Goal: Information Seeking & Learning: Learn about a topic

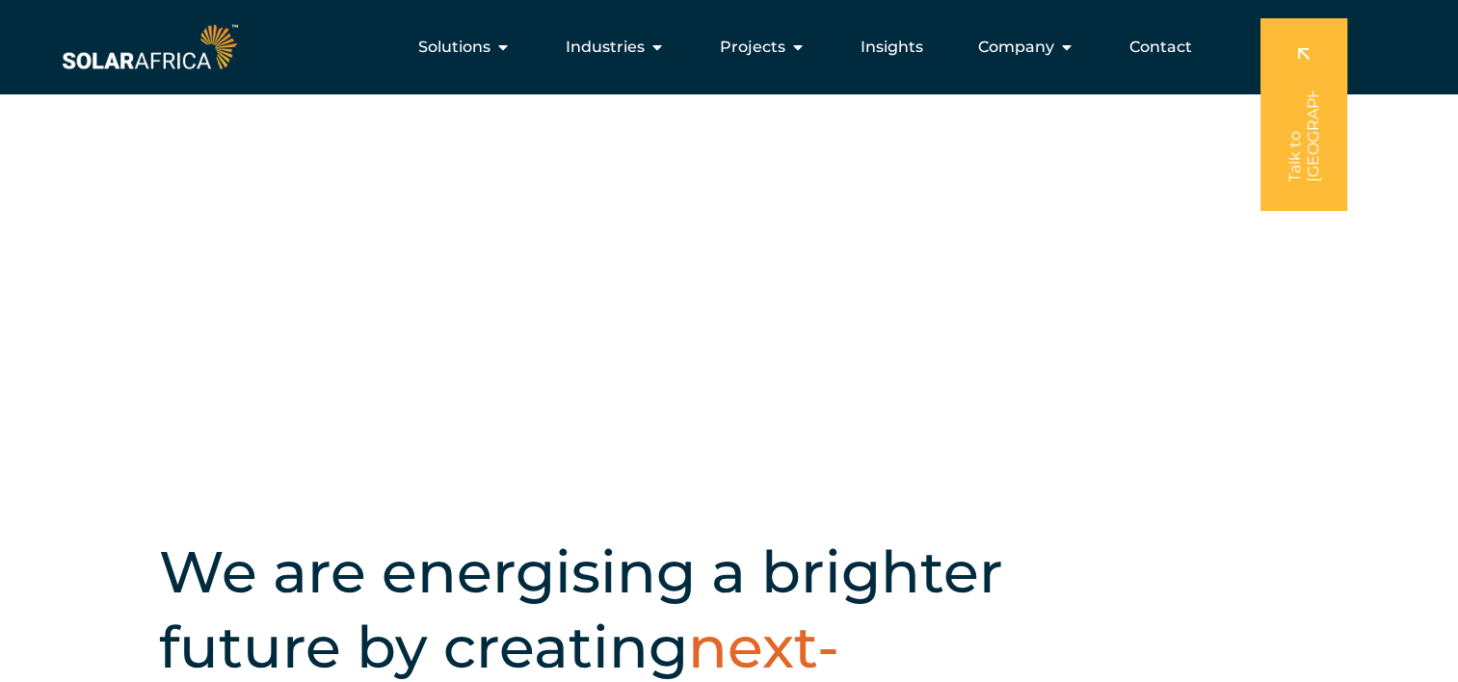
scroll to position [204, 0]
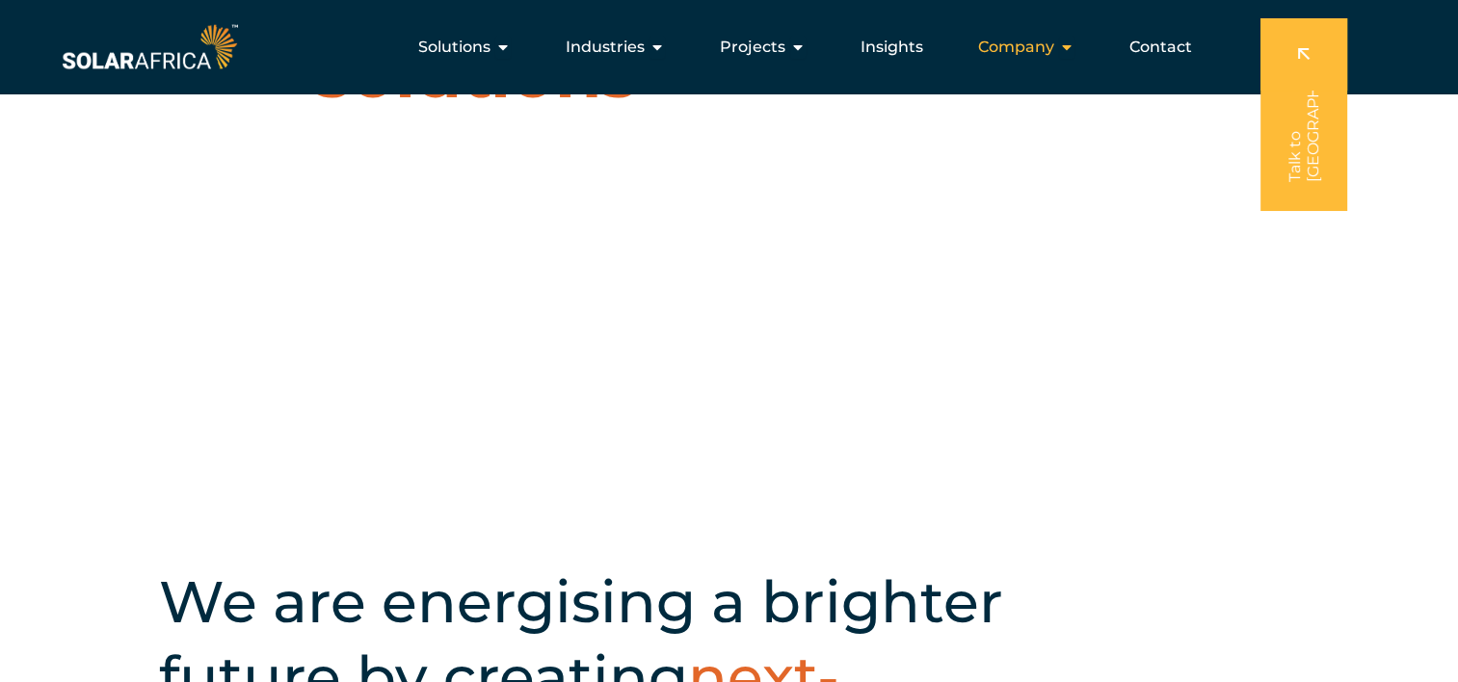
click at [1056, 41] on div "Company Close Company Open Company" at bounding box center [1026, 47] width 127 height 39
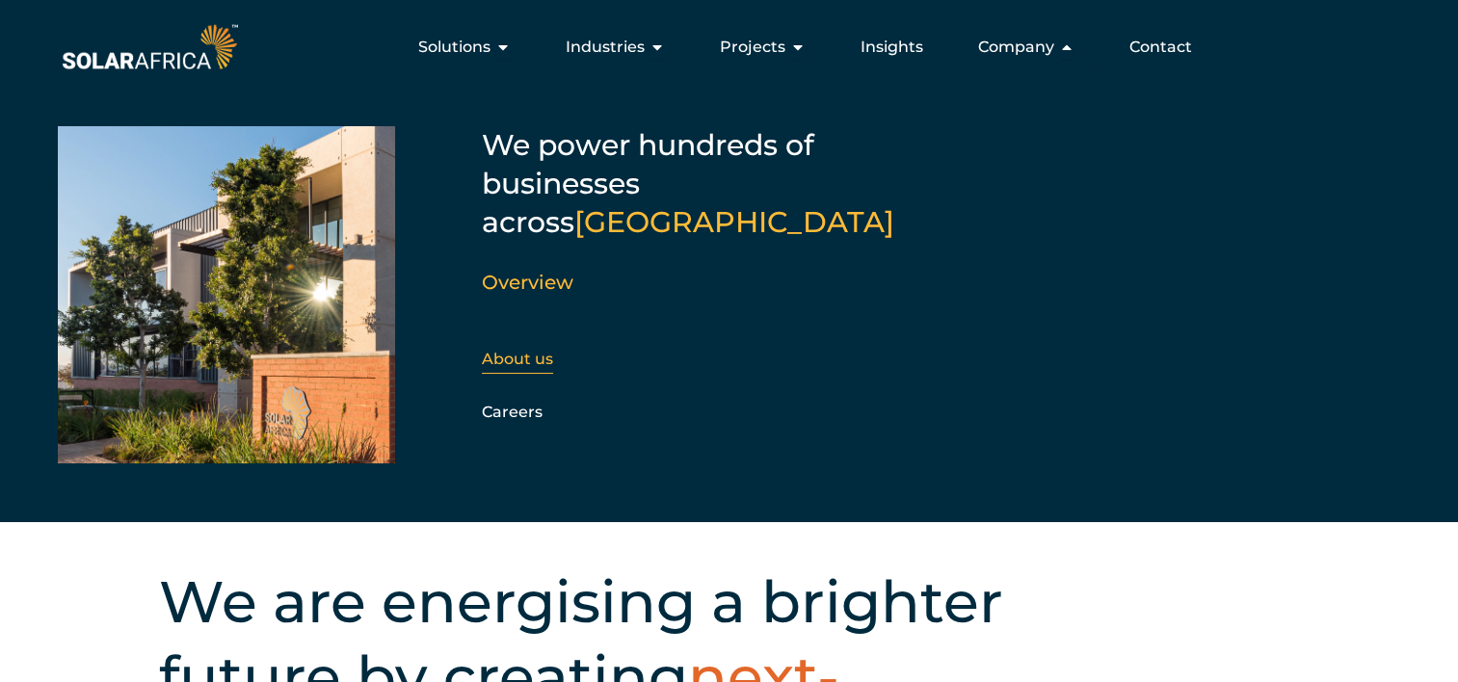
click at [528, 350] on link "About us" at bounding box center [517, 359] width 71 height 18
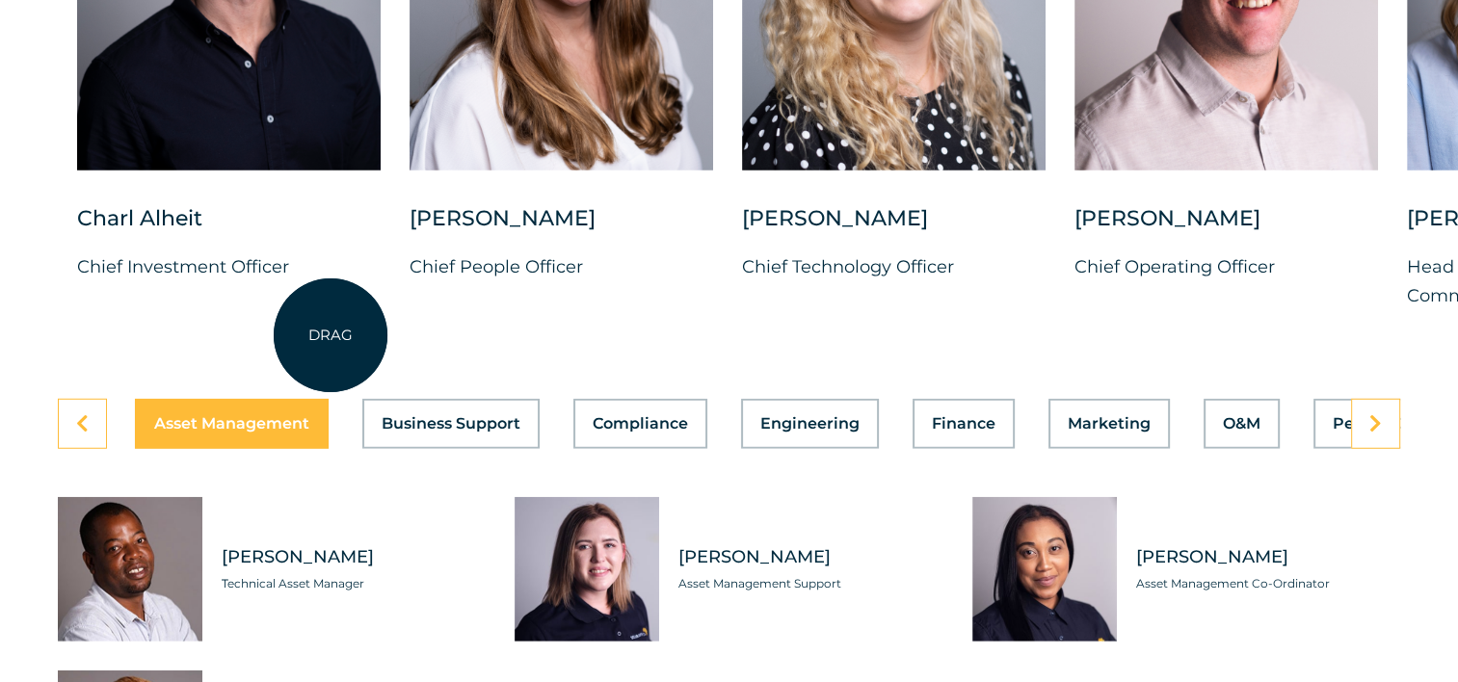
scroll to position [5180, 0]
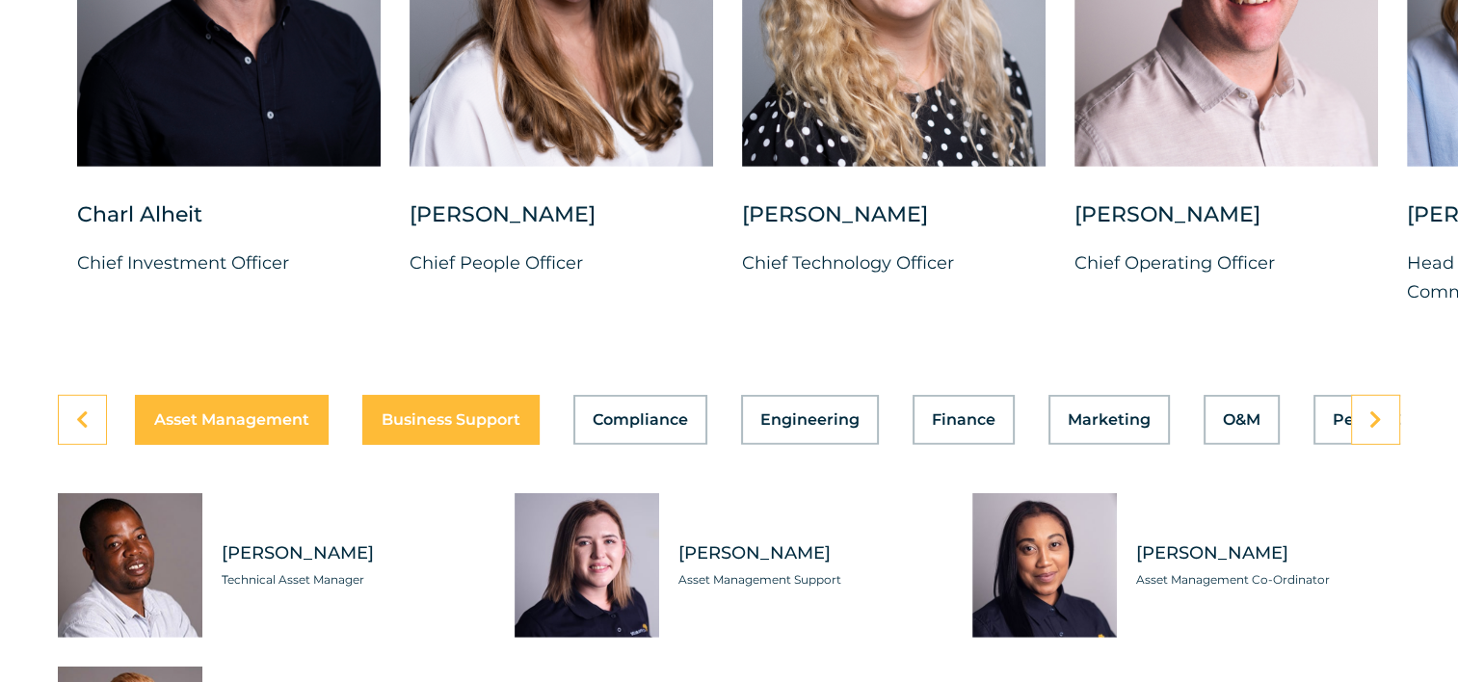
click at [424, 395] on button "Business Support" at bounding box center [450, 420] width 177 height 50
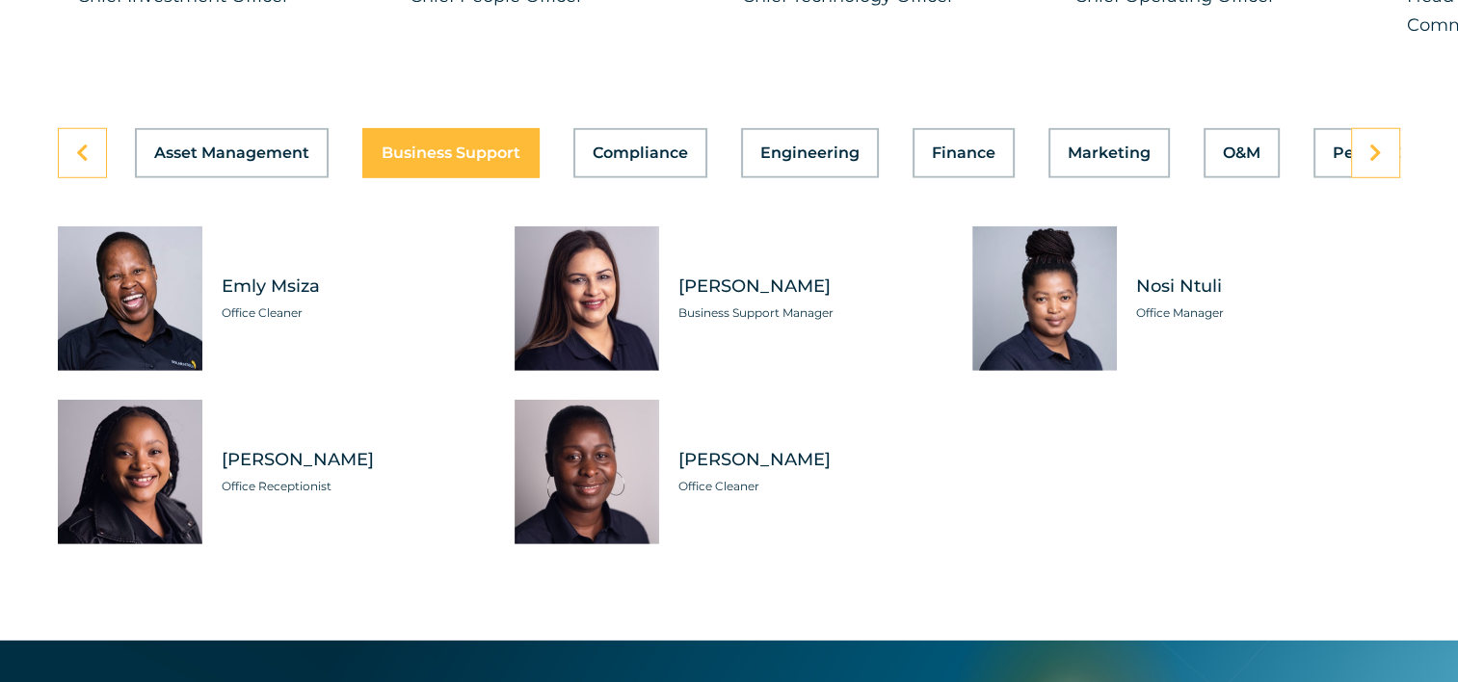
scroll to position [5459, 0]
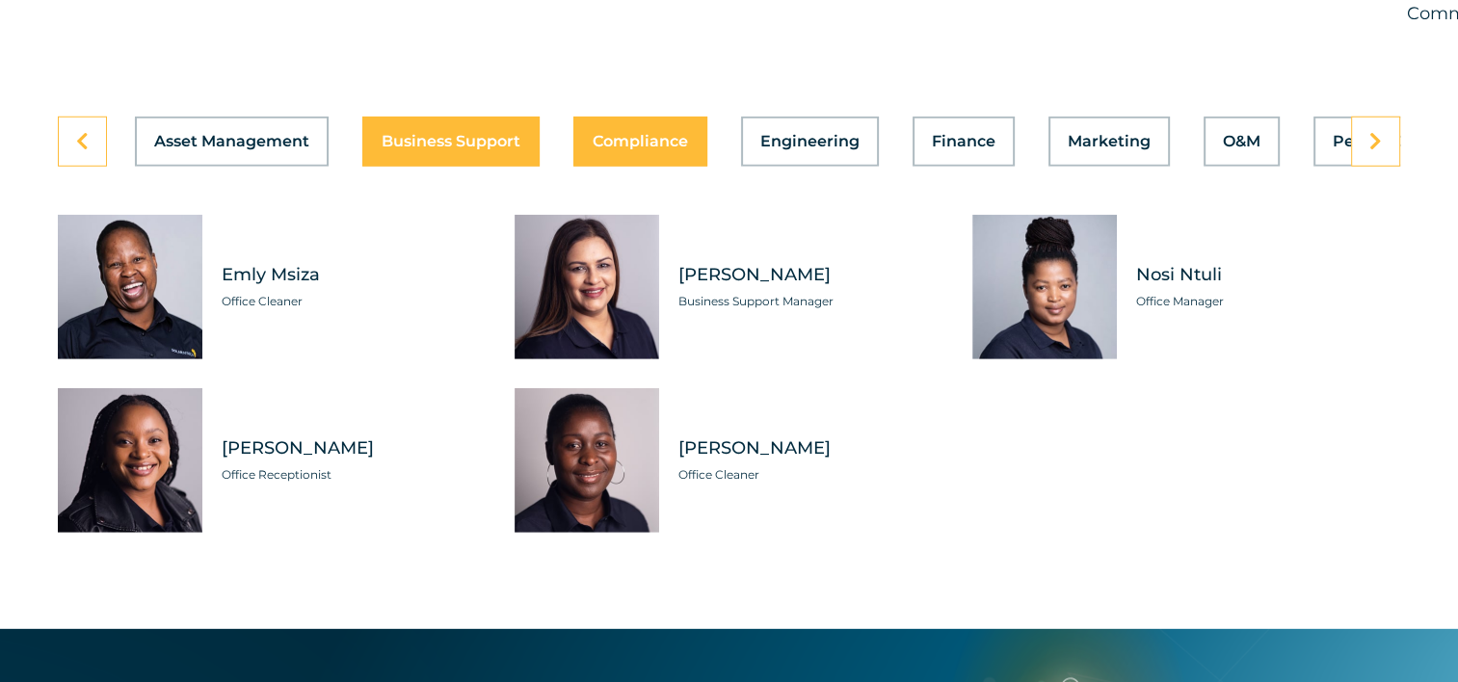
click at [640, 134] on span "Compliance" at bounding box center [640, 141] width 95 height 15
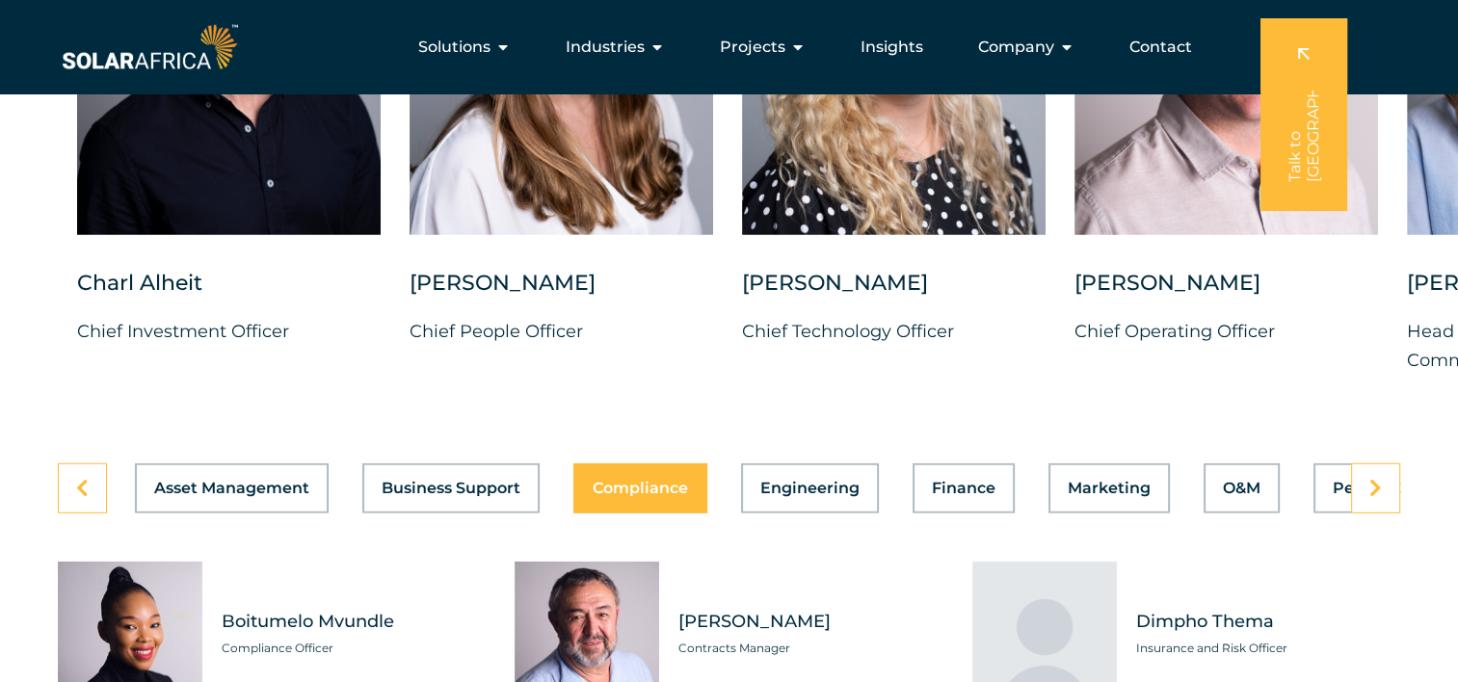
scroll to position [5107, 0]
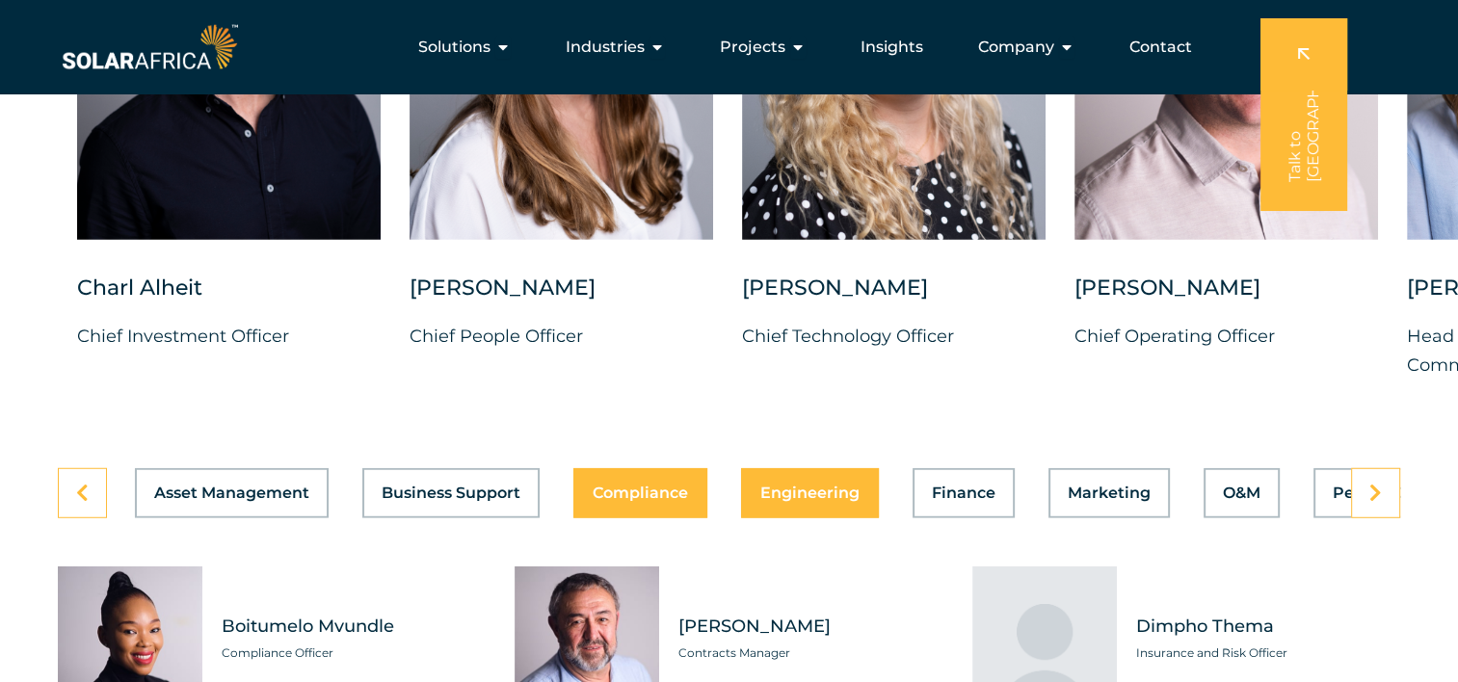
click at [822, 486] on span "Engineering" at bounding box center [809, 493] width 99 height 15
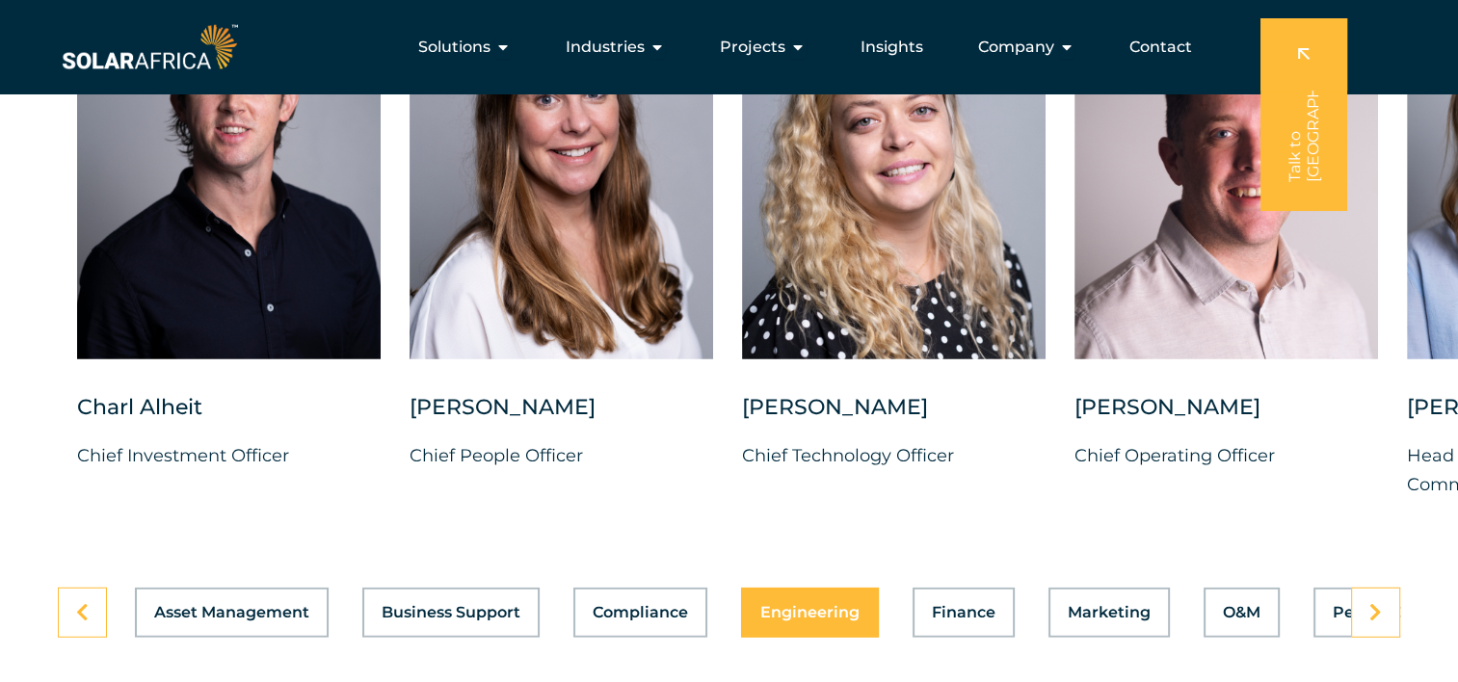
scroll to position [4986, 0]
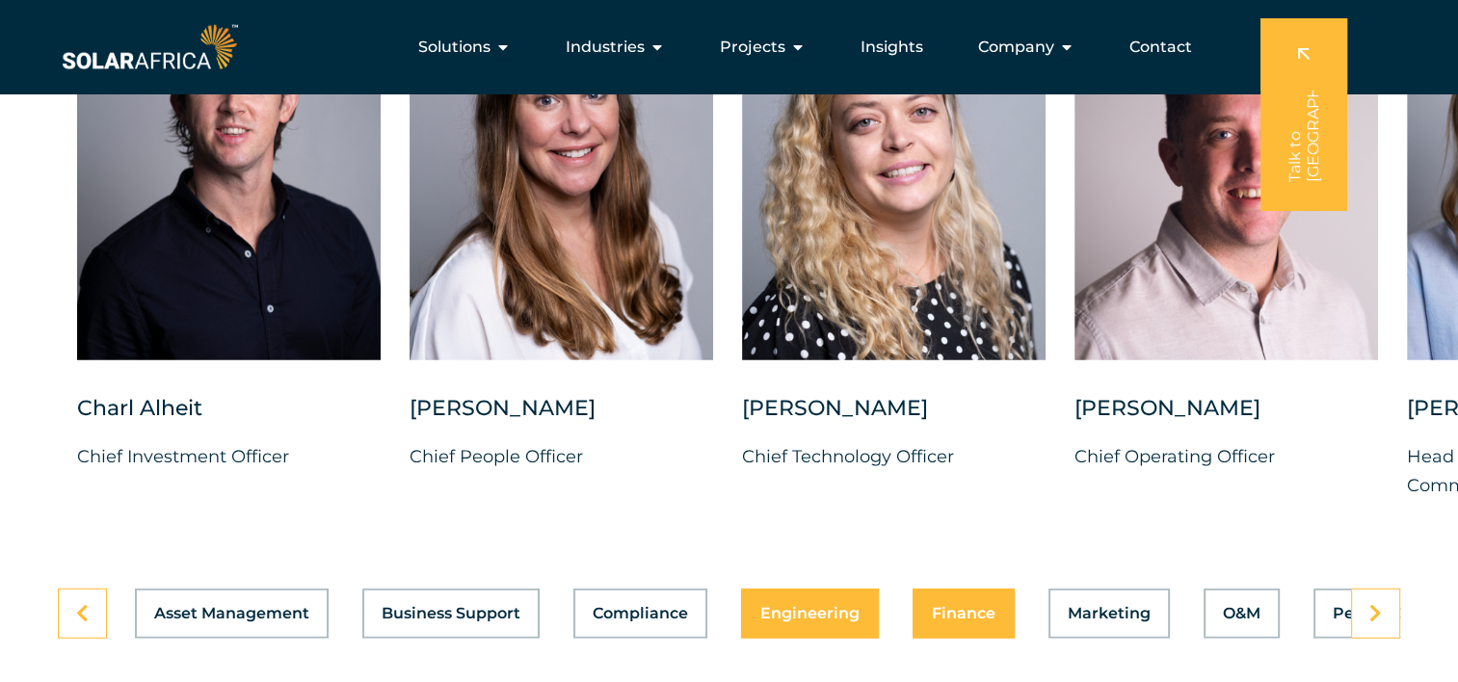
click at [988, 589] on button "Finance" at bounding box center [964, 614] width 102 height 50
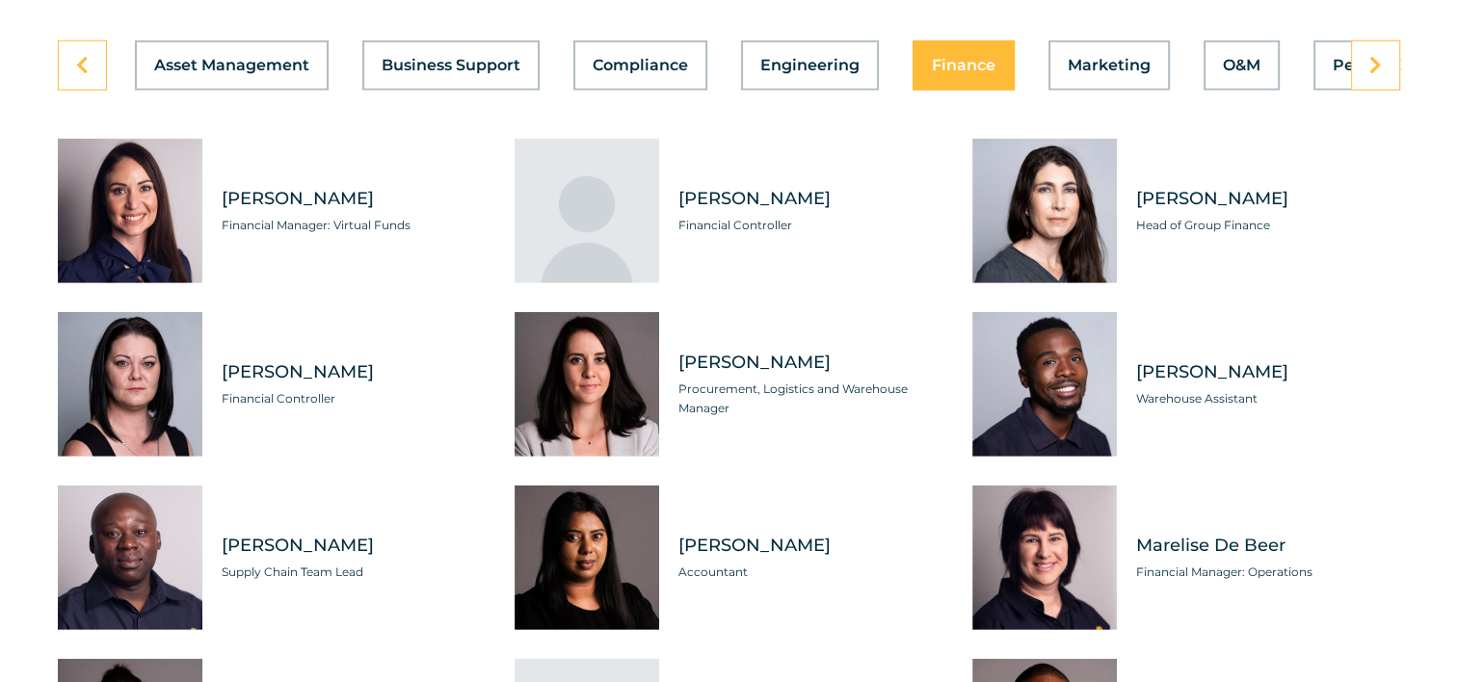
scroll to position [5538, 0]
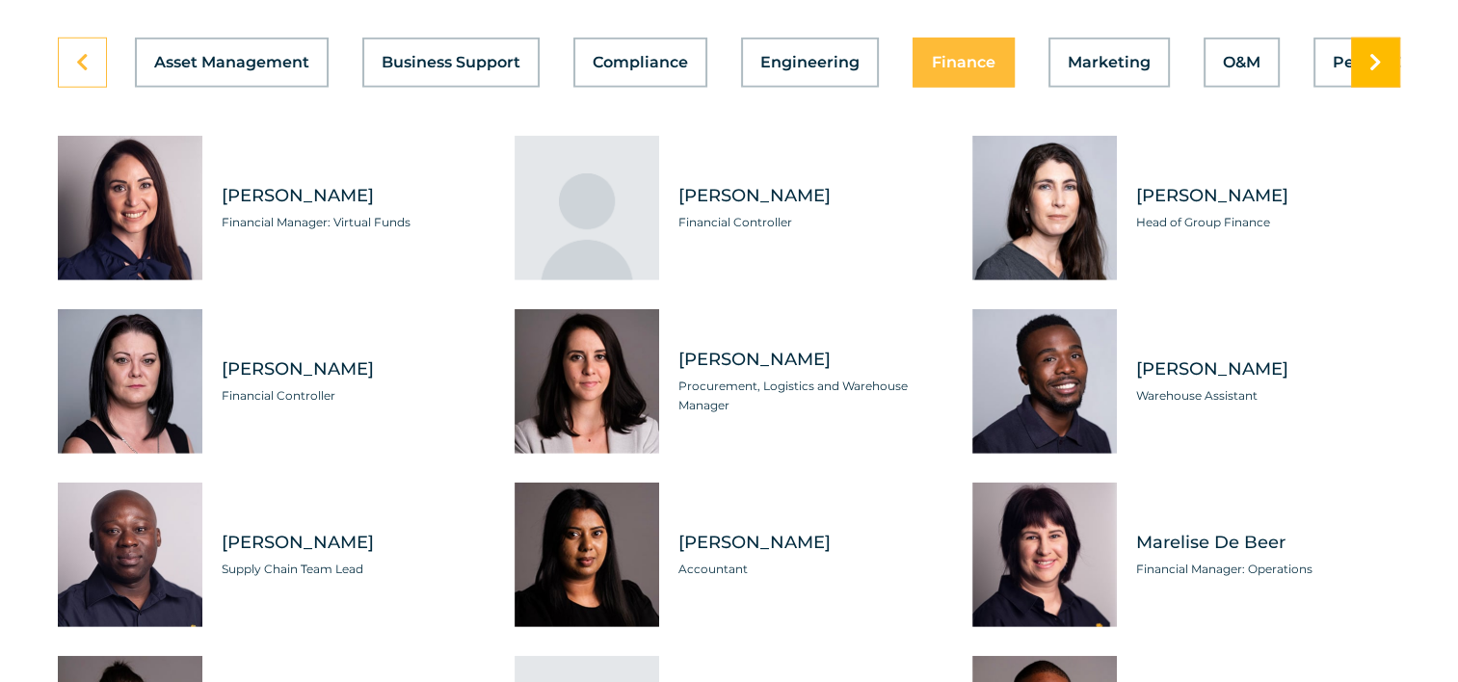
click at [1389, 38] on link at bounding box center [1375, 63] width 49 height 50
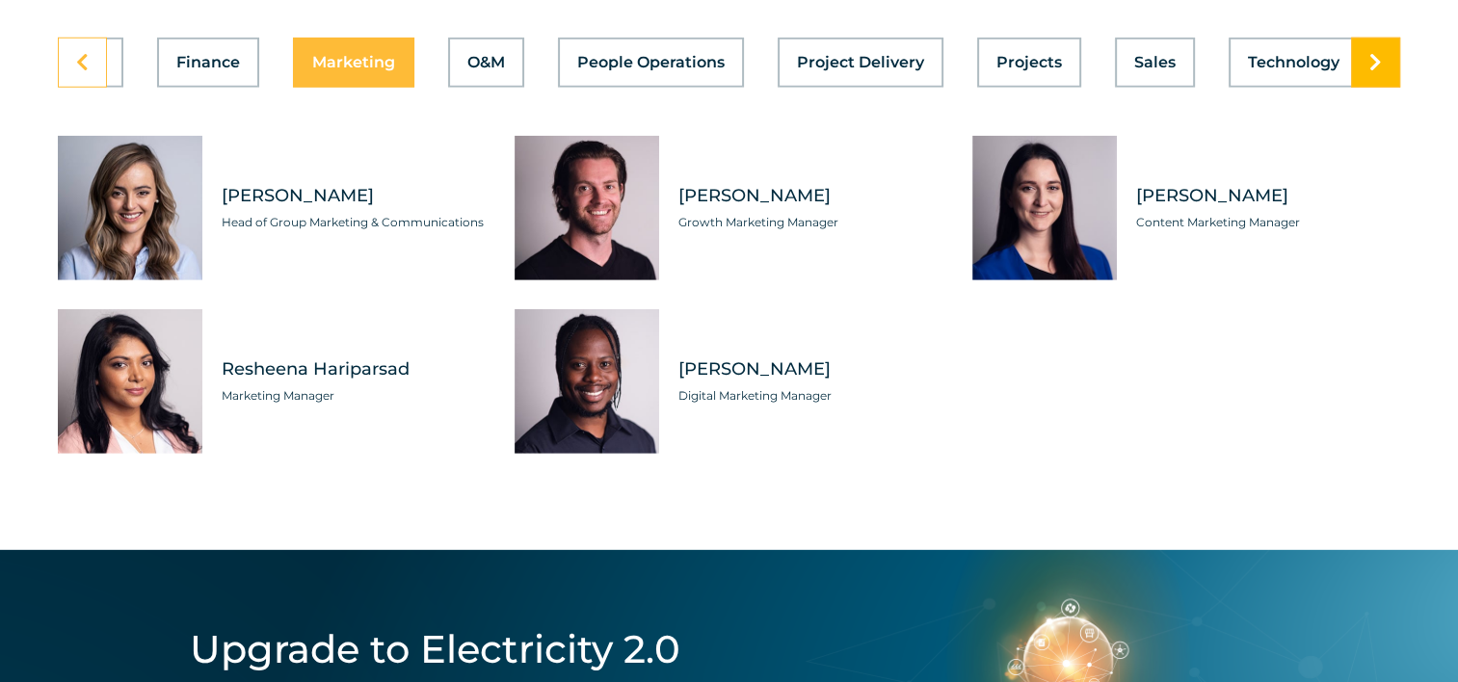
scroll to position [0, 778]
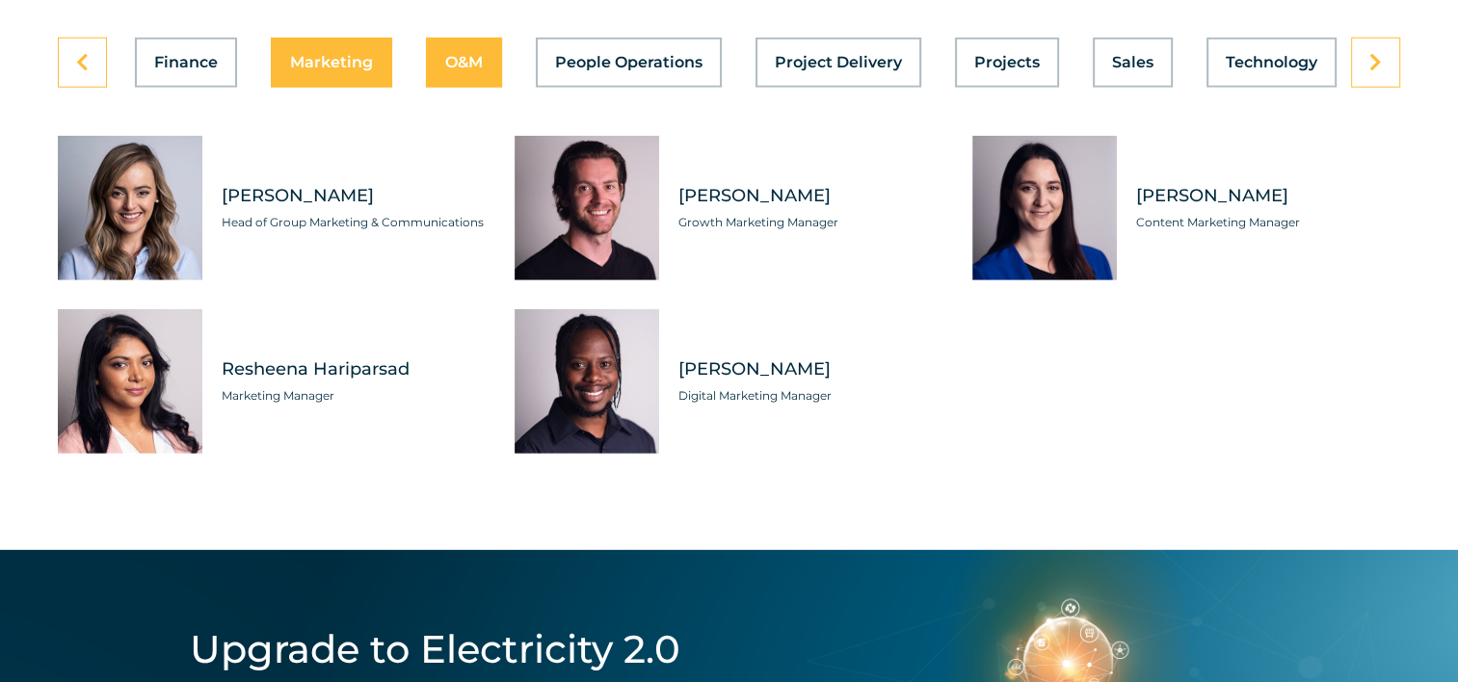
click at [465, 55] on span "O&M" at bounding box center [464, 62] width 38 height 15
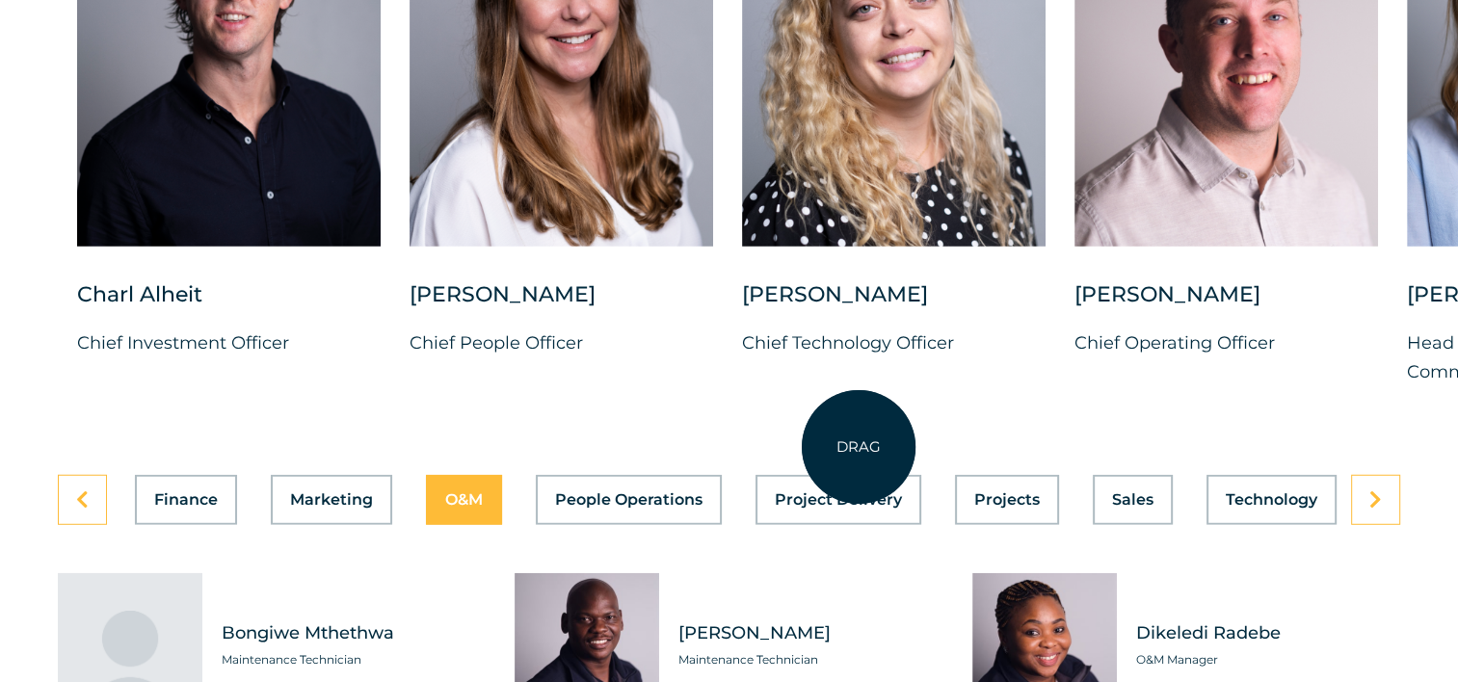
scroll to position [5135, 0]
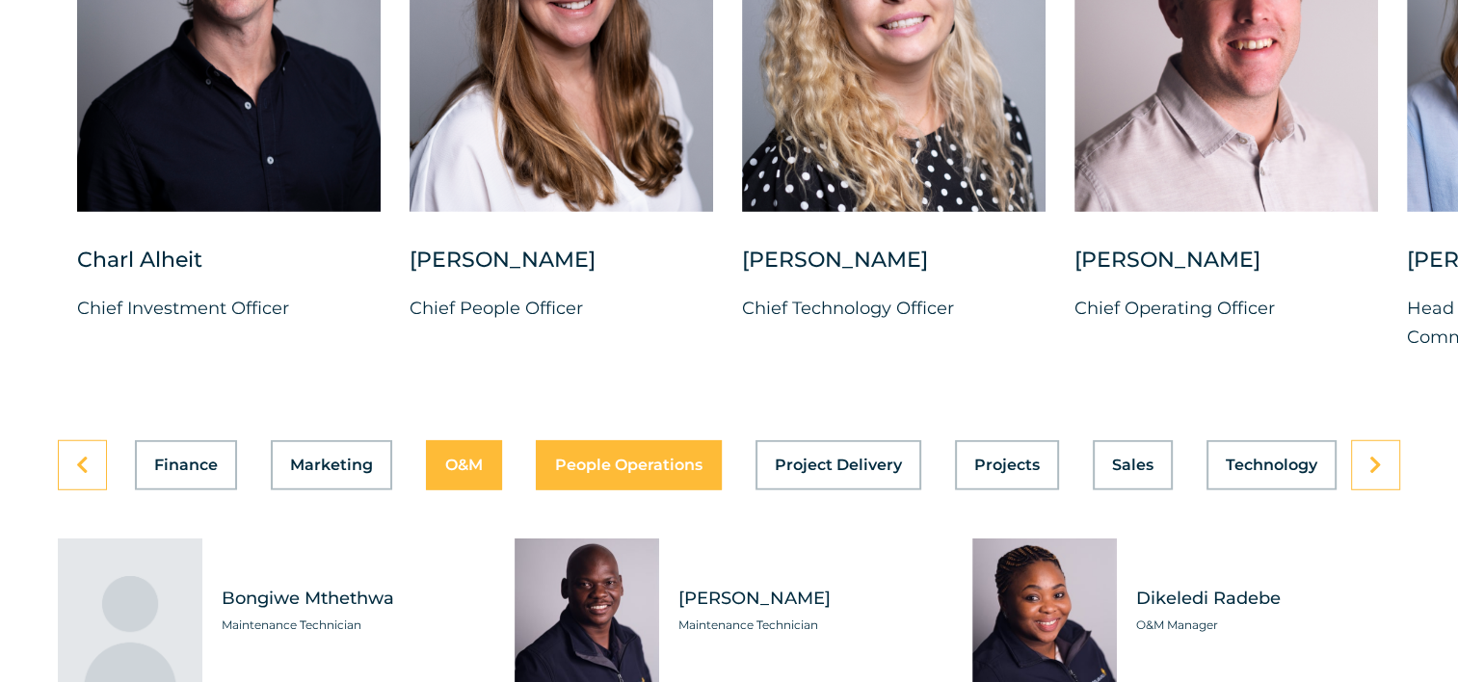
click at [673, 458] on span "People Operations" at bounding box center [628, 465] width 147 height 15
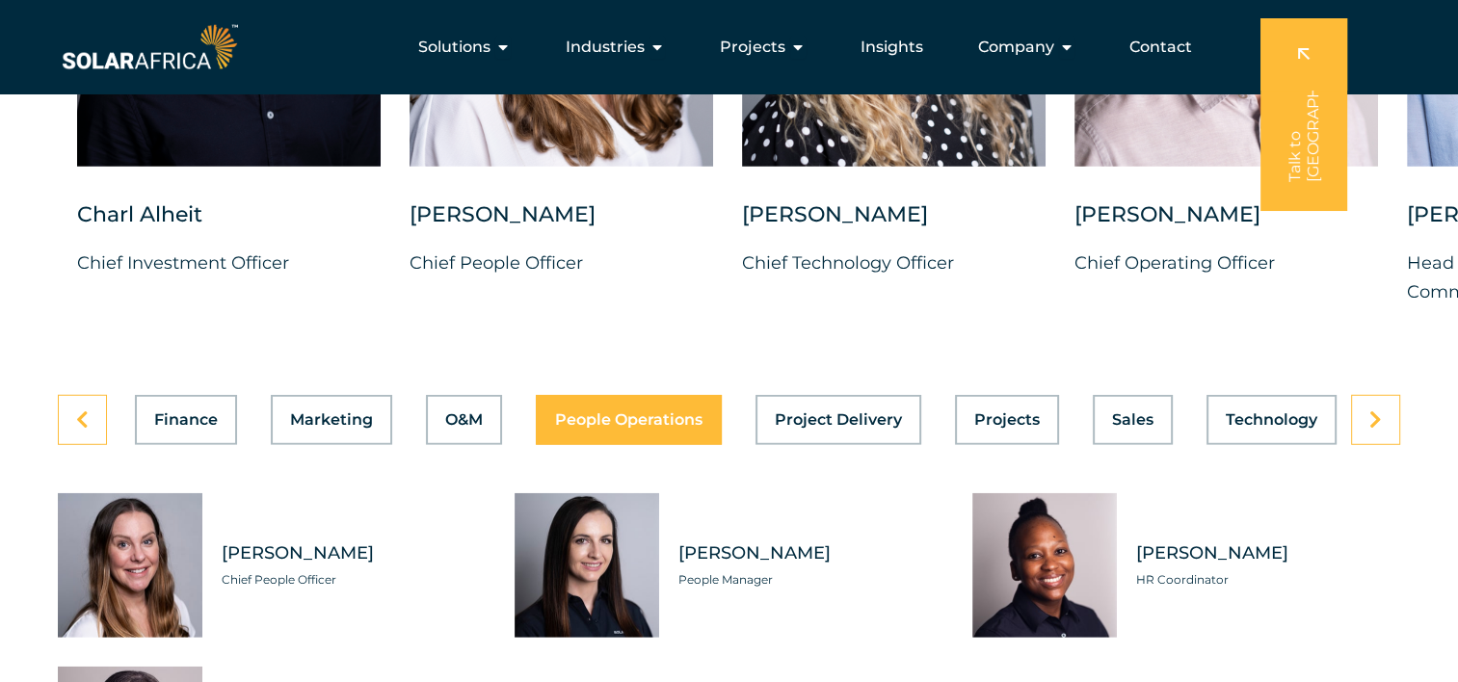
scroll to position [5170, 0]
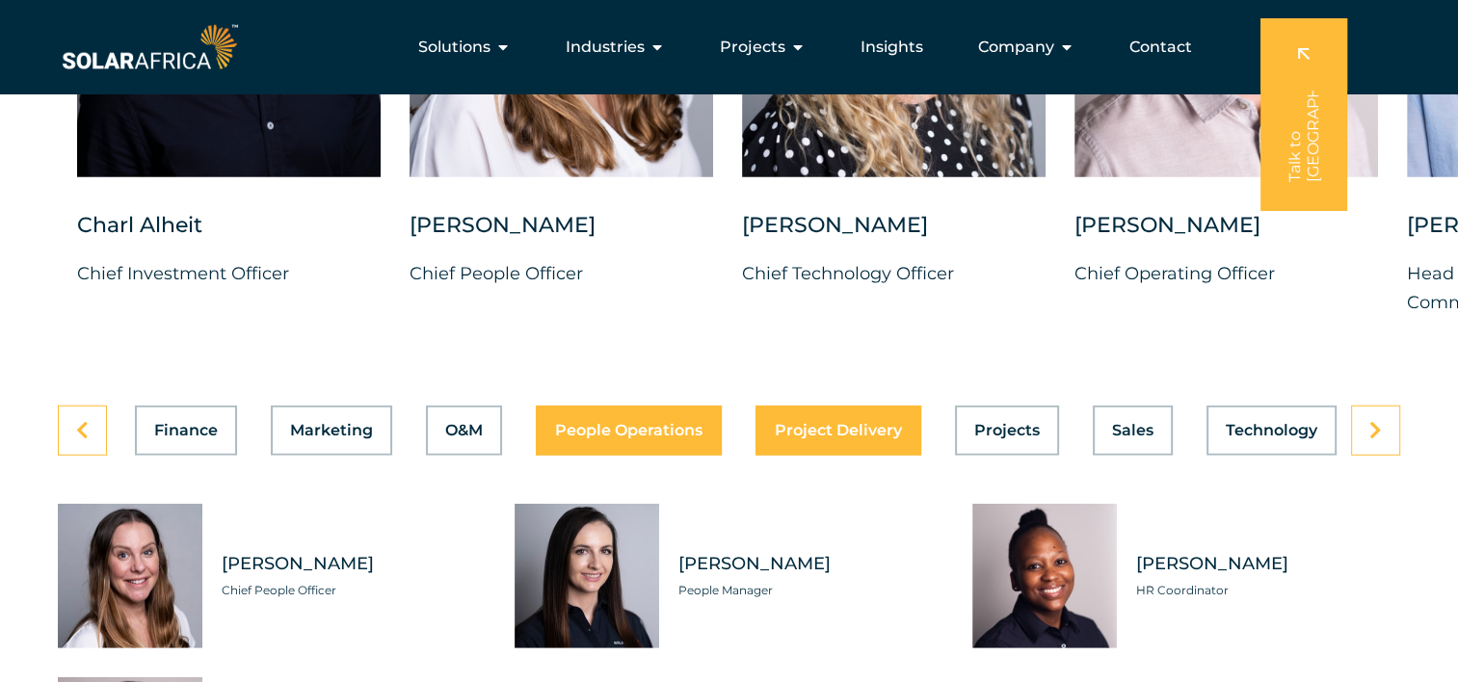
click at [829, 423] on span "Project Delivery" at bounding box center [838, 430] width 127 height 15
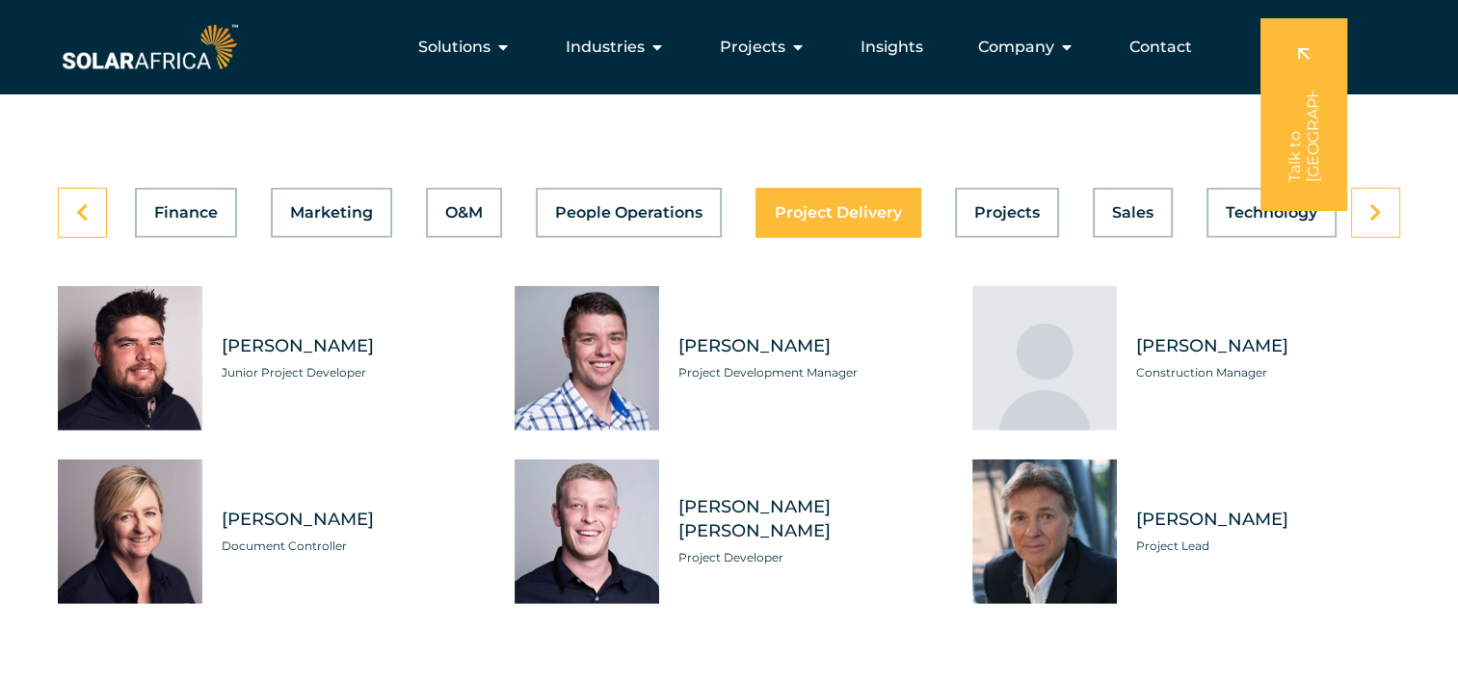
scroll to position [5378, 0]
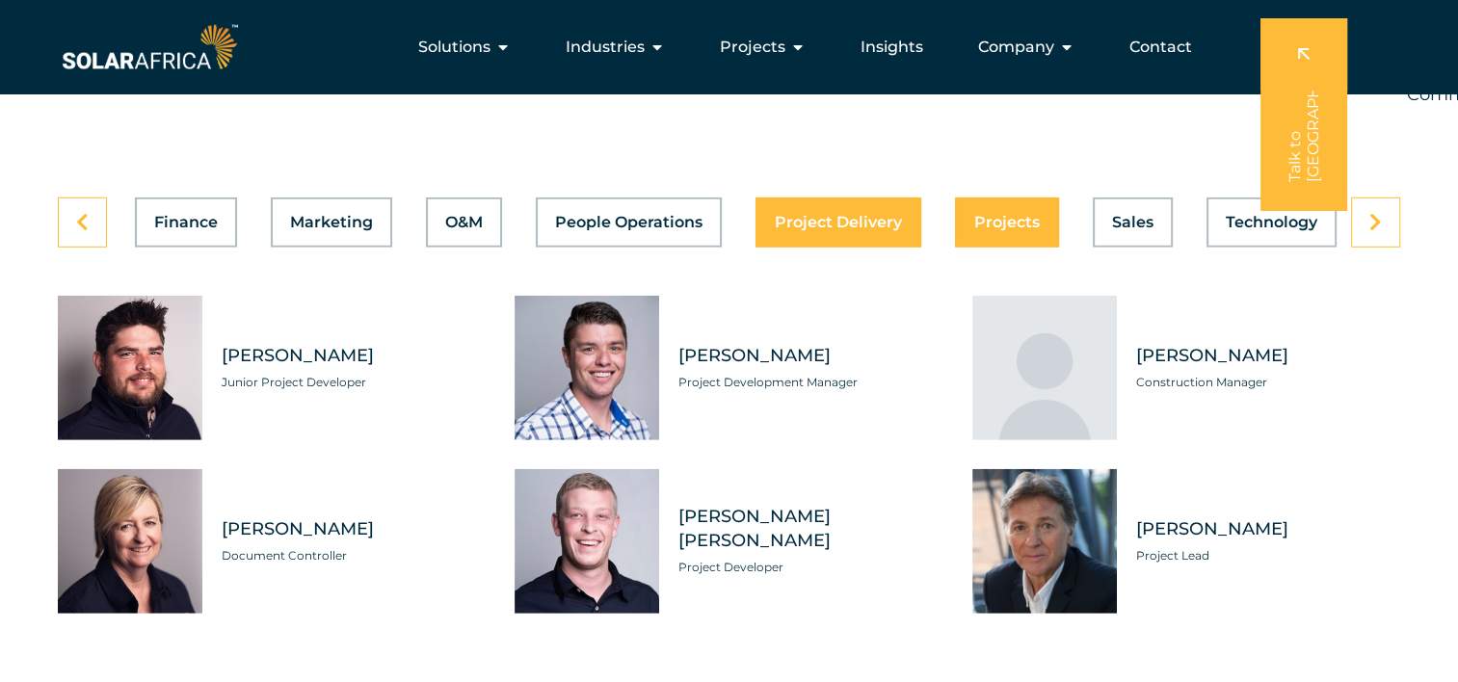
click at [981, 215] on span "Projects" at bounding box center [1007, 222] width 66 height 15
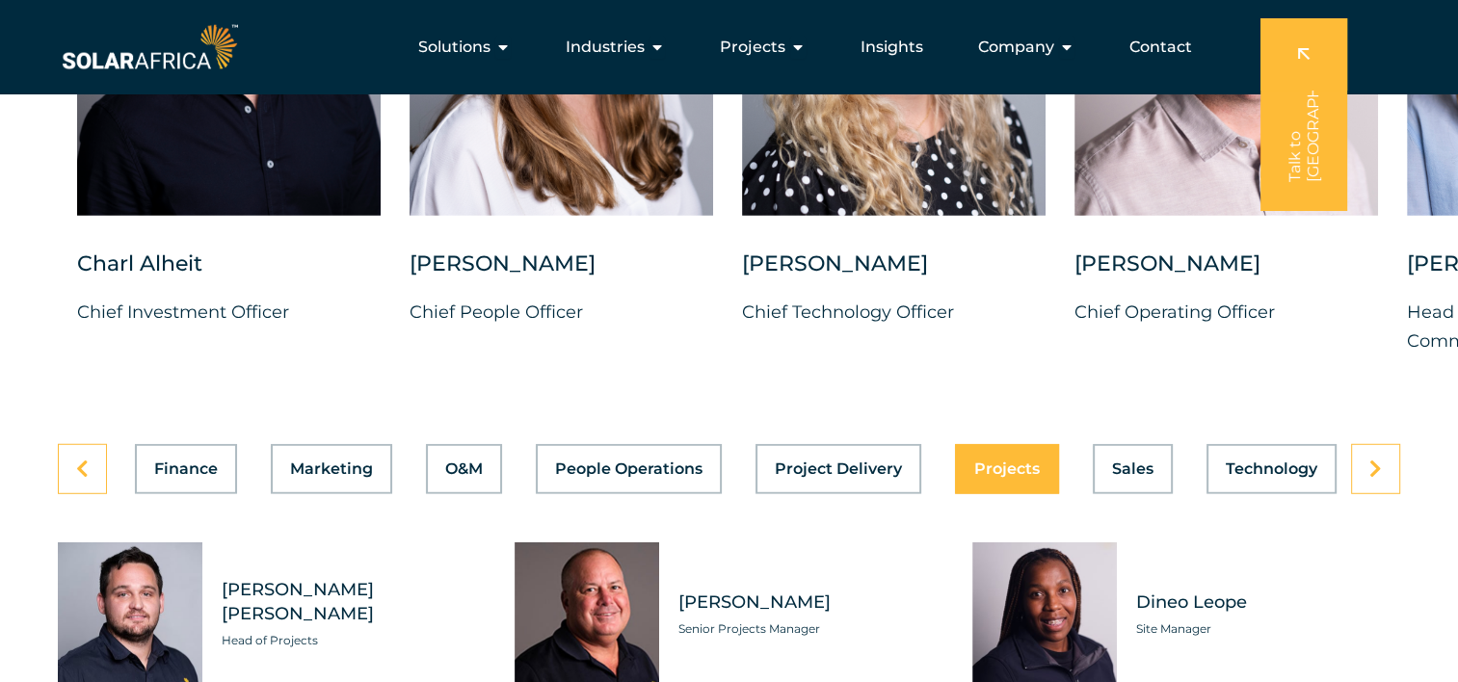
scroll to position [5130, 0]
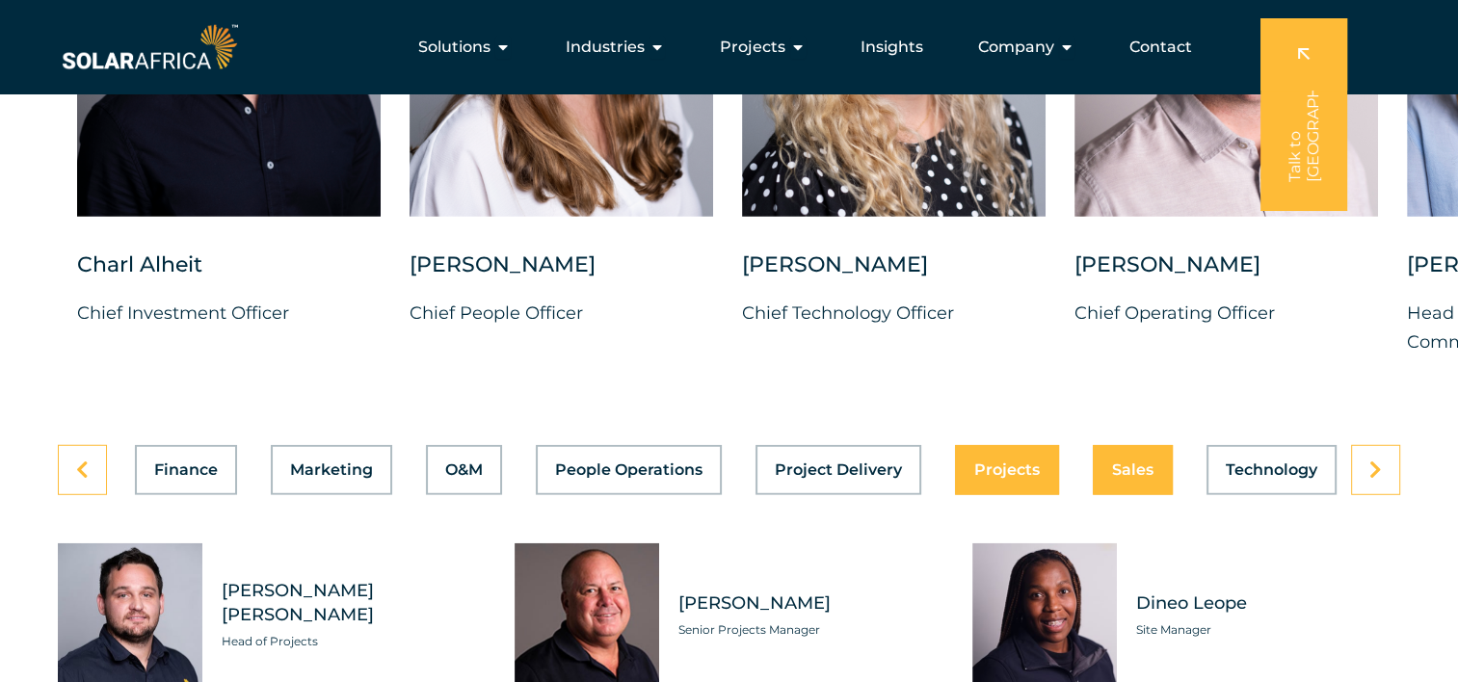
click at [1107, 466] on button "Sales" at bounding box center [1133, 470] width 80 height 50
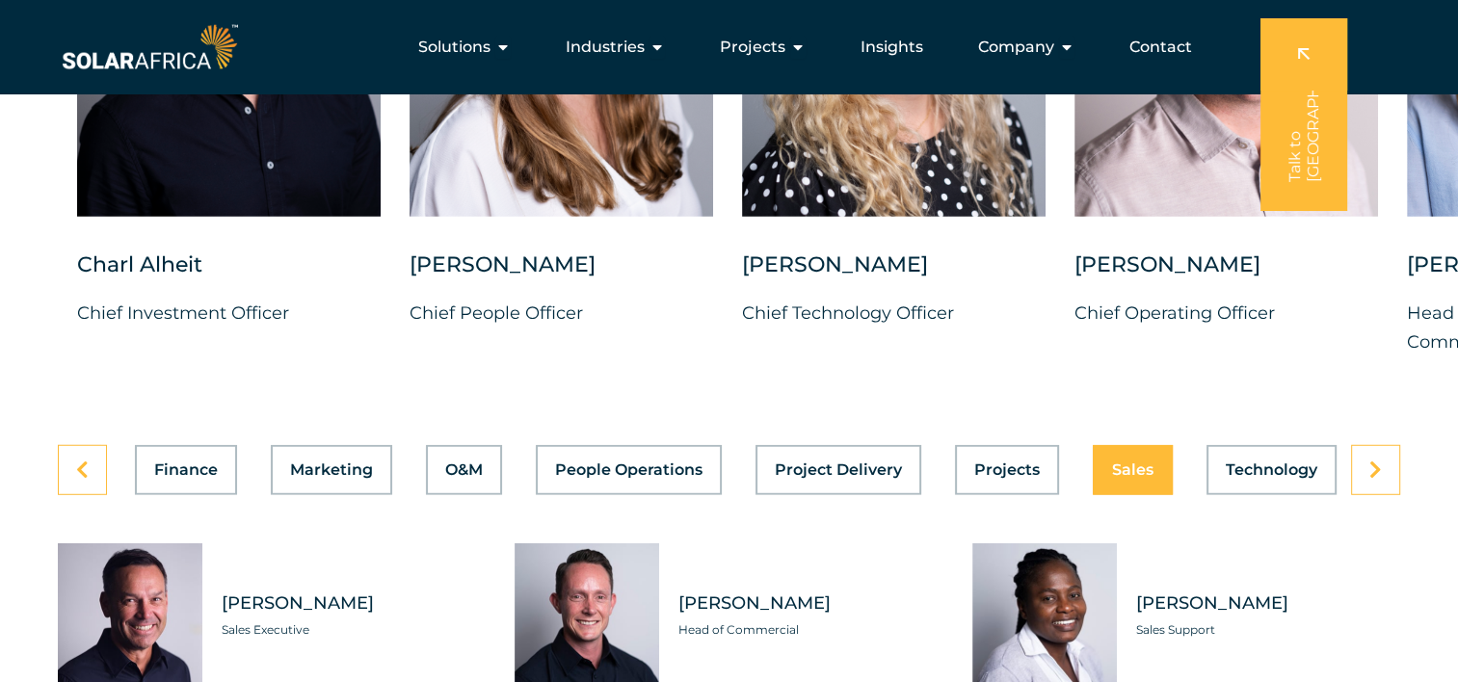
scroll to position [0, 778]
click at [1252, 463] on span "Technology" at bounding box center [1272, 470] width 92 height 15
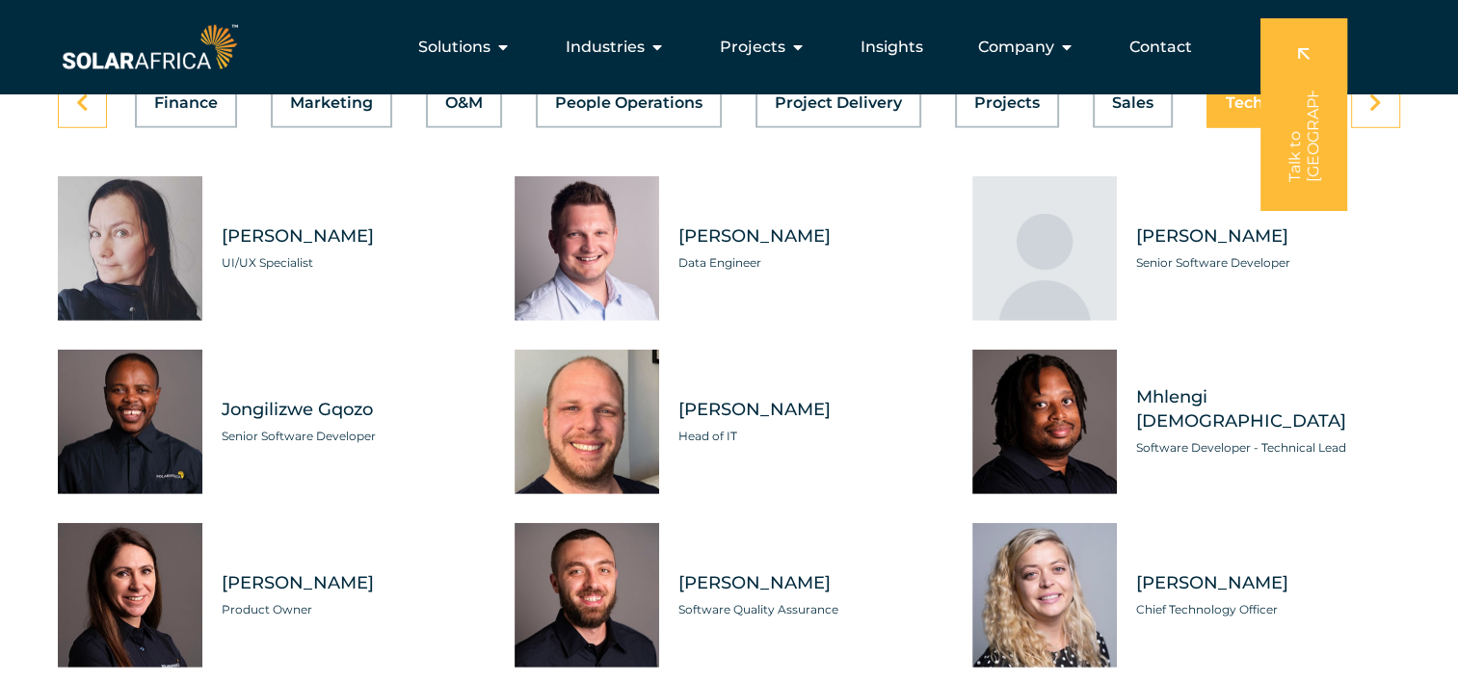
scroll to position [5490, 0]
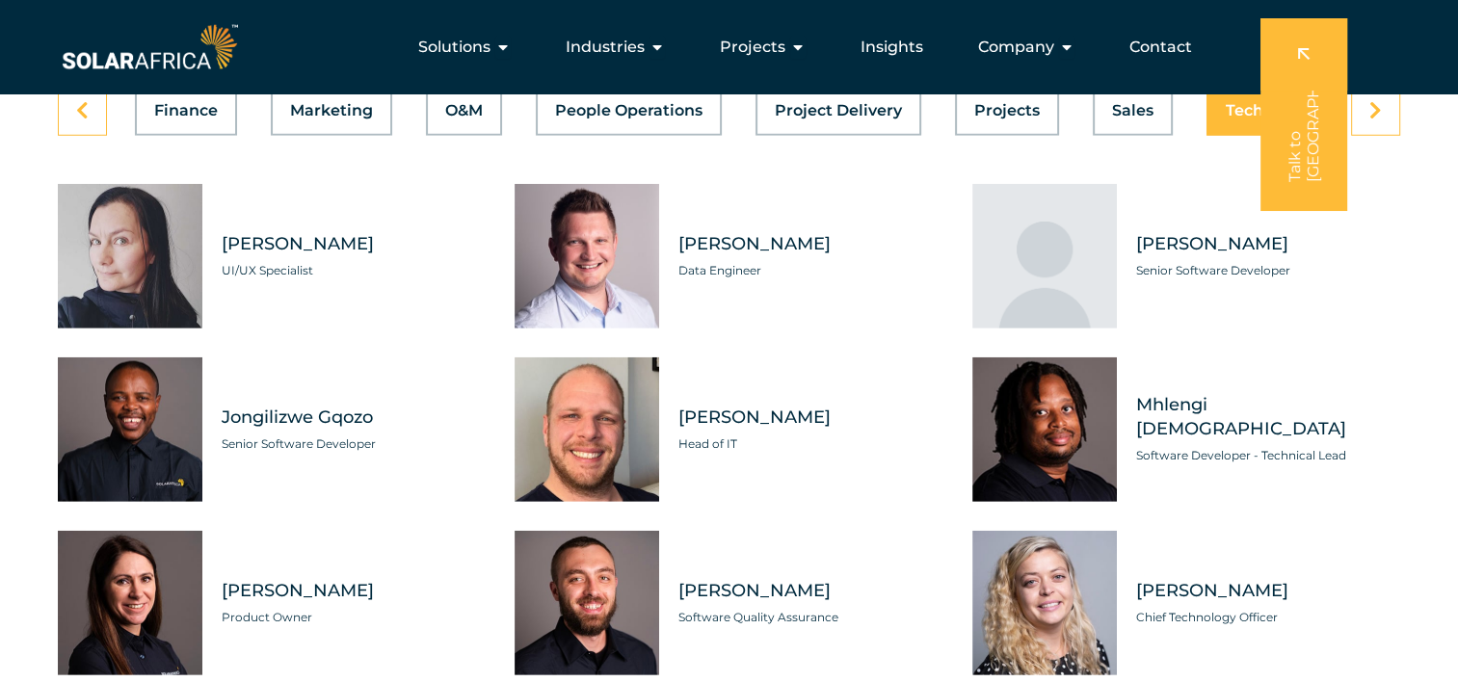
drag, startPoint x: 988, startPoint y: 455, endPoint x: 855, endPoint y: 378, distance: 153.7
click at [855, 378] on div "Kyle Hickson Head of IT" at bounding box center [800, 430] width 283 height 145
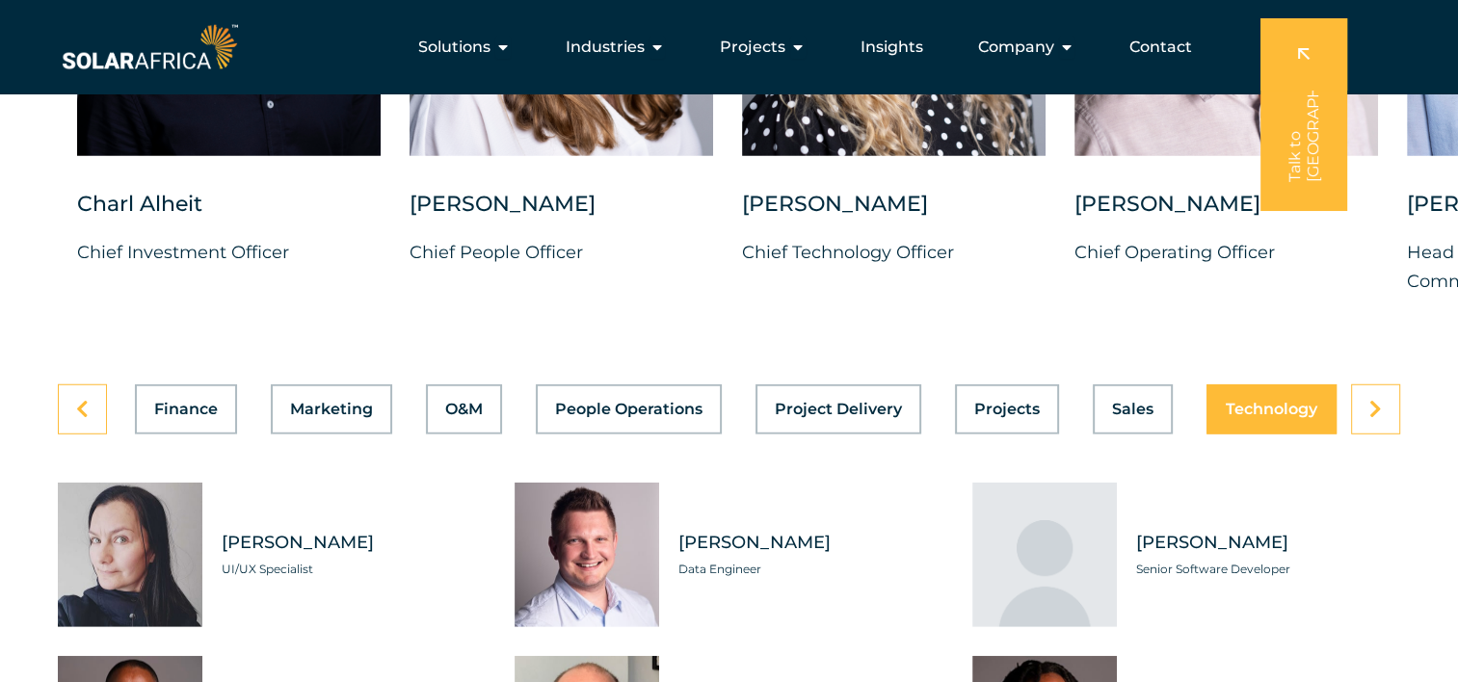
scroll to position [5189, 0]
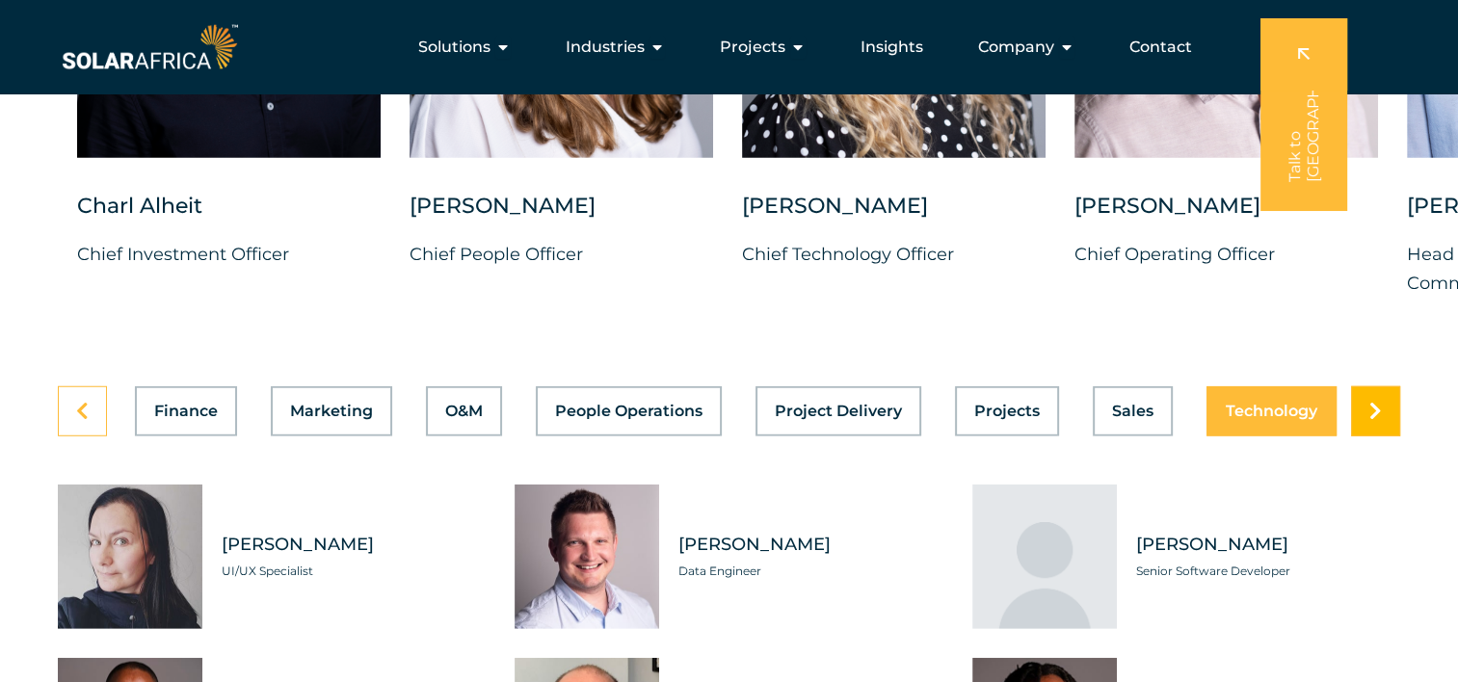
click at [1375, 402] on icon at bounding box center [1375, 411] width 13 height 19
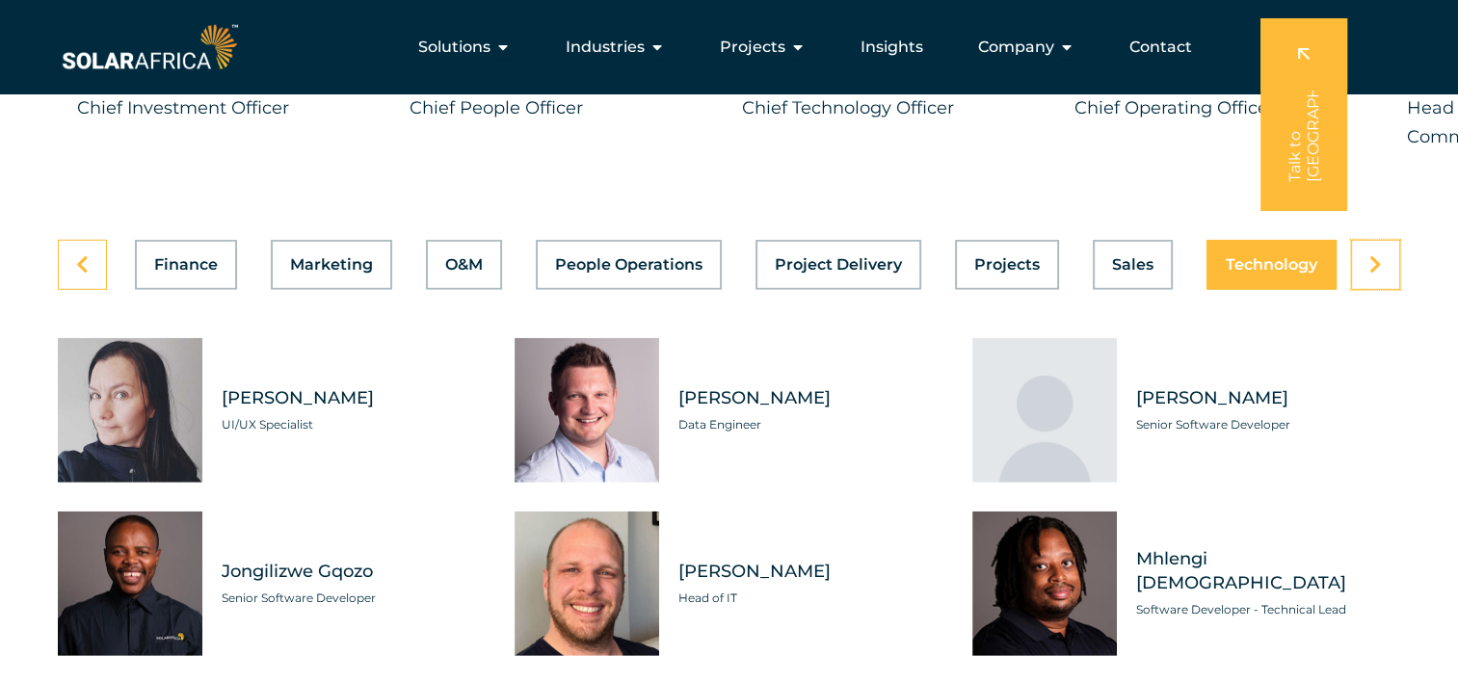
scroll to position [5334, 0]
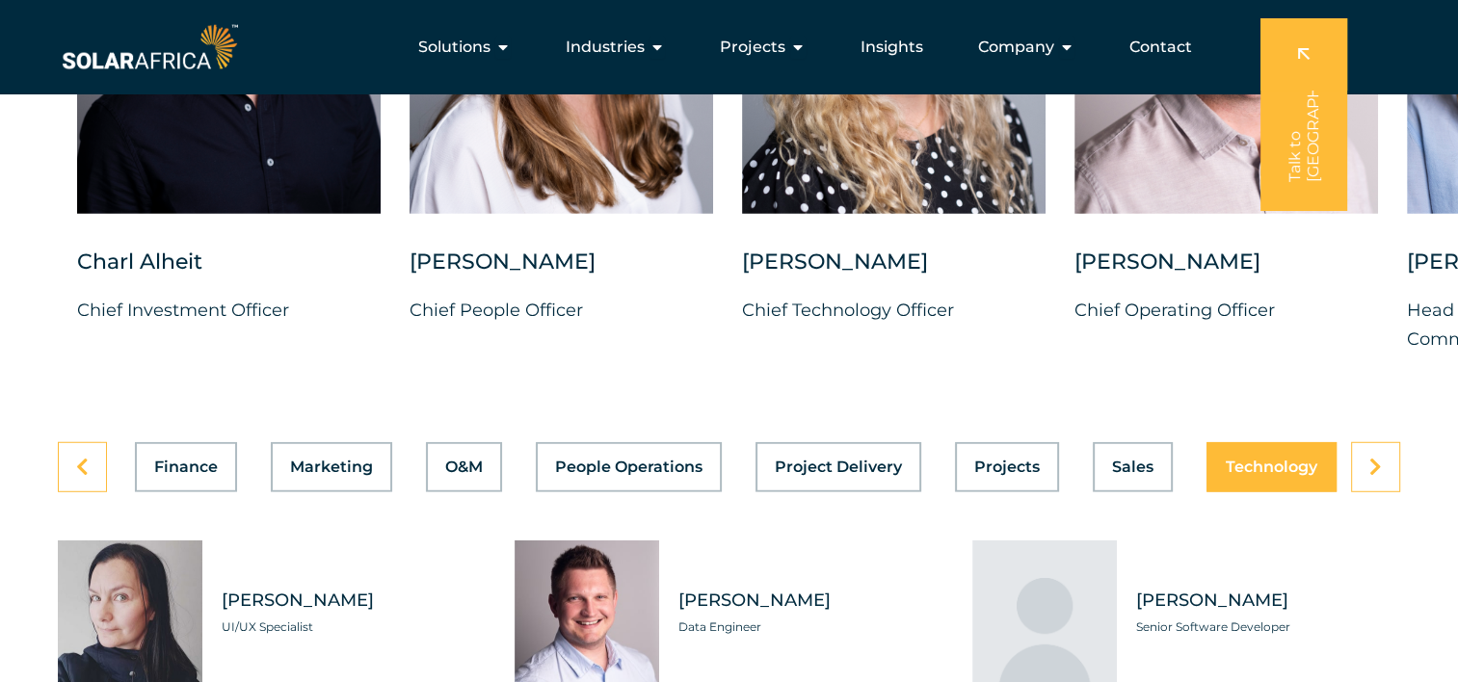
click at [887, 374] on div "DRAG Charl Alheit Chief Investment Officer Candice Seggie Chief People Officer …" at bounding box center [729, 126] width 1458 height 632
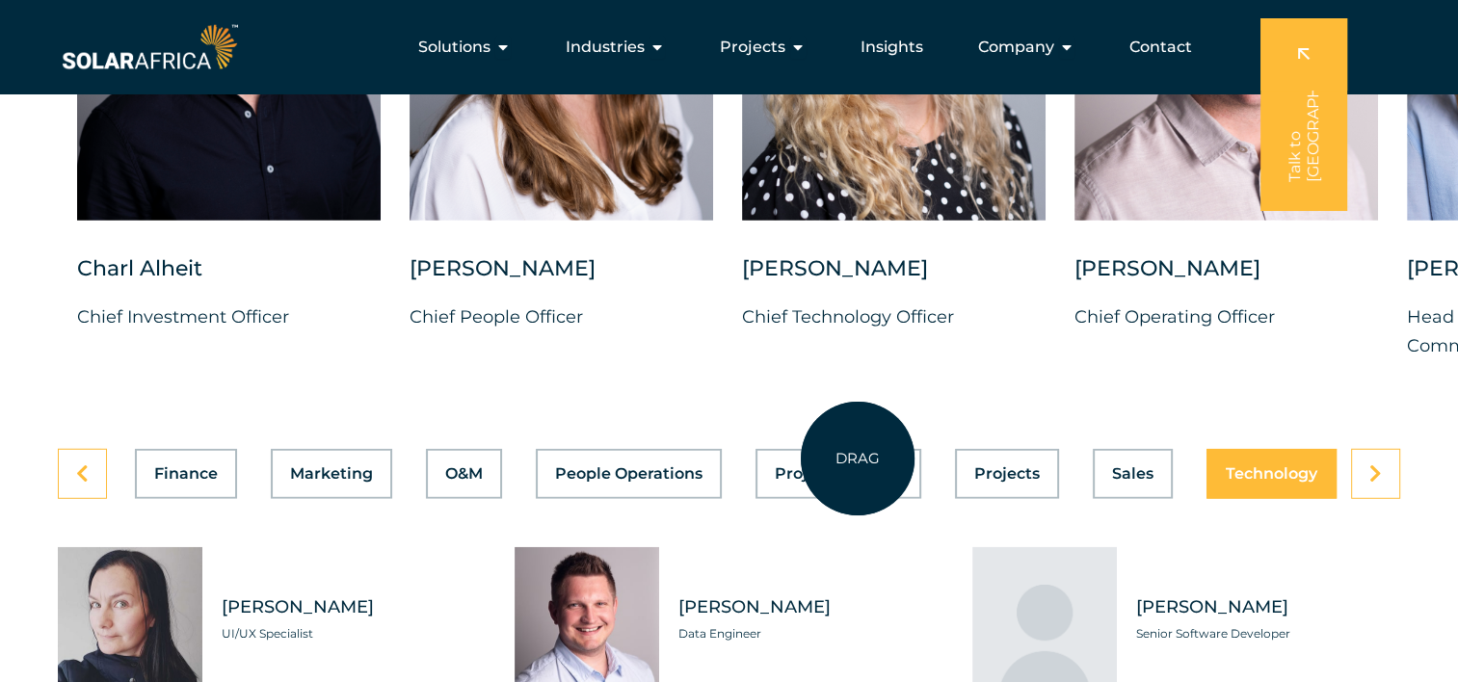
scroll to position [5152, 0]
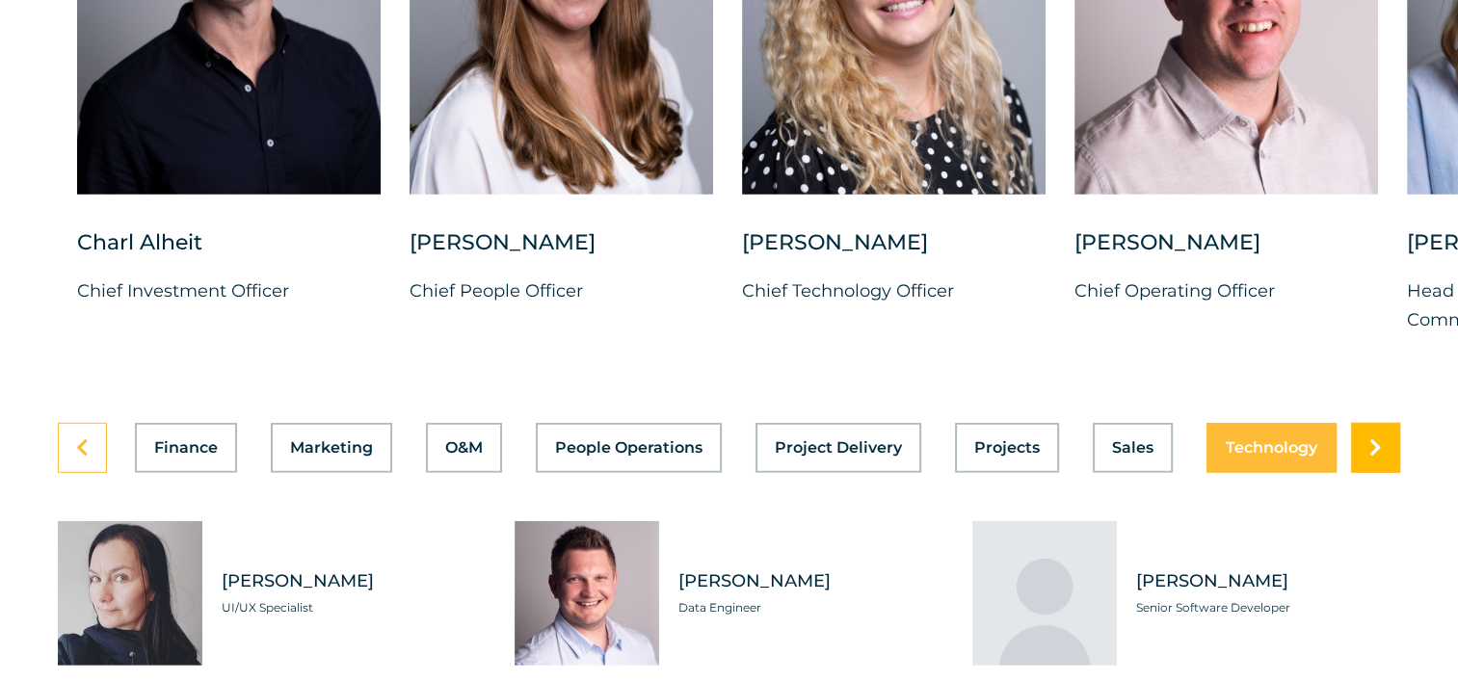
click at [1370, 423] on link at bounding box center [1375, 448] width 49 height 50
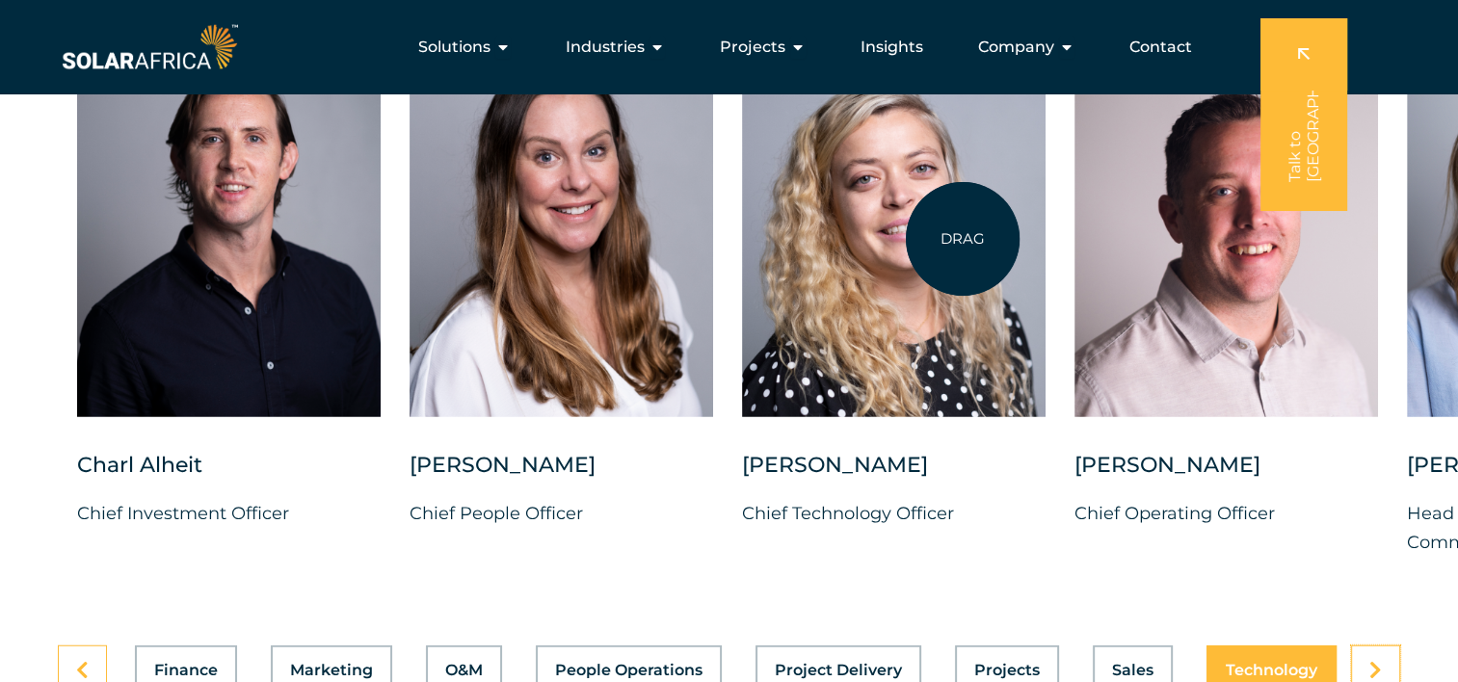
scroll to position [4826, 0]
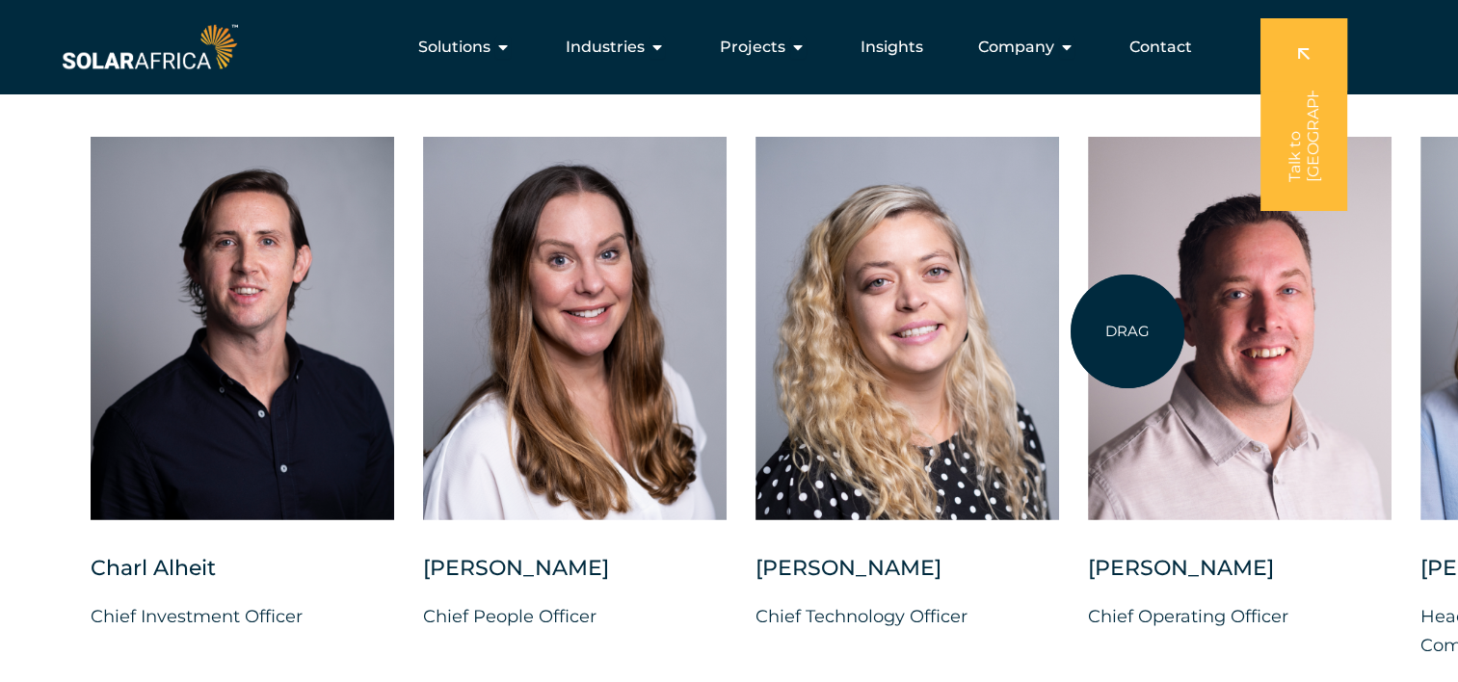
drag, startPoint x: 1060, startPoint y: 302, endPoint x: 1127, endPoint y: 332, distance: 72.9
click at [1127, 332] on div "Charl Alheit Chief Investment Officer Candice Seggie Chief People Officer Suné …" at bounding box center [1420, 414] width 2814 height 554
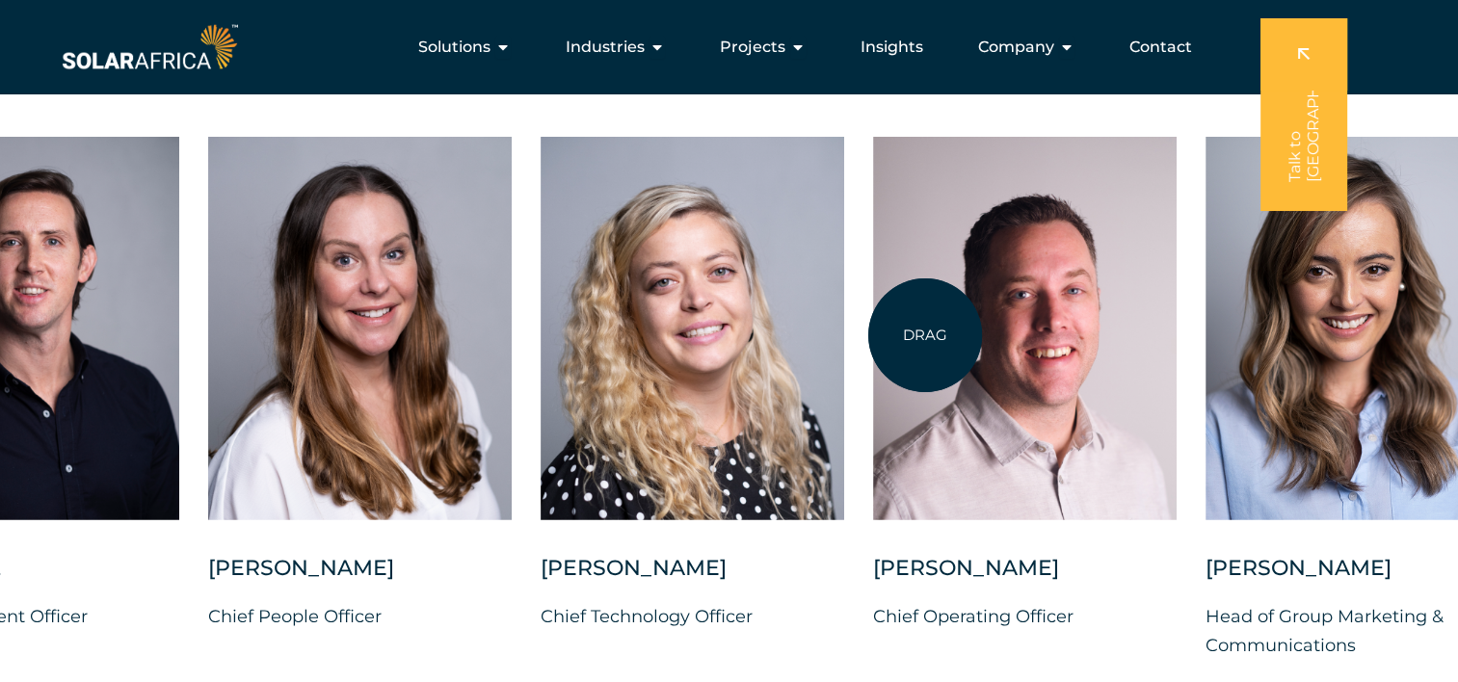
drag, startPoint x: 1127, startPoint y: 332, endPoint x: 902, endPoint y: 343, distance: 224.9
click at [902, 343] on div at bounding box center [1025, 329] width 304 height 384
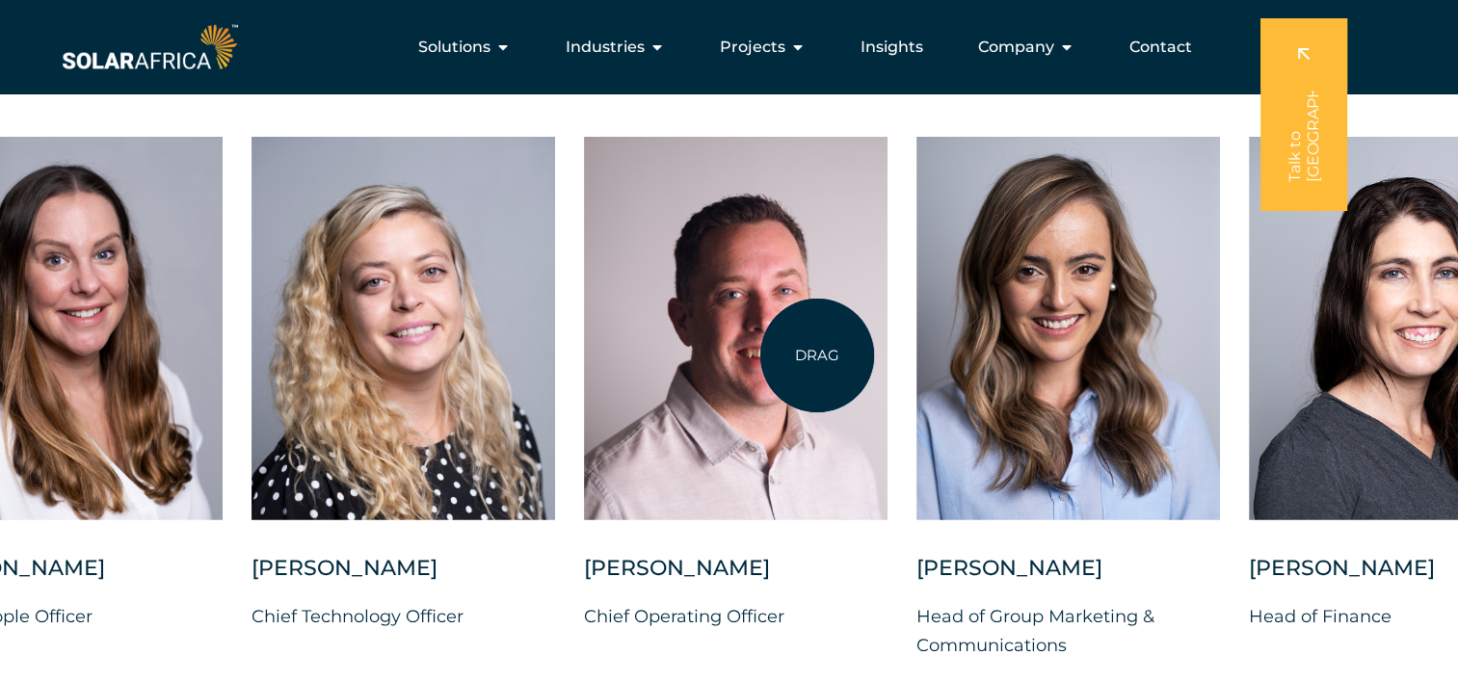
drag, startPoint x: 975, startPoint y: 338, endPoint x: 803, endPoint y: 359, distance: 173.7
click at [803, 359] on div at bounding box center [736, 329] width 304 height 384
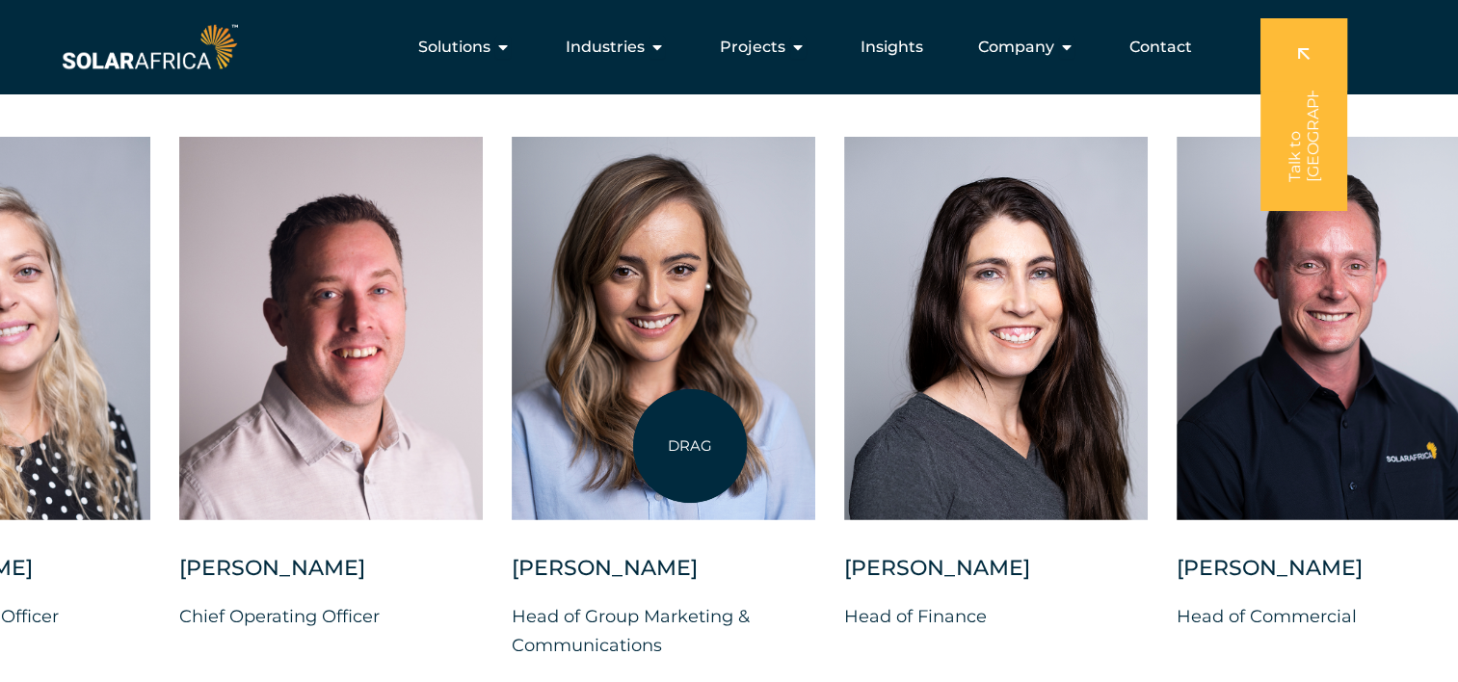
drag, startPoint x: 920, startPoint y: 451, endPoint x: 690, endPoint y: 446, distance: 230.4
click at [690, 446] on div at bounding box center [664, 329] width 304 height 384
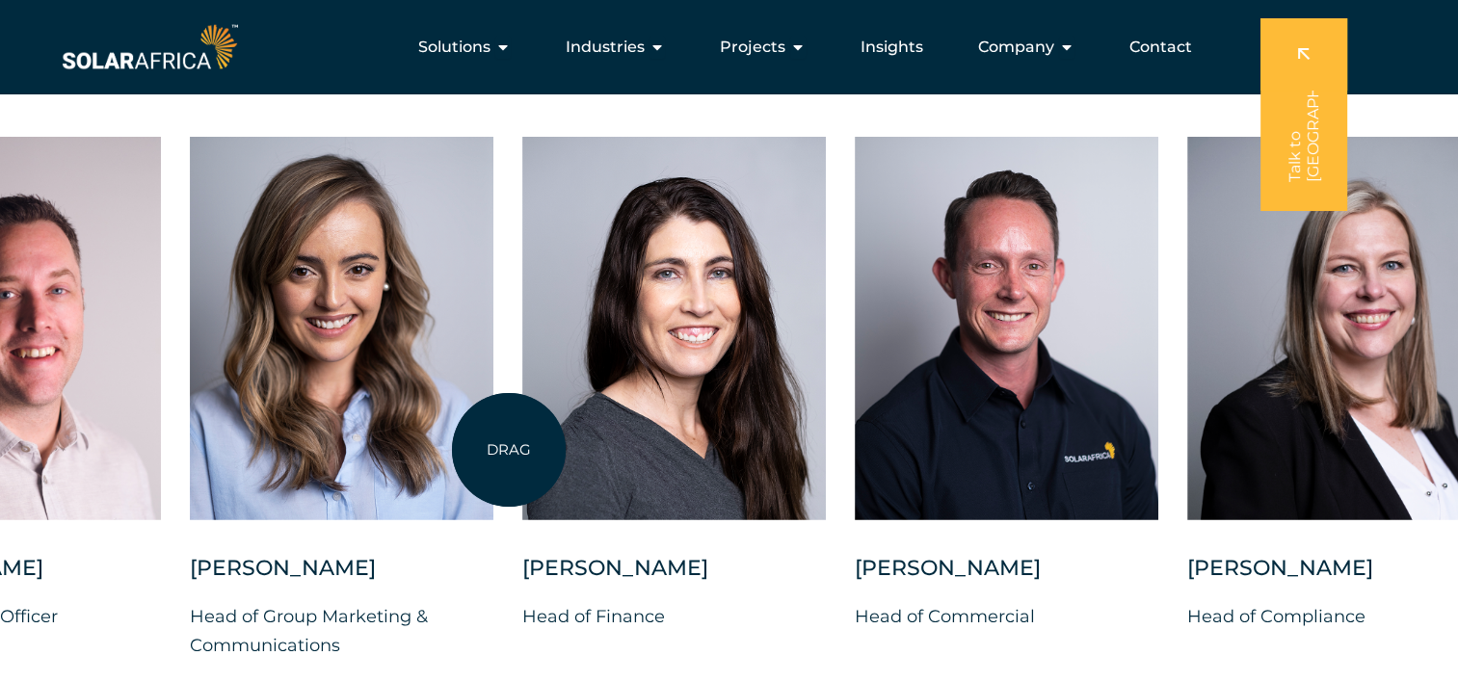
drag, startPoint x: 729, startPoint y: 448, endPoint x: 501, endPoint y: 451, distance: 227.5
click at [501, 451] on div "Charl Alheit Chief Investment Officer Candice Seggie Chief People Officer Suné …" at bounding box center [190, 414] width 2814 height 554
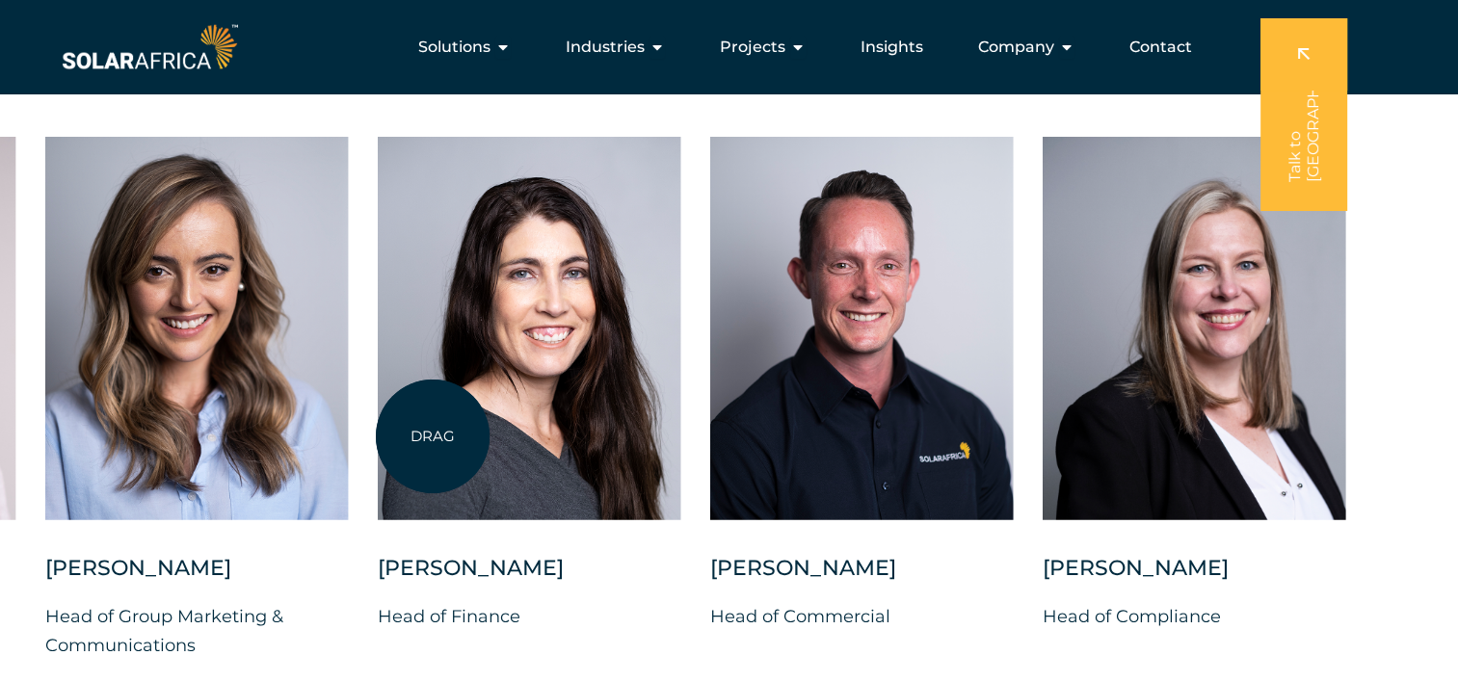
drag, startPoint x: 594, startPoint y: 451, endPoint x: 303, endPoint y: 431, distance: 291.8
click at [303, 431] on div "Charl Alheit Chief Investment Officer Candice Seggie Chief People Officer Suné …" at bounding box center [45, 414] width 2814 height 554
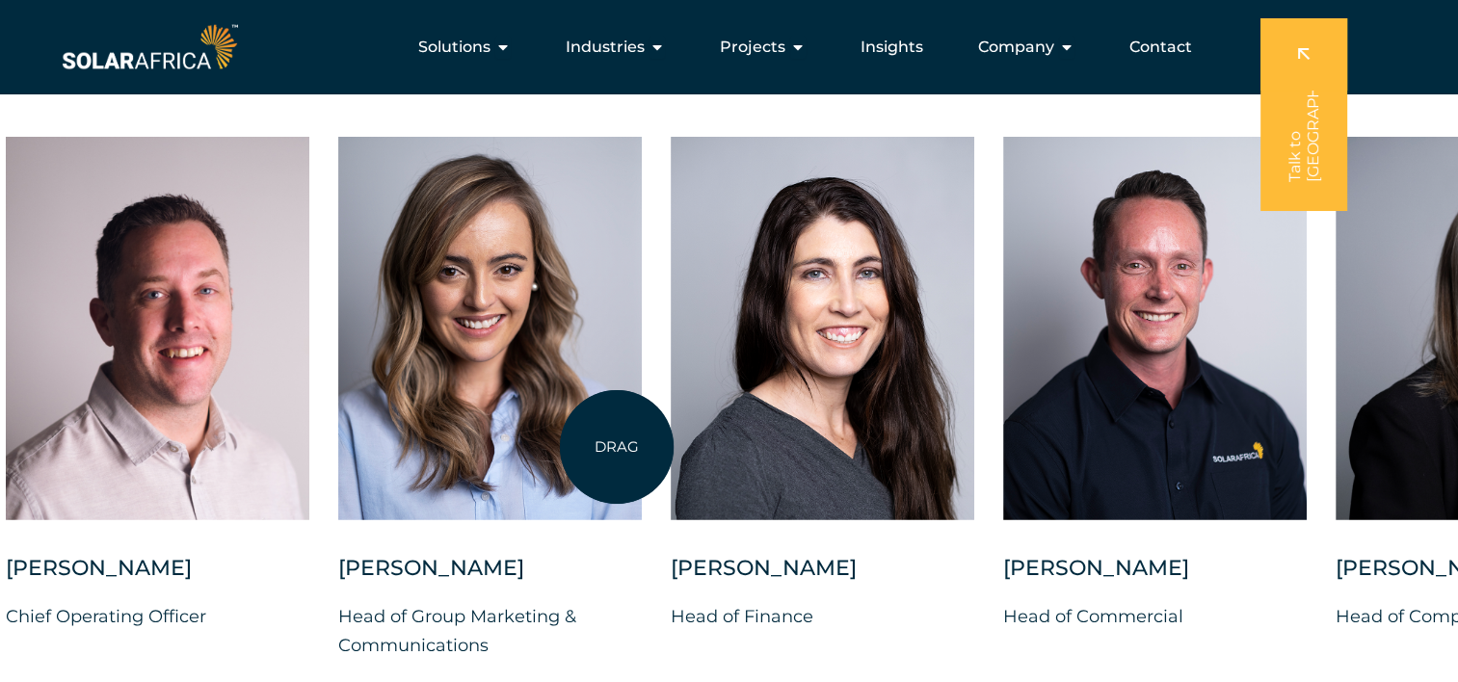
drag, startPoint x: 356, startPoint y: 430, endPoint x: 776, endPoint y: 444, distance: 420.4
click at [642, 444] on div at bounding box center [490, 329] width 304 height 384
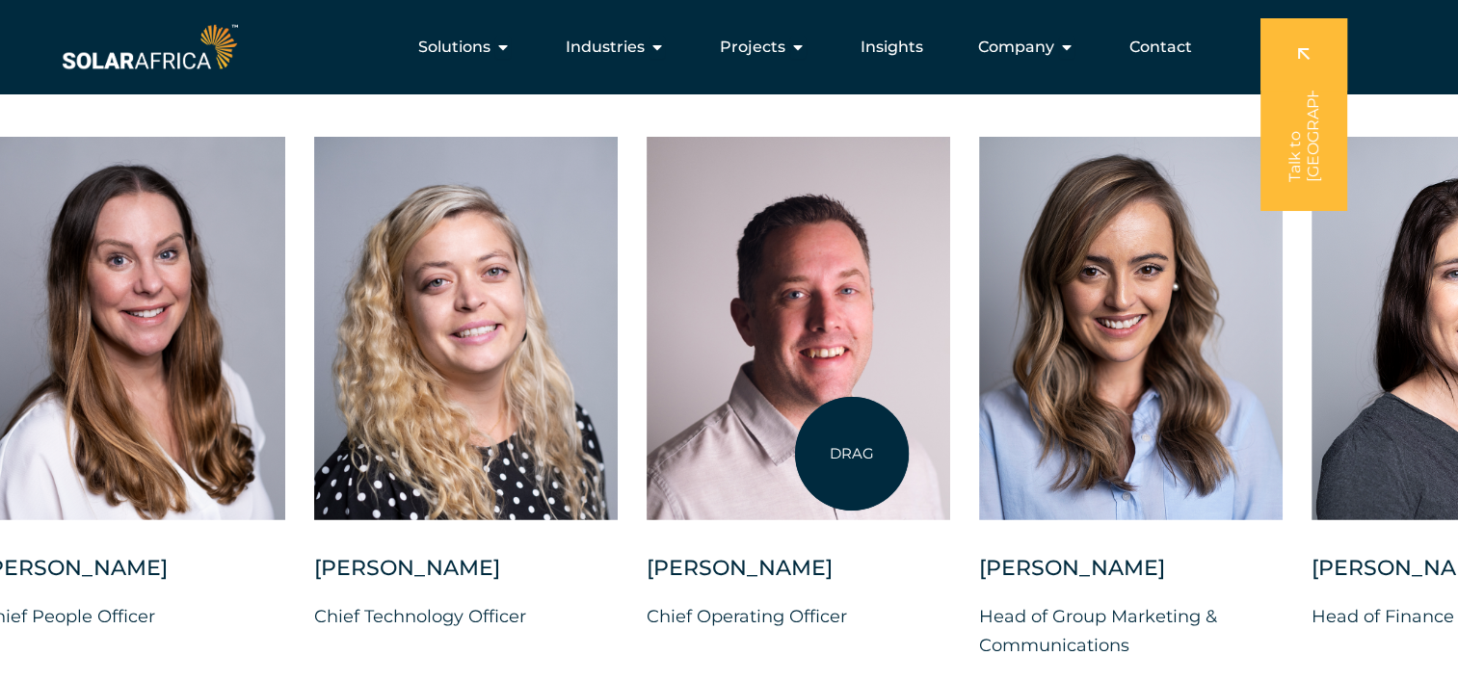
drag, startPoint x: 615, startPoint y: 434, endPoint x: 973, endPoint y: 454, distance: 359.1
click at [950, 454] on div at bounding box center [799, 329] width 304 height 384
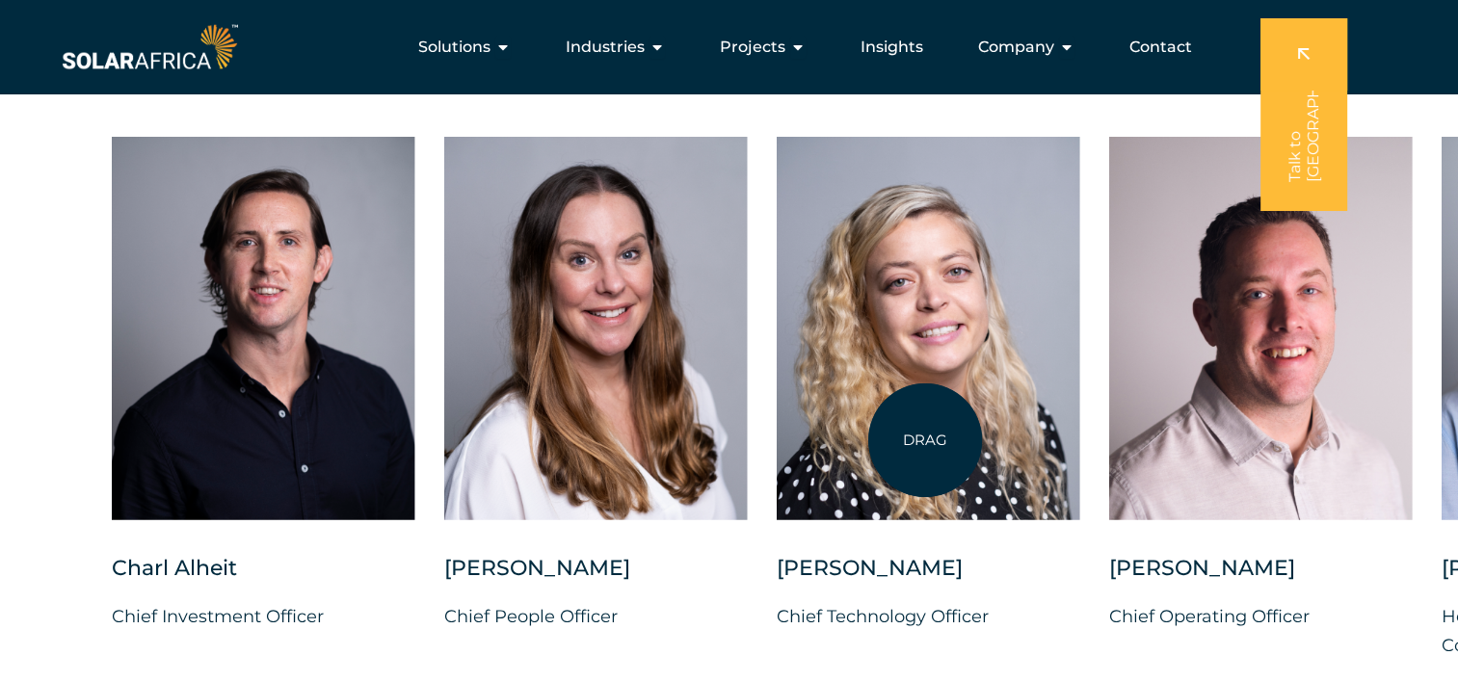
drag, startPoint x: 754, startPoint y: 451, endPoint x: 832, endPoint y: 433, distance: 80.2
click at [832, 433] on div at bounding box center [929, 329] width 304 height 384
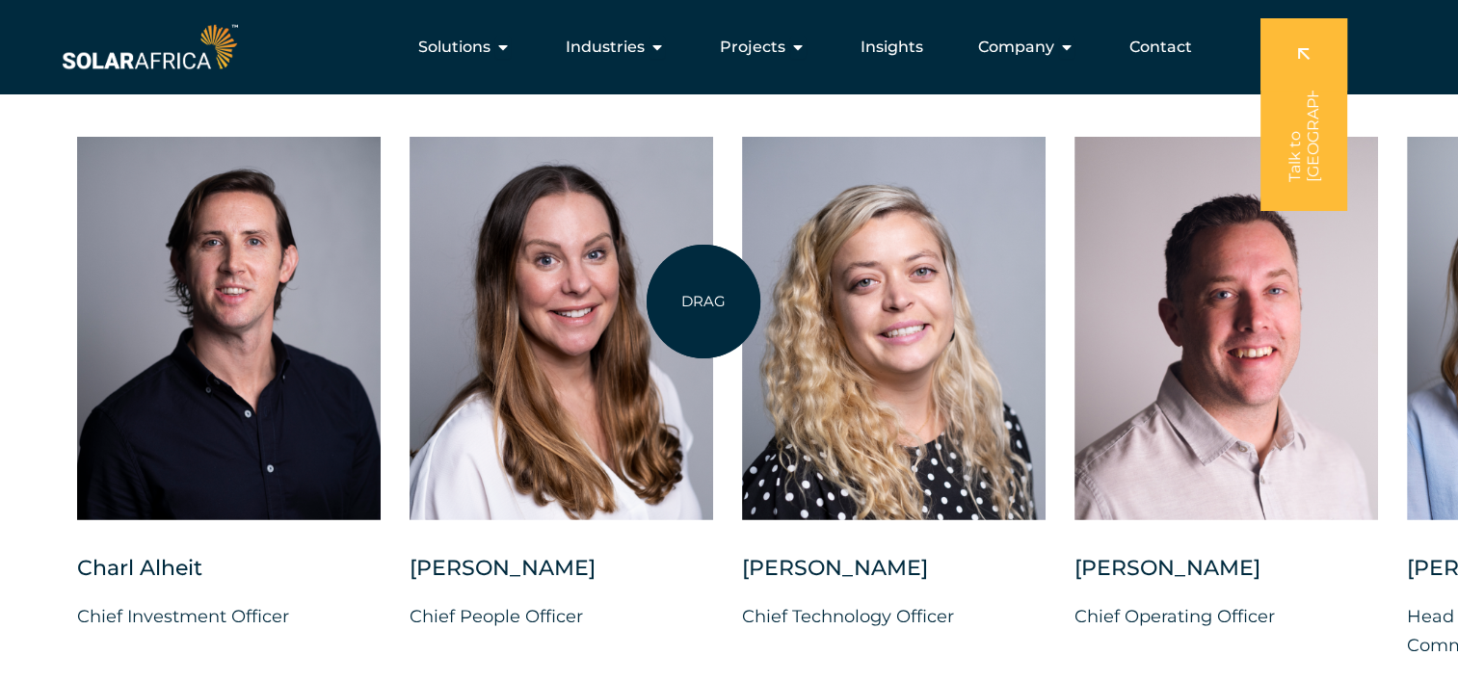
drag, startPoint x: 765, startPoint y: 384, endPoint x: 704, endPoint y: 302, distance: 102.5
click at [704, 302] on div "Charl Alheit Chief Investment Officer Candice Seggie Chief People Officer Suné …" at bounding box center [1407, 414] width 2814 height 554
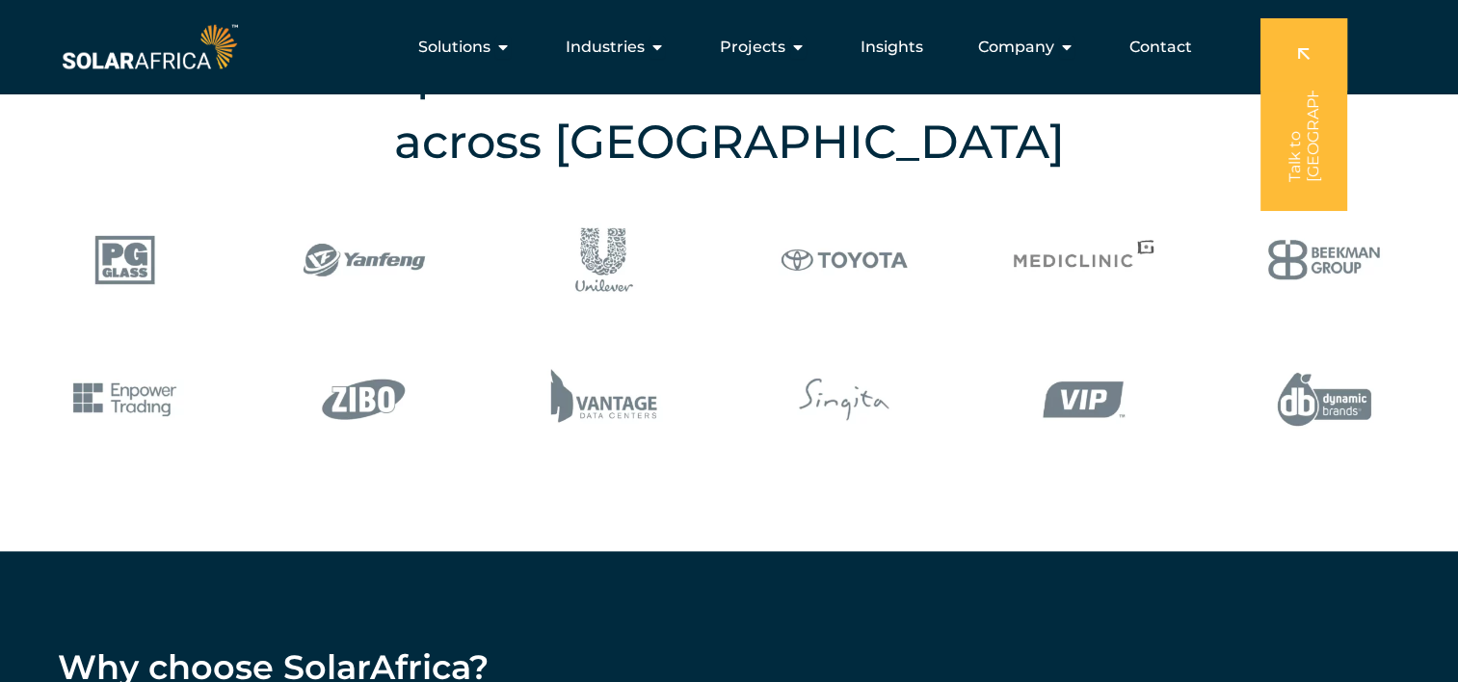
scroll to position [2386, 0]
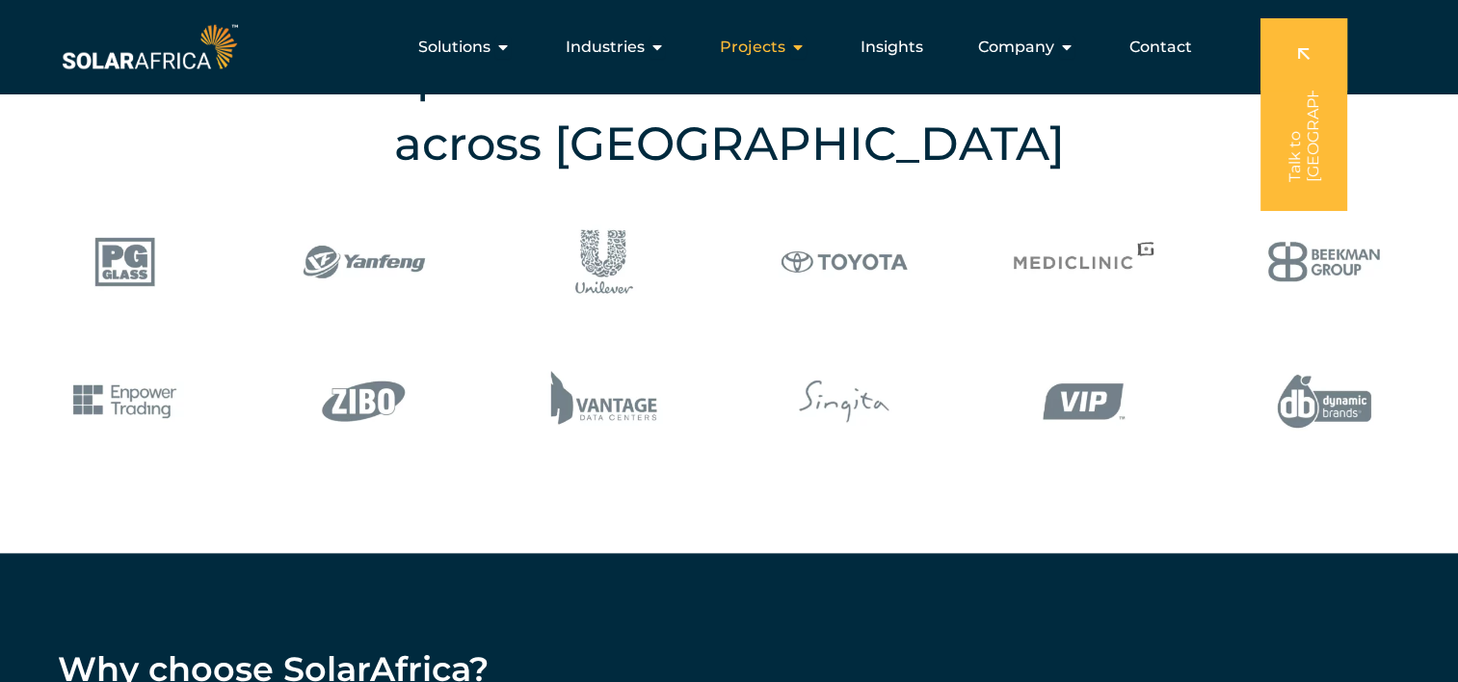
click at [787, 46] on div "Projects Close Projects Open Projects" at bounding box center [763, 47] width 117 height 39
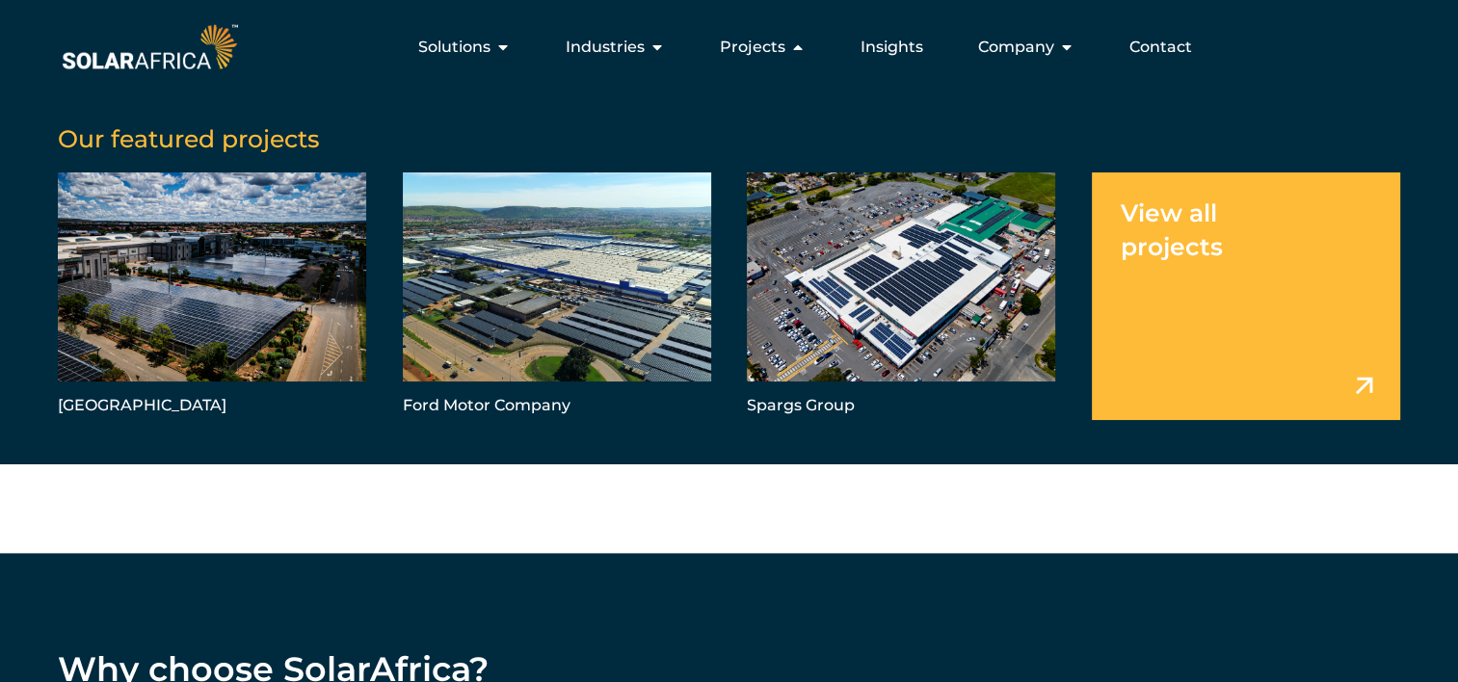
click at [1197, 254] on link "Menu" at bounding box center [1246, 297] width 308 height 248
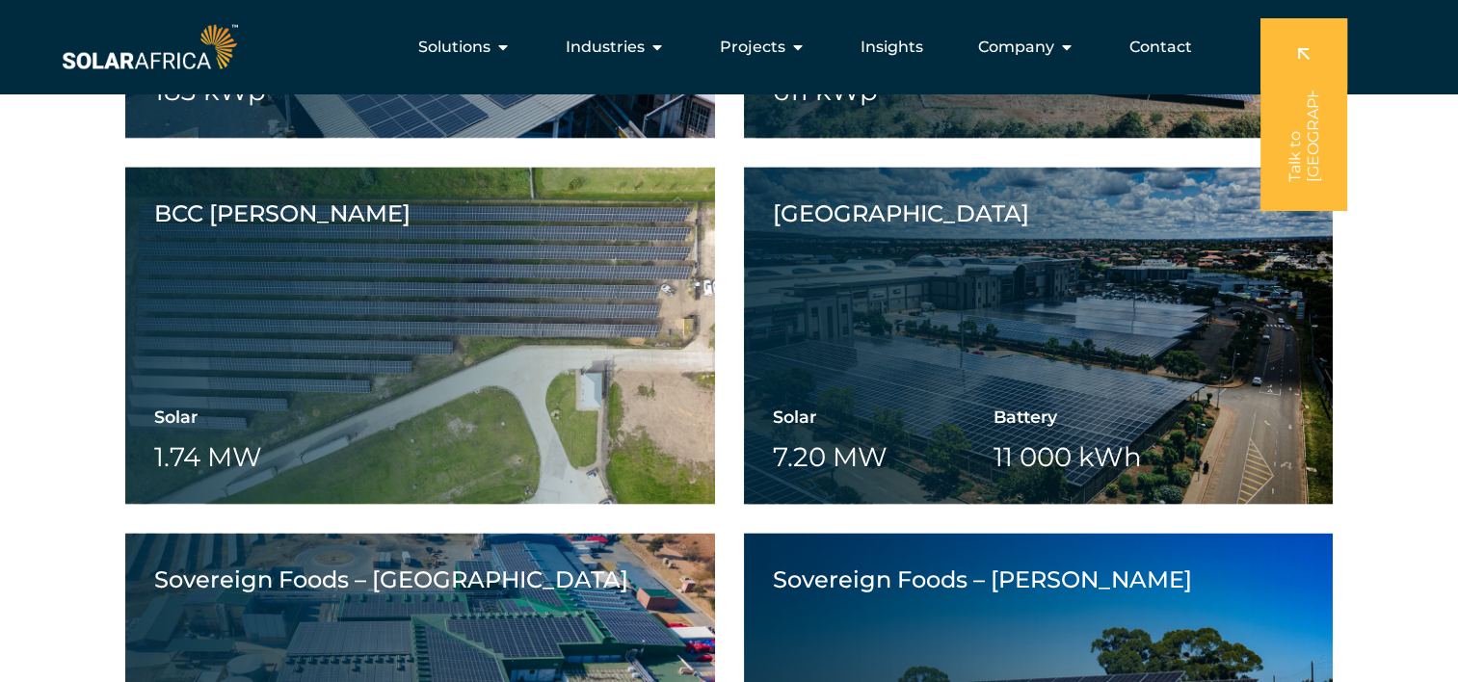
scroll to position [3850, 0]
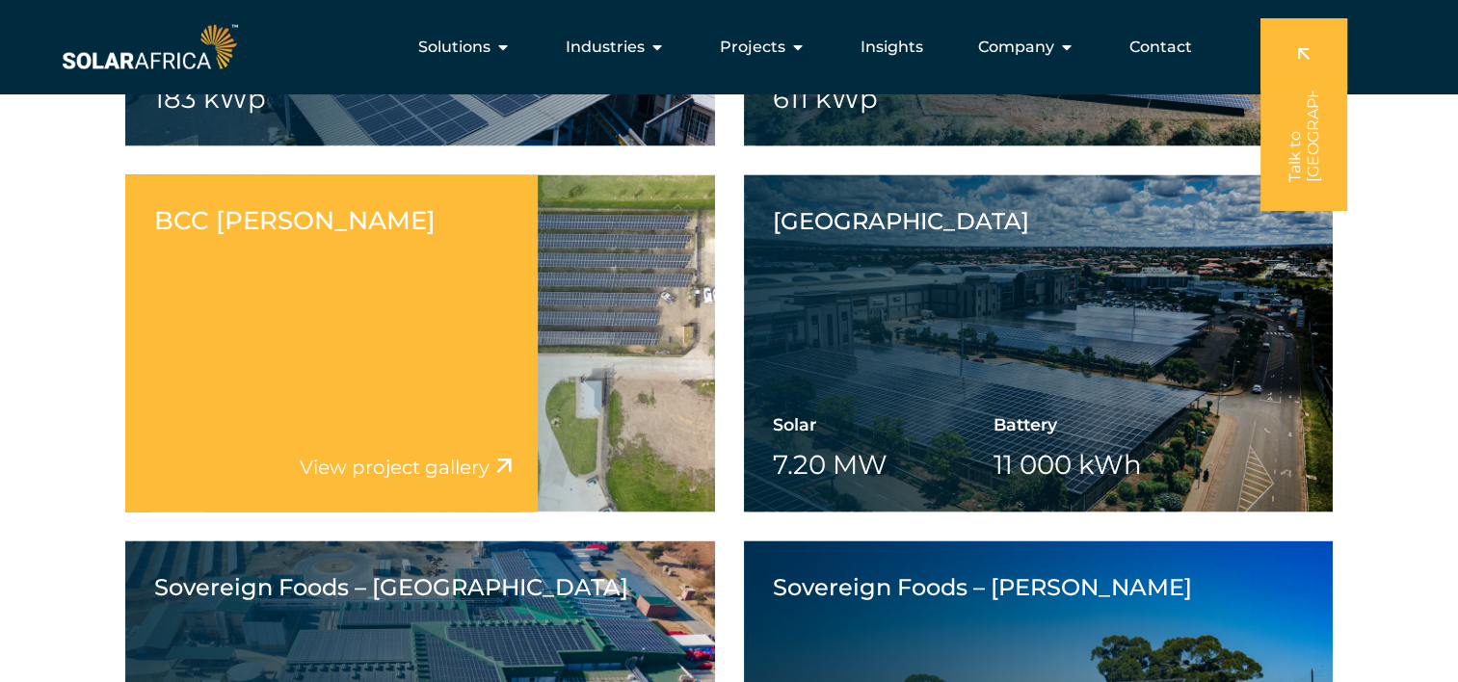
click at [440, 473] on link "View project gallery" at bounding box center [395, 467] width 190 height 23
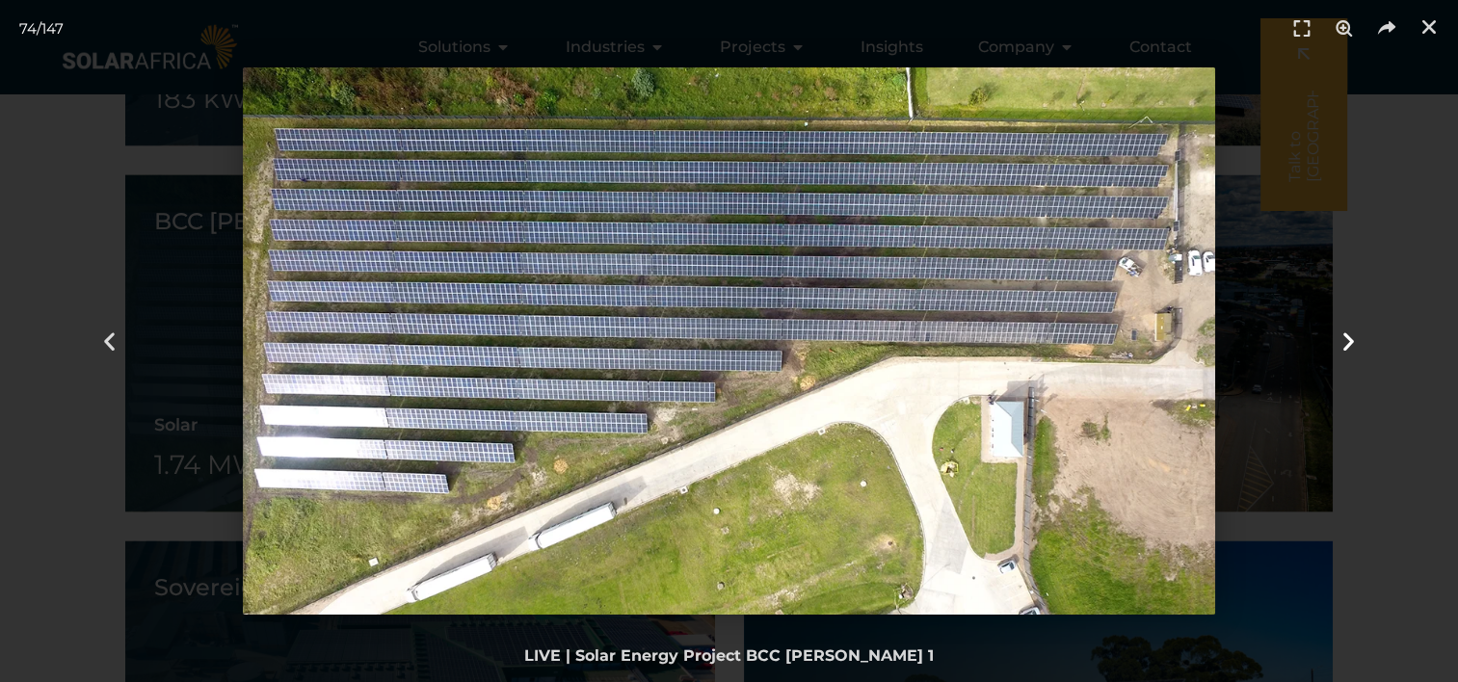
click at [1345, 342] on icon "Next slide" at bounding box center [1349, 342] width 24 height 24
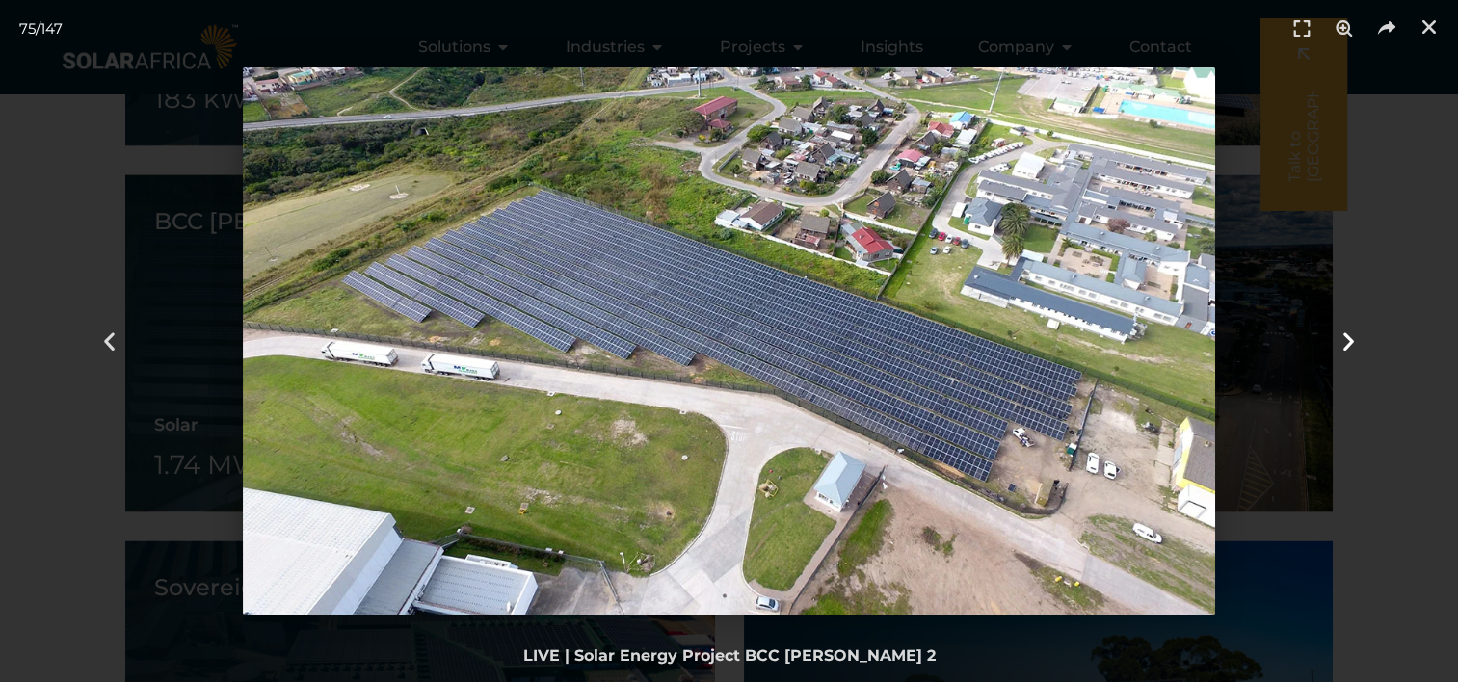
click at [1345, 342] on icon "Next slide" at bounding box center [1349, 342] width 24 height 24
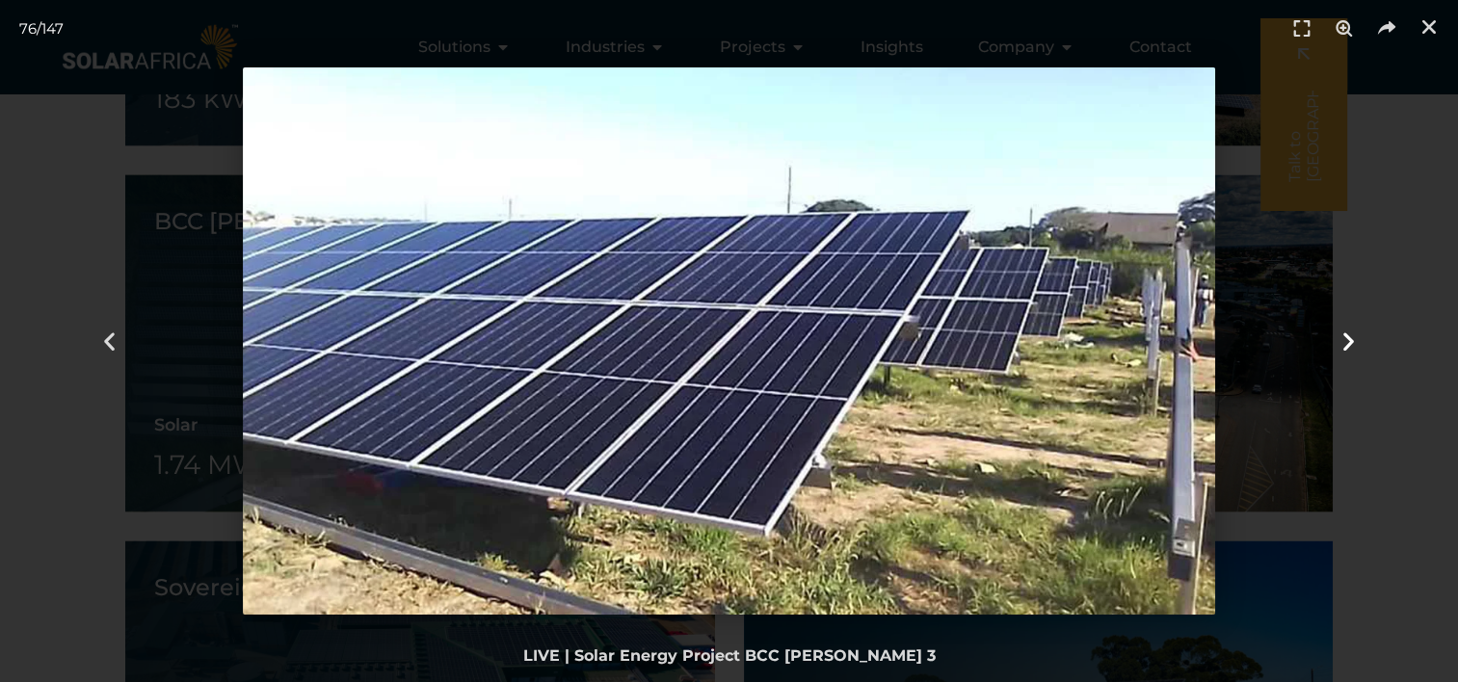
click at [1345, 342] on icon "Next slide" at bounding box center [1349, 342] width 24 height 24
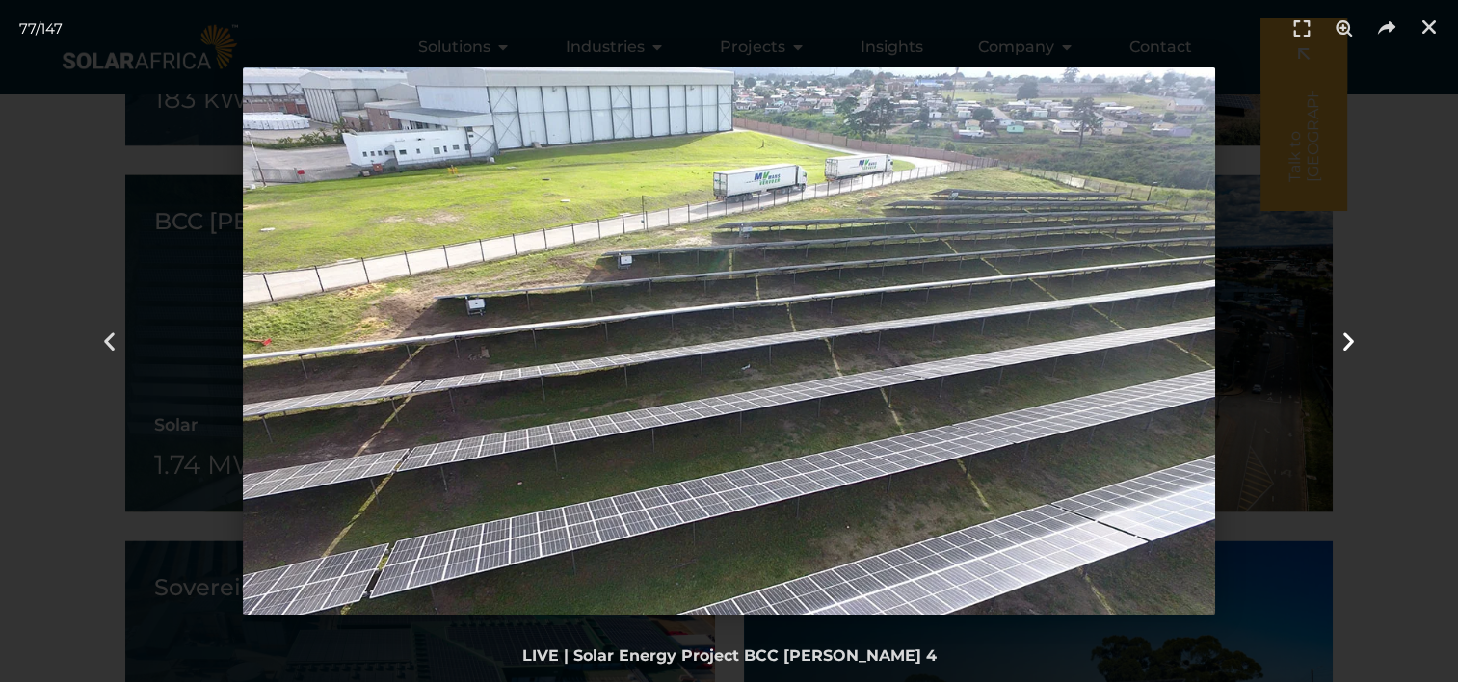
click at [1345, 342] on icon "Next slide" at bounding box center [1349, 342] width 24 height 24
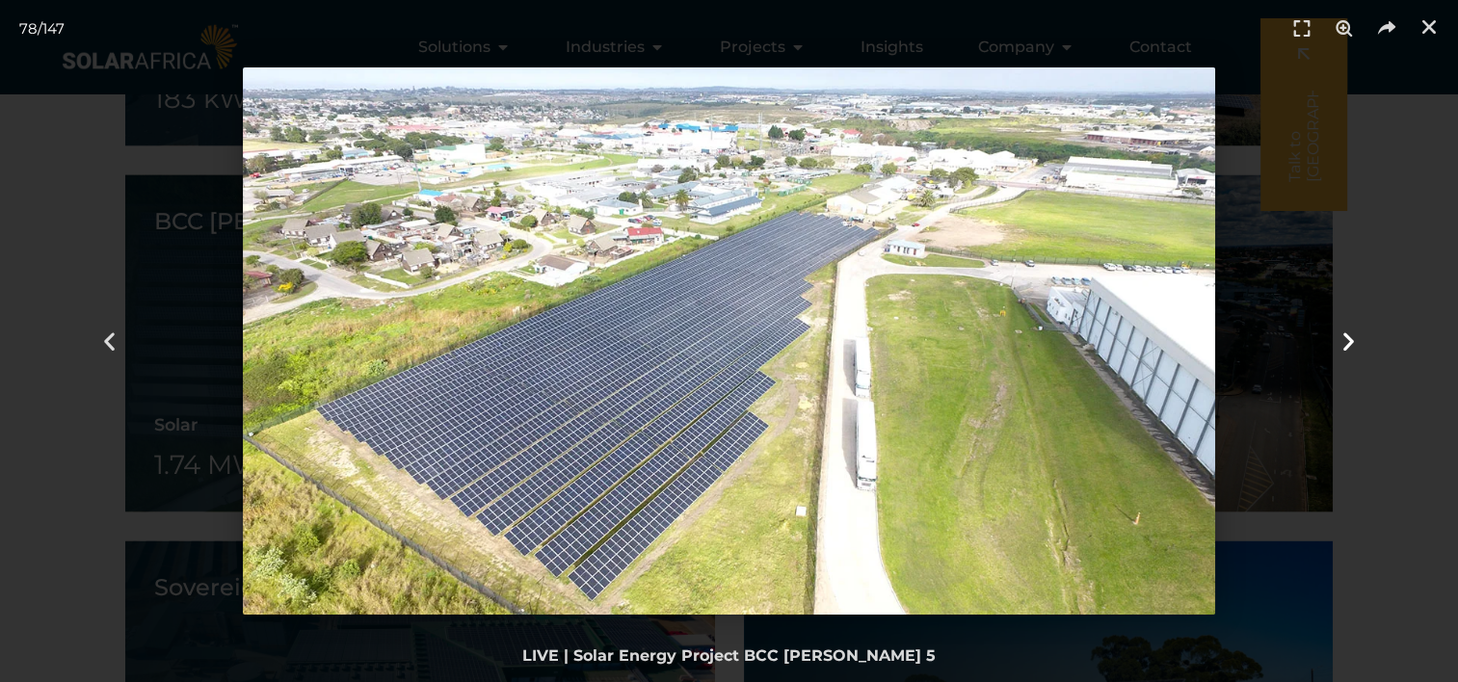
click at [1345, 342] on icon "Next slide" at bounding box center [1349, 342] width 24 height 24
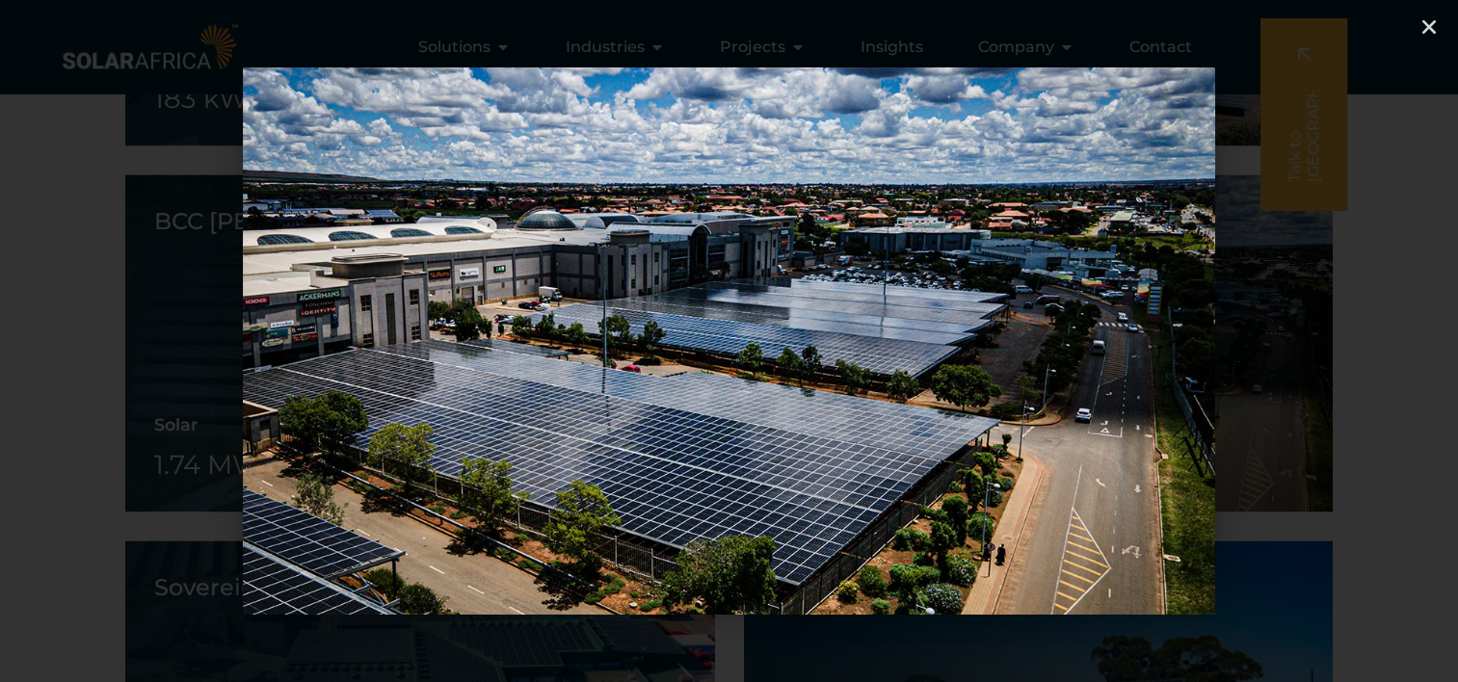
click at [1345, 342] on icon "Next slide" at bounding box center [1349, 342] width 24 height 24
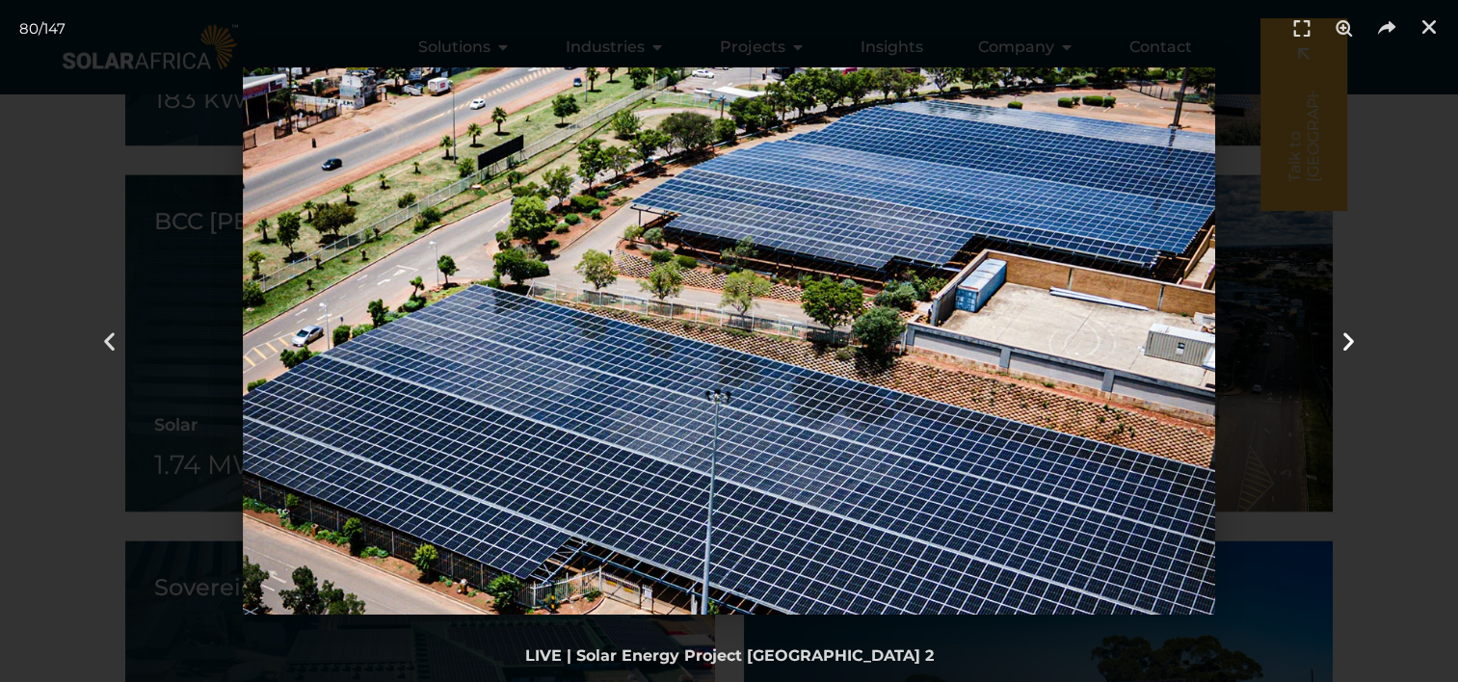
click at [1345, 342] on icon "Next slide" at bounding box center [1349, 342] width 24 height 24
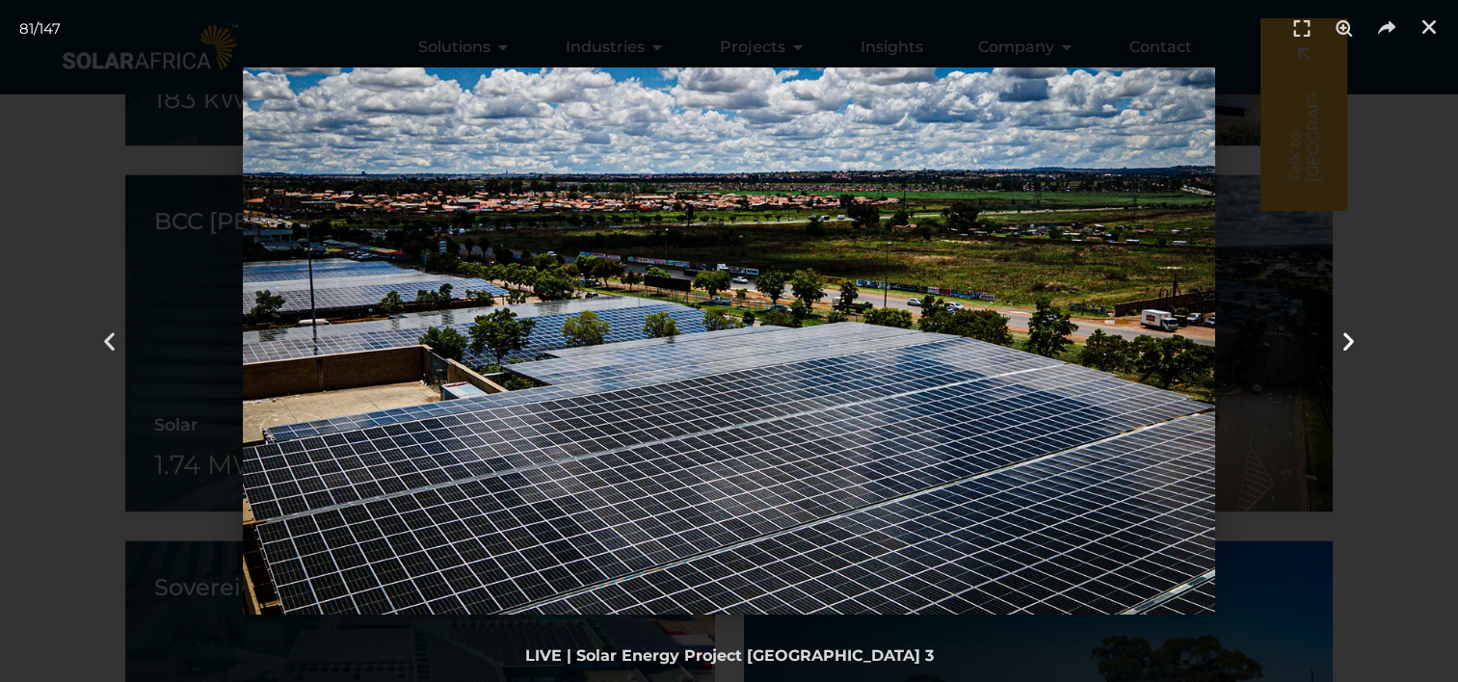
click at [1345, 342] on icon "Next slide" at bounding box center [1349, 342] width 24 height 24
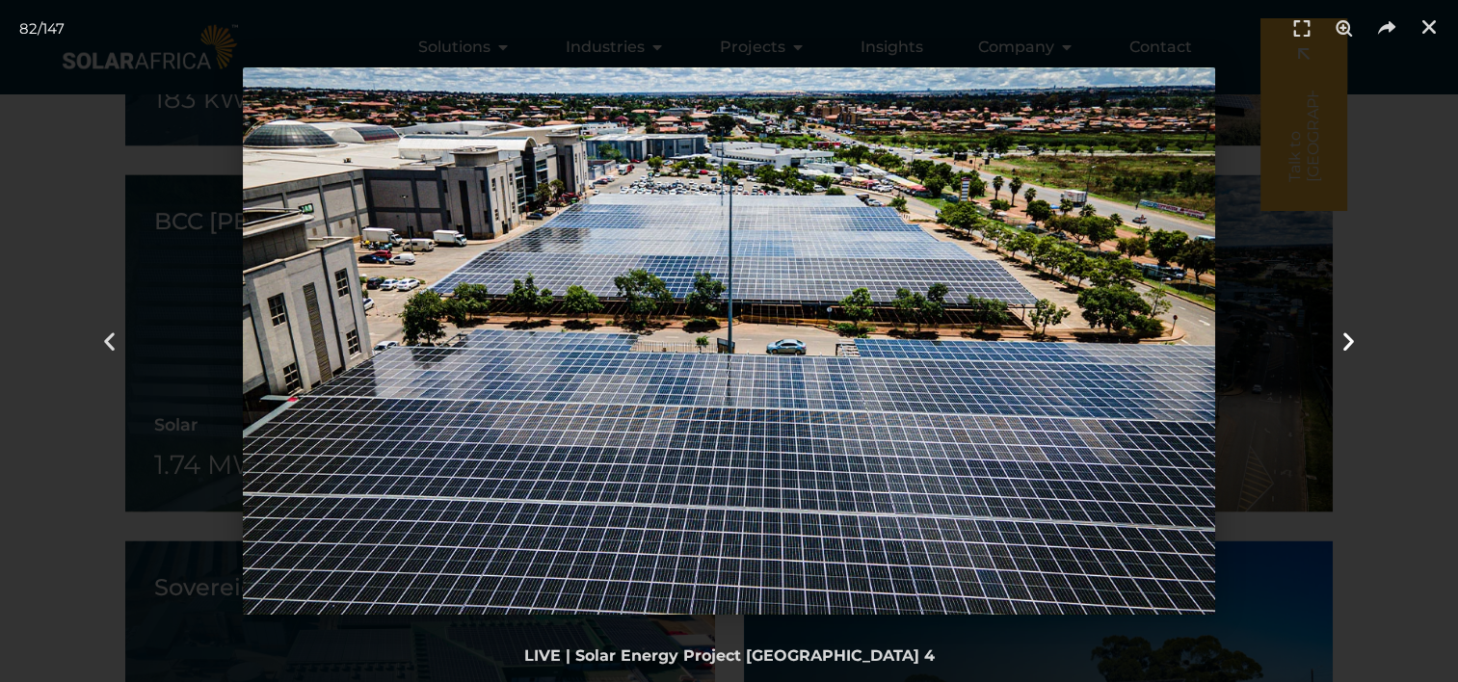
click at [1345, 342] on icon "Next slide" at bounding box center [1349, 342] width 24 height 24
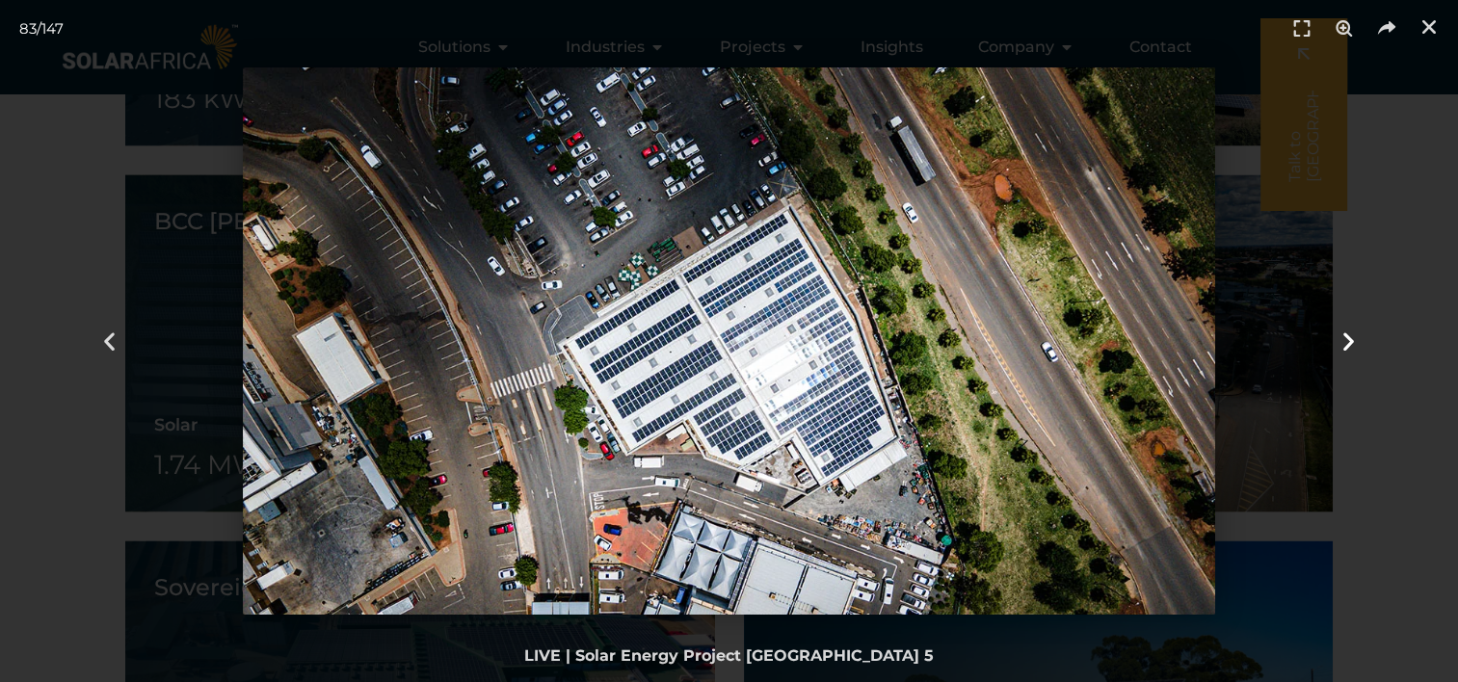
click at [1345, 342] on icon "Next slide" at bounding box center [1349, 342] width 24 height 24
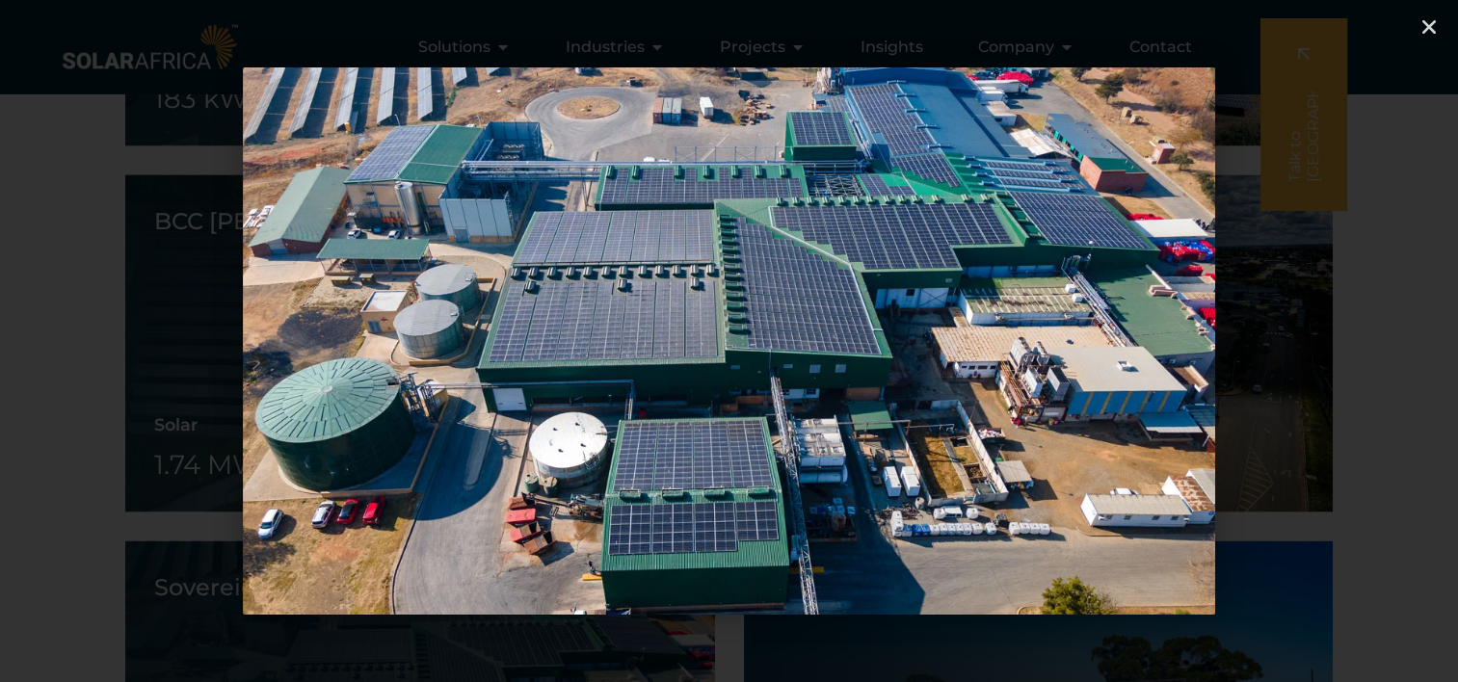
click at [1345, 342] on icon "Next slide" at bounding box center [1349, 342] width 24 height 24
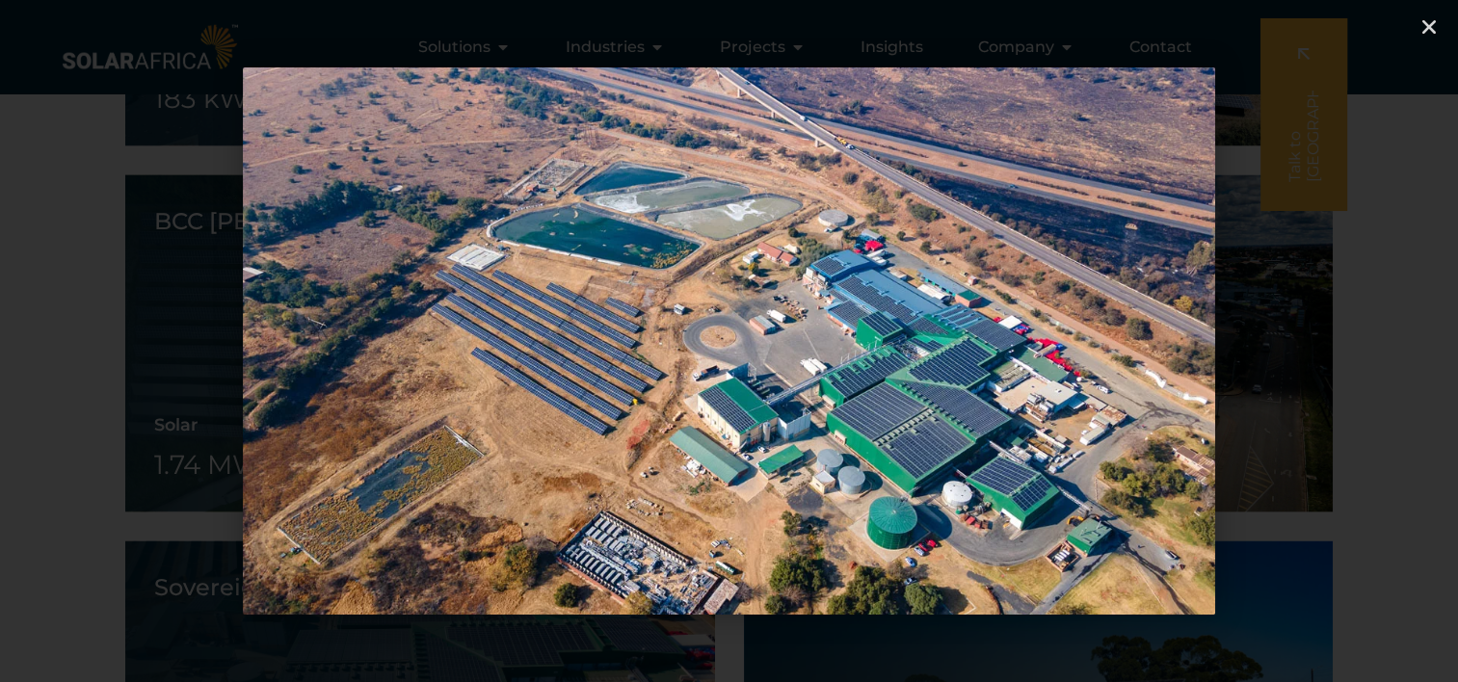
click at [1345, 342] on icon "Next slide" at bounding box center [1349, 342] width 24 height 24
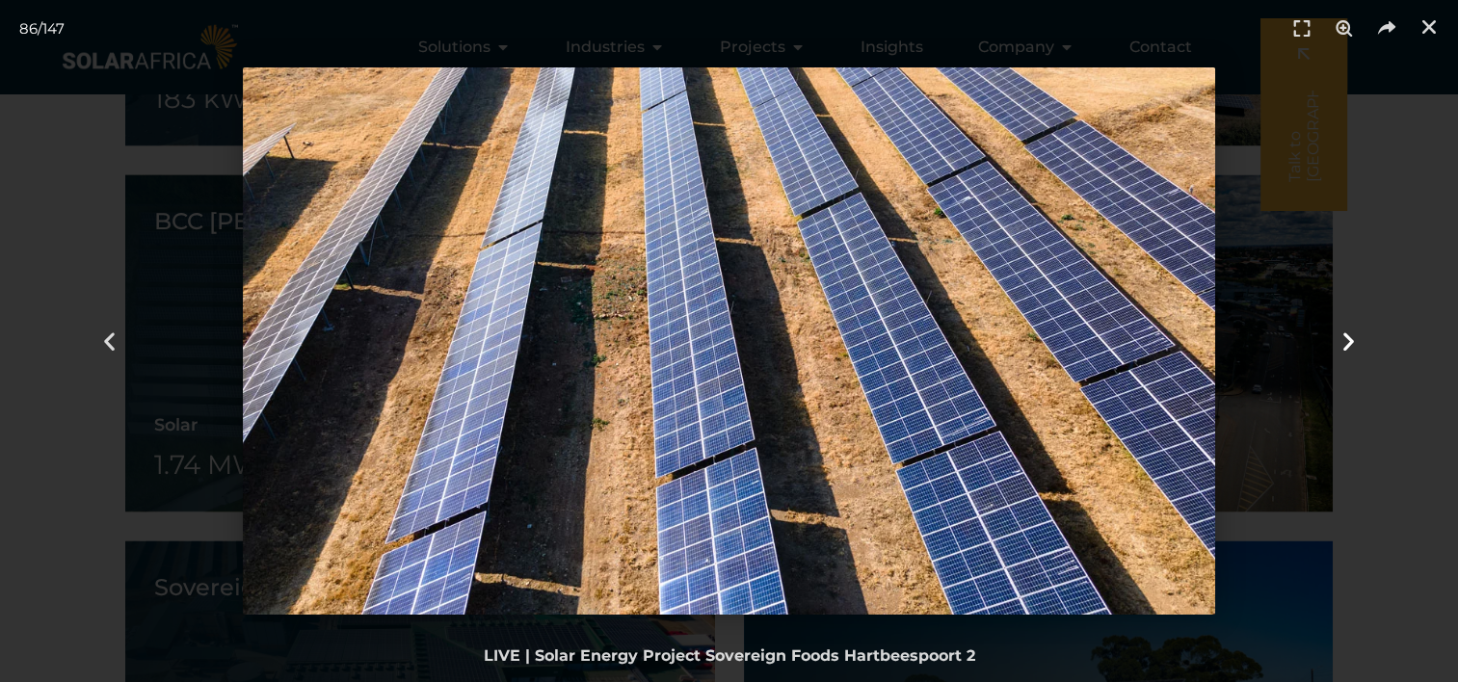
click at [1345, 342] on icon "Next slide" at bounding box center [1349, 342] width 24 height 24
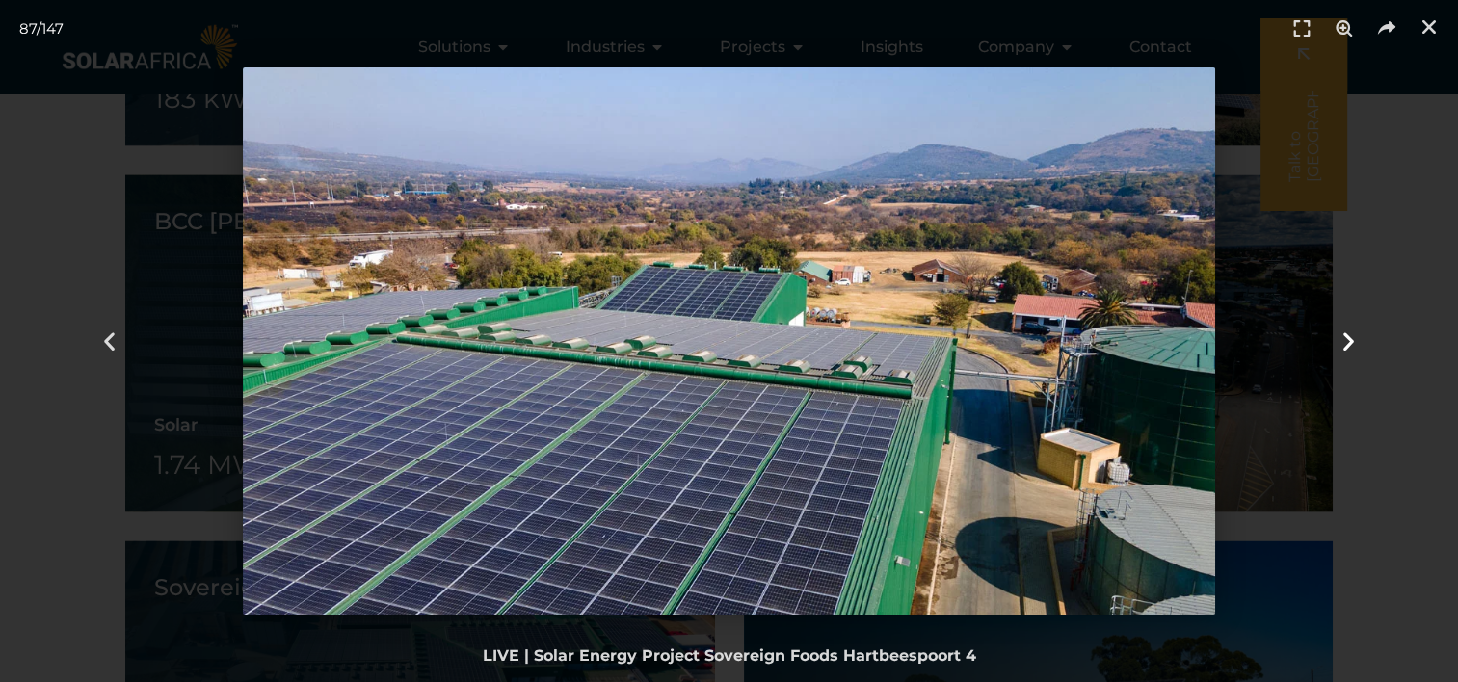
click at [1345, 342] on icon "Next slide" at bounding box center [1349, 342] width 24 height 24
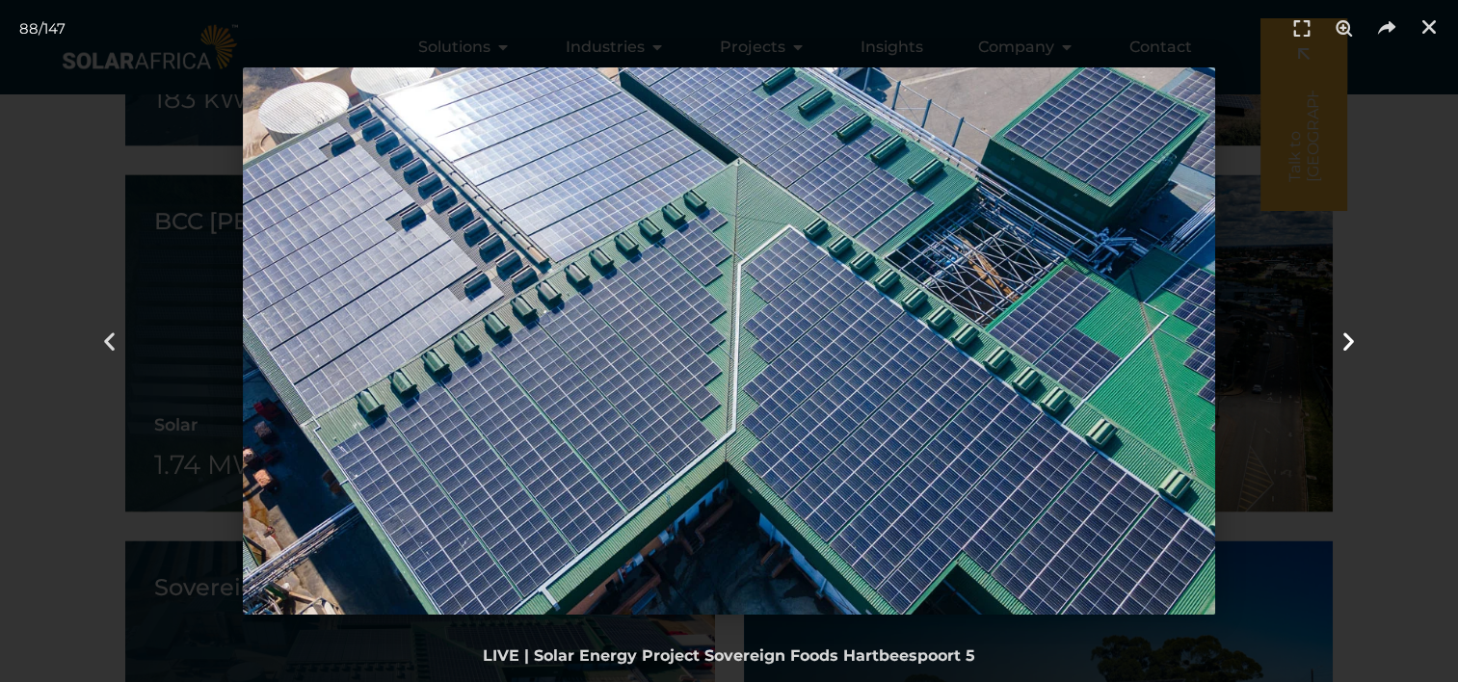
click at [1345, 342] on icon "Next slide" at bounding box center [1349, 342] width 24 height 24
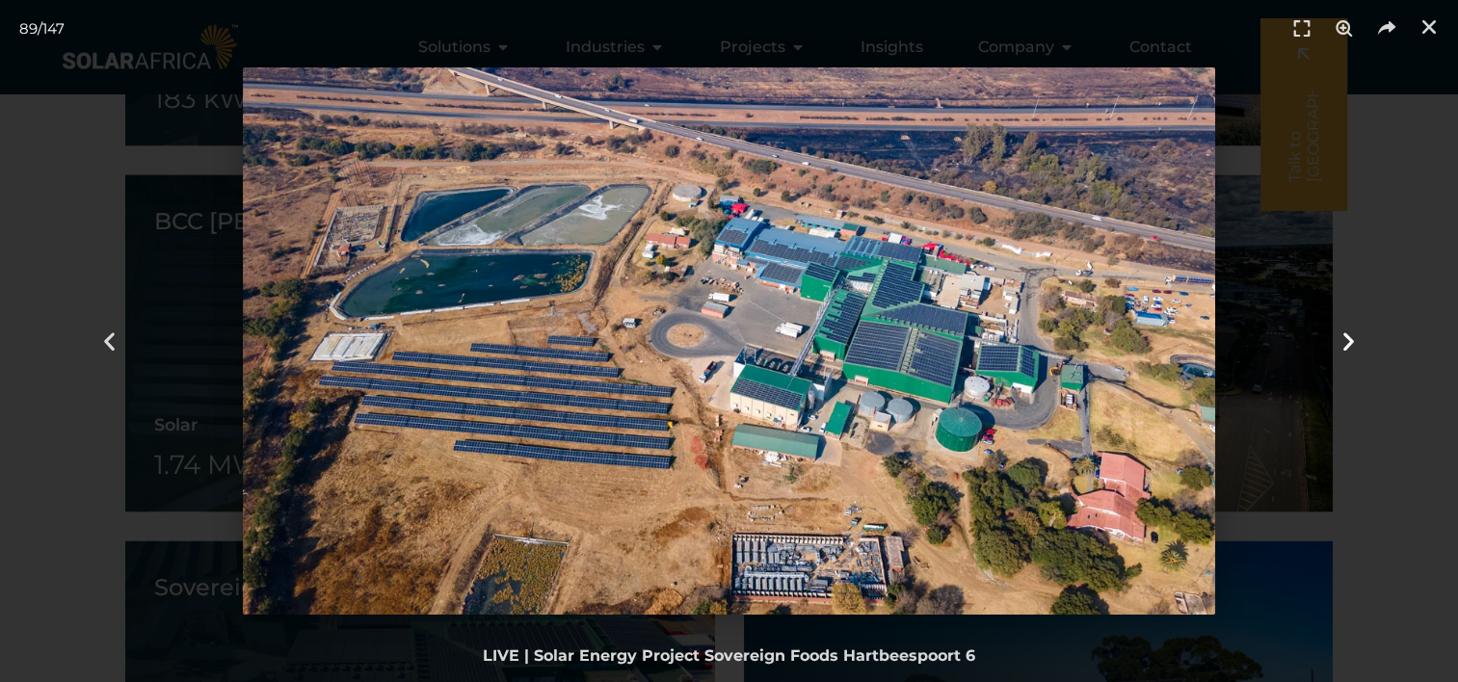
click at [1345, 342] on icon "Next slide" at bounding box center [1349, 342] width 24 height 24
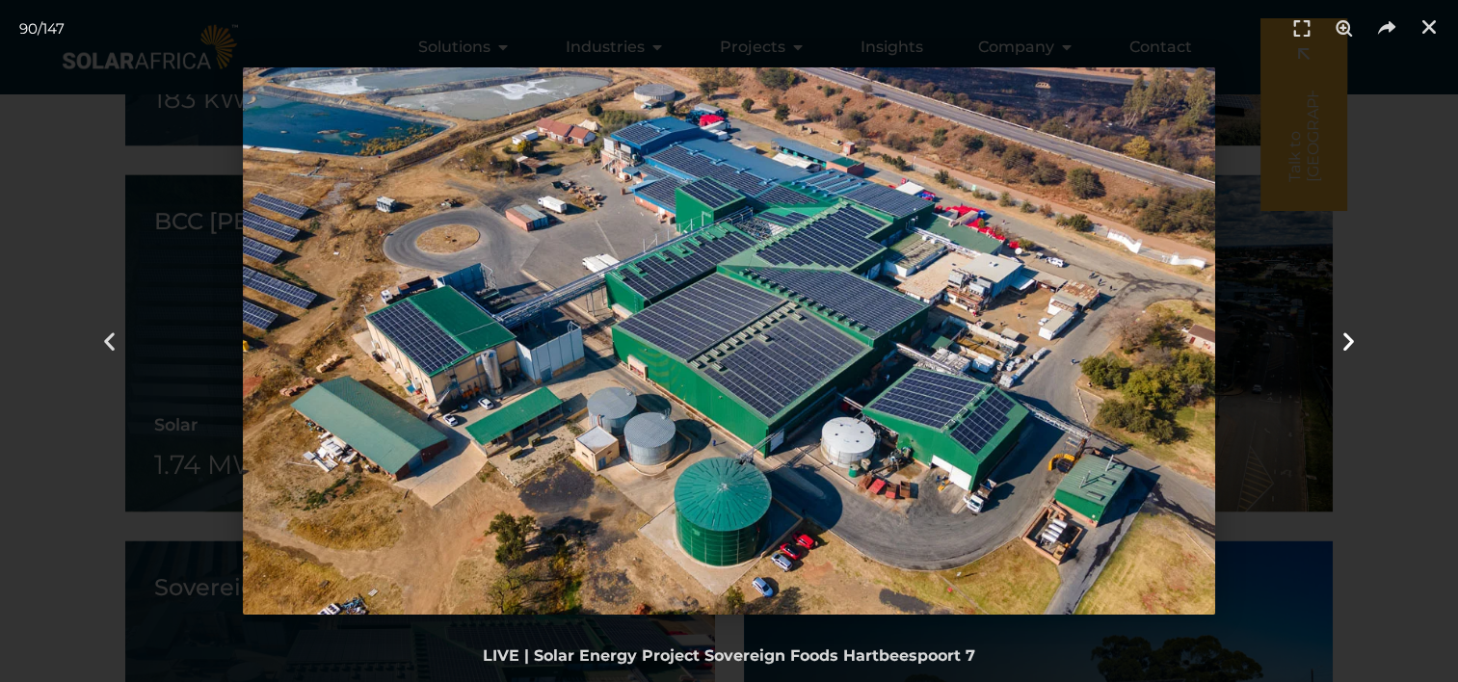
click at [1345, 342] on icon "Next slide" at bounding box center [1349, 342] width 24 height 24
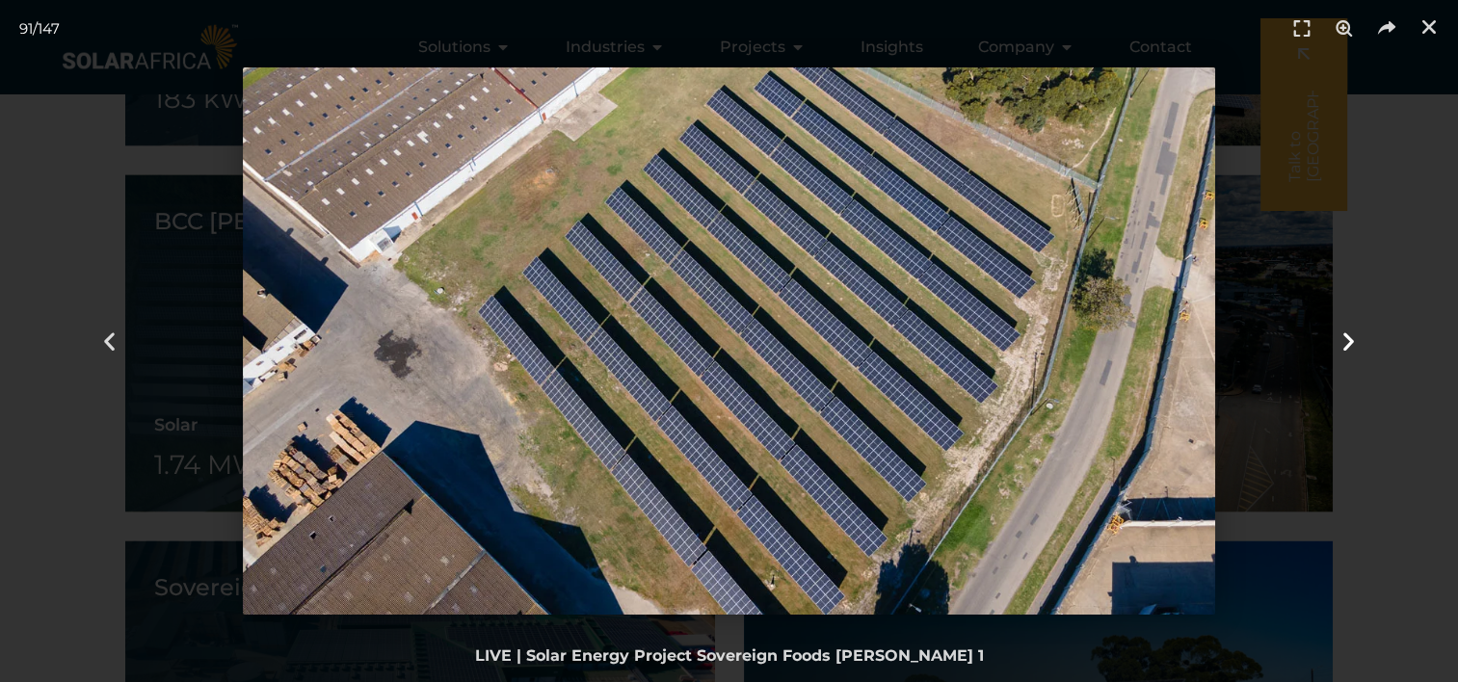
click at [1345, 342] on icon "Next slide" at bounding box center [1349, 342] width 24 height 24
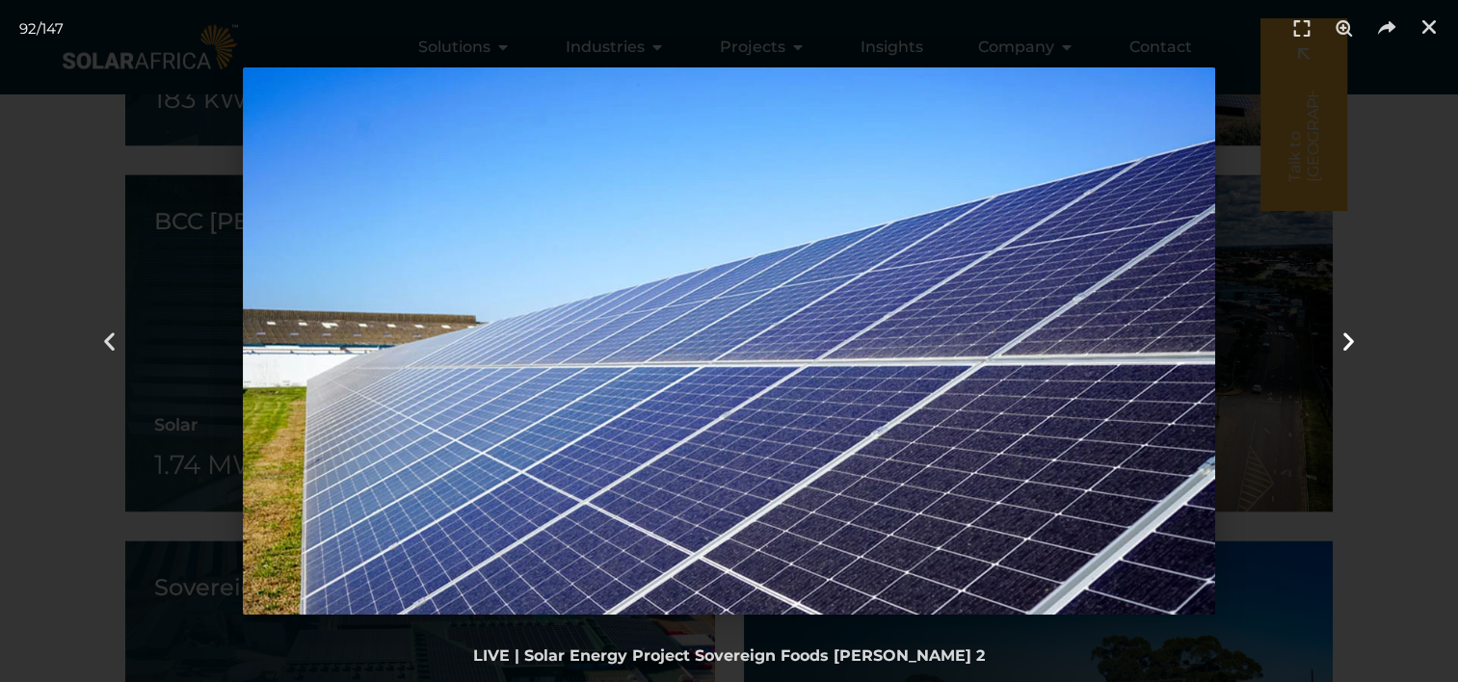
click at [1345, 342] on icon "Next slide" at bounding box center [1349, 342] width 24 height 24
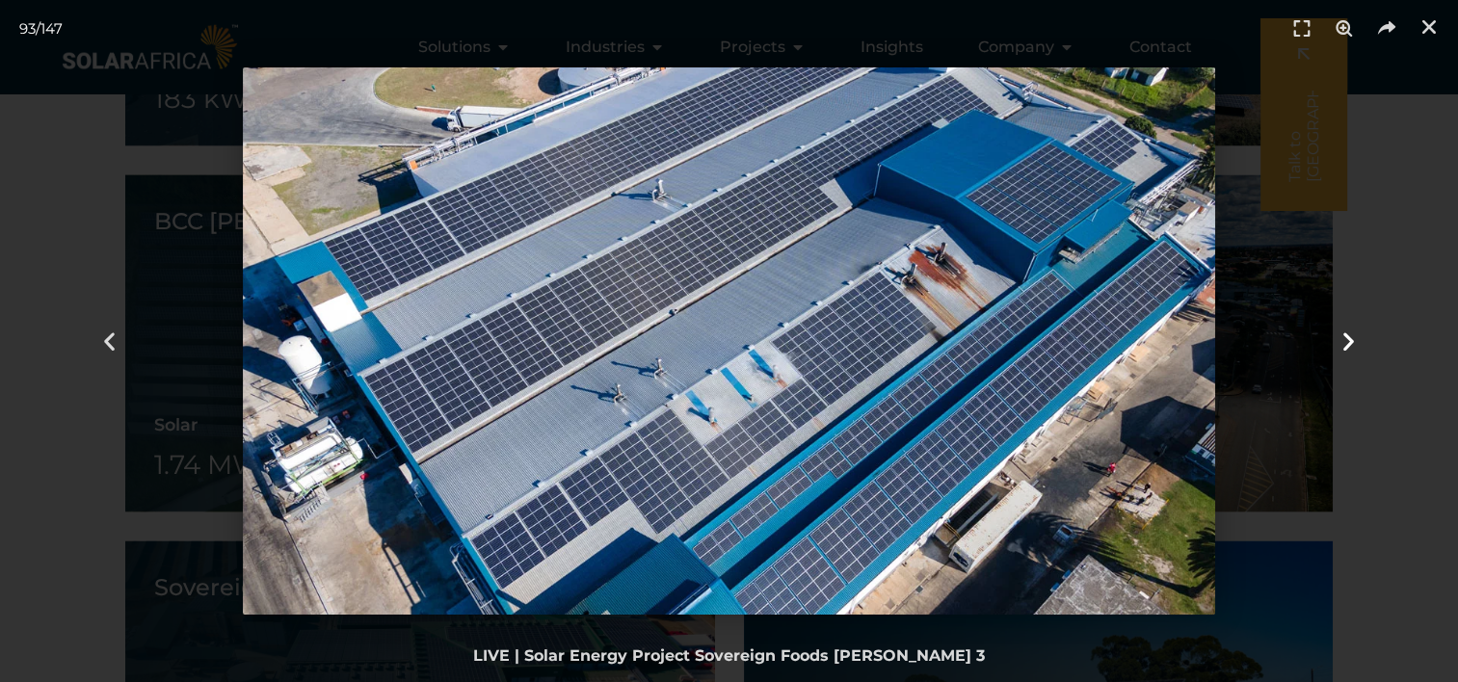
click at [1345, 342] on icon "Next slide" at bounding box center [1349, 342] width 24 height 24
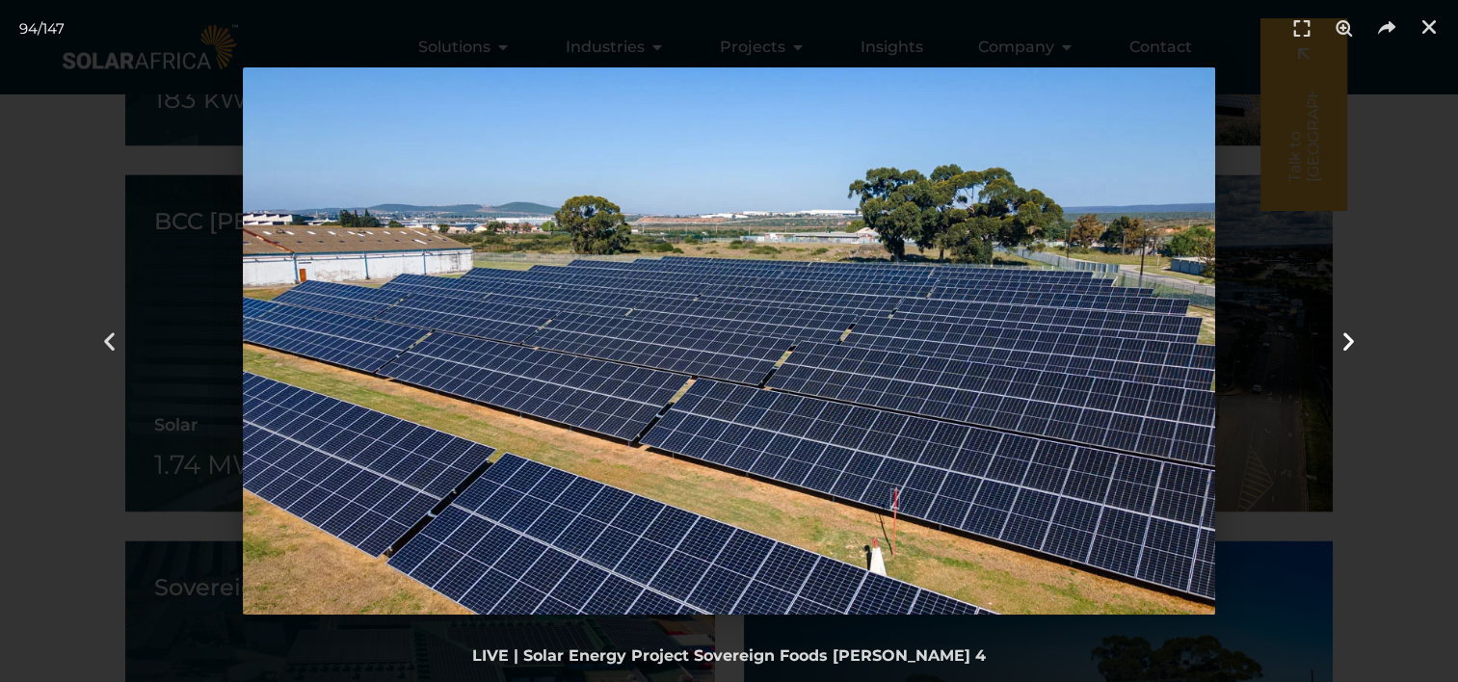
click at [1345, 342] on icon "Next slide" at bounding box center [1349, 342] width 24 height 24
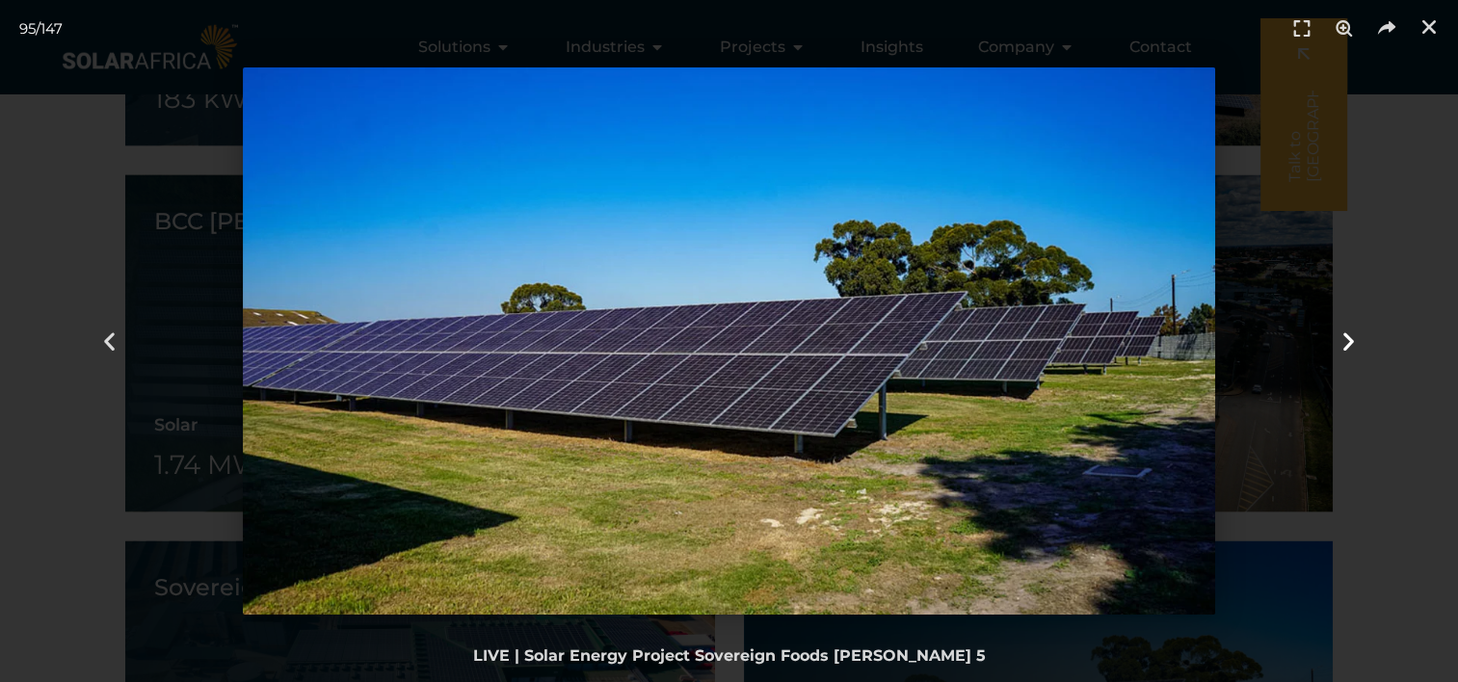
click at [1345, 342] on icon "Next slide" at bounding box center [1349, 342] width 24 height 24
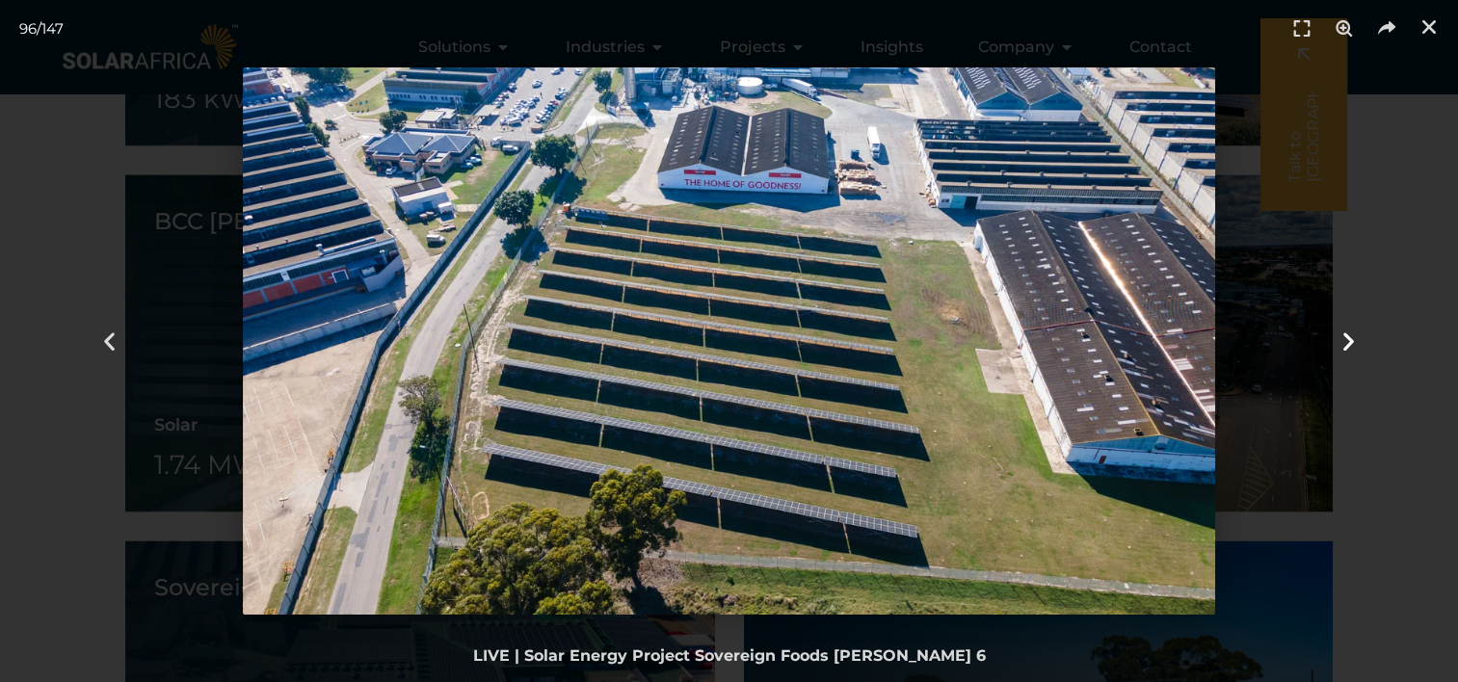
click at [1345, 342] on icon "Next slide" at bounding box center [1349, 342] width 24 height 24
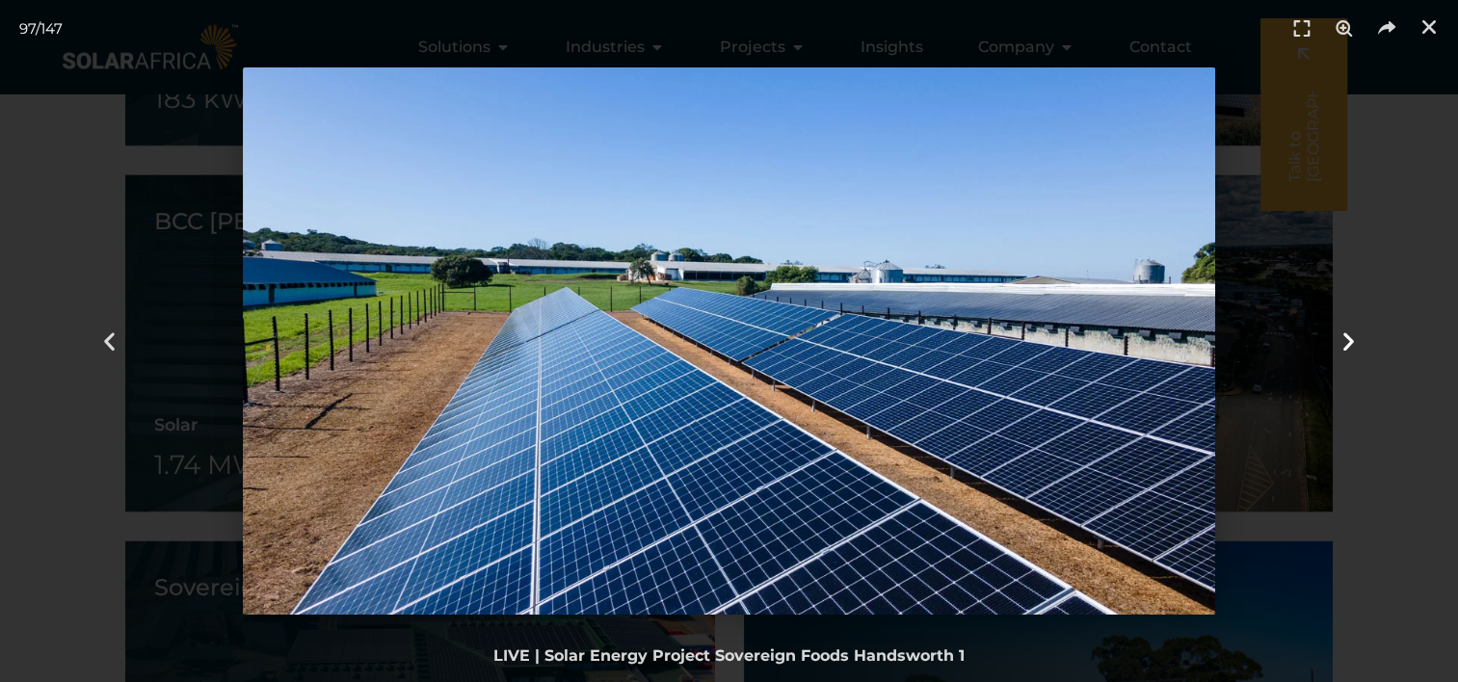
click at [1345, 342] on icon "Next slide" at bounding box center [1349, 342] width 24 height 24
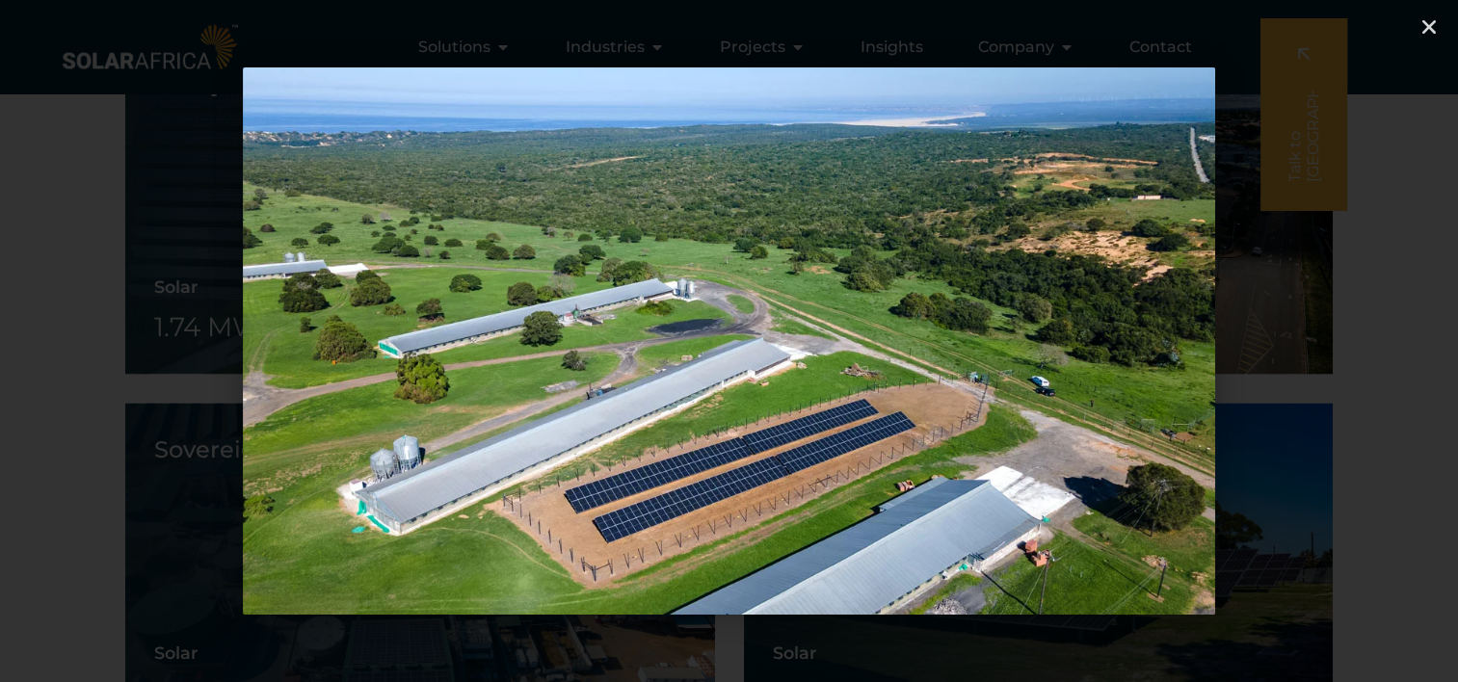
scroll to position [3919, 0]
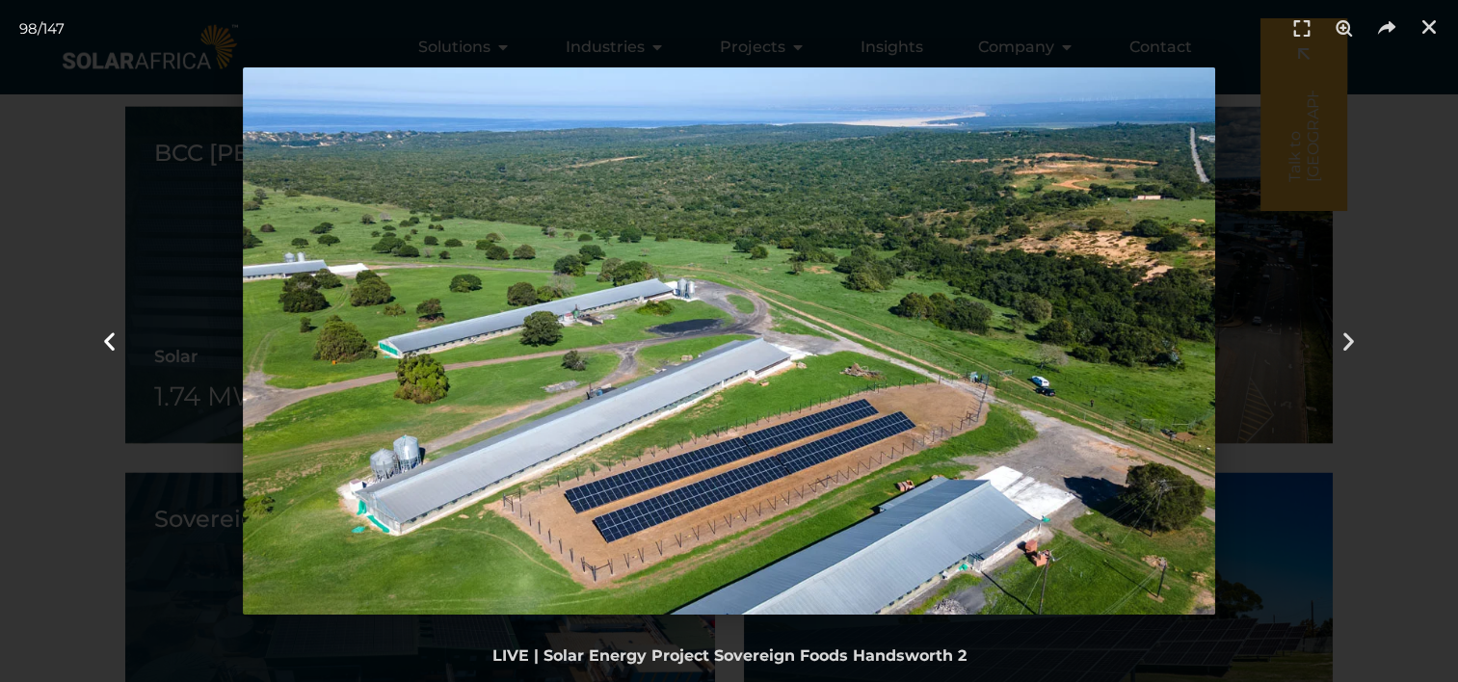
click at [112, 341] on icon "Previous slide" at bounding box center [109, 342] width 24 height 24
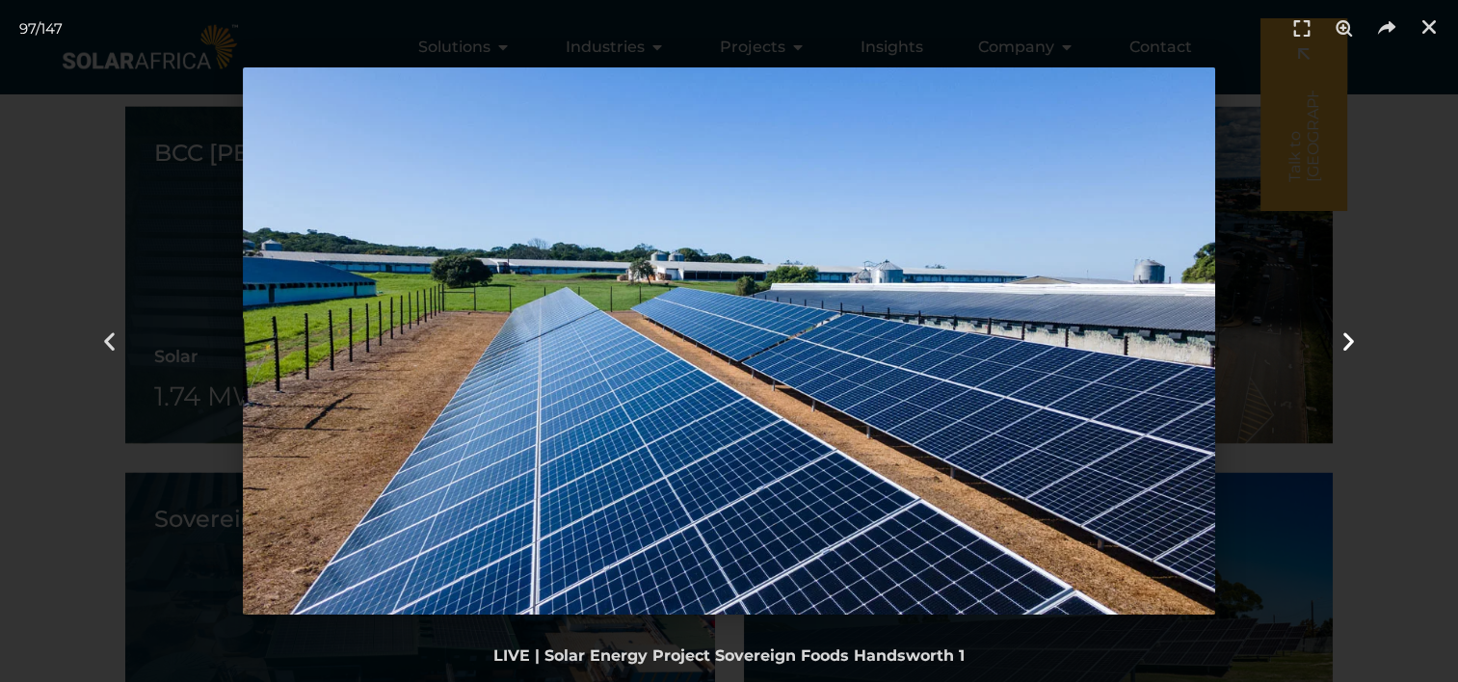
click at [1342, 341] on icon "Next slide" at bounding box center [1349, 342] width 24 height 24
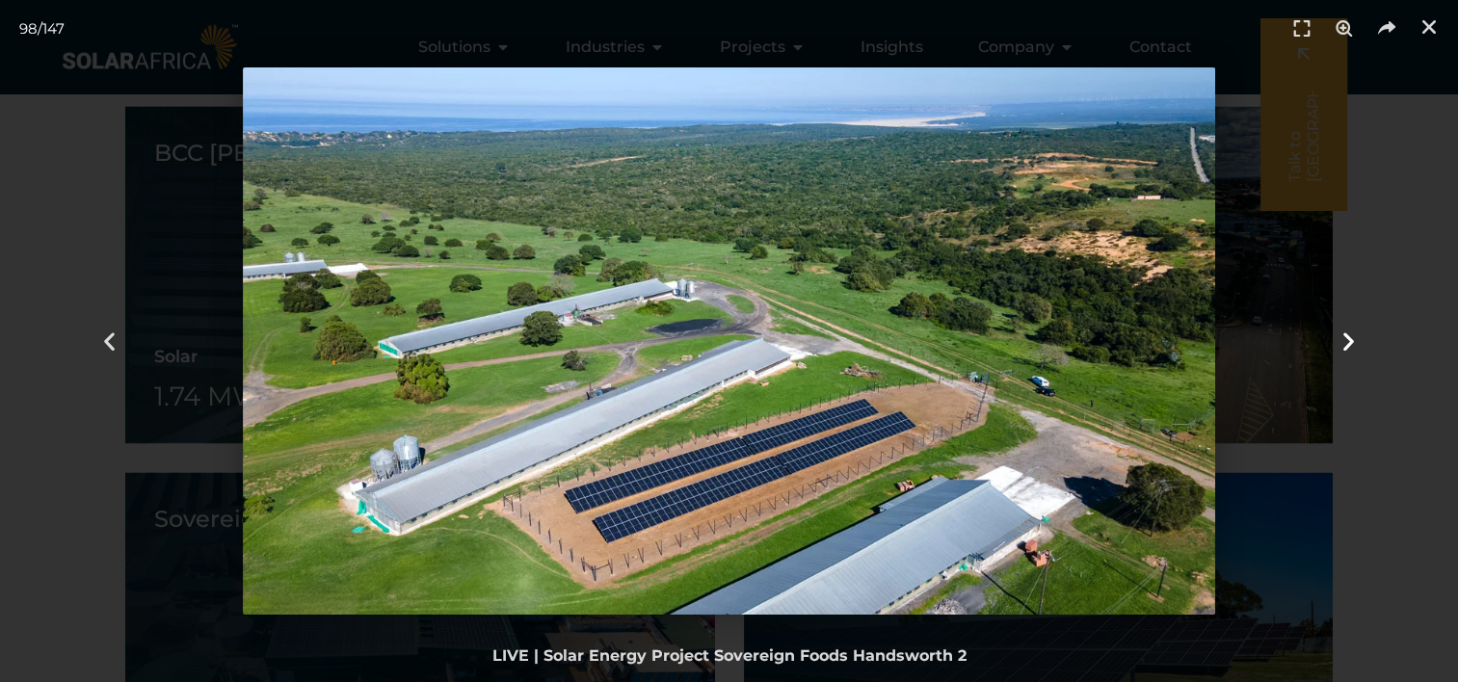
click at [1342, 341] on icon "Next slide" at bounding box center [1349, 342] width 24 height 24
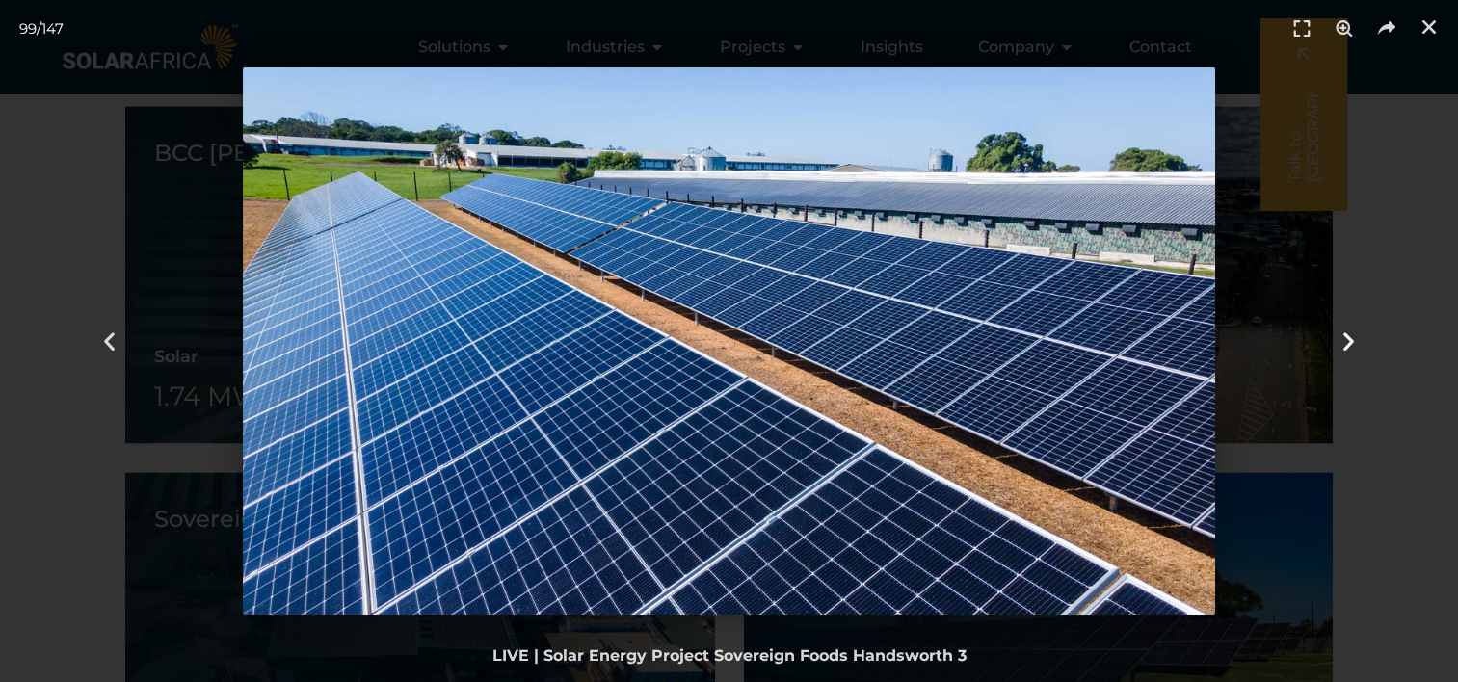
click at [1342, 341] on icon "Next slide" at bounding box center [1349, 342] width 24 height 24
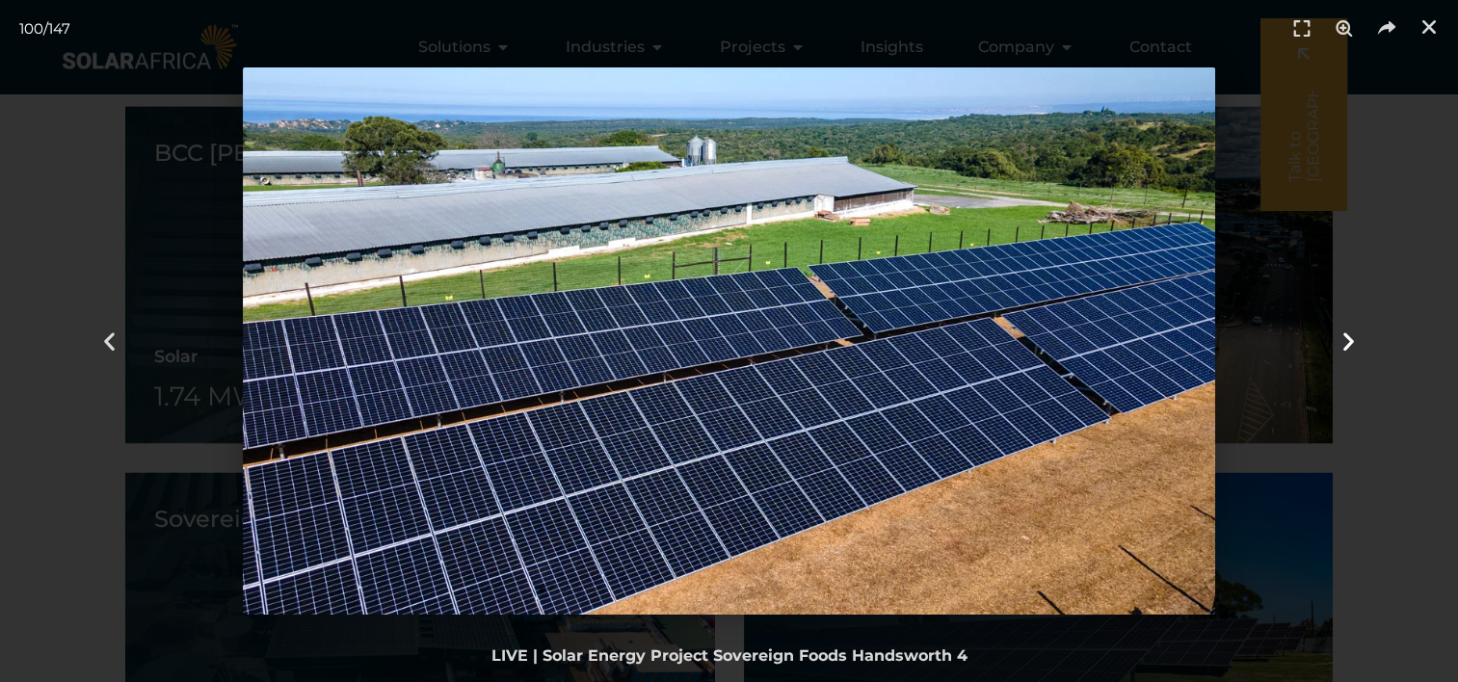
click at [1342, 341] on icon "Next slide" at bounding box center [1349, 342] width 24 height 24
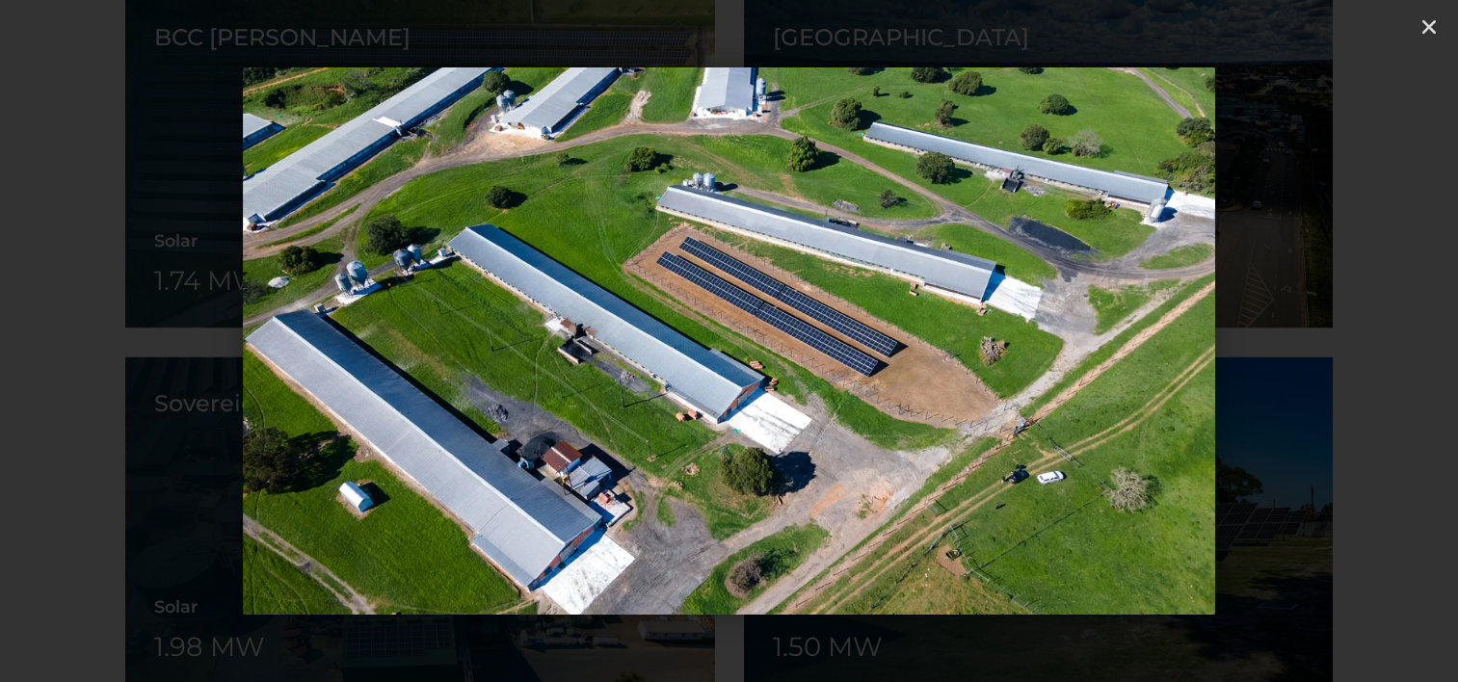
scroll to position [4055, 0]
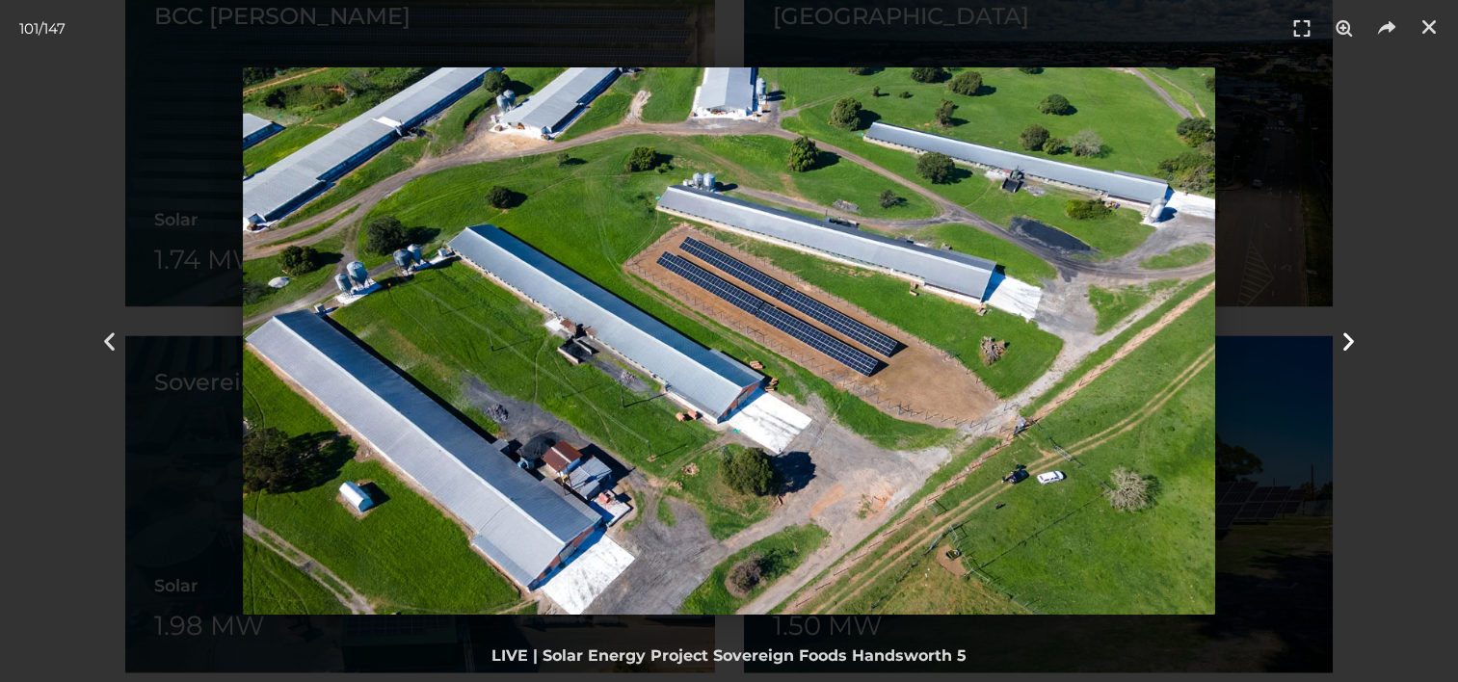
click at [1347, 344] on icon "Next slide" at bounding box center [1349, 342] width 24 height 24
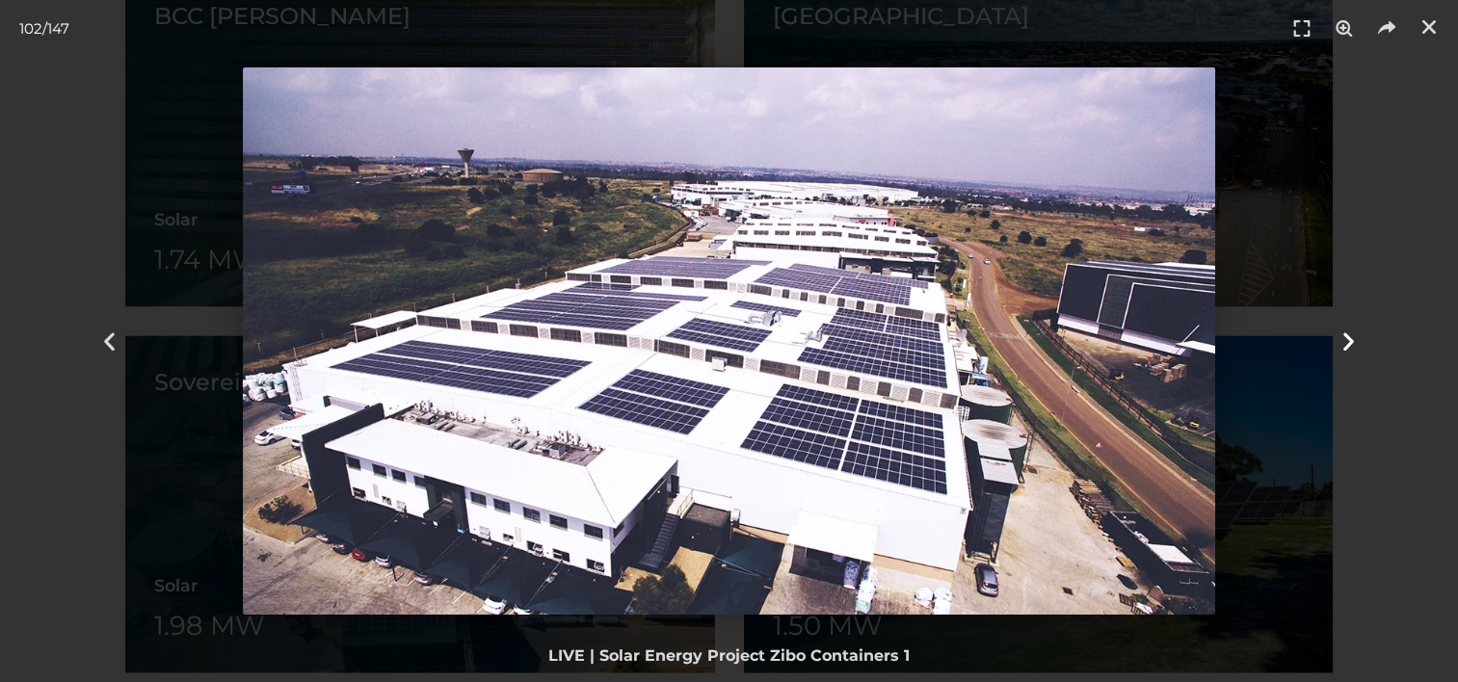
click at [1347, 344] on icon "Next slide" at bounding box center [1349, 342] width 24 height 24
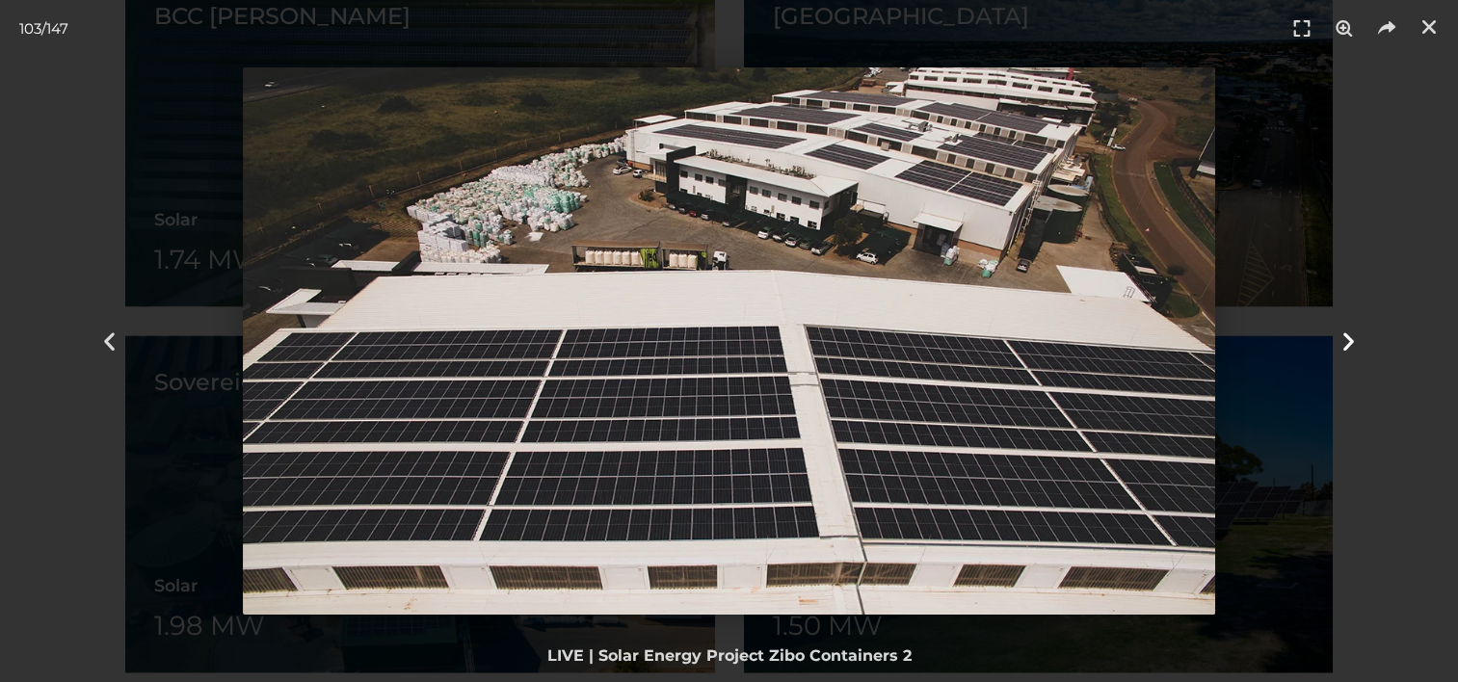
click at [1347, 344] on icon "Next slide" at bounding box center [1349, 342] width 24 height 24
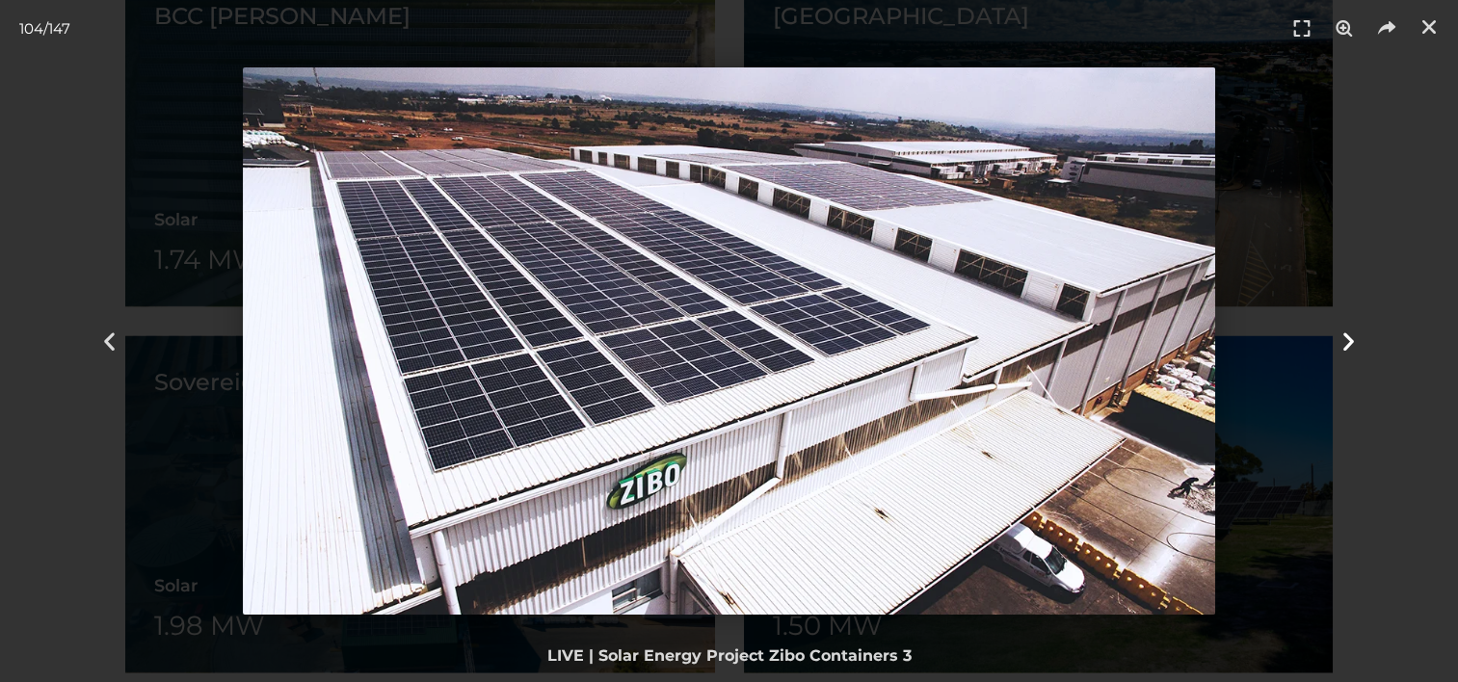
click at [1347, 344] on icon "Next slide" at bounding box center [1349, 342] width 24 height 24
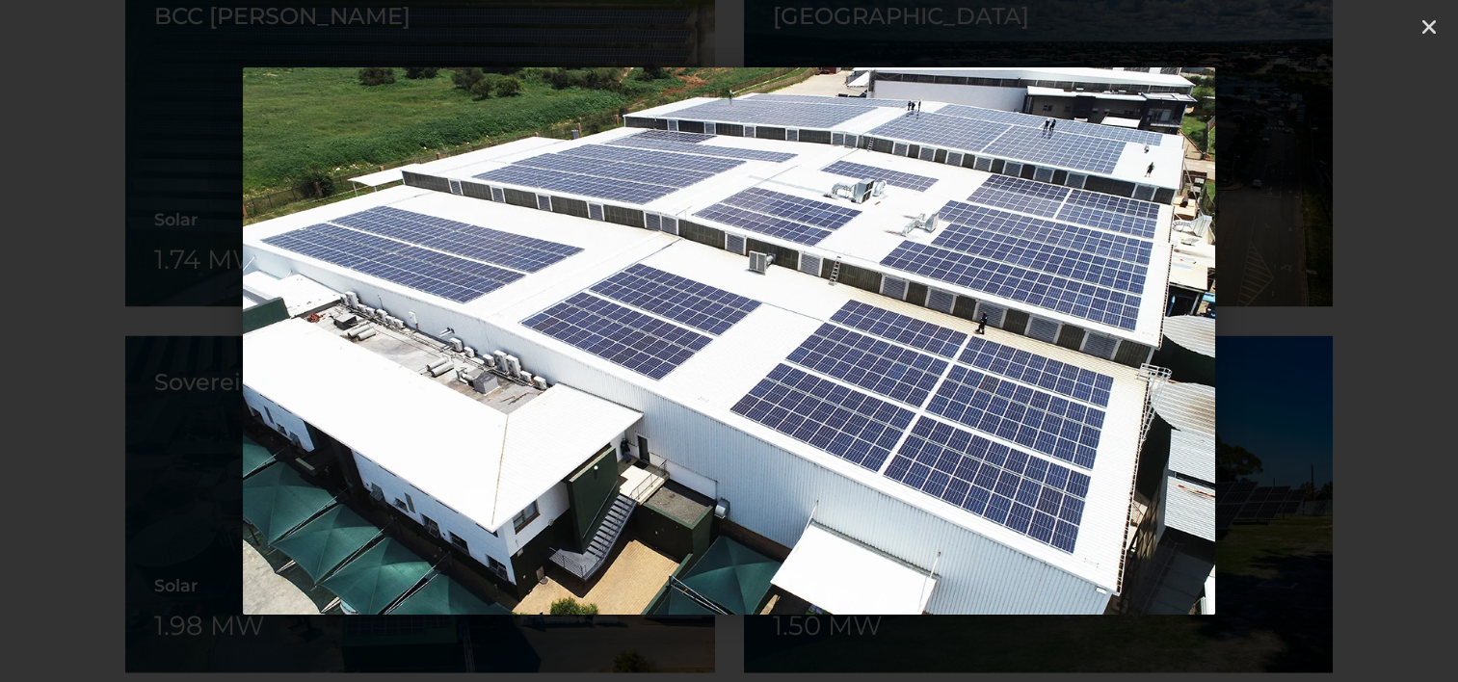
click at [1347, 344] on icon "Next slide" at bounding box center [1349, 342] width 24 height 24
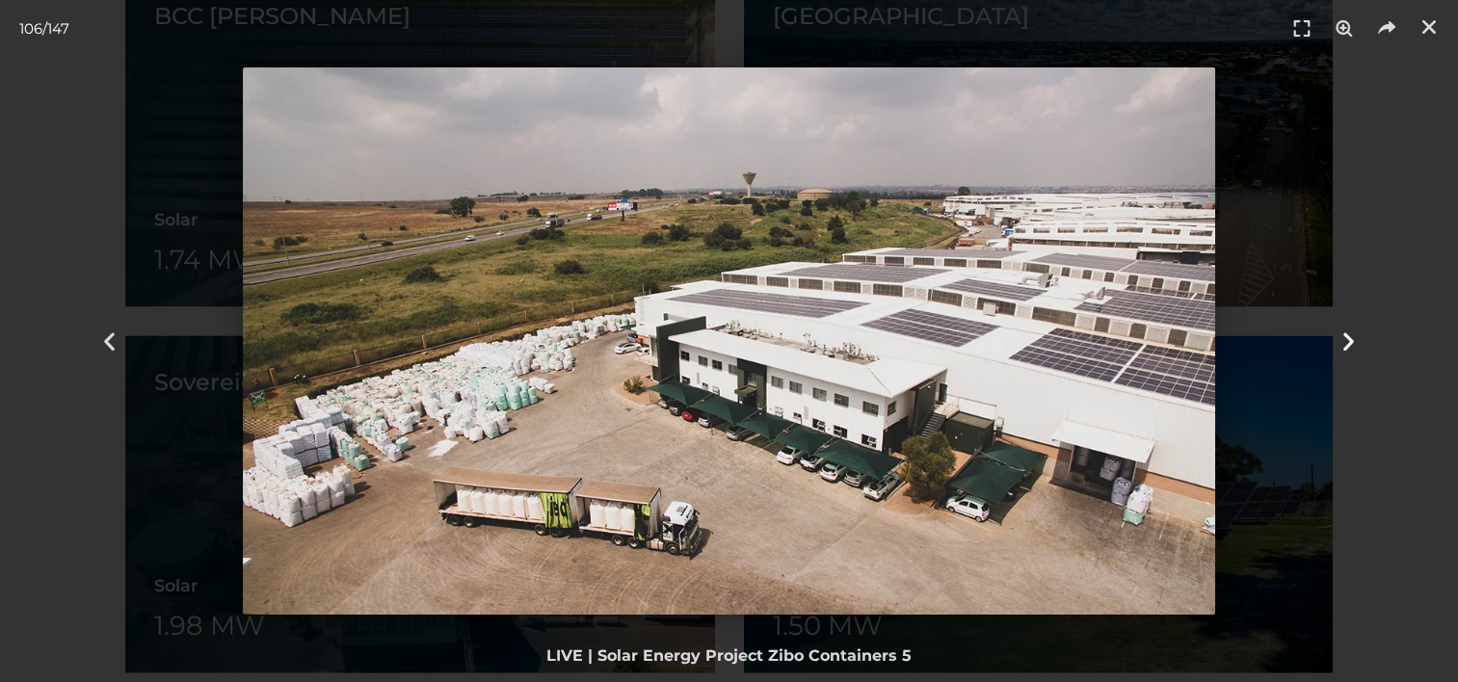
click at [1347, 344] on icon "Next slide" at bounding box center [1349, 342] width 24 height 24
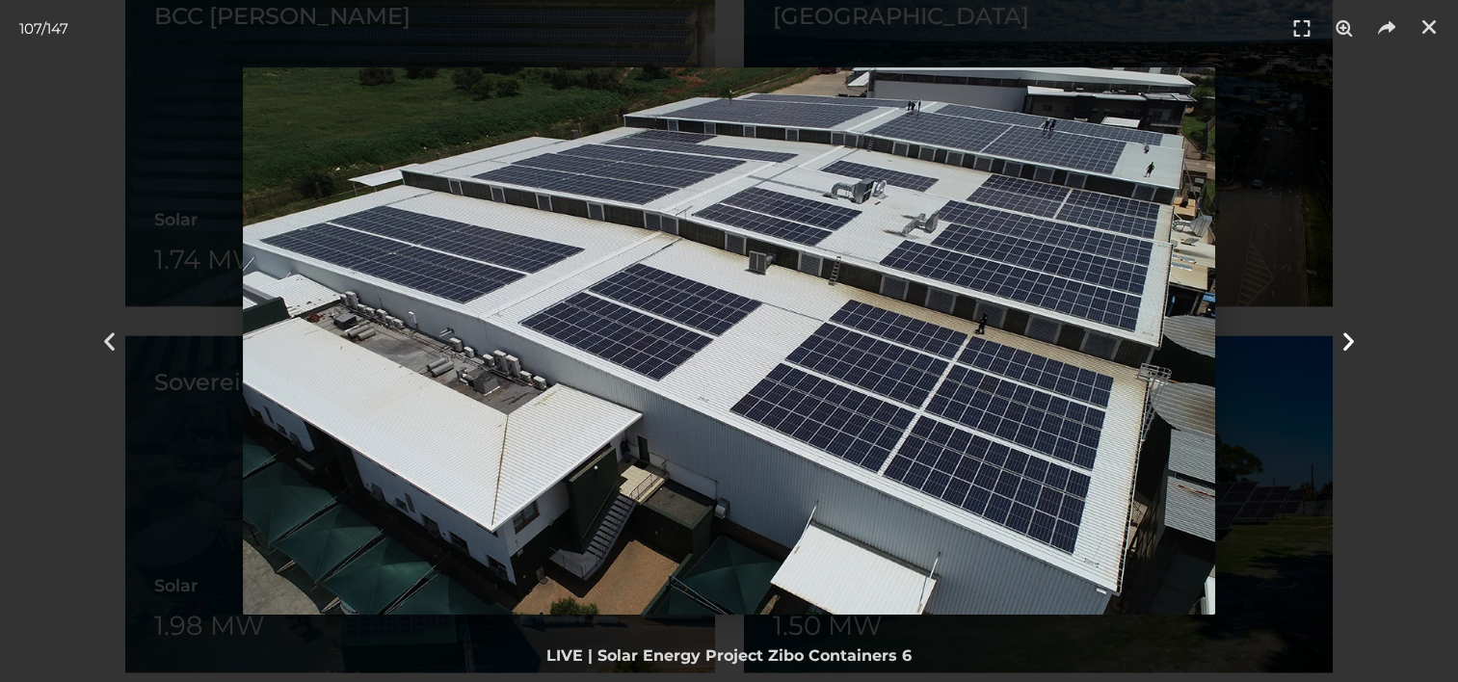
click at [1347, 344] on icon "Next slide" at bounding box center [1349, 342] width 24 height 24
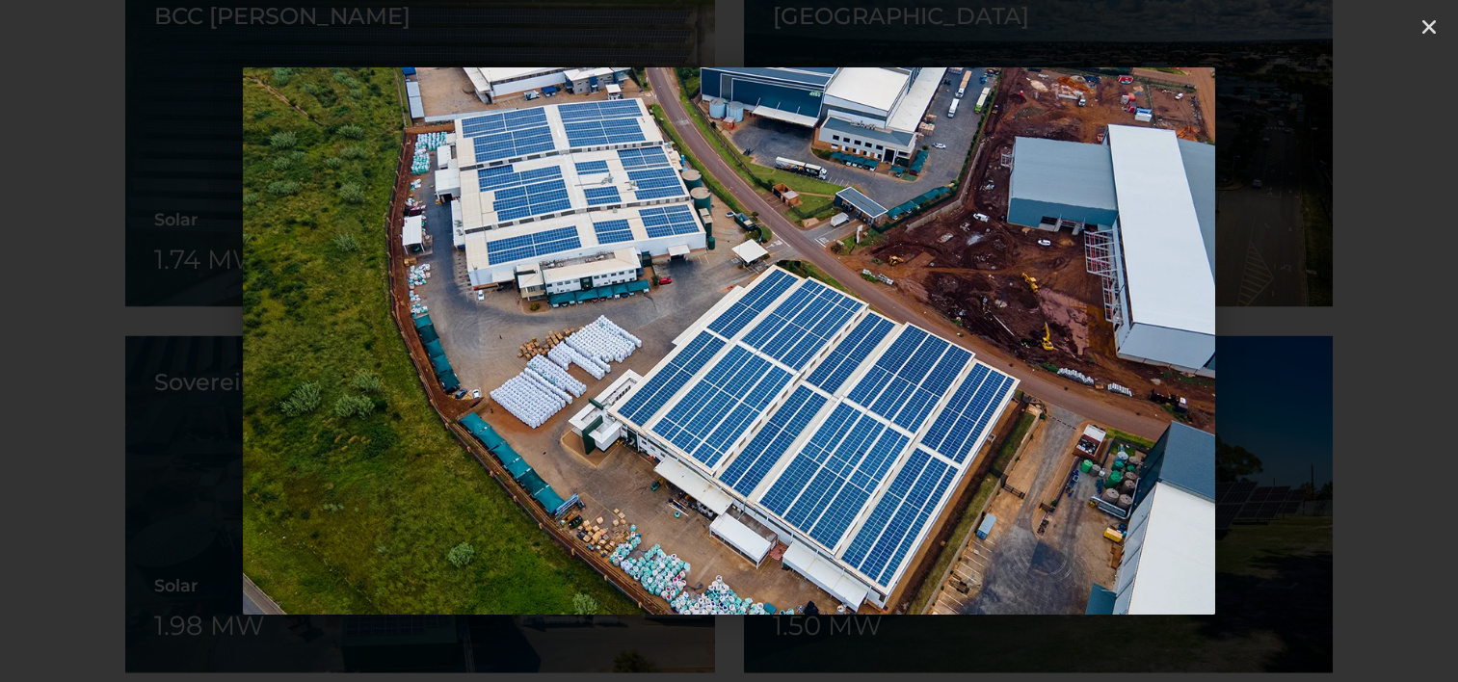
click at [1347, 344] on icon "Next slide" at bounding box center [1349, 342] width 24 height 24
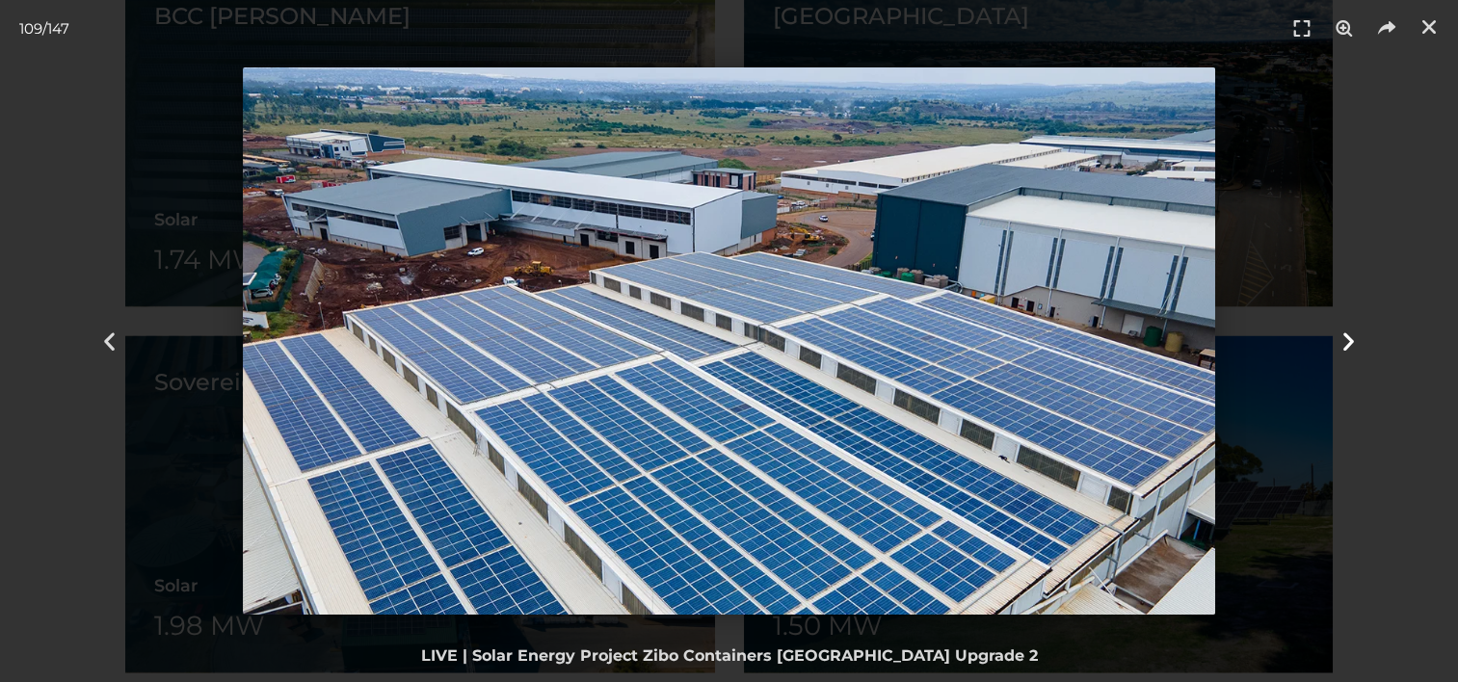
click at [1347, 344] on icon "Next slide" at bounding box center [1349, 342] width 24 height 24
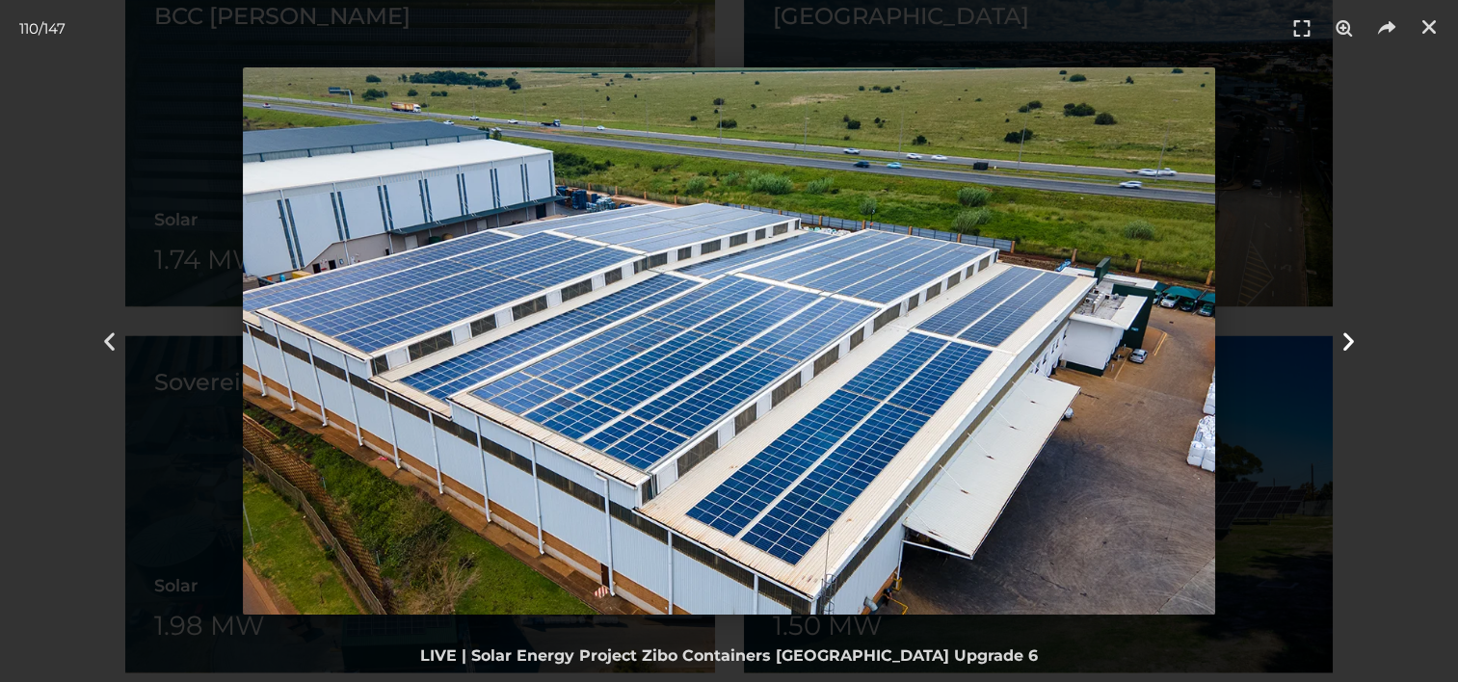
click at [1347, 344] on icon "Next slide" at bounding box center [1349, 342] width 24 height 24
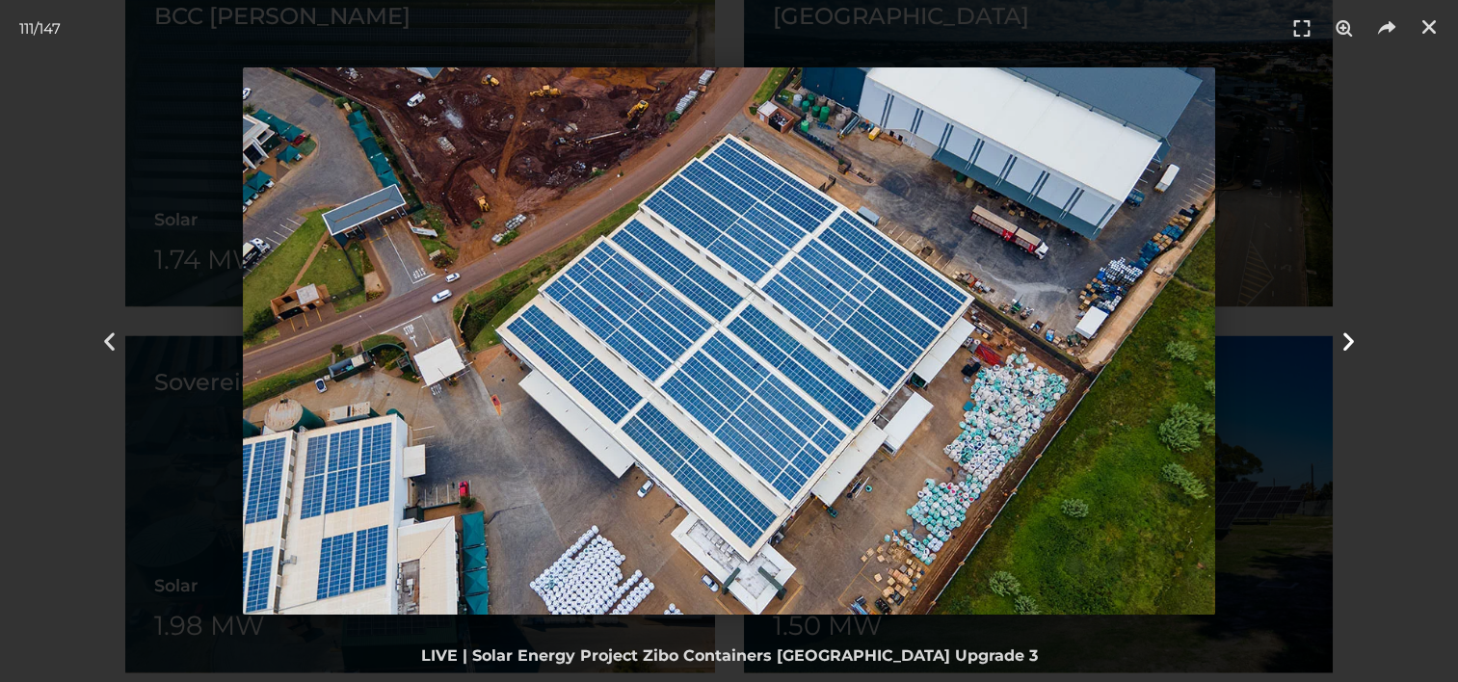
click at [1347, 344] on icon "Next slide" at bounding box center [1349, 342] width 24 height 24
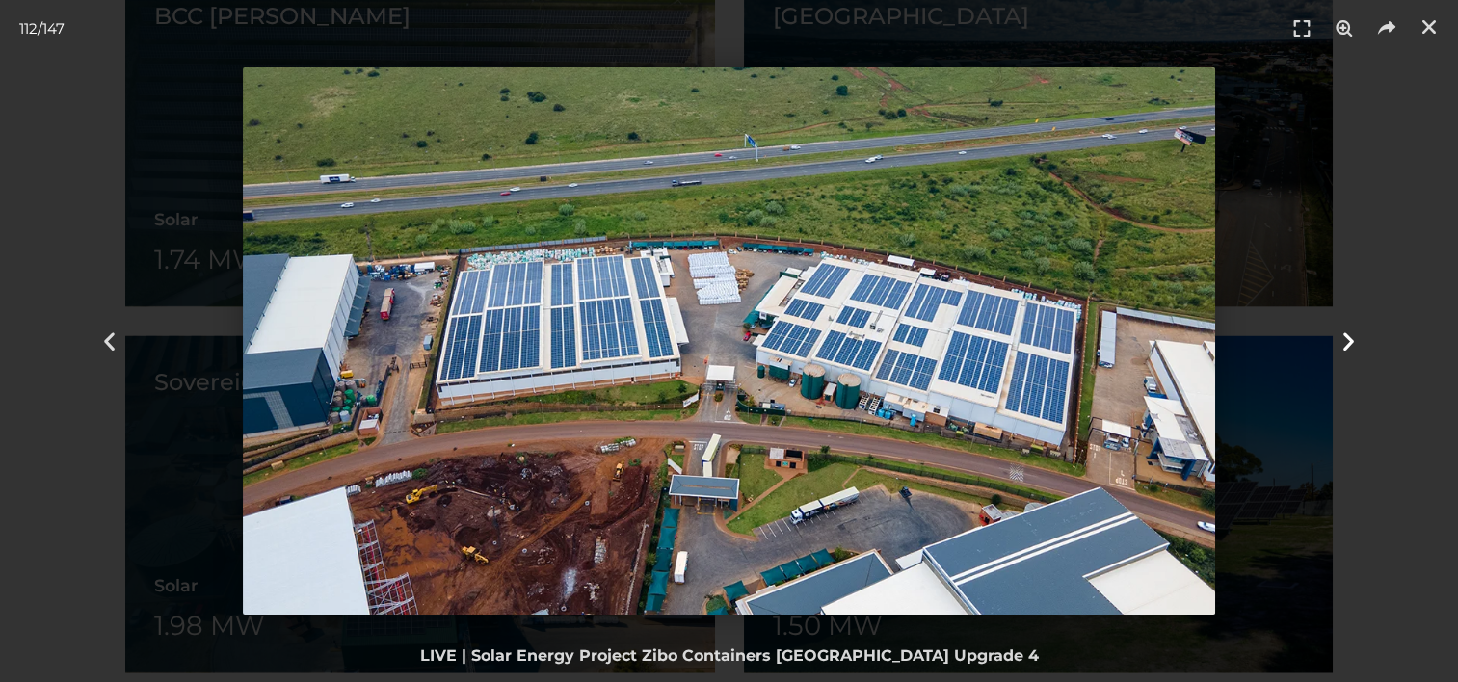
click at [1347, 344] on icon "Next slide" at bounding box center [1349, 342] width 24 height 24
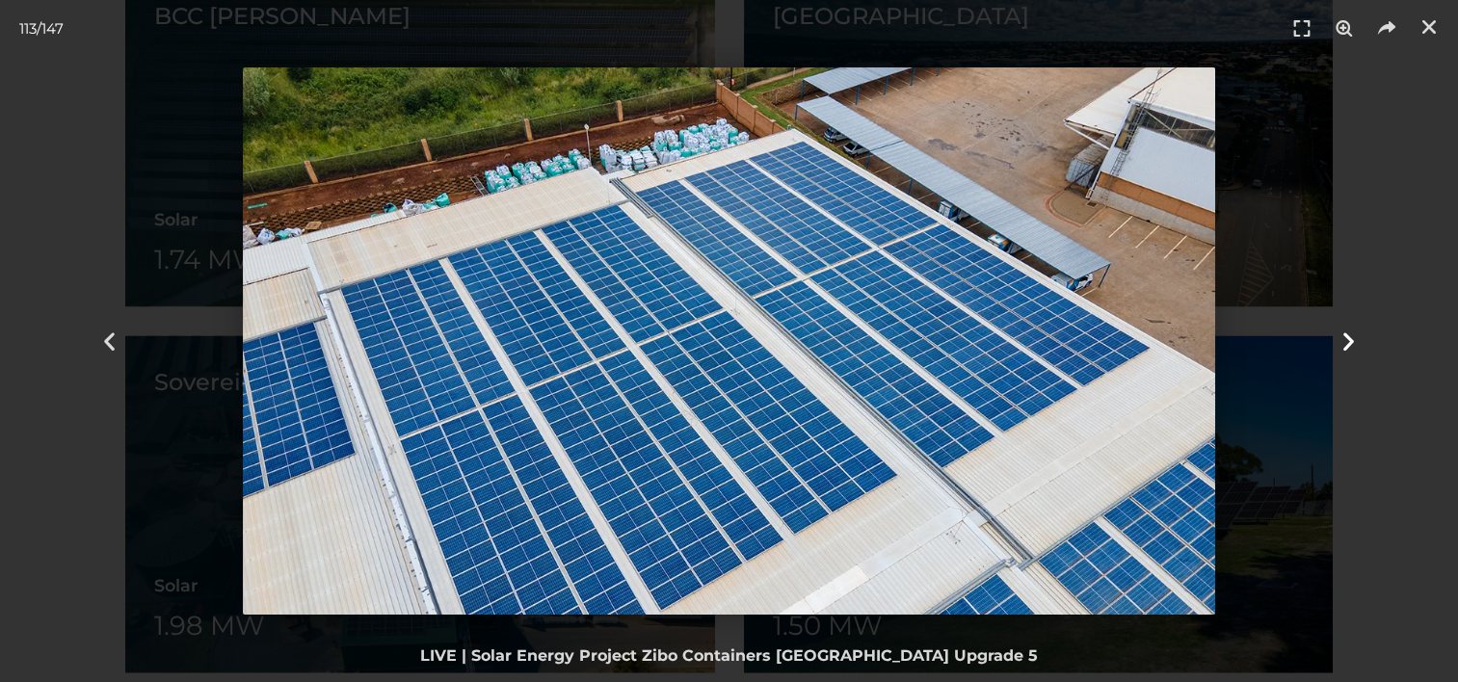
click at [1347, 344] on icon "Next slide" at bounding box center [1349, 342] width 24 height 24
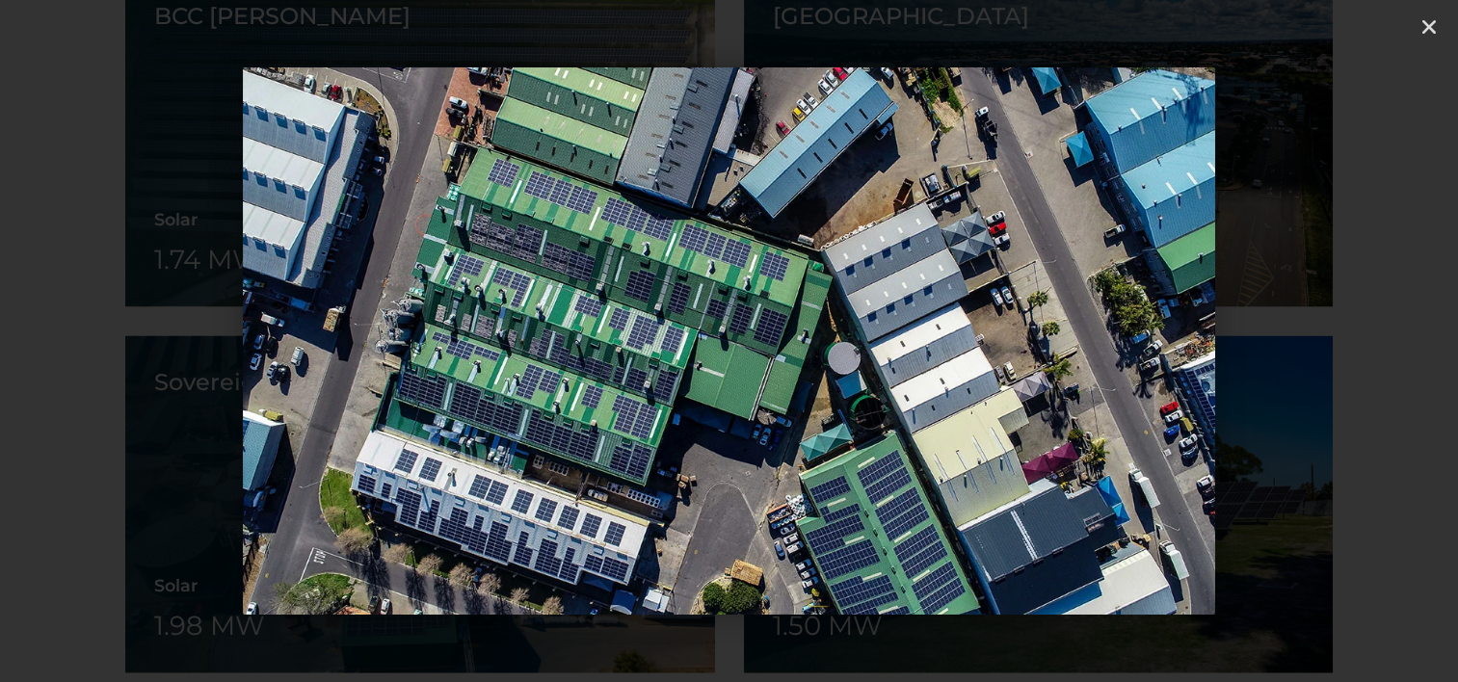
click at [1347, 344] on icon "Next slide" at bounding box center [1349, 342] width 24 height 24
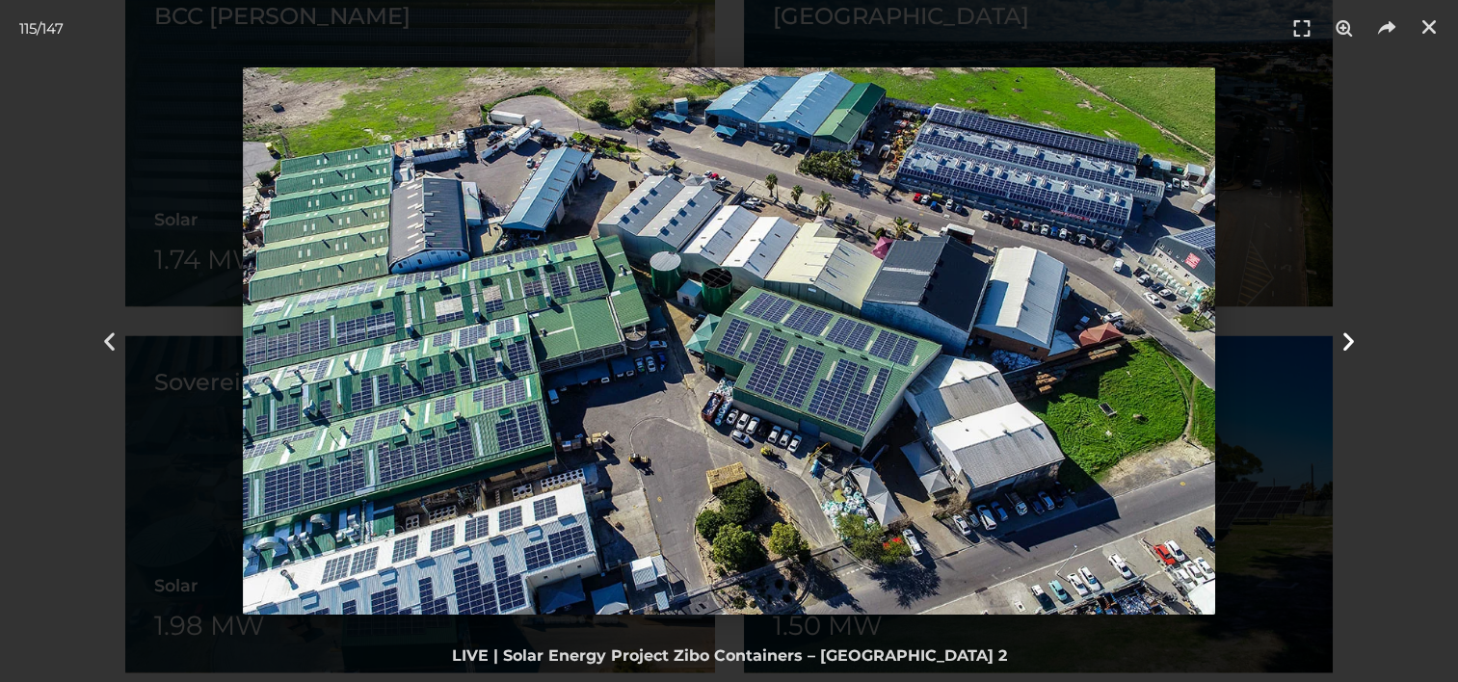
click at [1347, 344] on icon "Next slide" at bounding box center [1349, 342] width 24 height 24
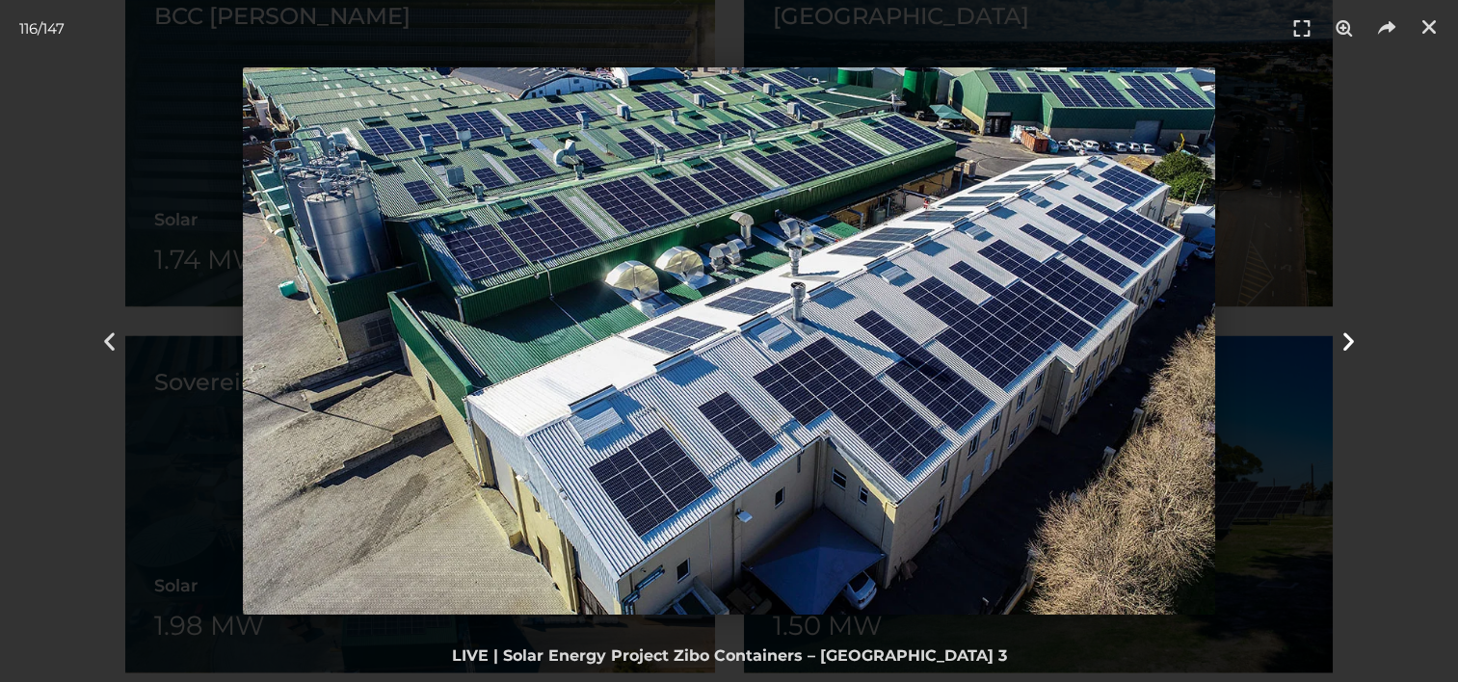
click at [1347, 344] on icon "Next slide" at bounding box center [1349, 342] width 24 height 24
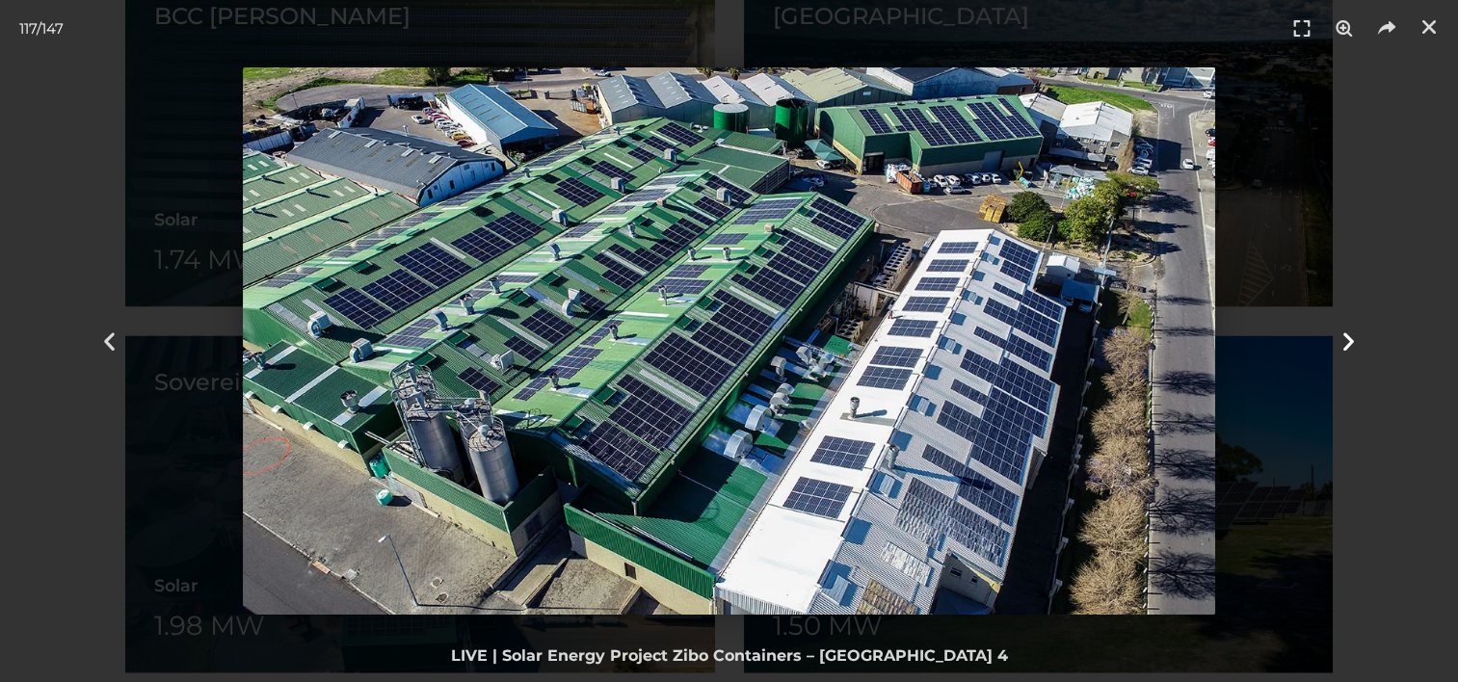
click at [1347, 344] on icon "Next slide" at bounding box center [1349, 342] width 24 height 24
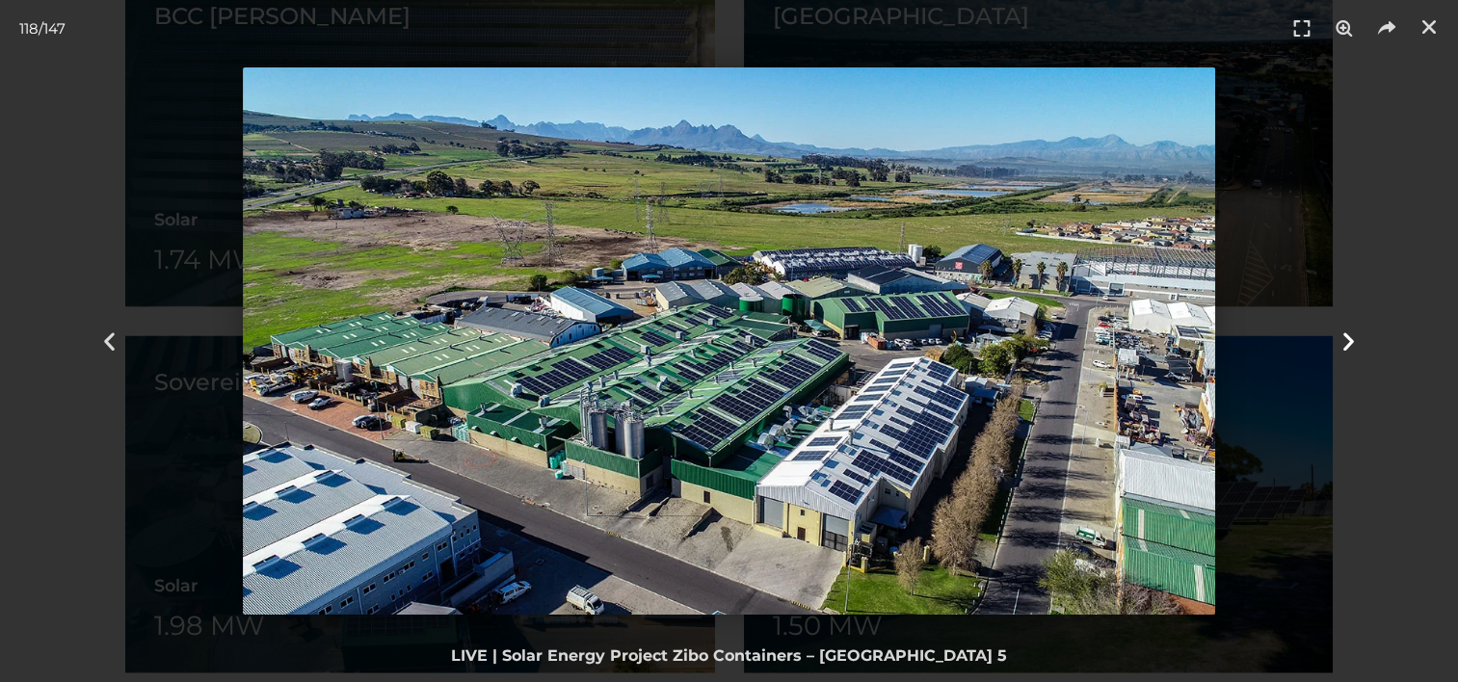
click at [1347, 344] on icon "Next slide" at bounding box center [1349, 342] width 24 height 24
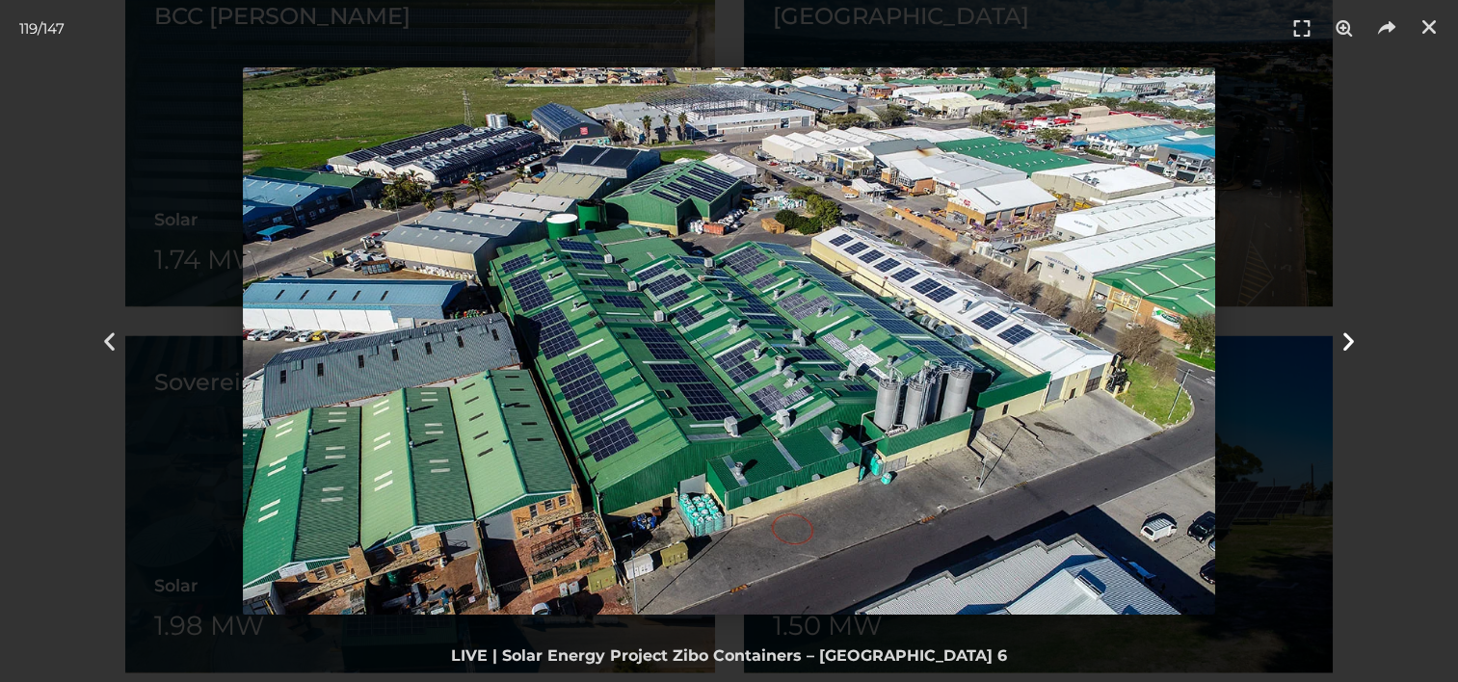
click at [1347, 344] on icon "Next slide" at bounding box center [1349, 342] width 24 height 24
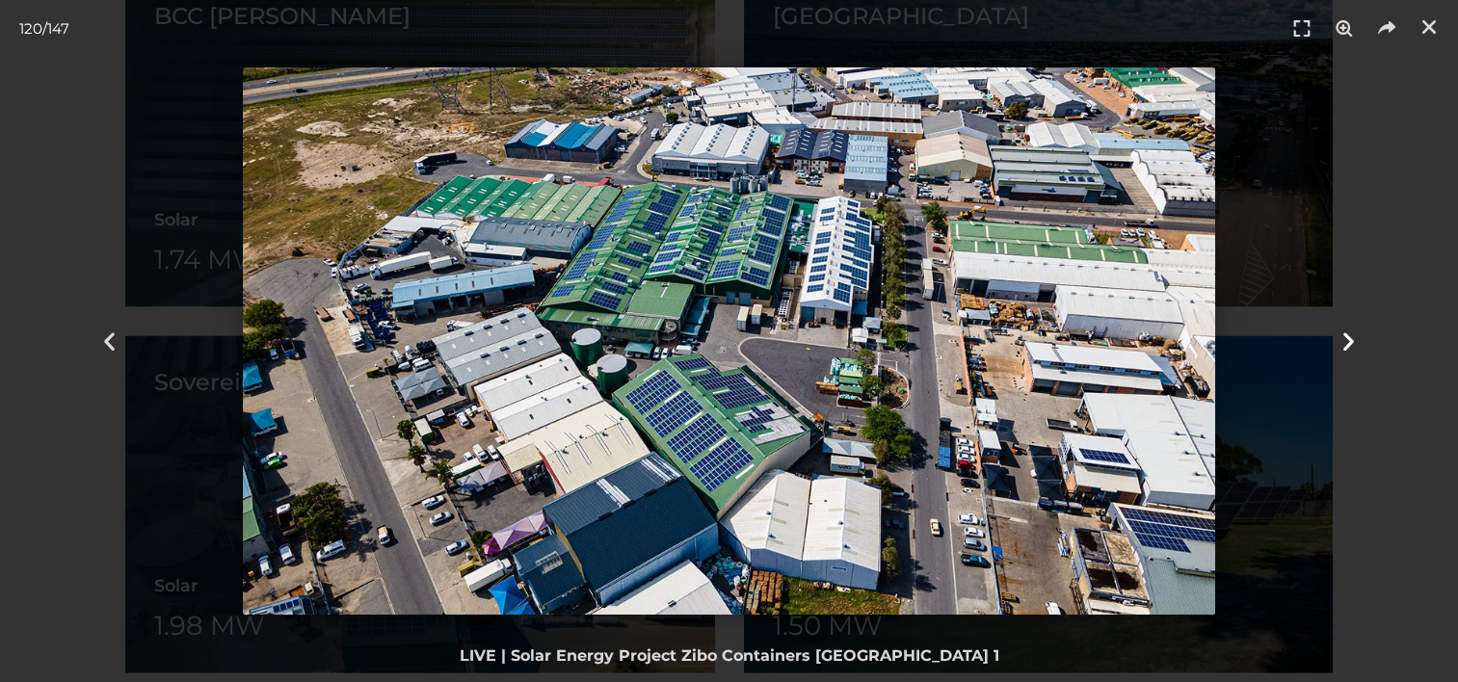
click at [1347, 344] on icon "Next slide" at bounding box center [1349, 342] width 24 height 24
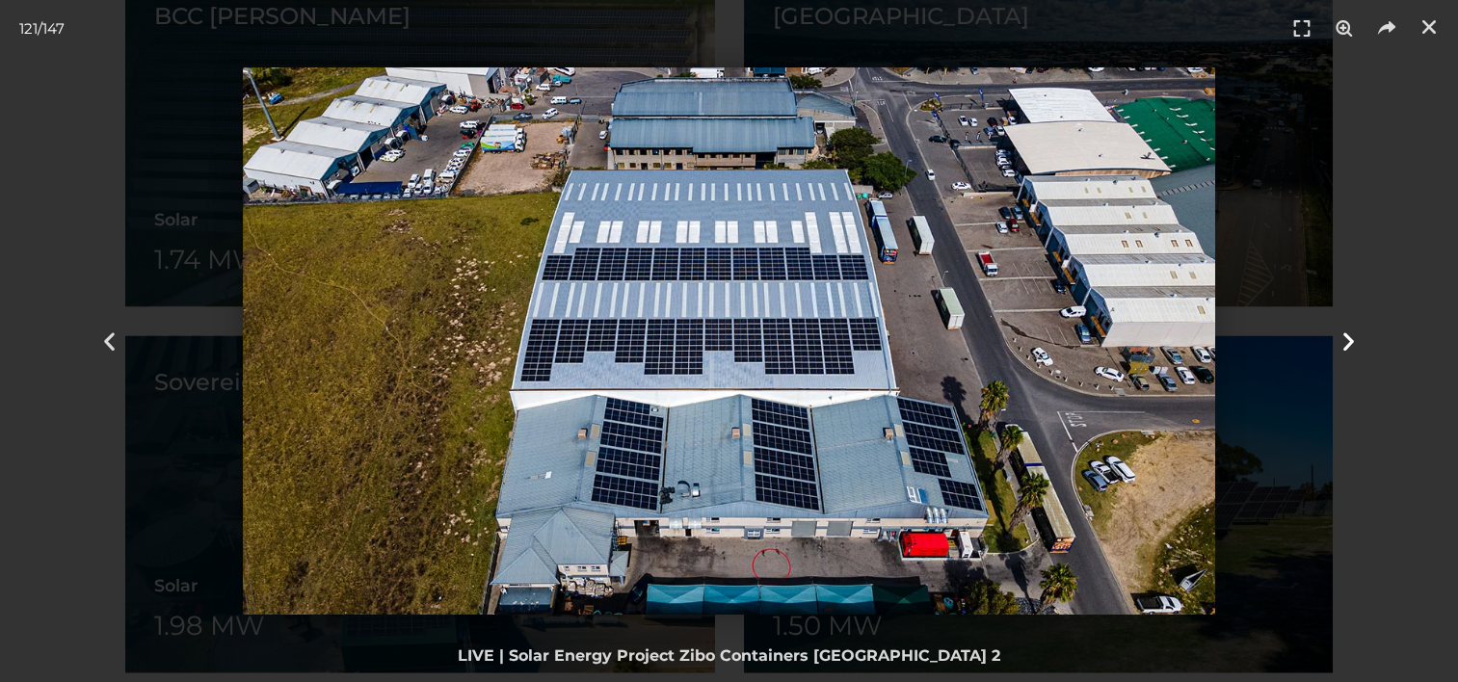
click at [1347, 344] on icon "Next slide" at bounding box center [1349, 342] width 24 height 24
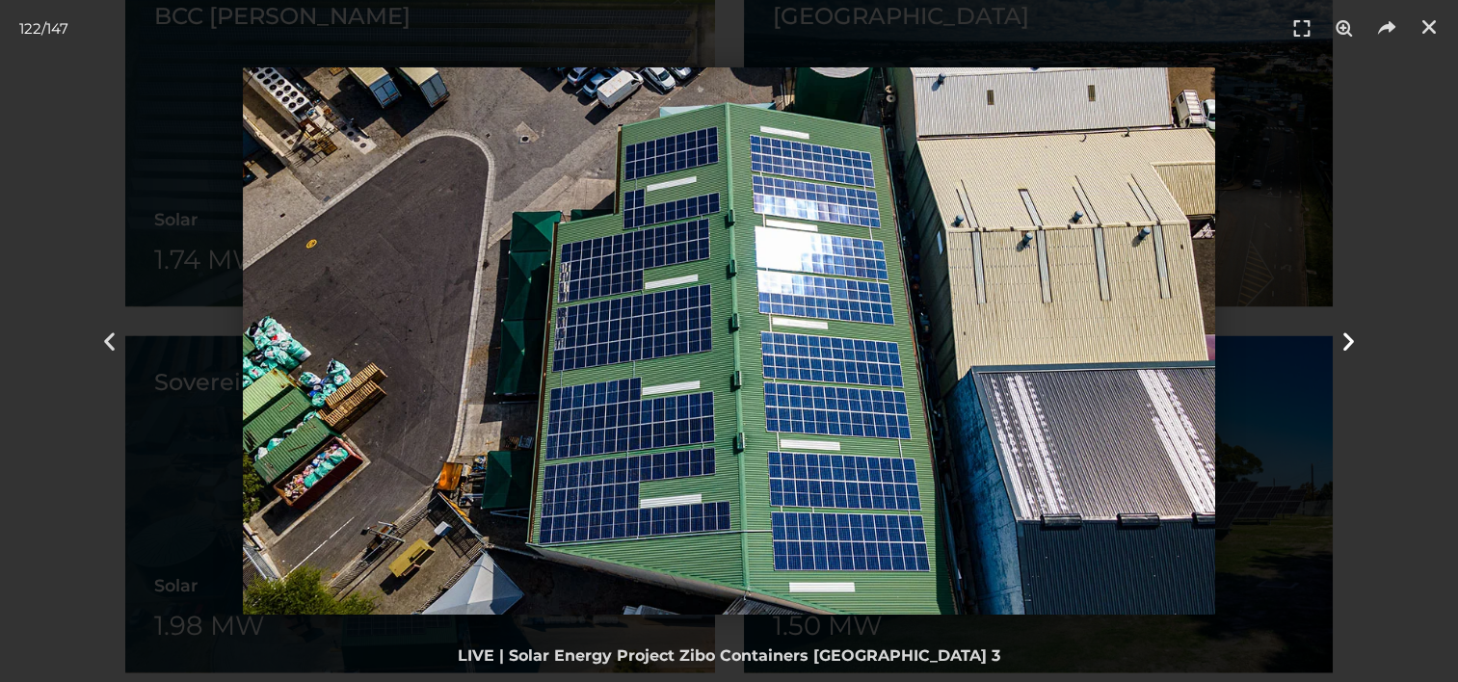
click at [1347, 344] on icon "Next slide" at bounding box center [1349, 342] width 24 height 24
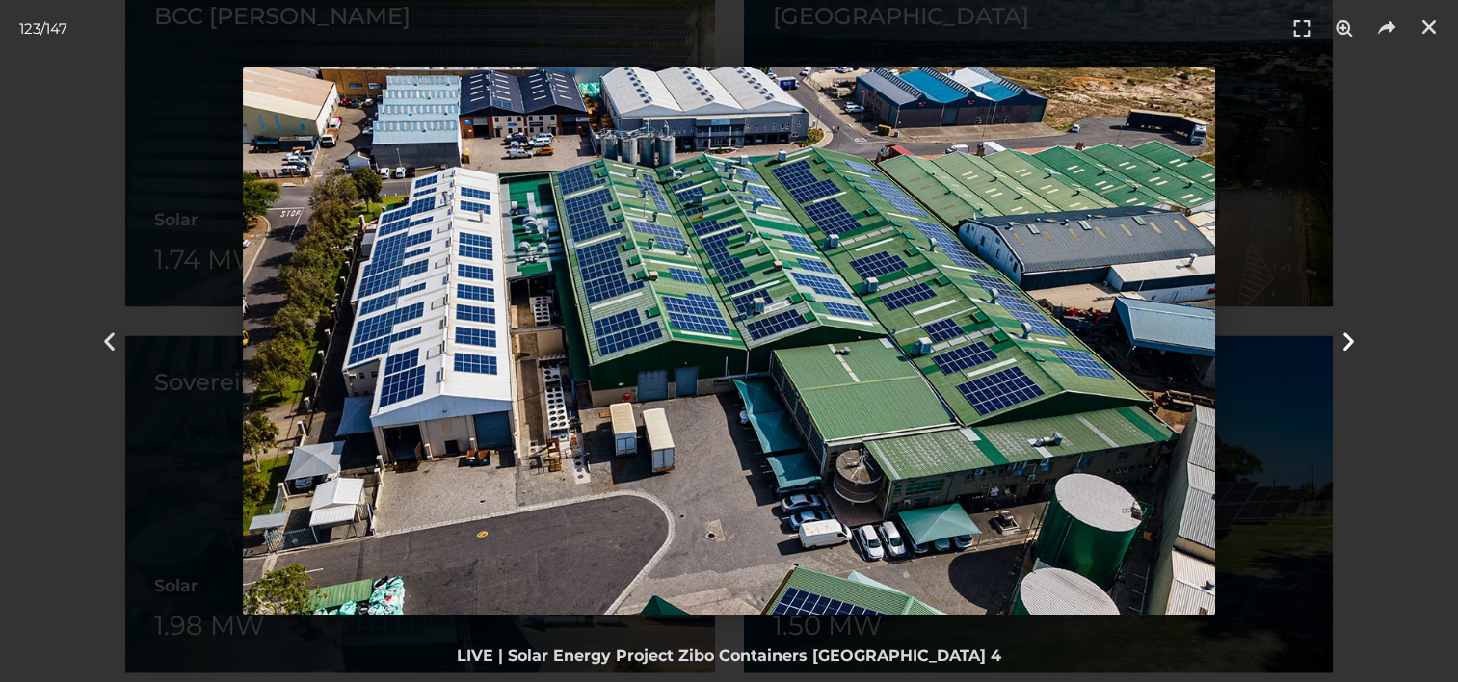
click at [1347, 344] on icon "Next slide" at bounding box center [1349, 342] width 24 height 24
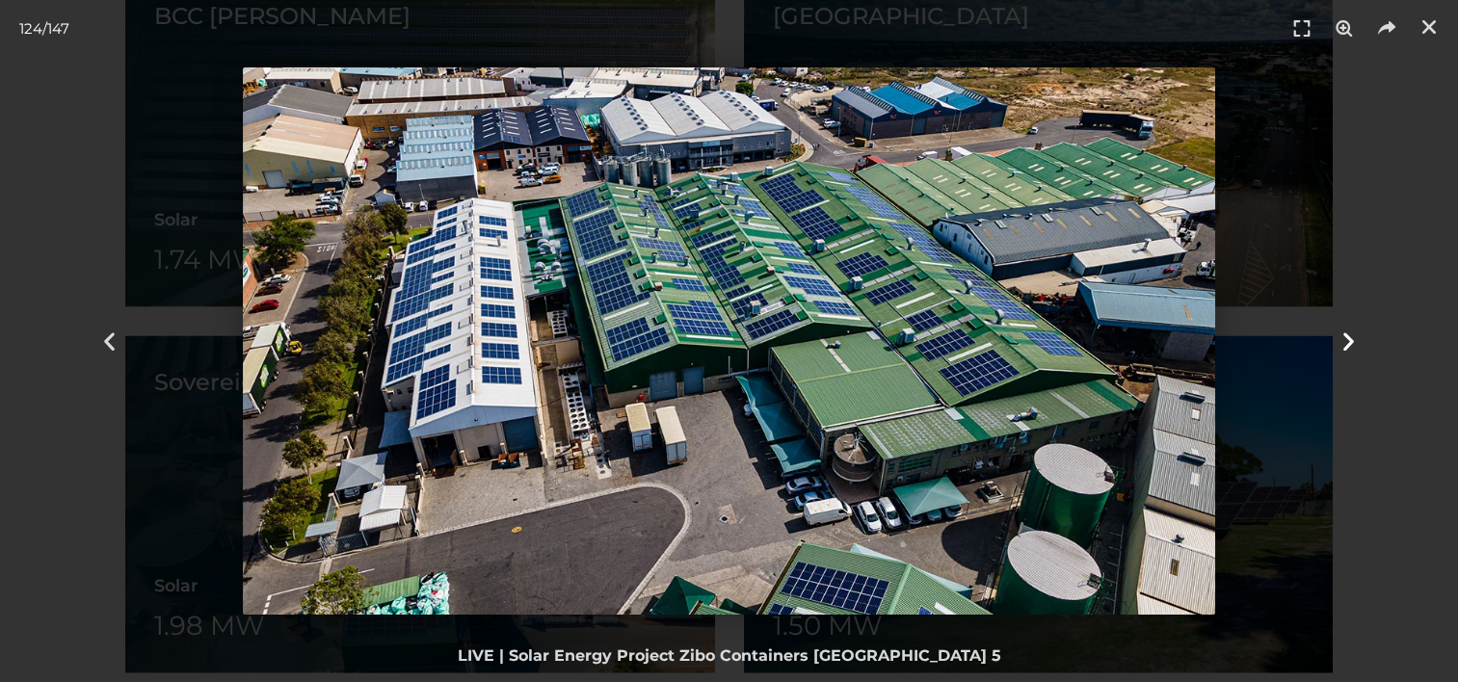
click at [1347, 344] on icon "Next slide" at bounding box center [1349, 342] width 24 height 24
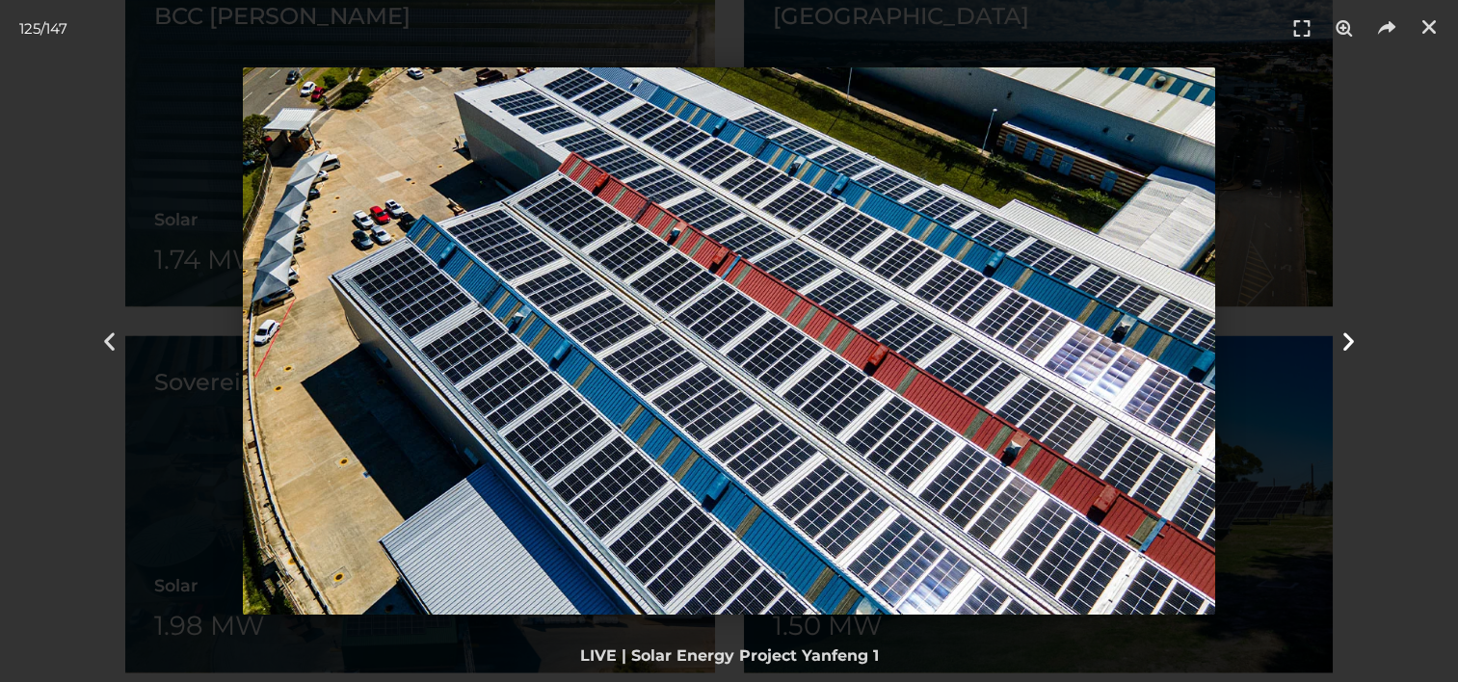
click at [1347, 344] on icon "Next slide" at bounding box center [1349, 342] width 24 height 24
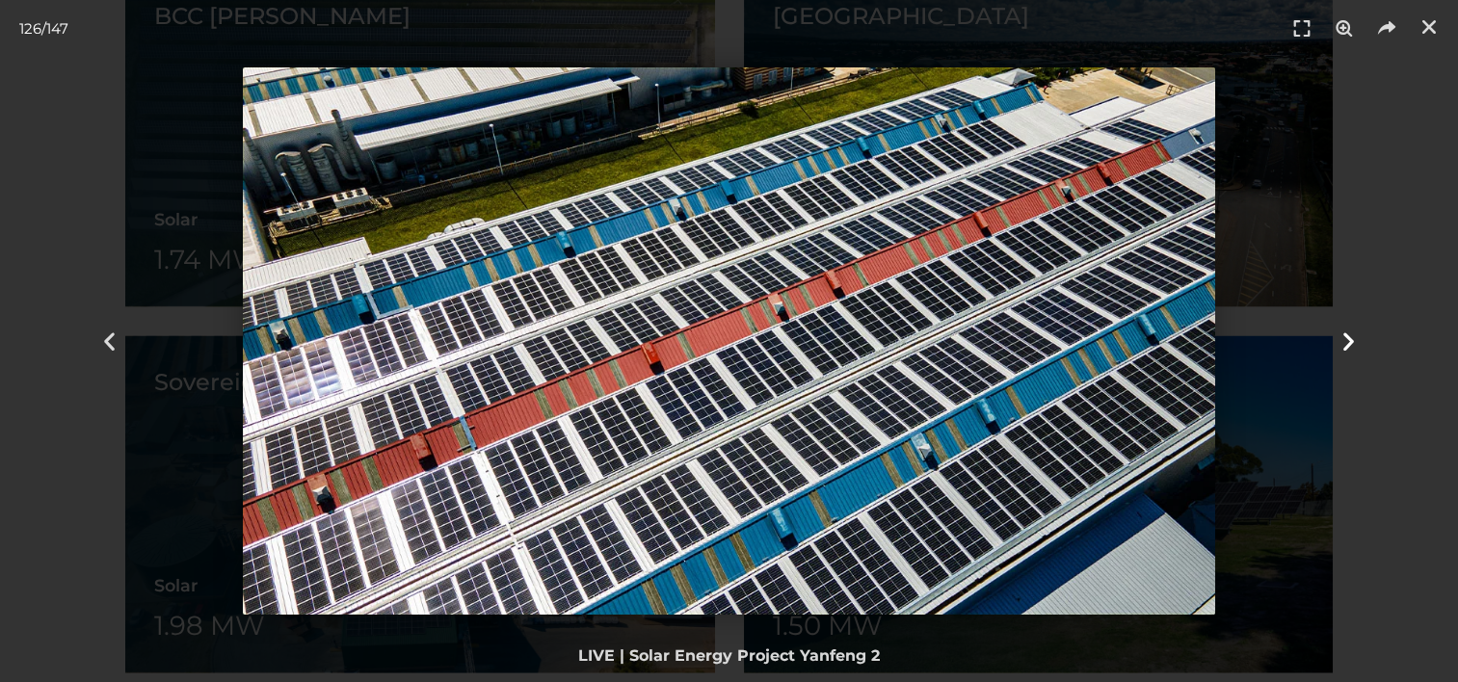
click at [1347, 344] on icon "Next slide" at bounding box center [1349, 342] width 24 height 24
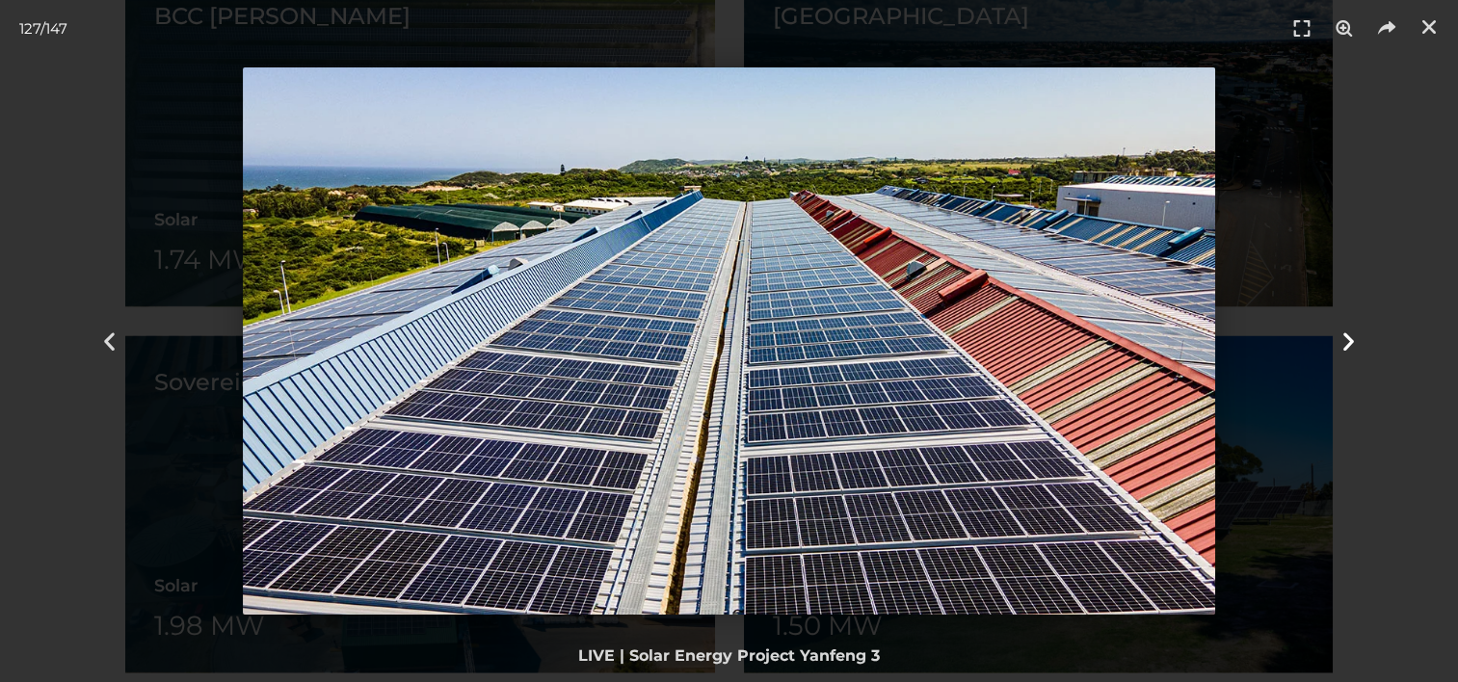
click at [1347, 344] on icon "Next slide" at bounding box center [1349, 342] width 24 height 24
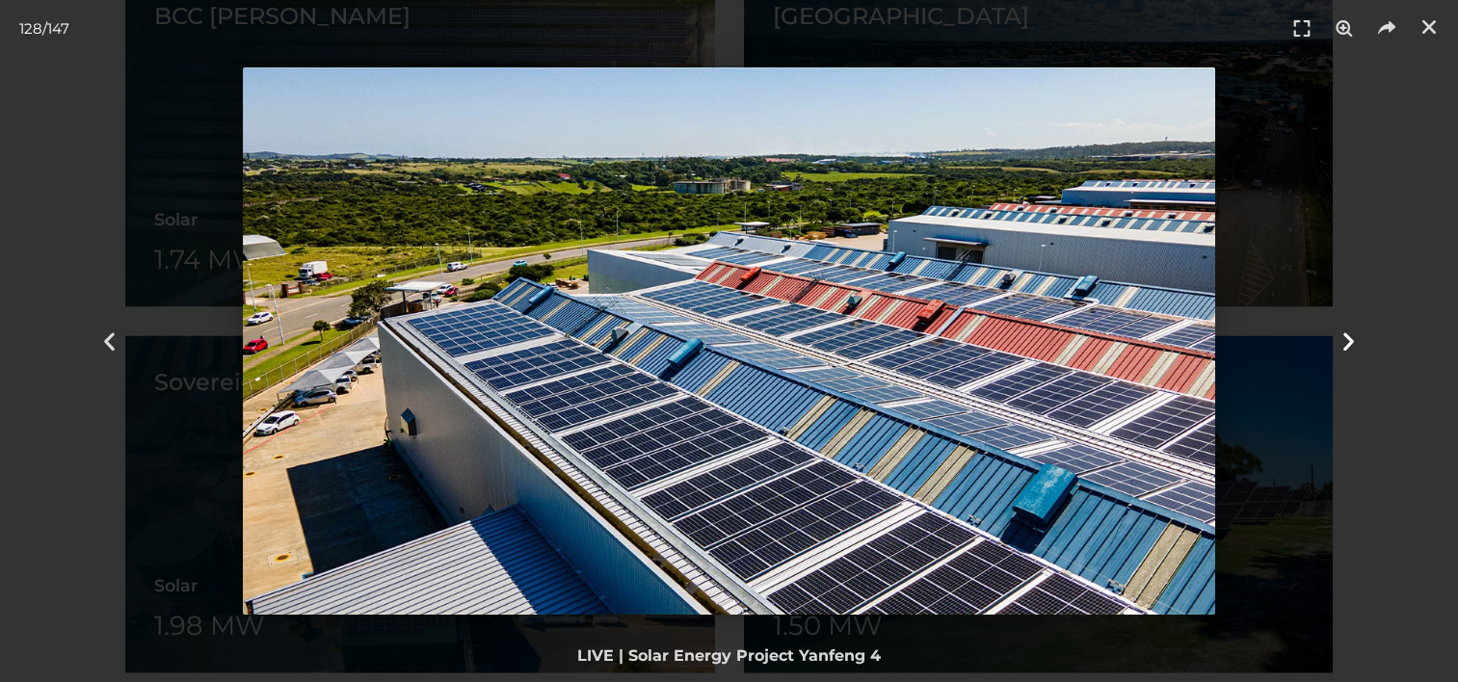
click at [1347, 344] on icon "Next slide" at bounding box center [1349, 342] width 24 height 24
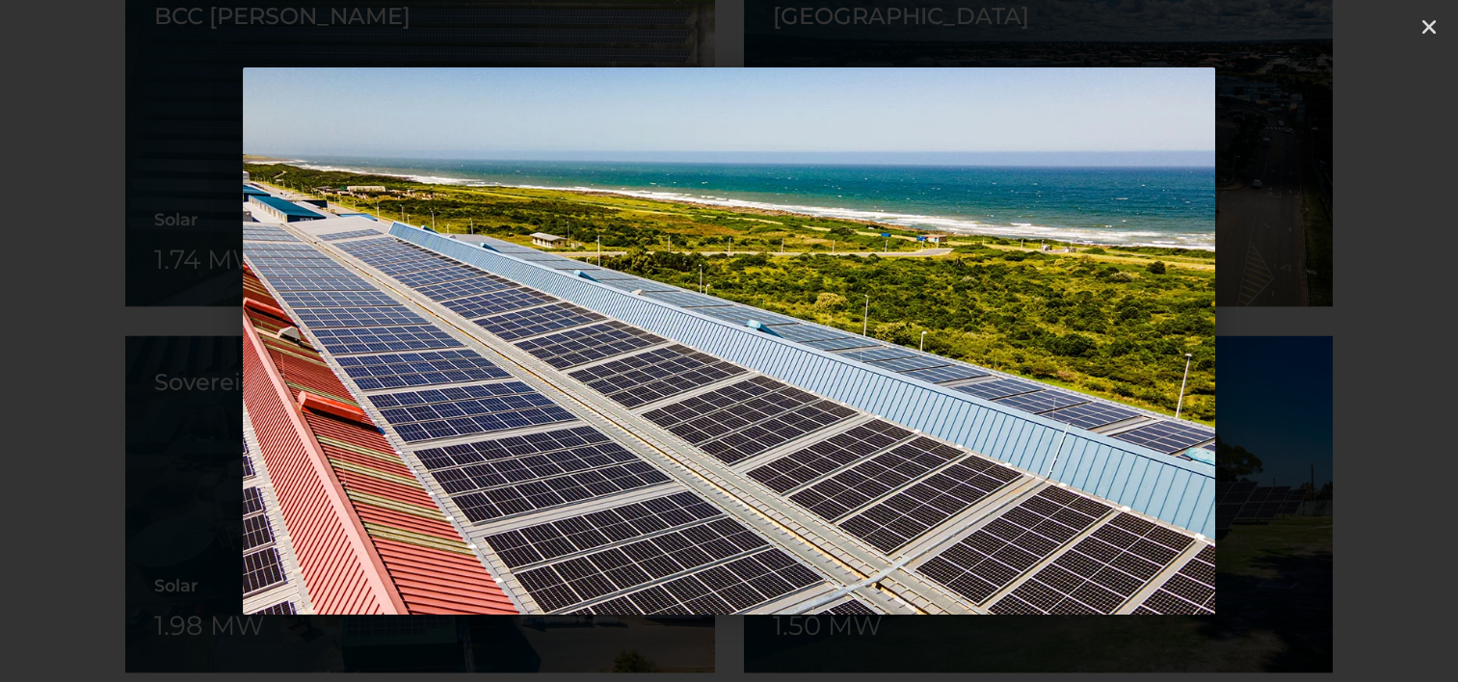
click at [1347, 344] on icon "Next slide" at bounding box center [1349, 342] width 24 height 24
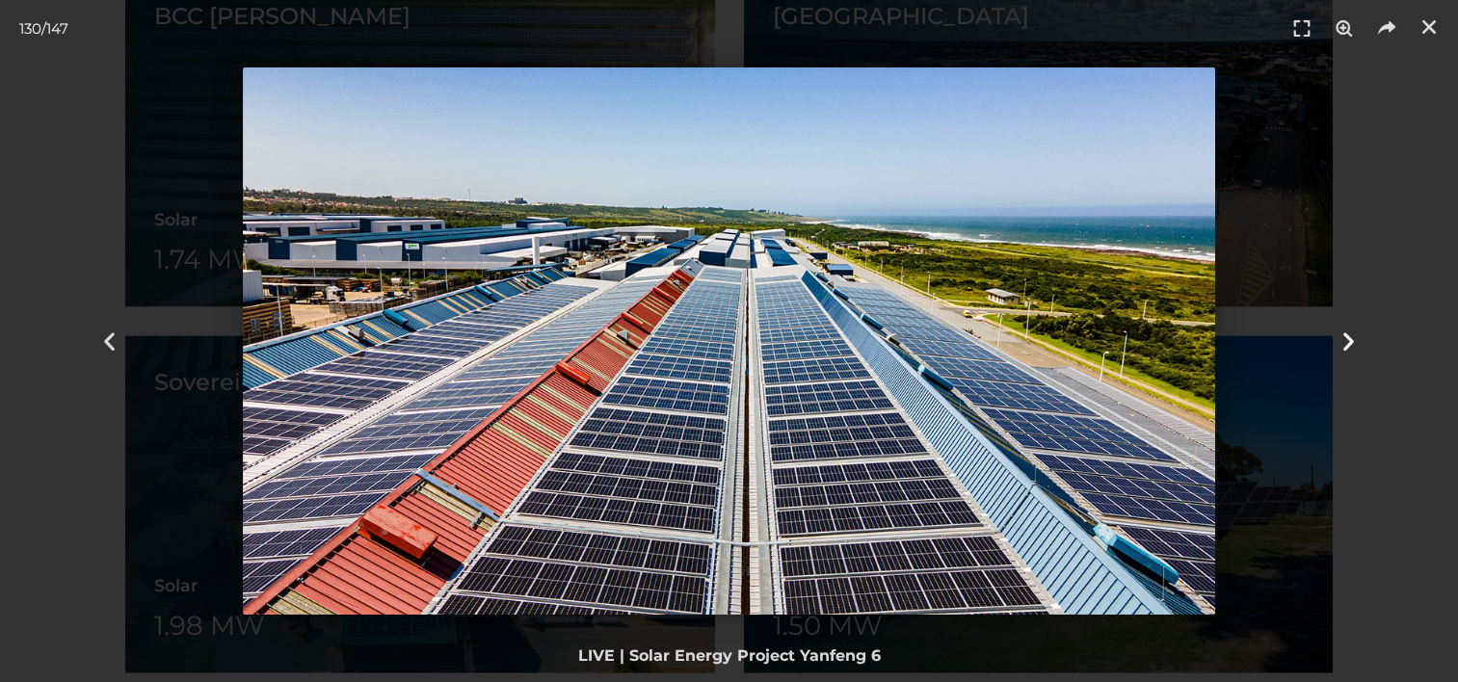
click at [1347, 344] on icon "Next slide" at bounding box center [1349, 342] width 24 height 24
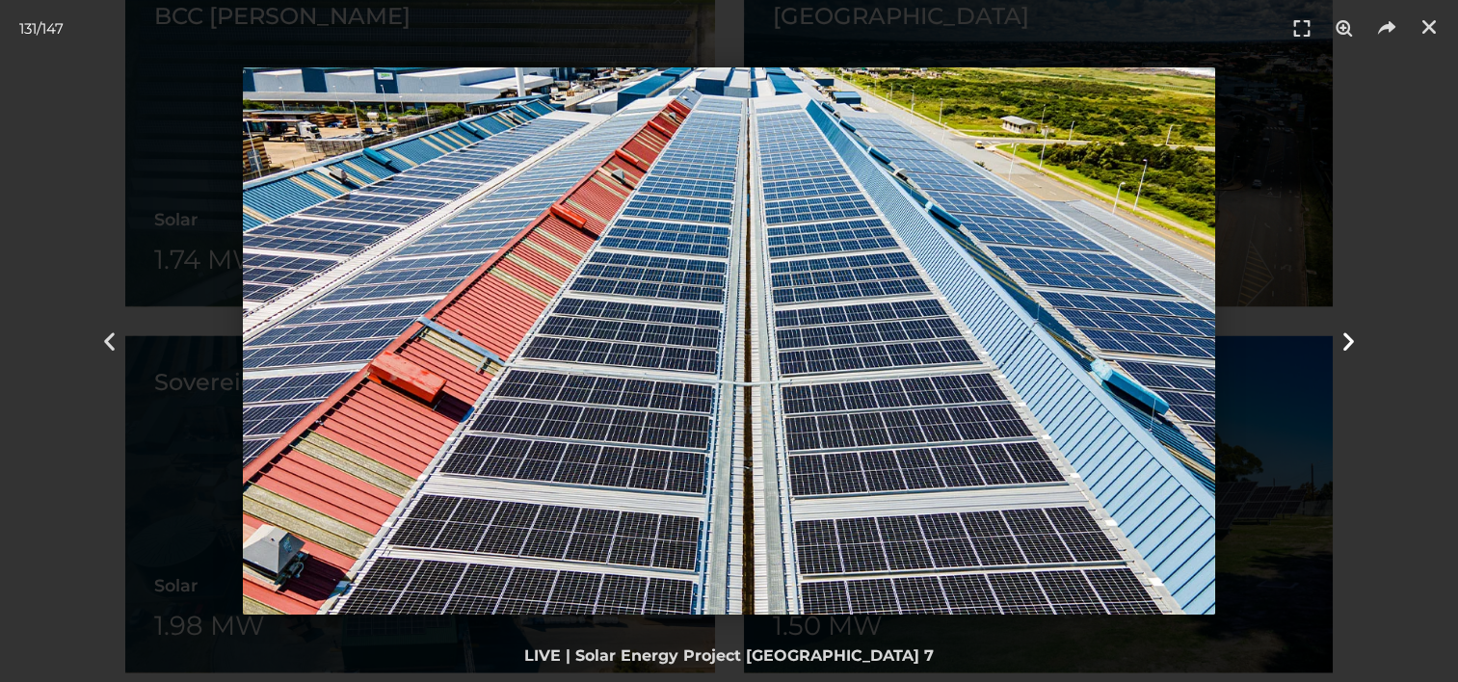
click at [1347, 344] on icon "Next slide" at bounding box center [1349, 342] width 24 height 24
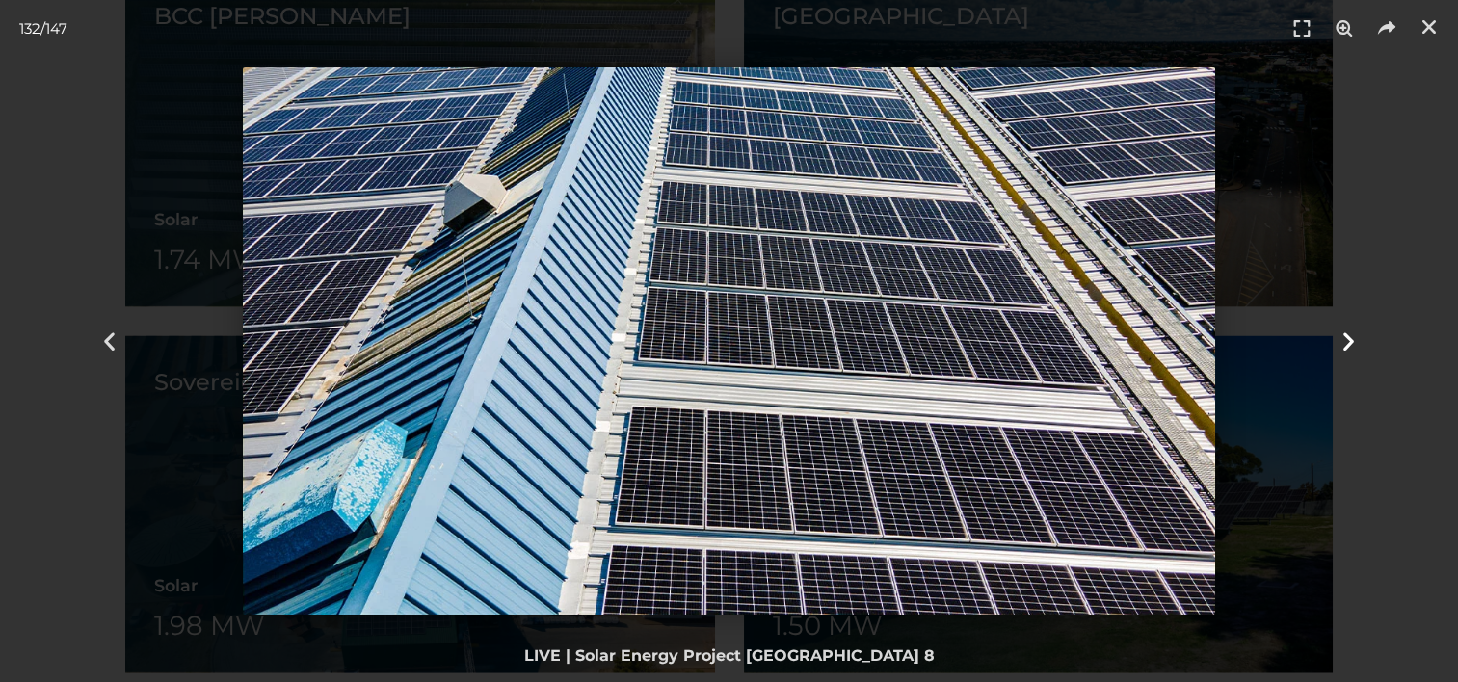
click at [1347, 344] on icon "Next slide" at bounding box center [1349, 342] width 24 height 24
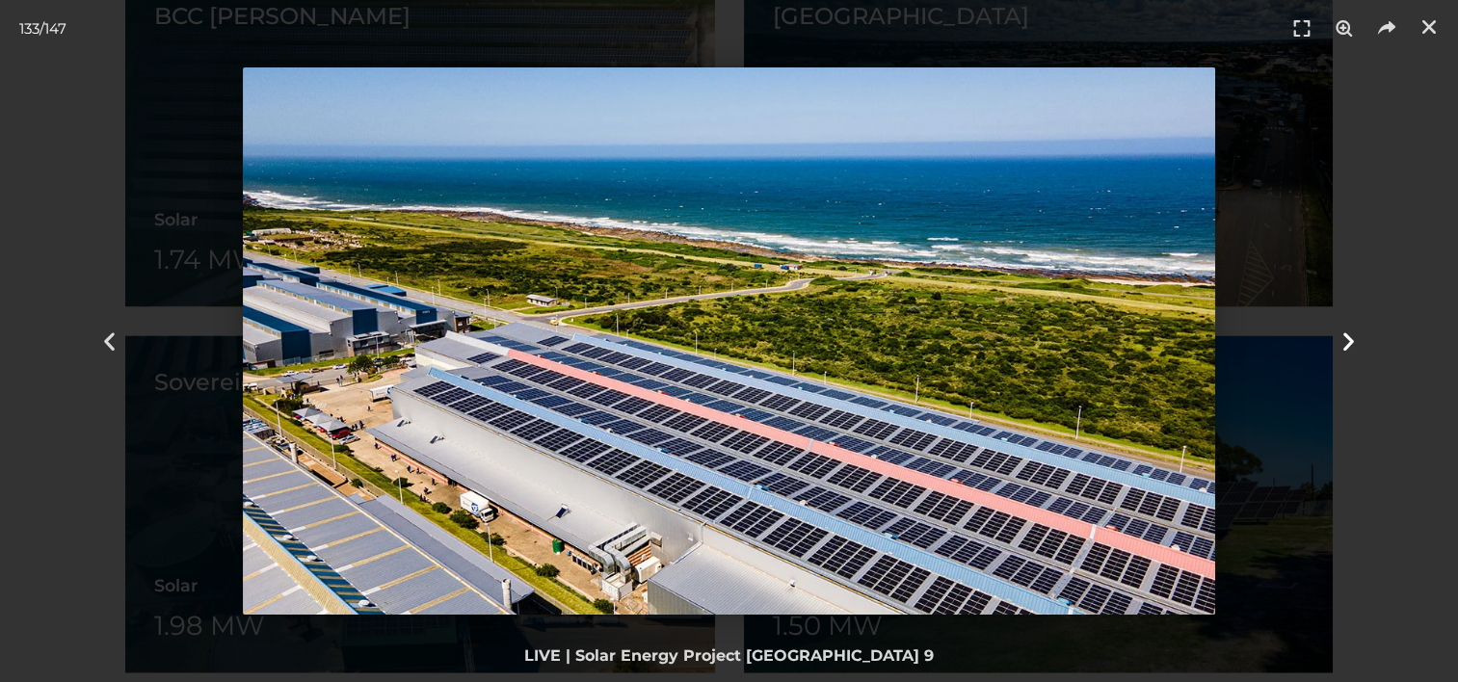
click at [1347, 344] on icon "Next slide" at bounding box center [1349, 342] width 24 height 24
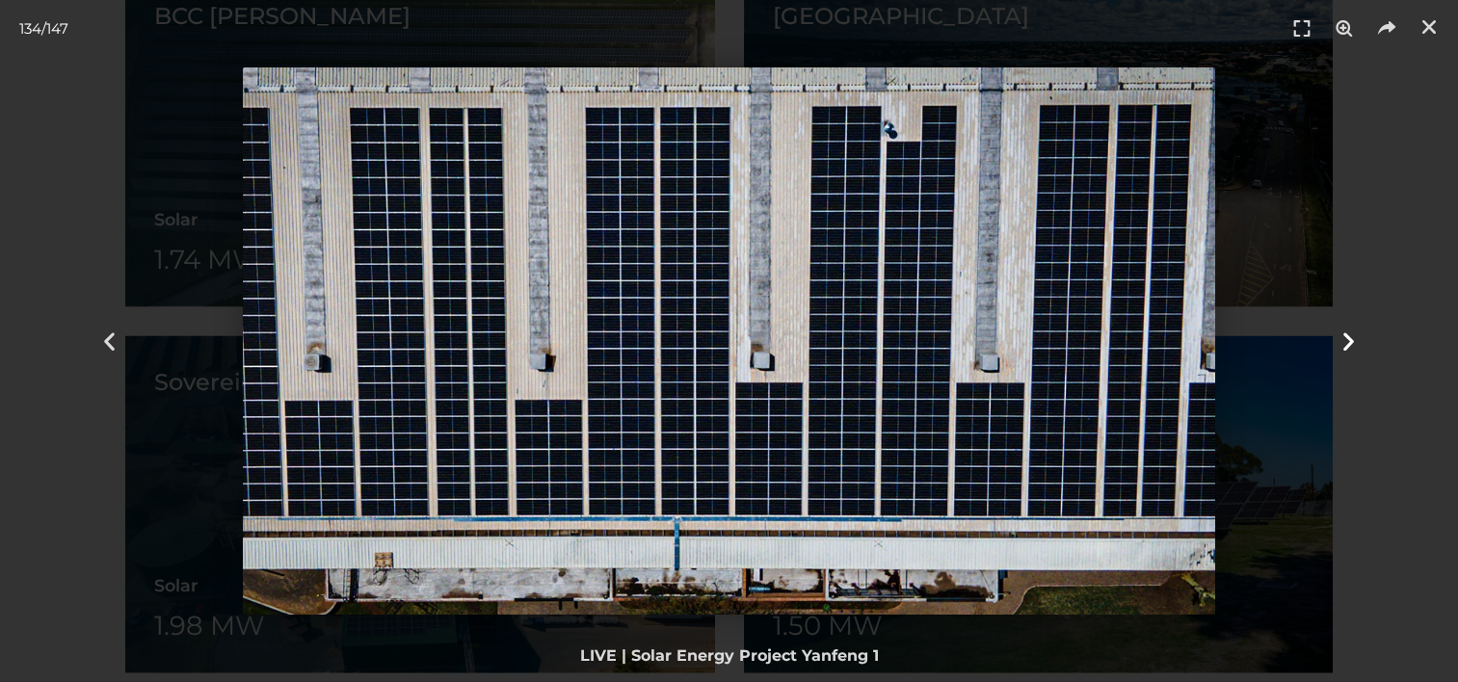
click at [1347, 344] on icon "Next slide" at bounding box center [1349, 342] width 24 height 24
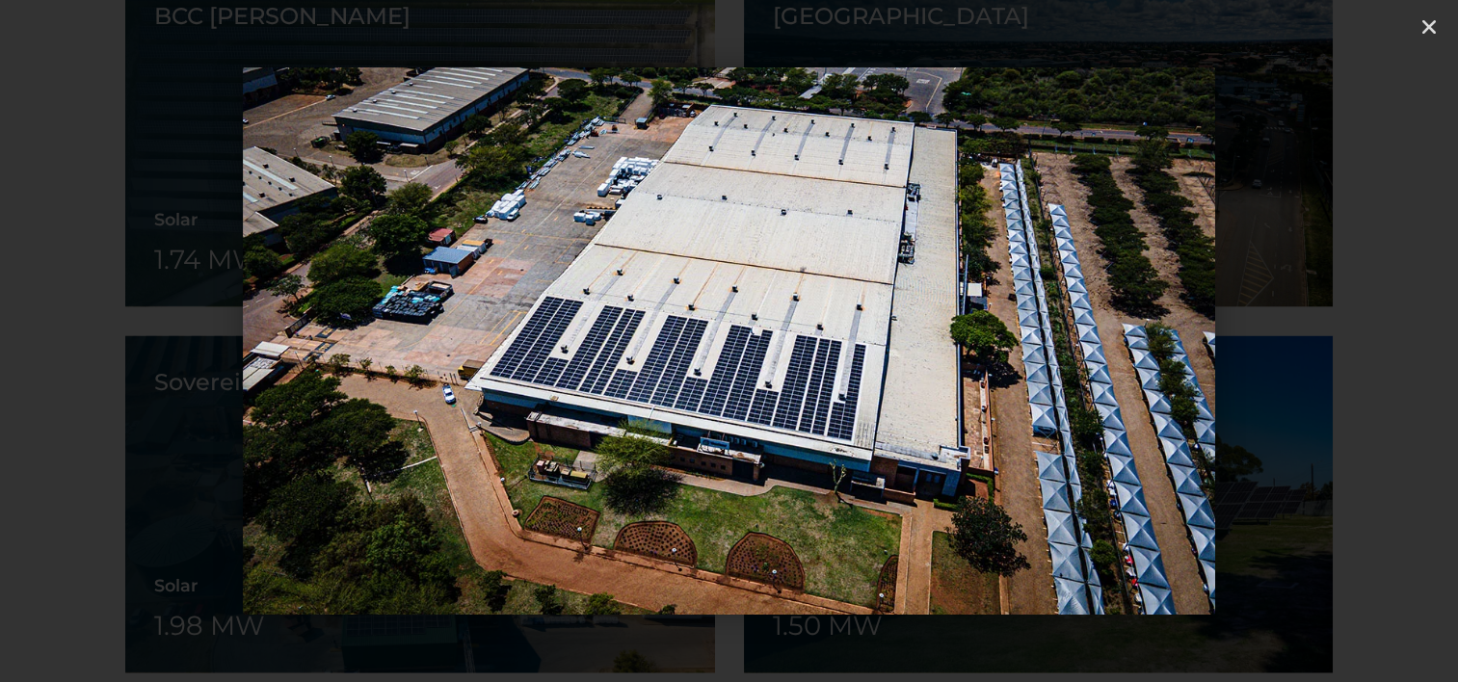
click at [1347, 344] on icon "Next slide" at bounding box center [1349, 342] width 24 height 24
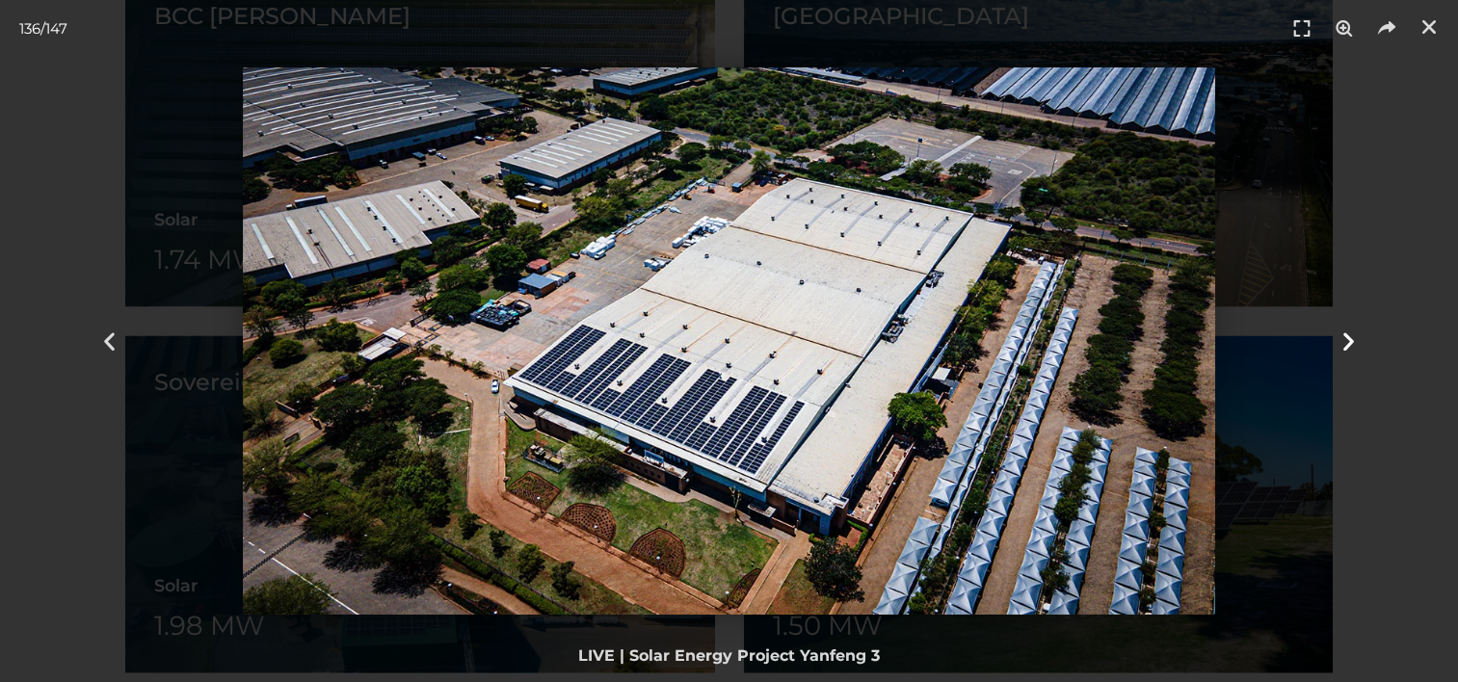
click at [1347, 344] on icon "Next slide" at bounding box center [1349, 342] width 24 height 24
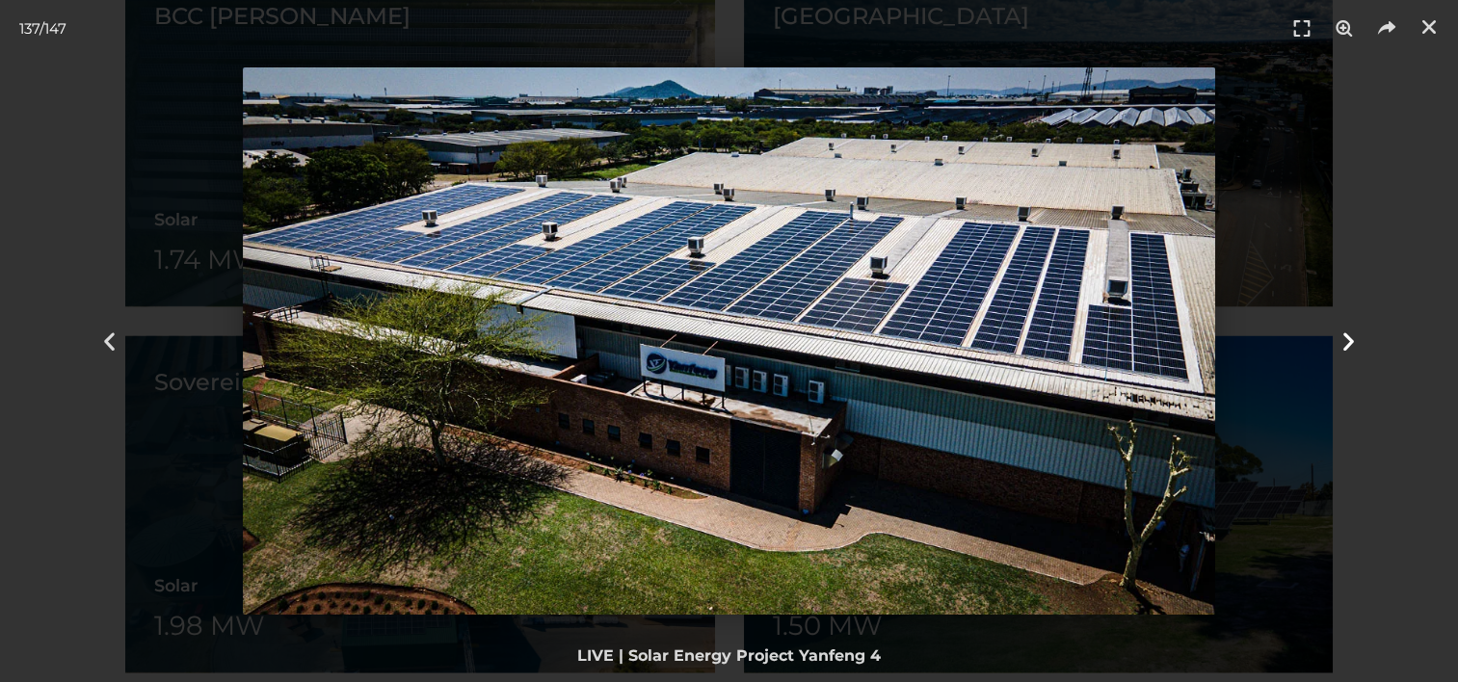
click at [1347, 344] on icon "Next slide" at bounding box center [1349, 342] width 24 height 24
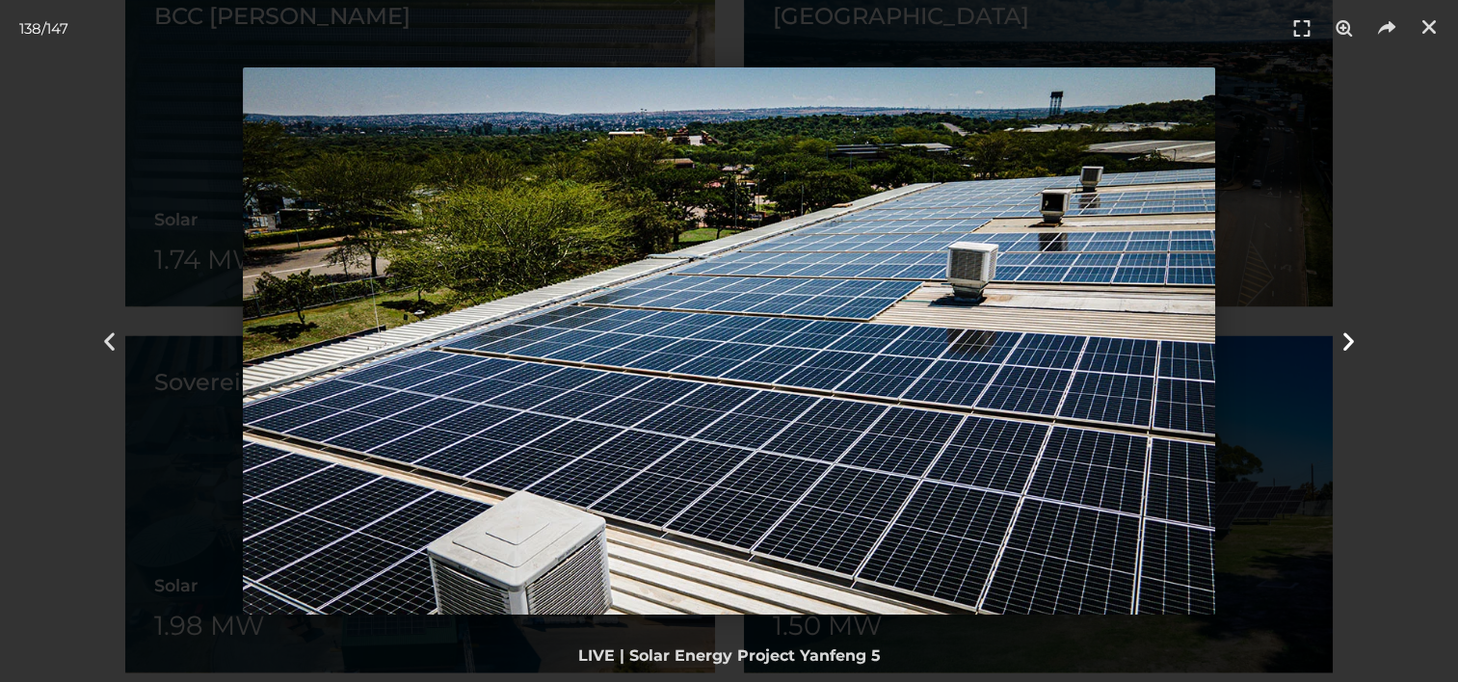
click at [1347, 344] on icon "Next slide" at bounding box center [1349, 342] width 24 height 24
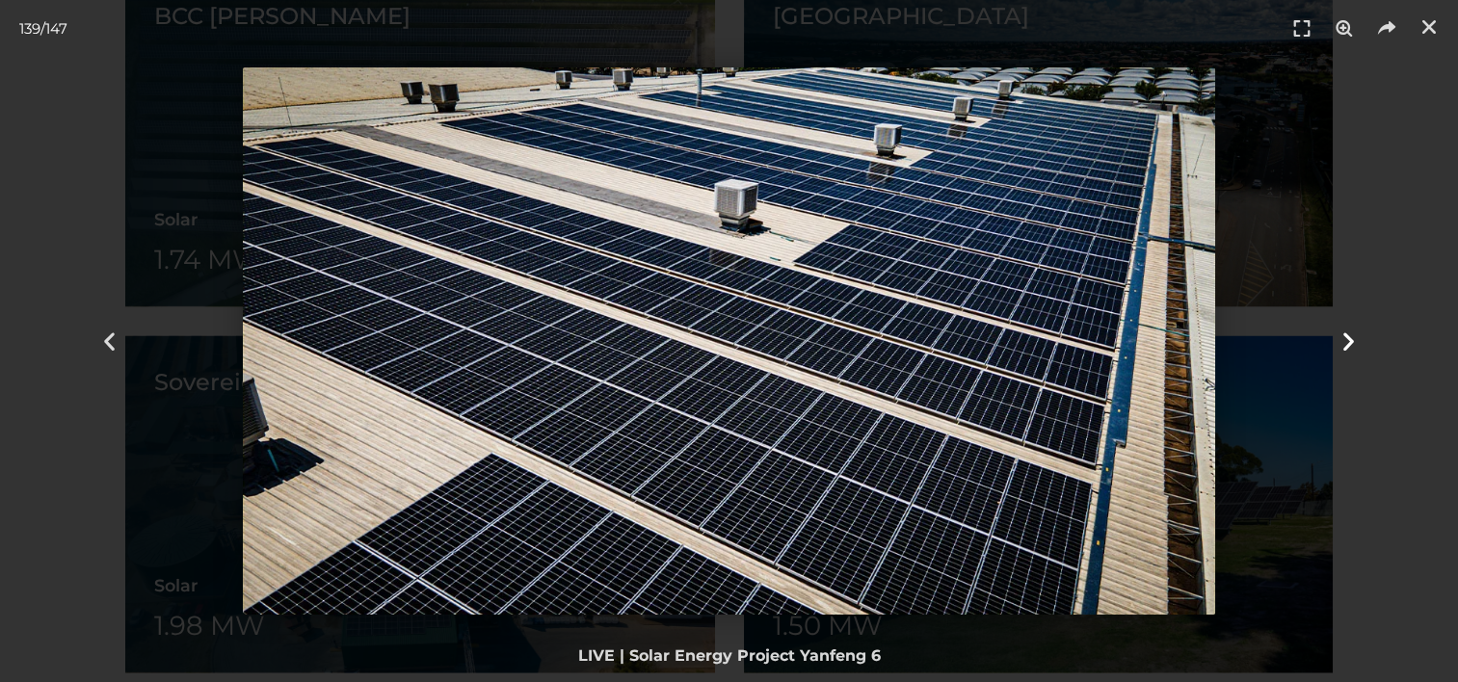
click at [1347, 344] on icon "Next slide" at bounding box center [1349, 342] width 24 height 24
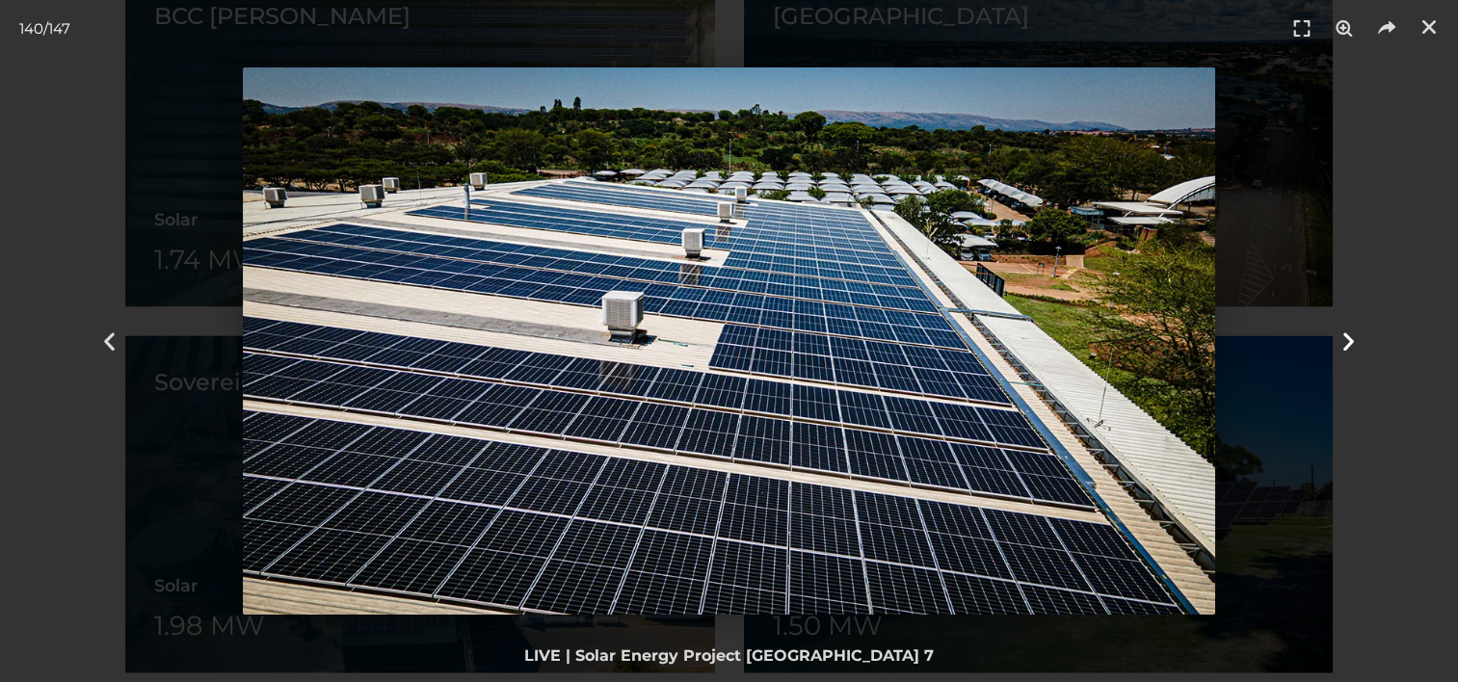
click at [1347, 344] on icon "Next slide" at bounding box center [1349, 342] width 24 height 24
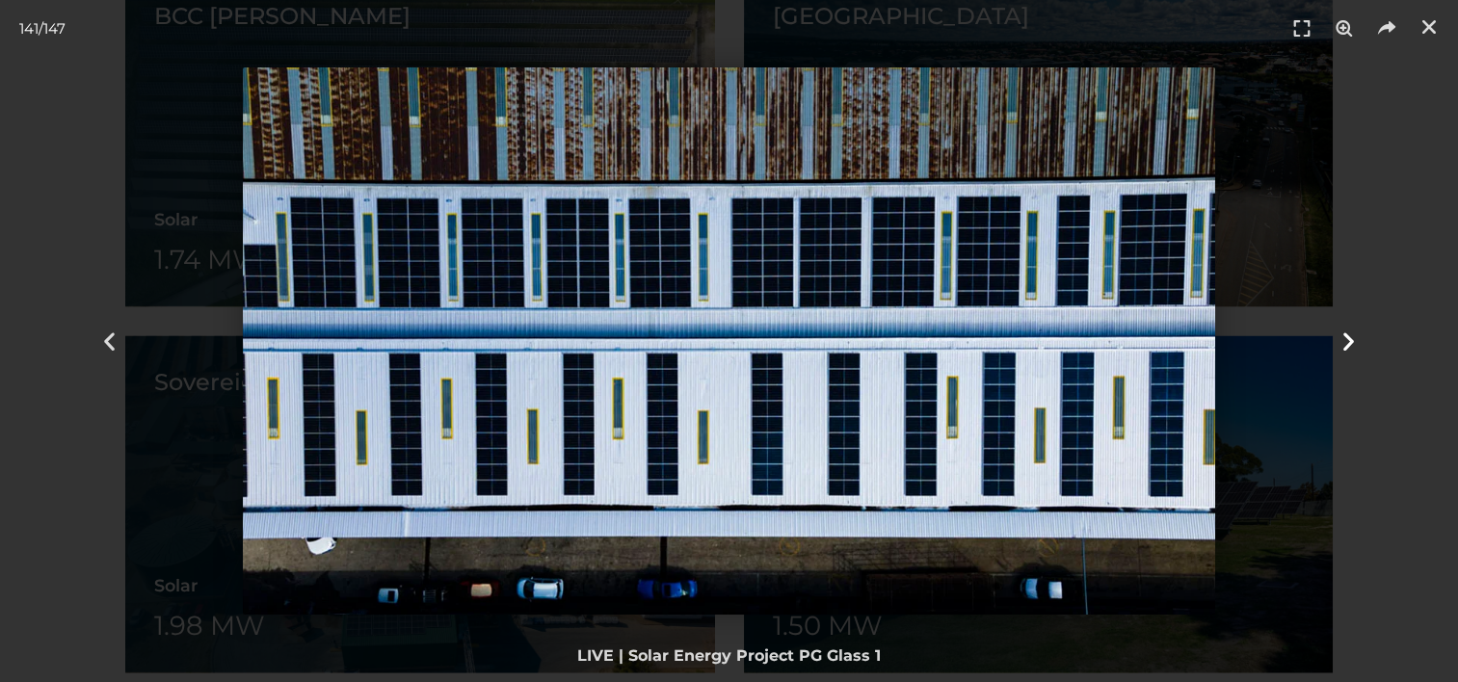
click at [1347, 344] on icon "Next slide" at bounding box center [1349, 342] width 24 height 24
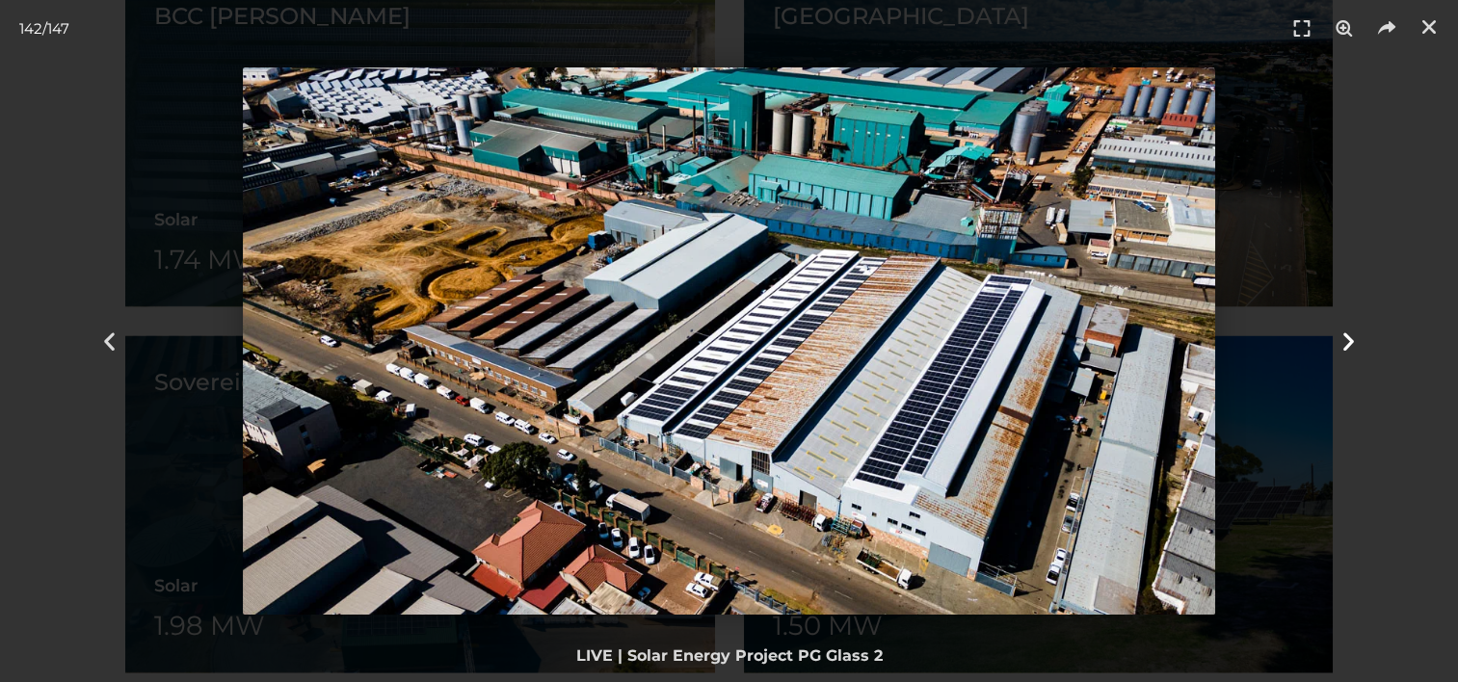
click at [1347, 344] on icon "Next slide" at bounding box center [1349, 342] width 24 height 24
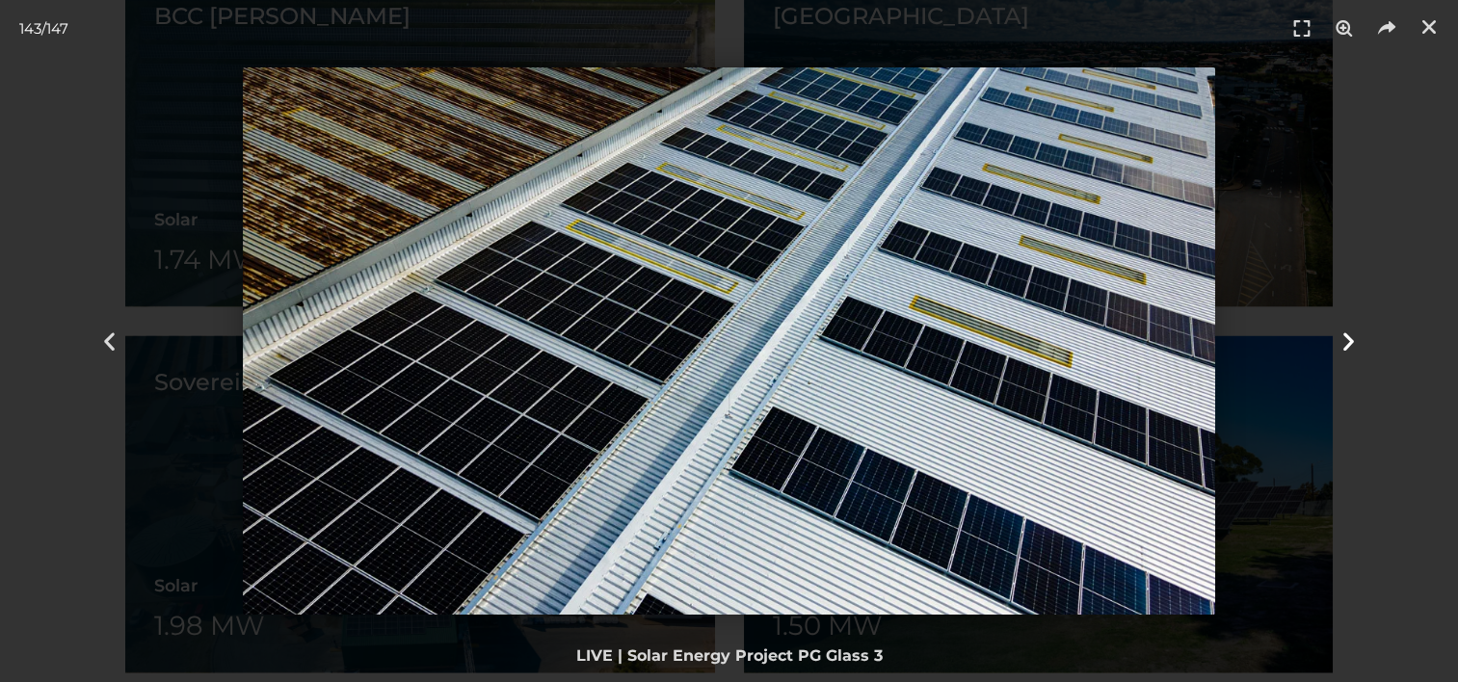
click at [1347, 344] on icon "Next slide" at bounding box center [1349, 342] width 24 height 24
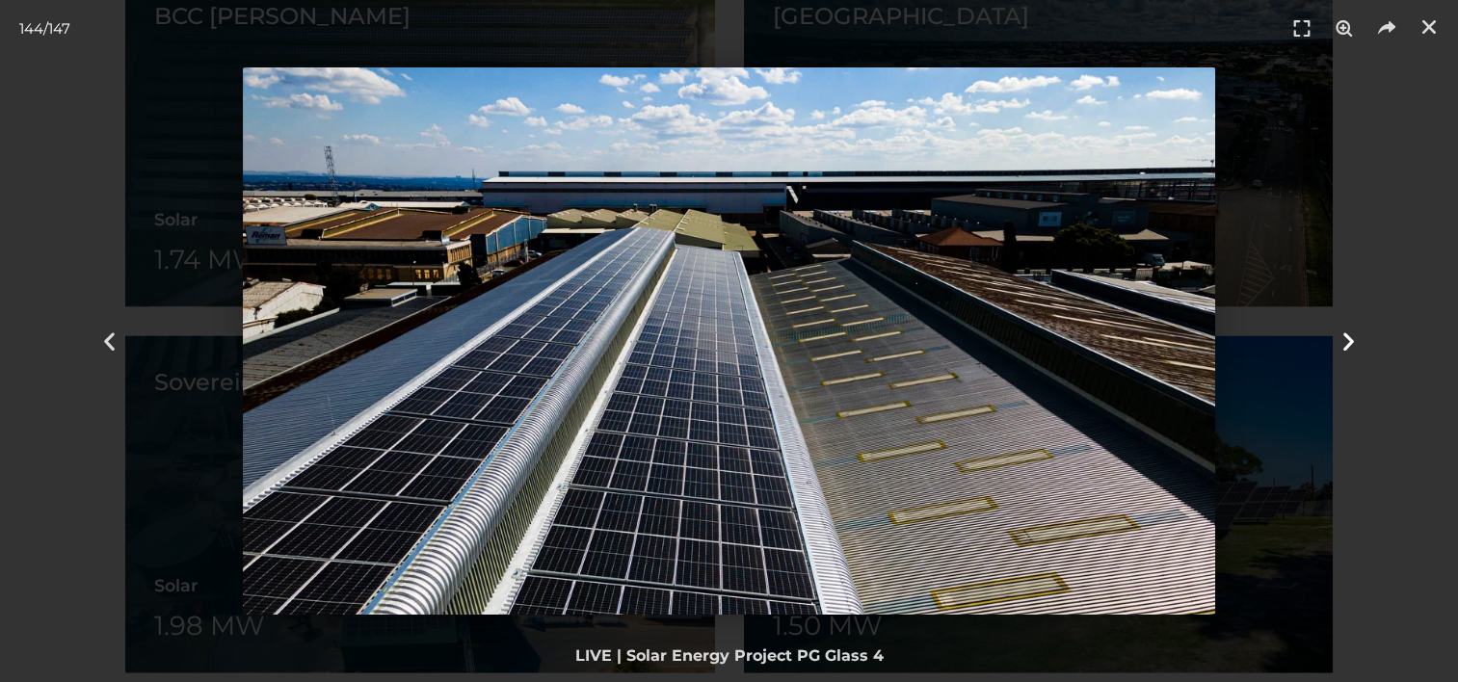
click at [1347, 344] on icon "Next slide" at bounding box center [1349, 342] width 24 height 24
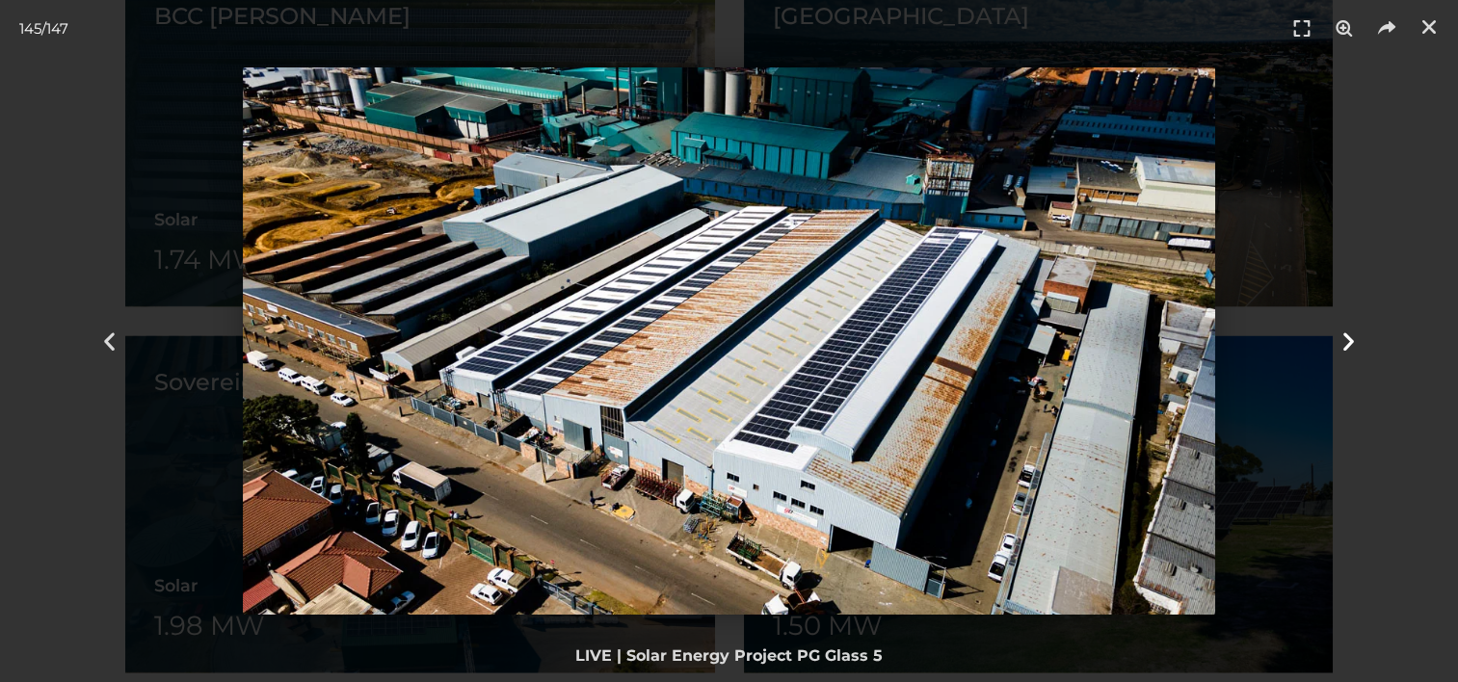
click at [1347, 344] on icon "Next slide" at bounding box center [1349, 342] width 24 height 24
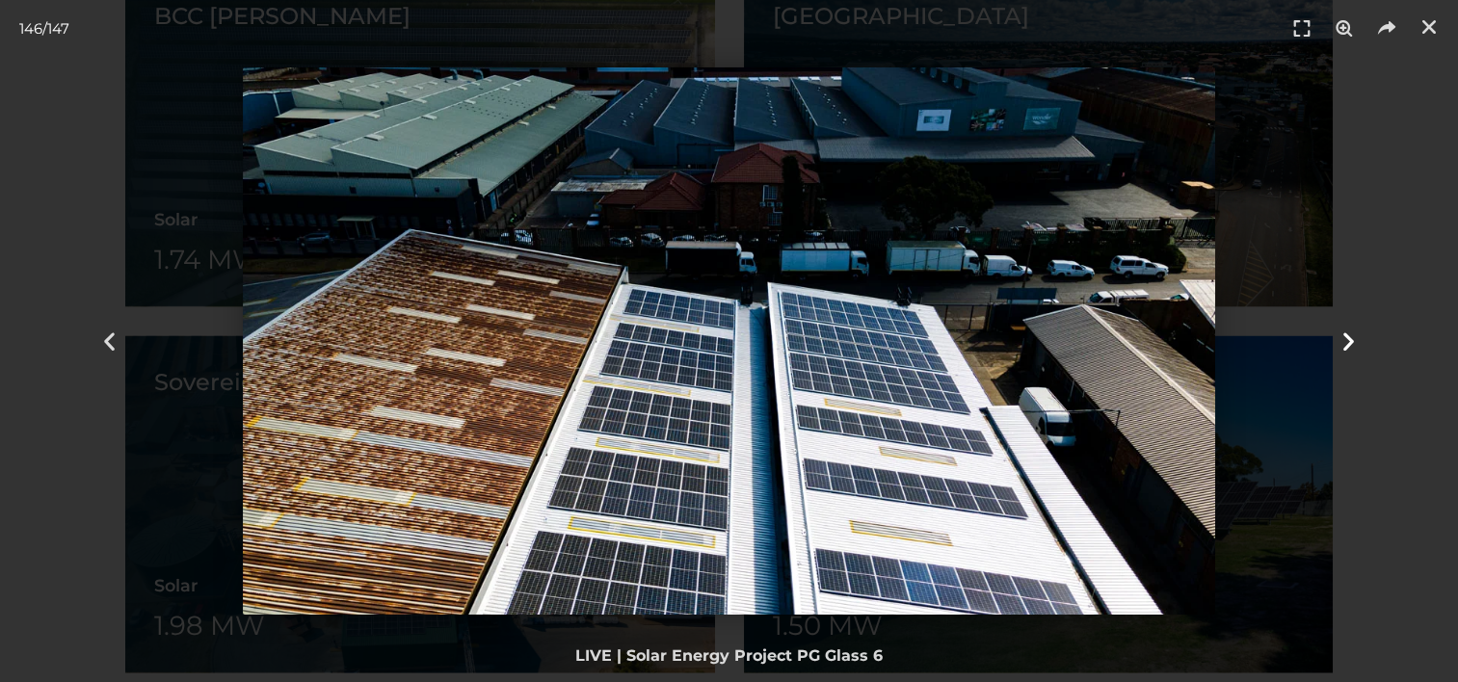
click at [1347, 344] on icon "Next slide" at bounding box center [1349, 342] width 24 height 24
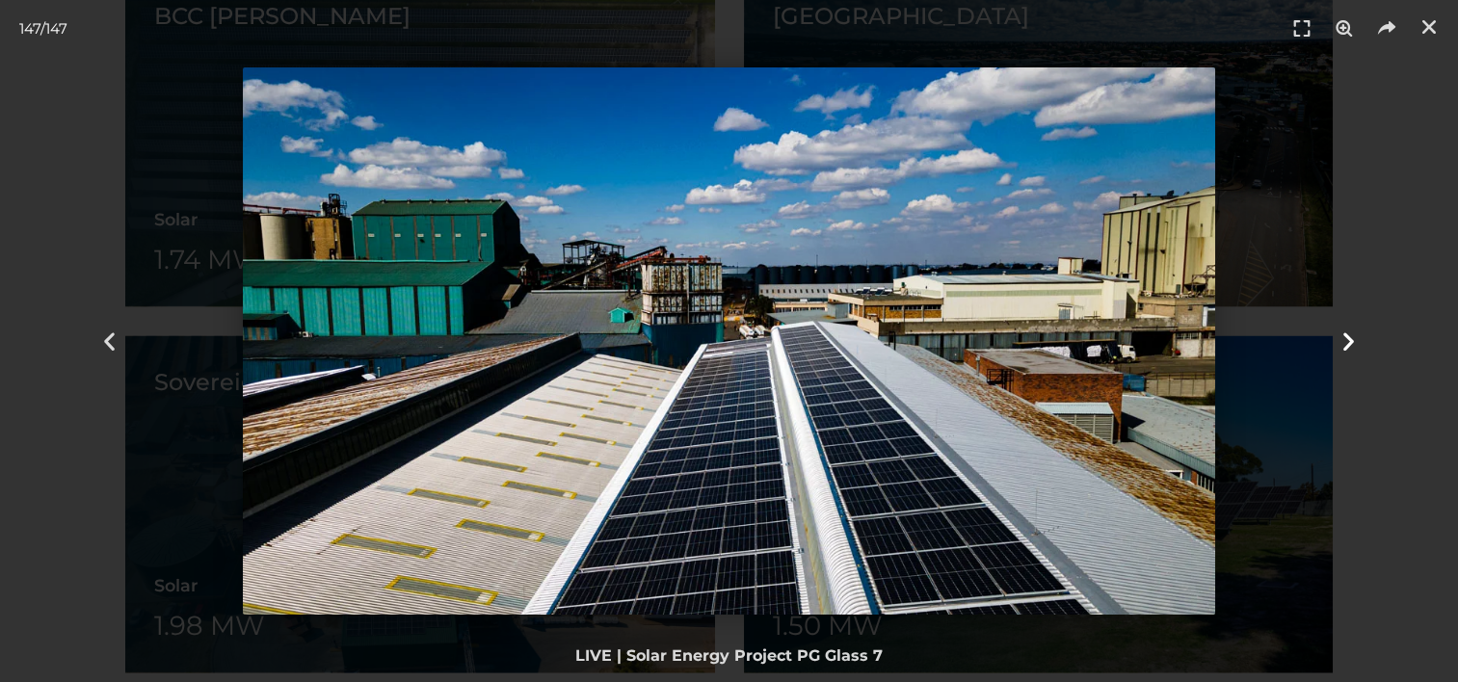
click at [1347, 344] on icon "Next slide" at bounding box center [1349, 342] width 24 height 24
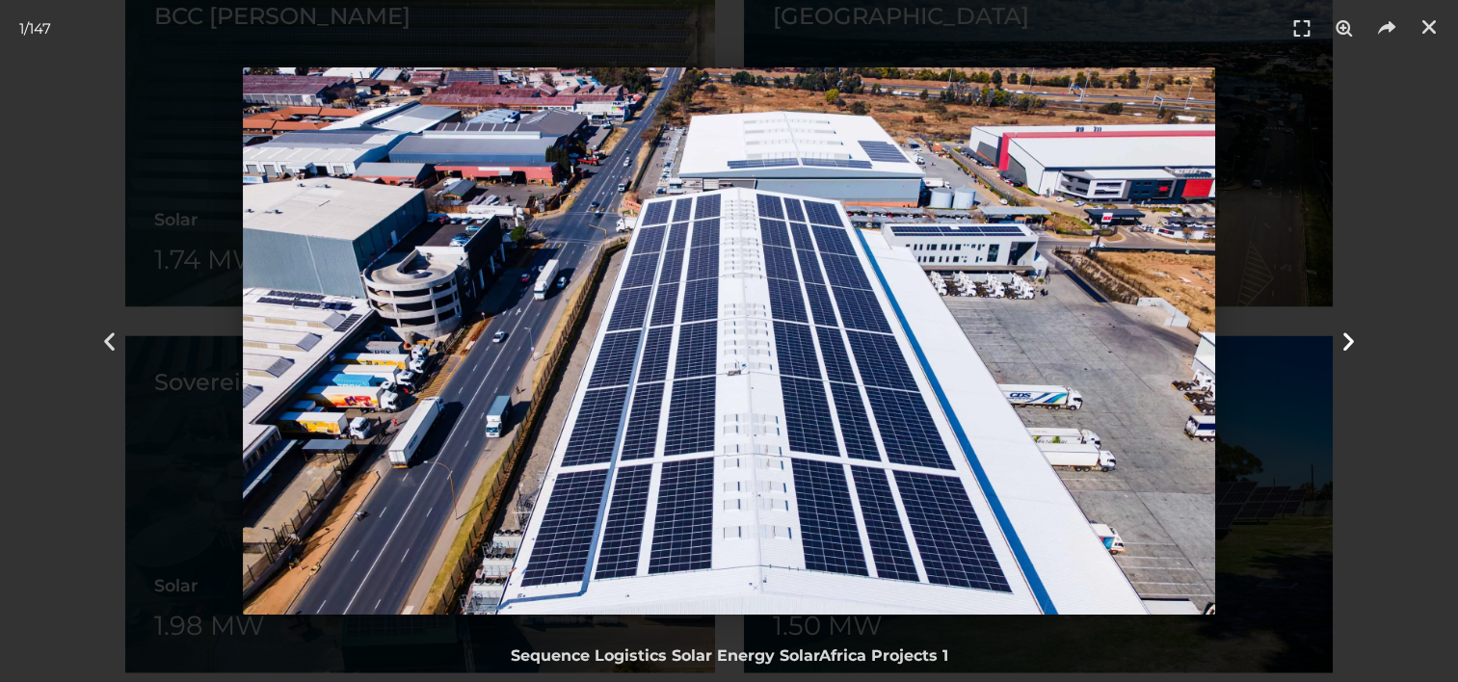
click at [1347, 344] on icon "Next slide" at bounding box center [1349, 342] width 24 height 24
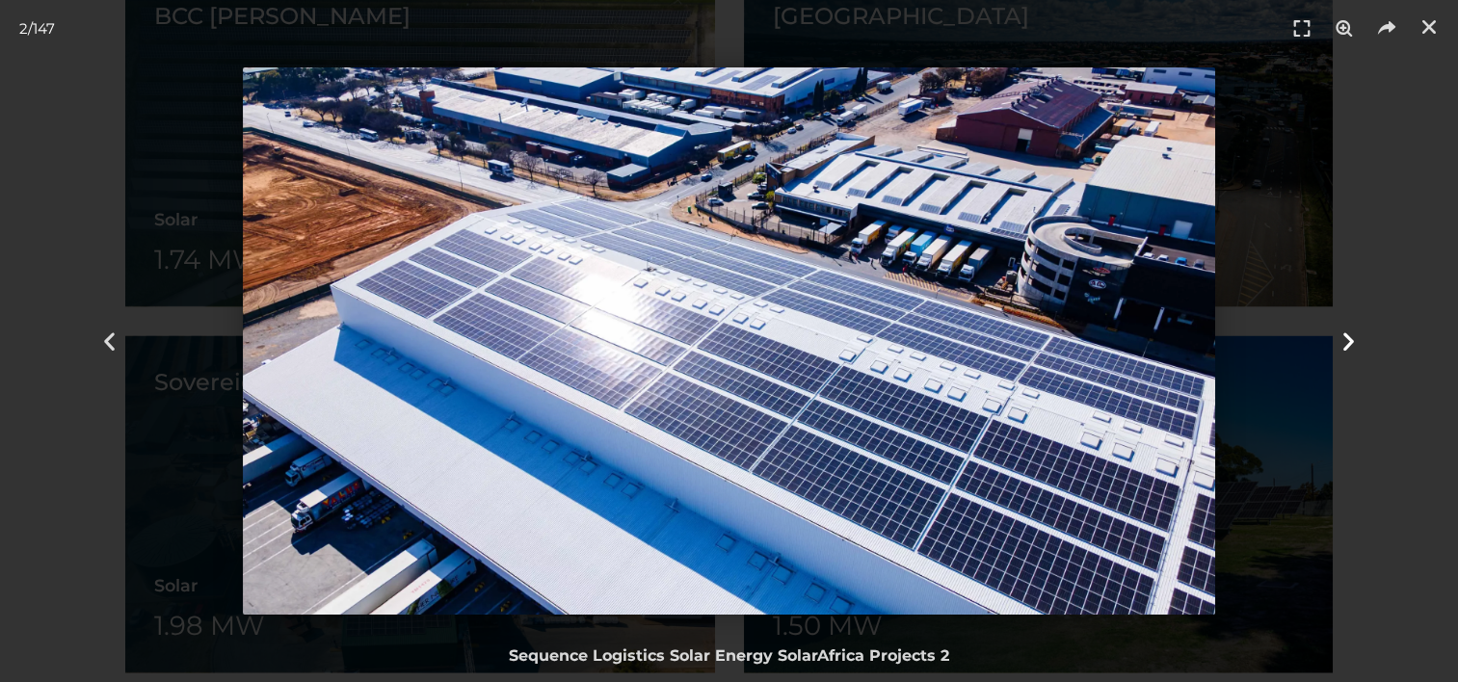
click at [1347, 344] on icon "Next slide" at bounding box center [1349, 342] width 24 height 24
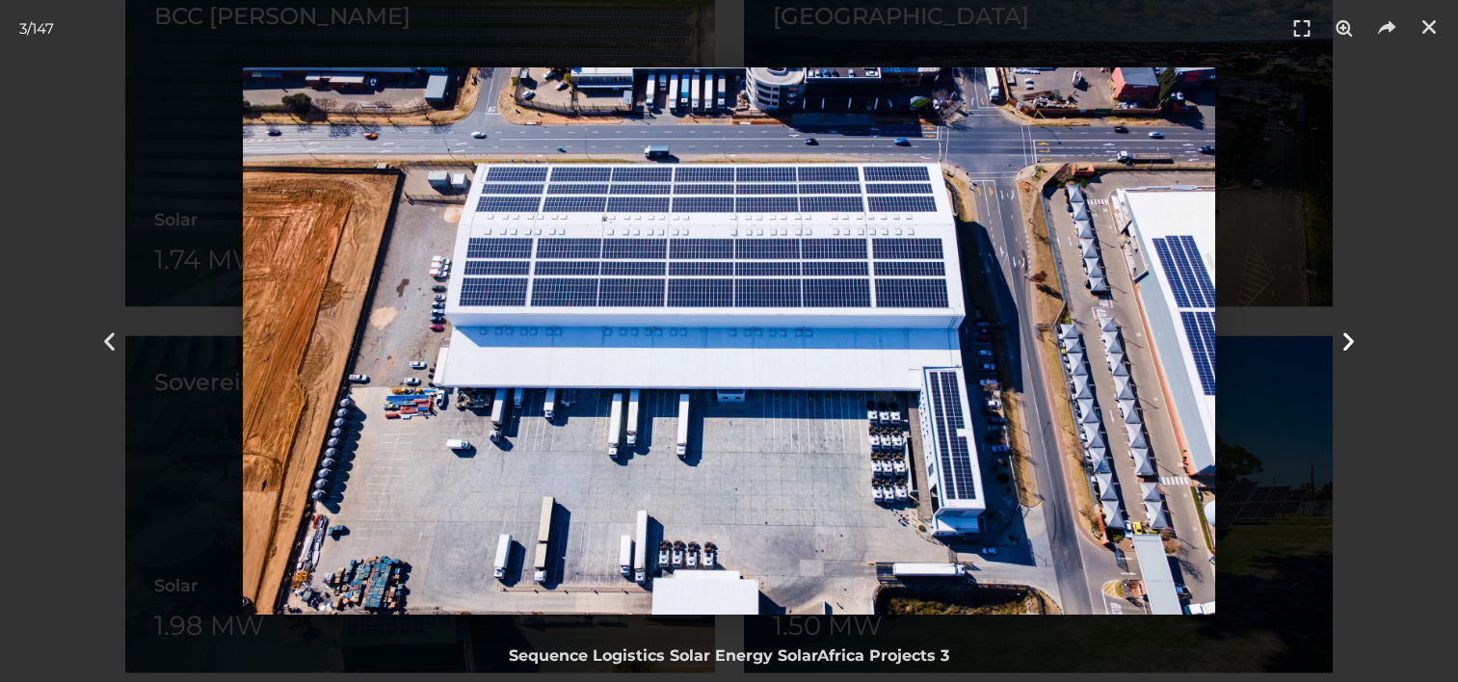
click at [1347, 344] on icon "Next slide" at bounding box center [1349, 342] width 24 height 24
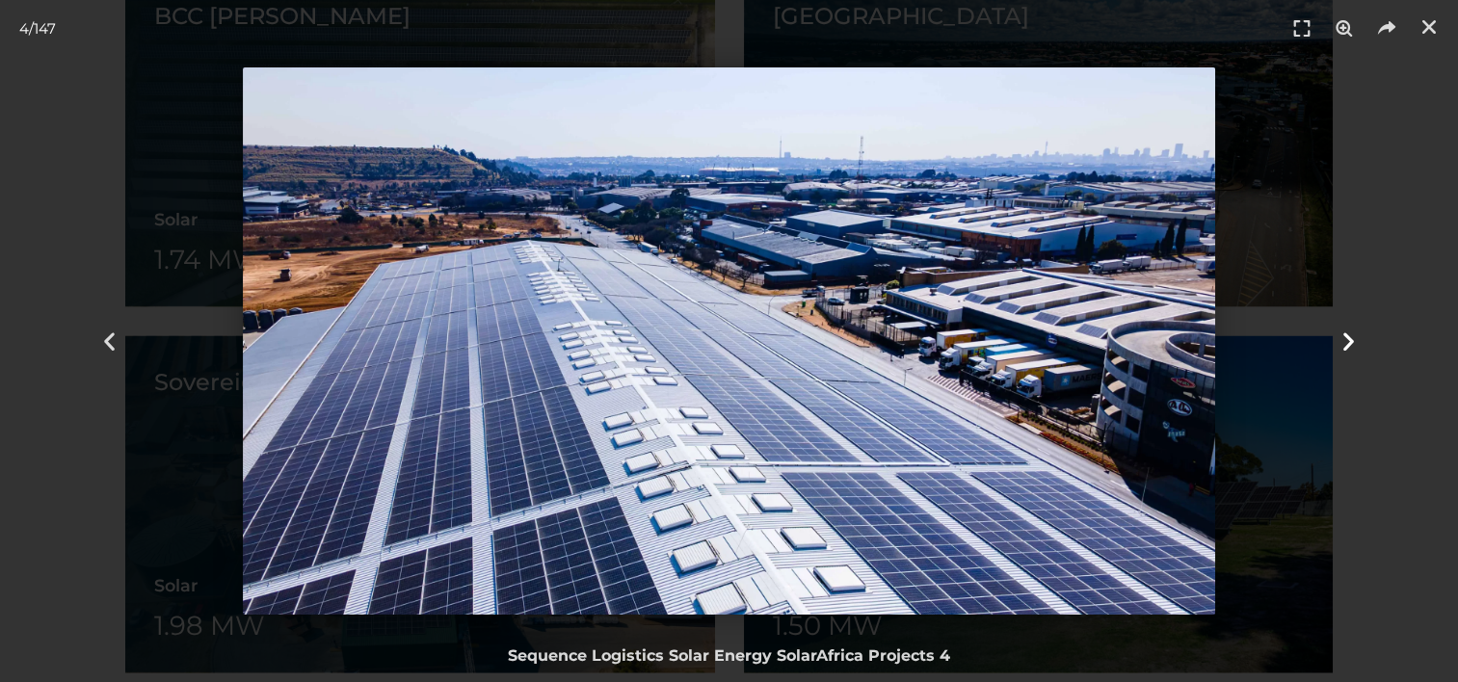
click at [1347, 344] on icon "Next slide" at bounding box center [1349, 342] width 24 height 24
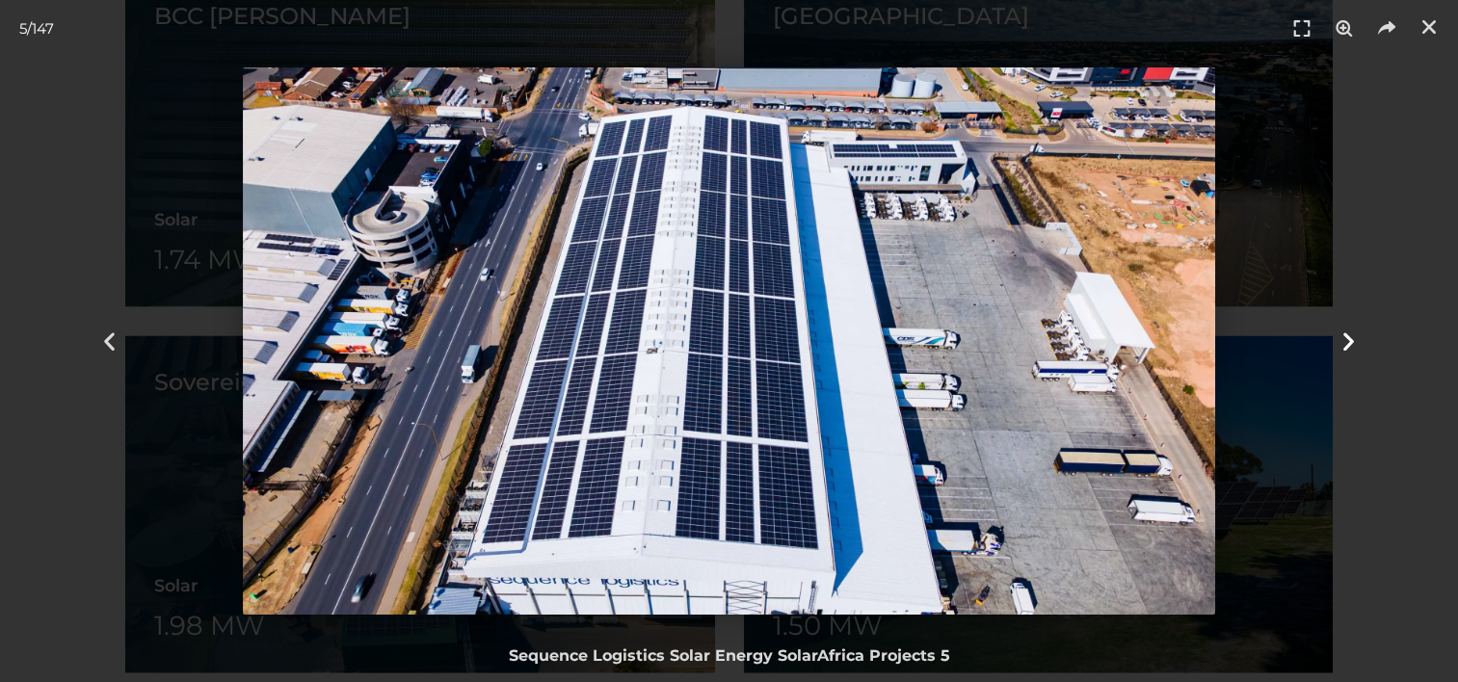
click at [1347, 344] on icon "Next slide" at bounding box center [1349, 342] width 24 height 24
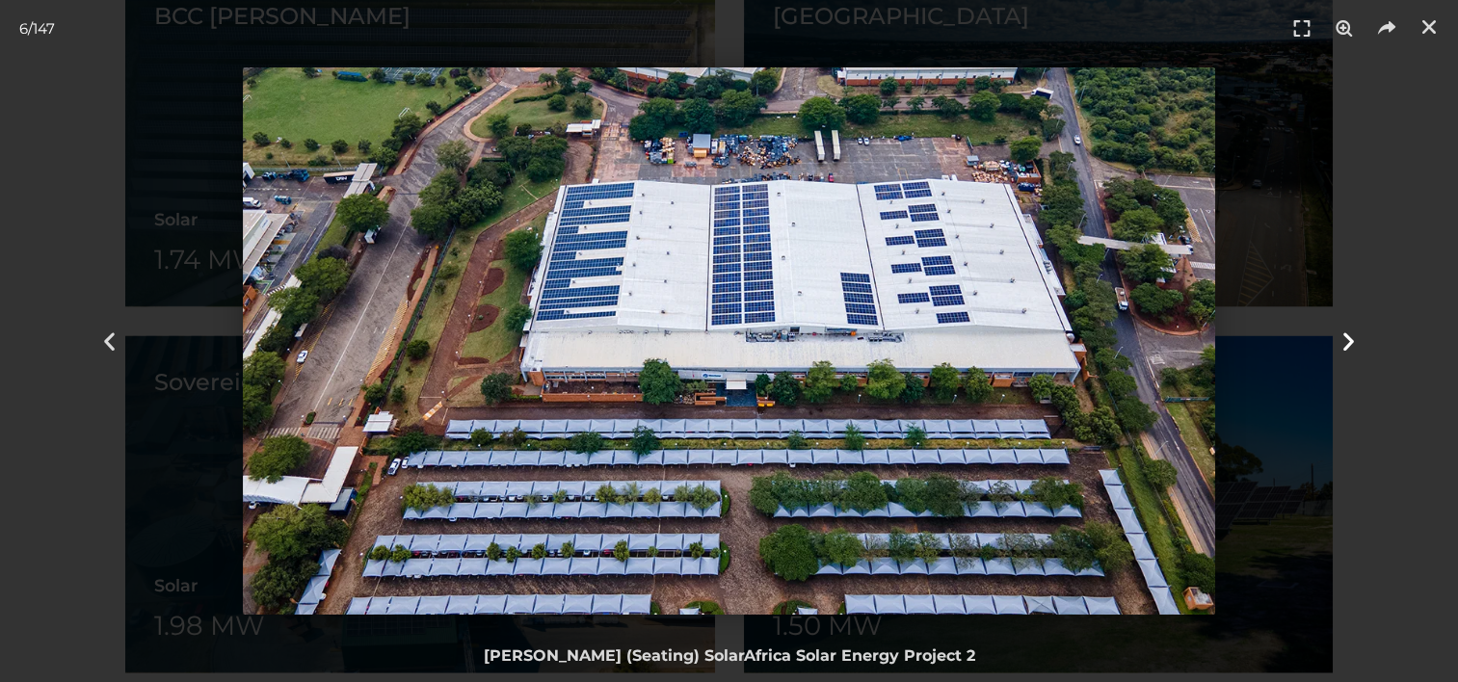
click at [1344, 339] on icon "Next slide" at bounding box center [1349, 342] width 24 height 24
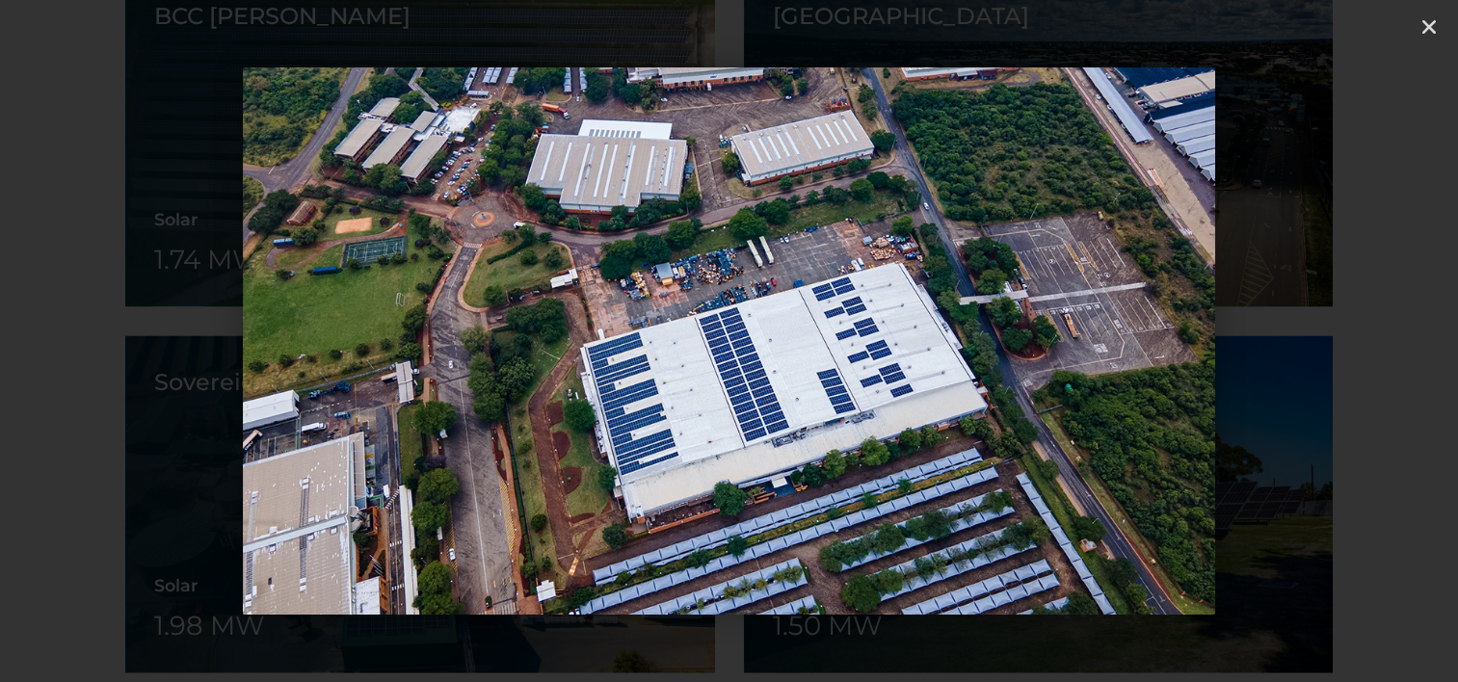
click at [1356, 341] on icon "Next slide" at bounding box center [1349, 342] width 24 height 24
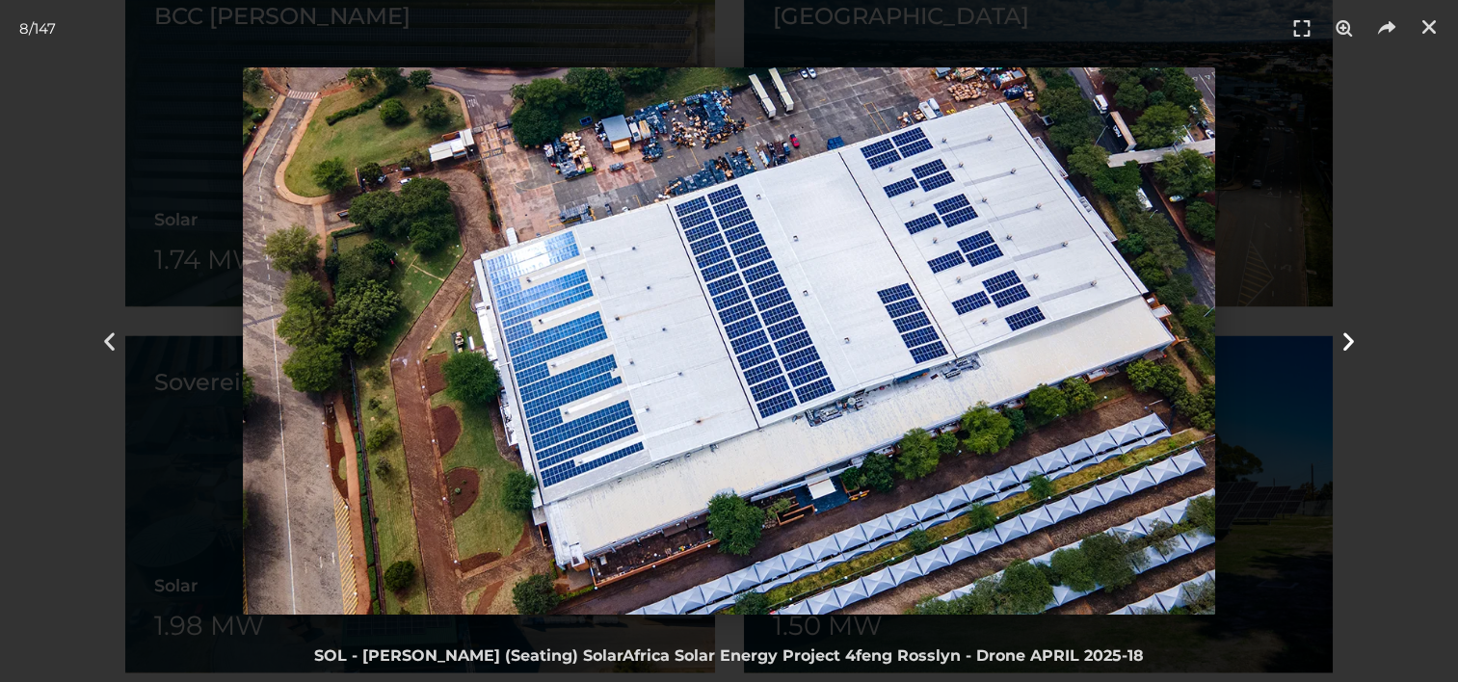
click at [1356, 341] on icon "Next slide" at bounding box center [1349, 342] width 24 height 24
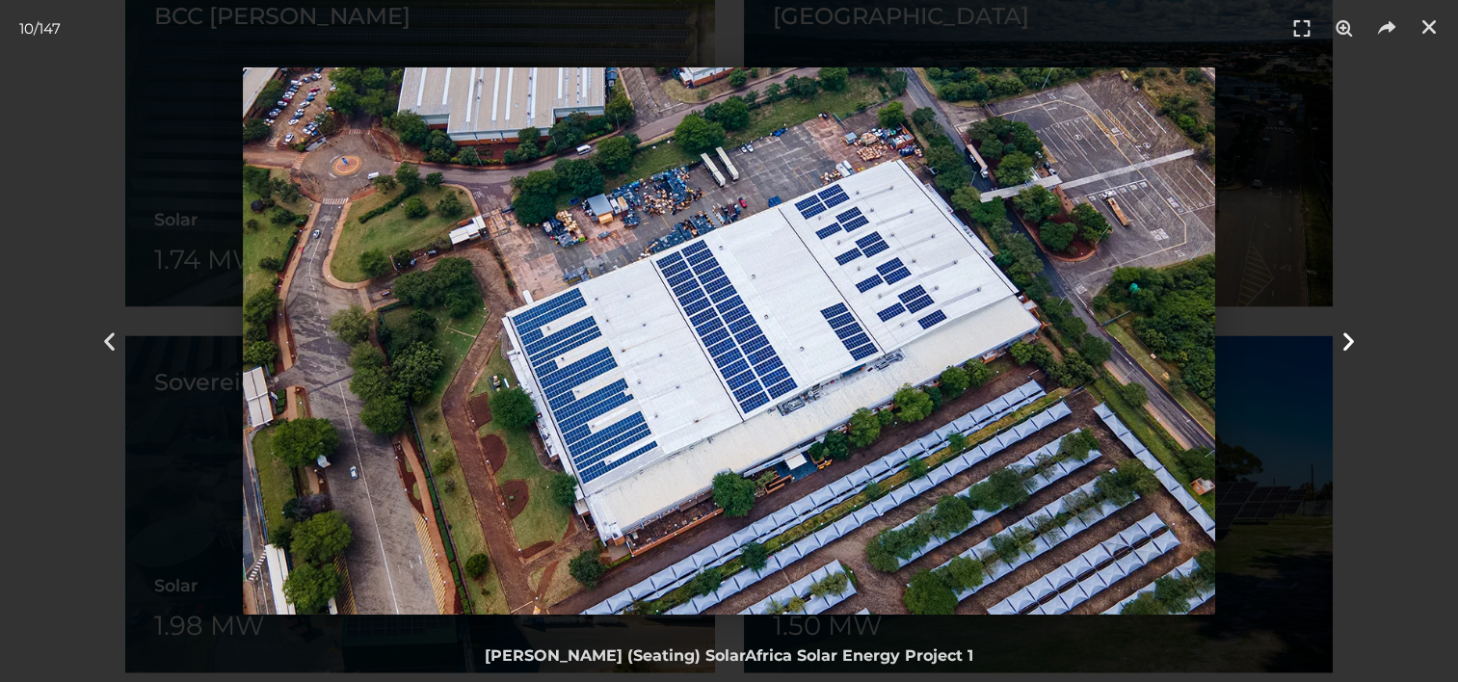
click at [1356, 341] on icon "Next slide" at bounding box center [1349, 342] width 24 height 24
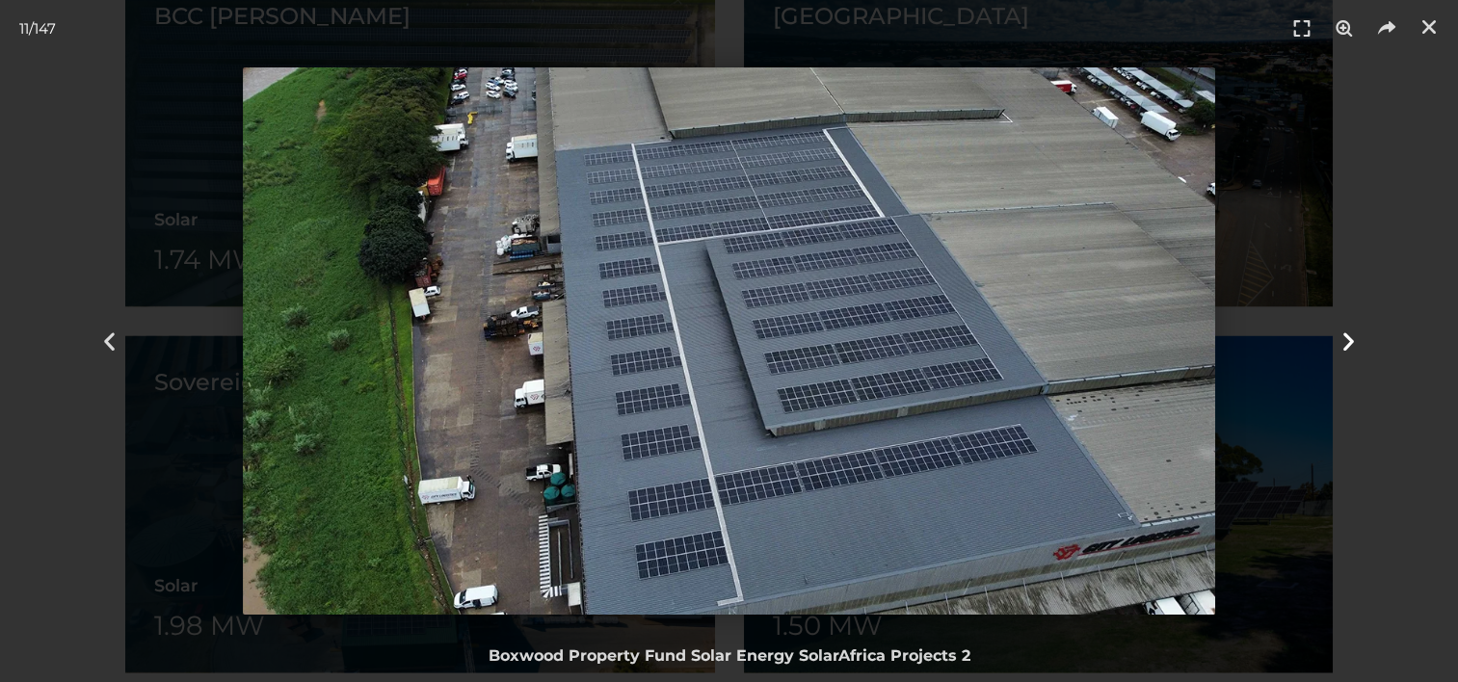
click at [1356, 341] on icon "Next slide" at bounding box center [1349, 342] width 24 height 24
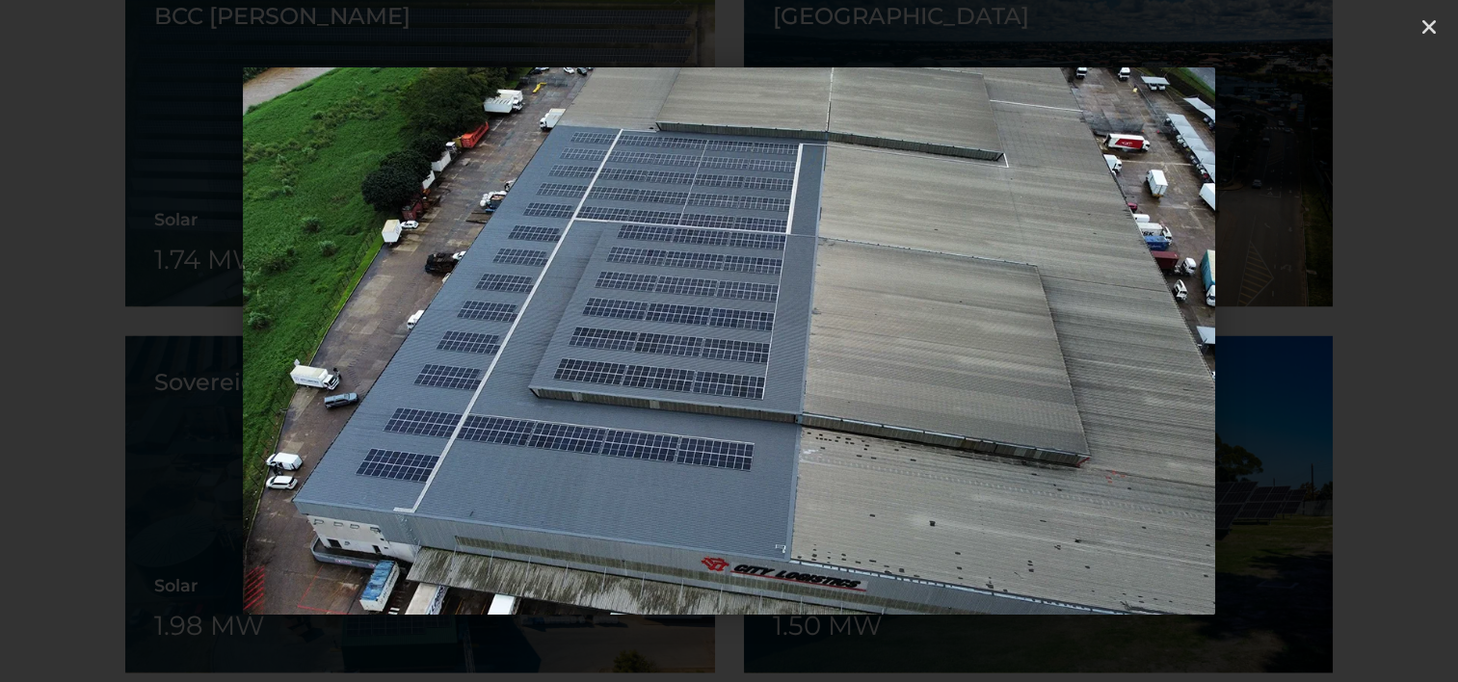
click at [1356, 341] on icon "Next slide" at bounding box center [1349, 342] width 24 height 24
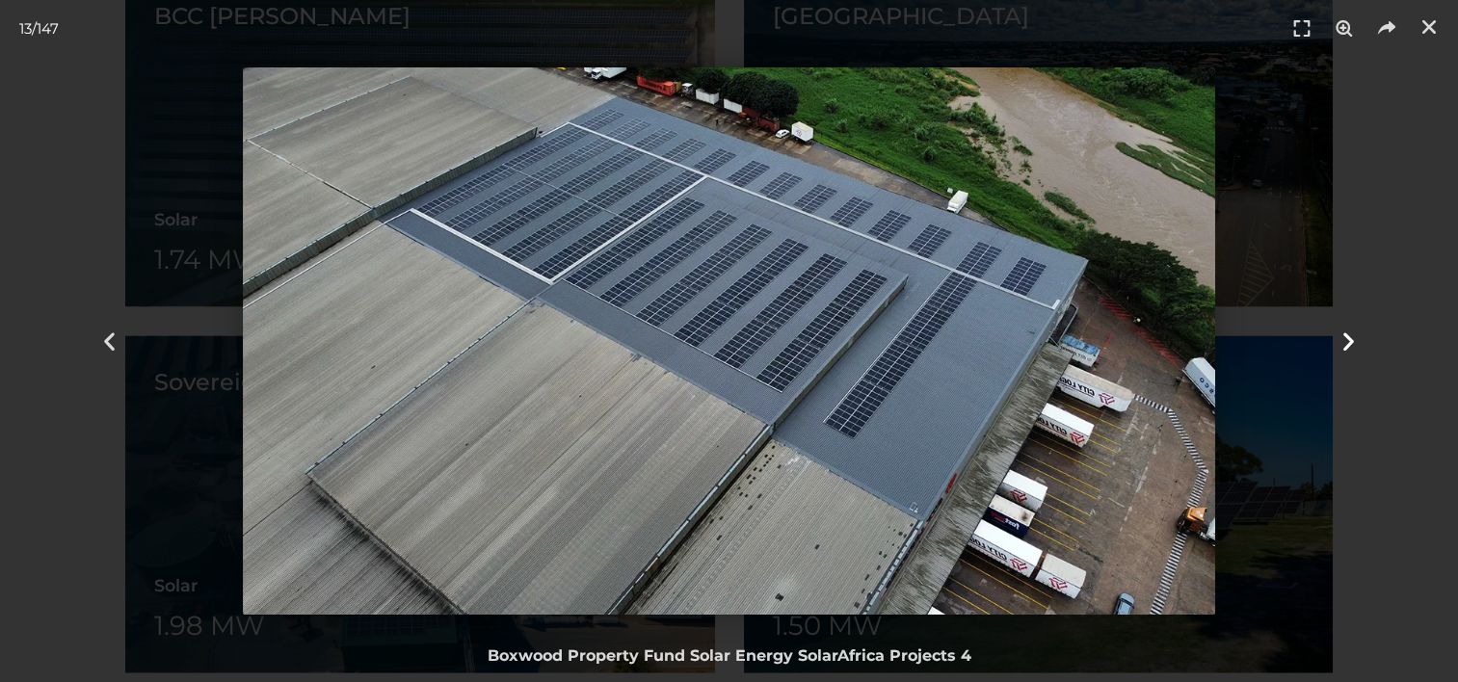
click at [1356, 341] on icon "Next slide" at bounding box center [1349, 342] width 24 height 24
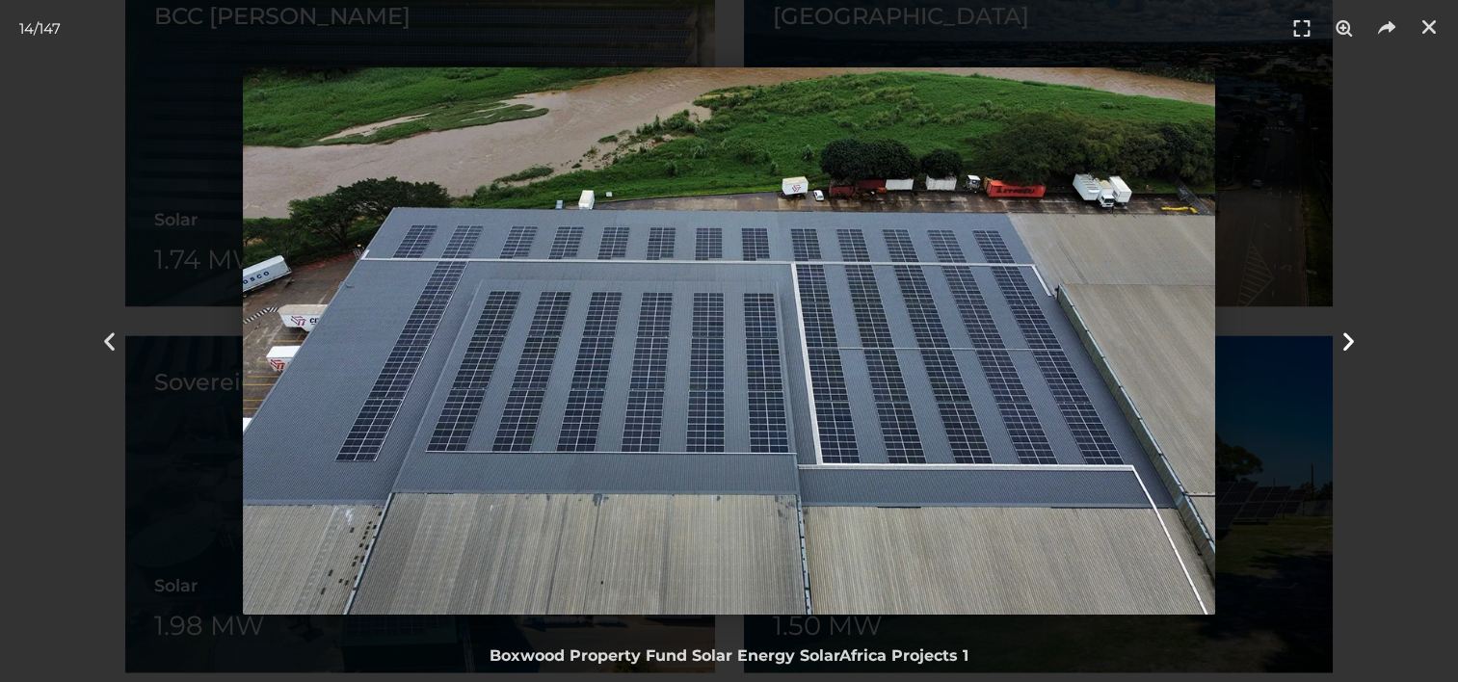
click at [1356, 341] on icon "Next slide" at bounding box center [1349, 342] width 24 height 24
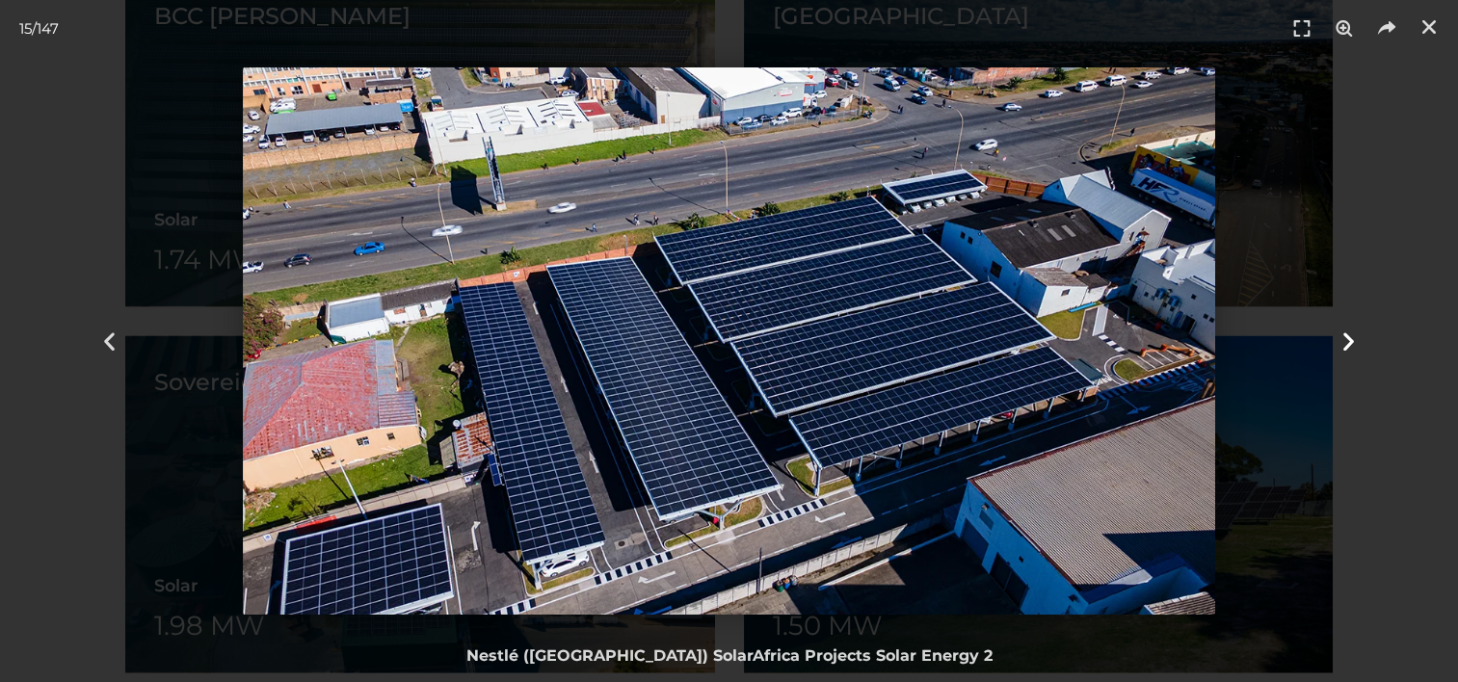
click at [1356, 341] on icon "Next slide" at bounding box center [1349, 342] width 24 height 24
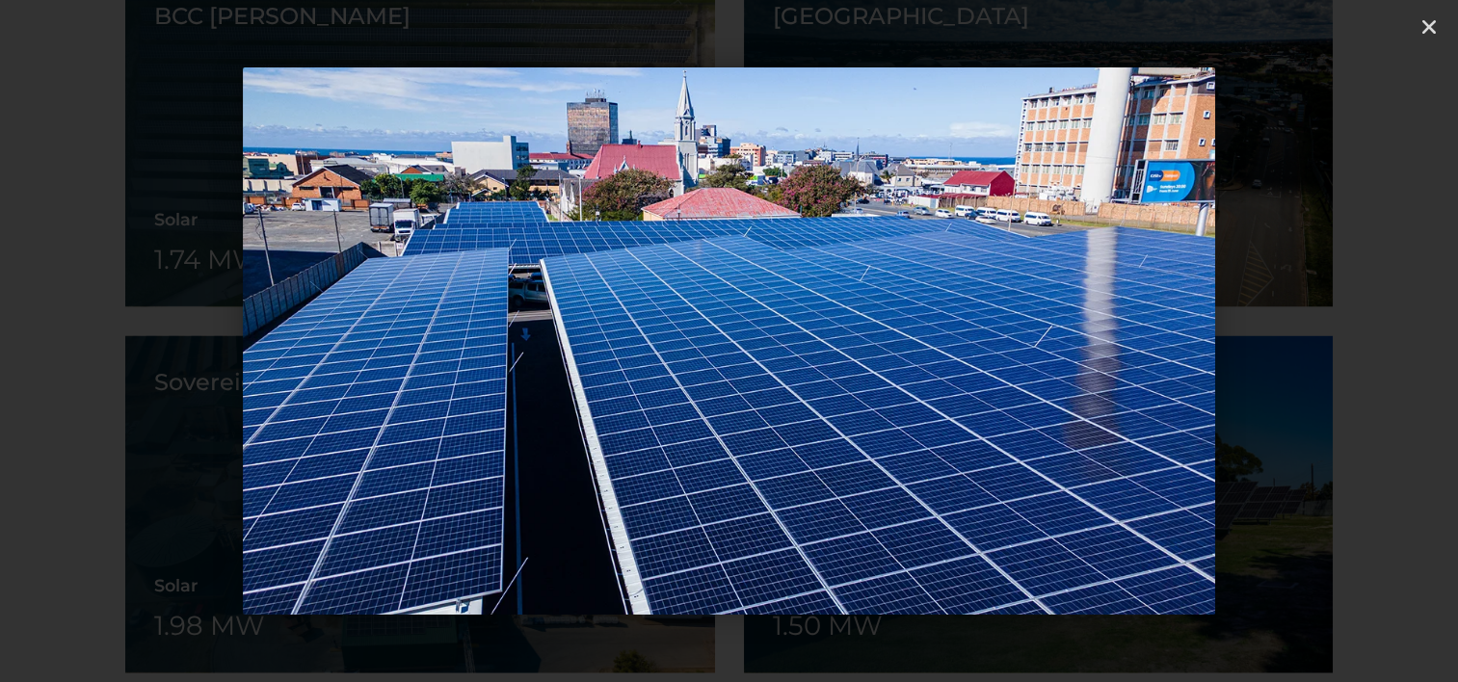
click at [1356, 341] on icon "Next slide" at bounding box center [1349, 342] width 24 height 24
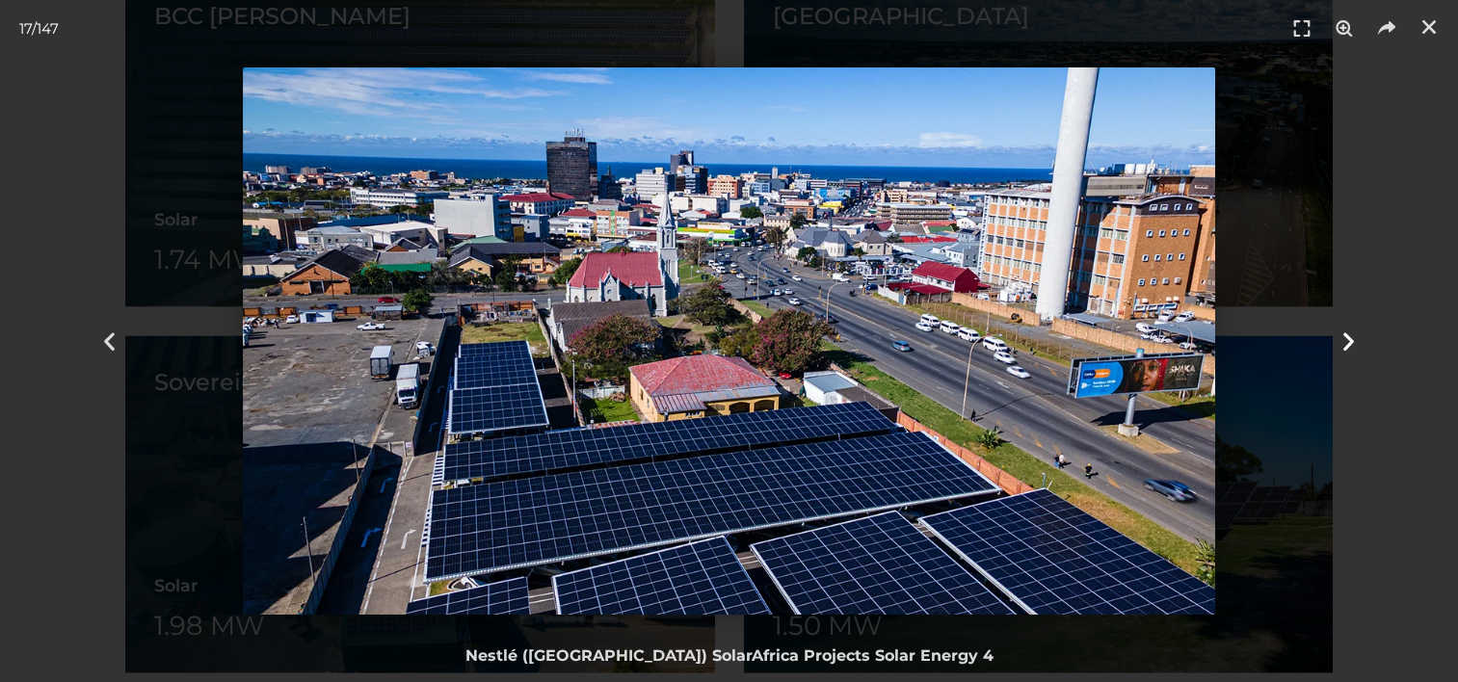
click at [1349, 342] on icon "Next slide" at bounding box center [1349, 342] width 24 height 24
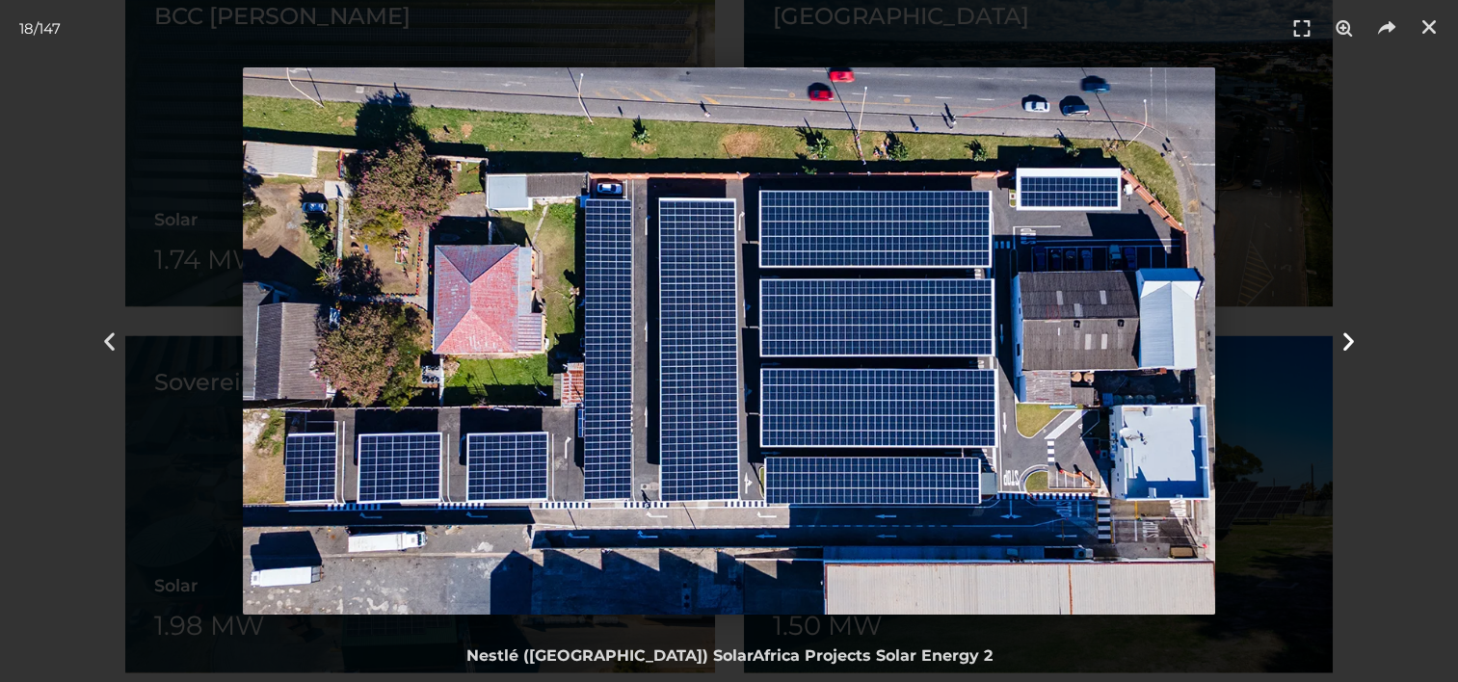
click at [1349, 342] on icon "Next slide" at bounding box center [1349, 342] width 24 height 24
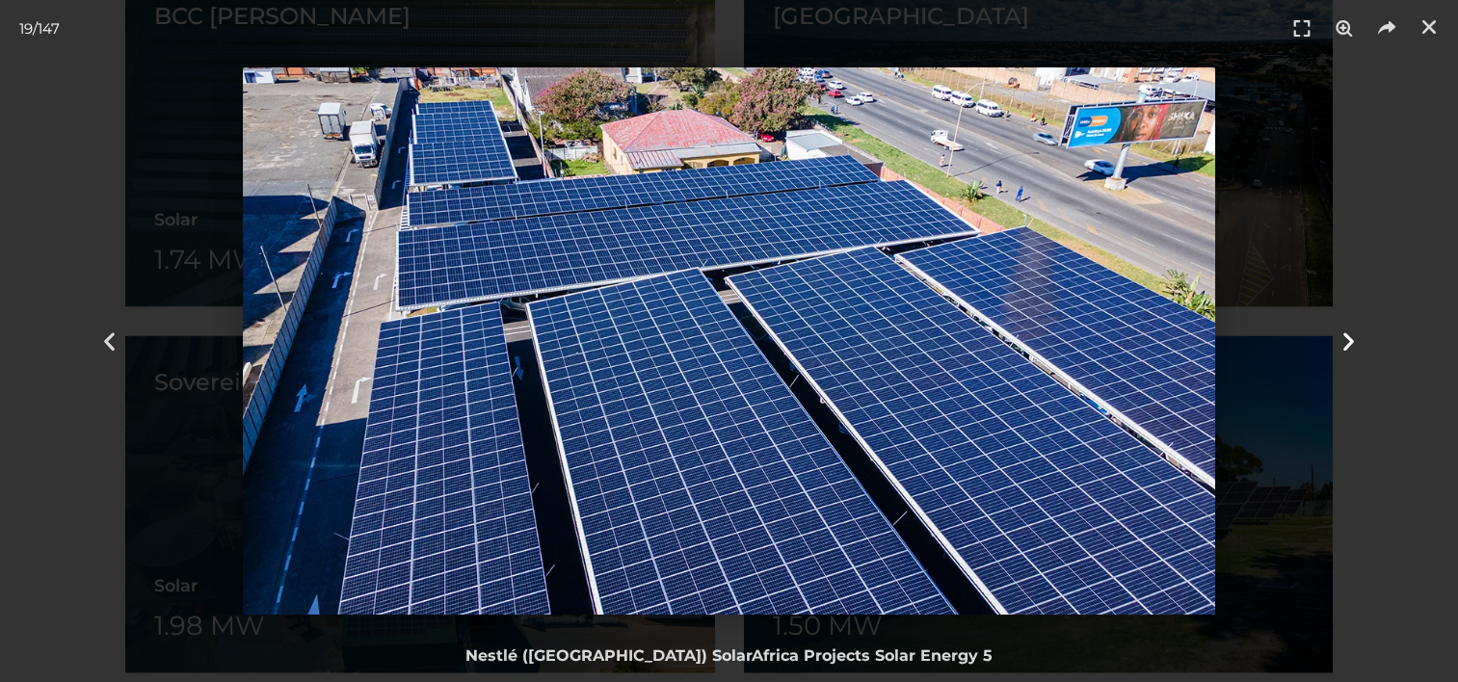
click at [1346, 330] on icon "Next slide" at bounding box center [1349, 342] width 24 height 24
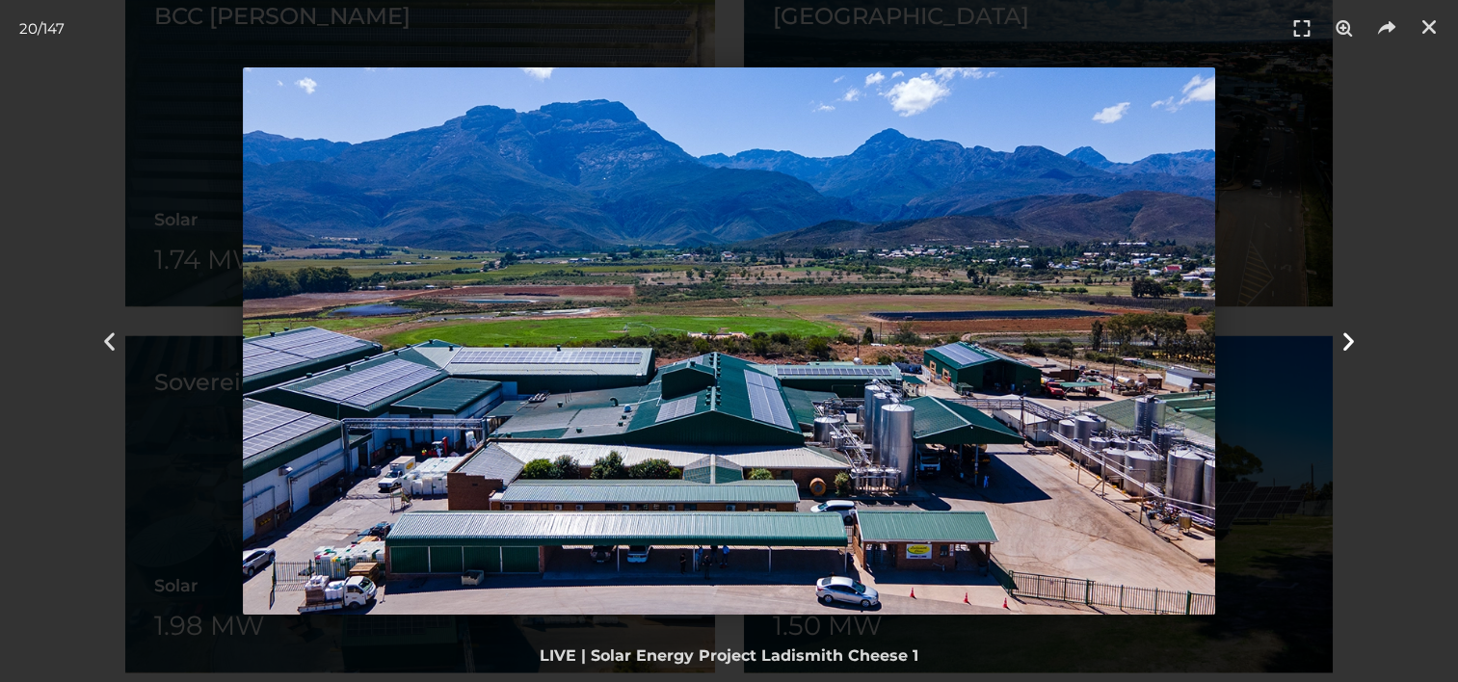
click at [1346, 330] on icon "Next slide" at bounding box center [1349, 342] width 24 height 24
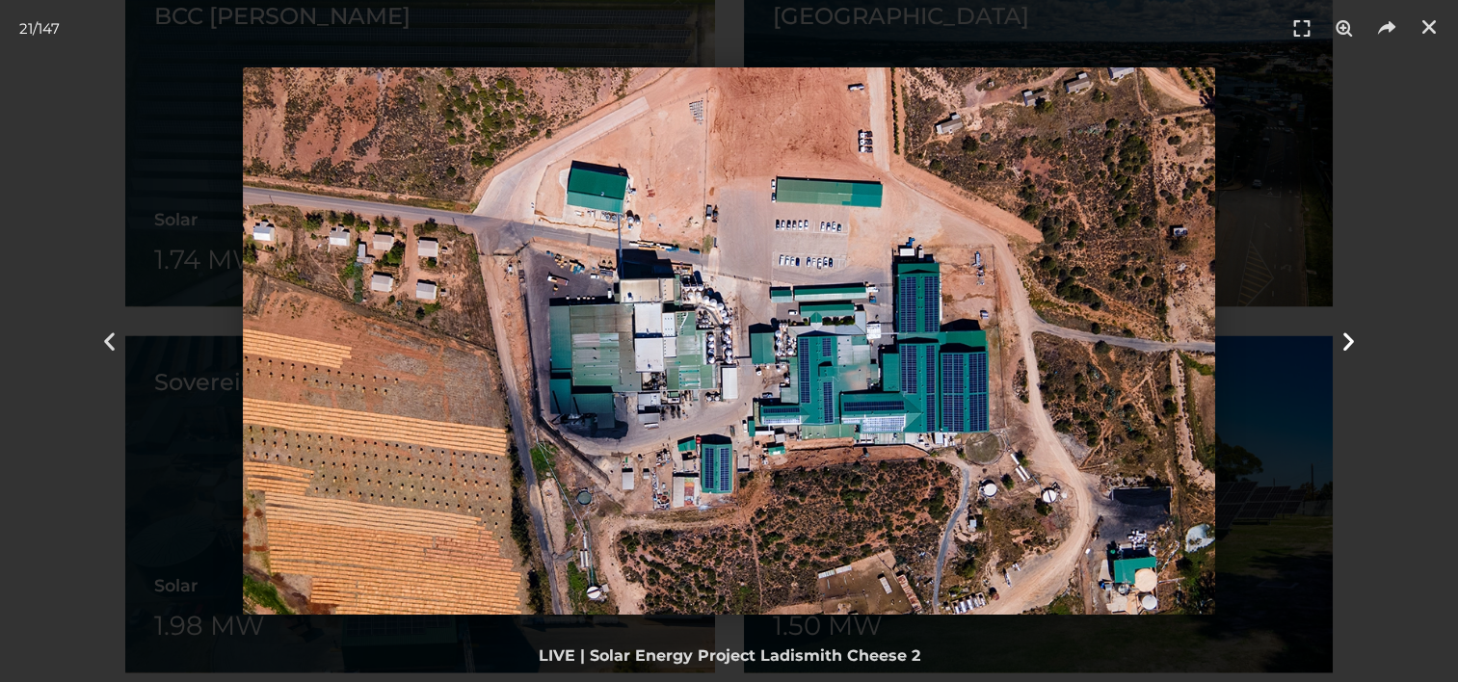
click at [1346, 330] on icon "Next slide" at bounding box center [1349, 342] width 24 height 24
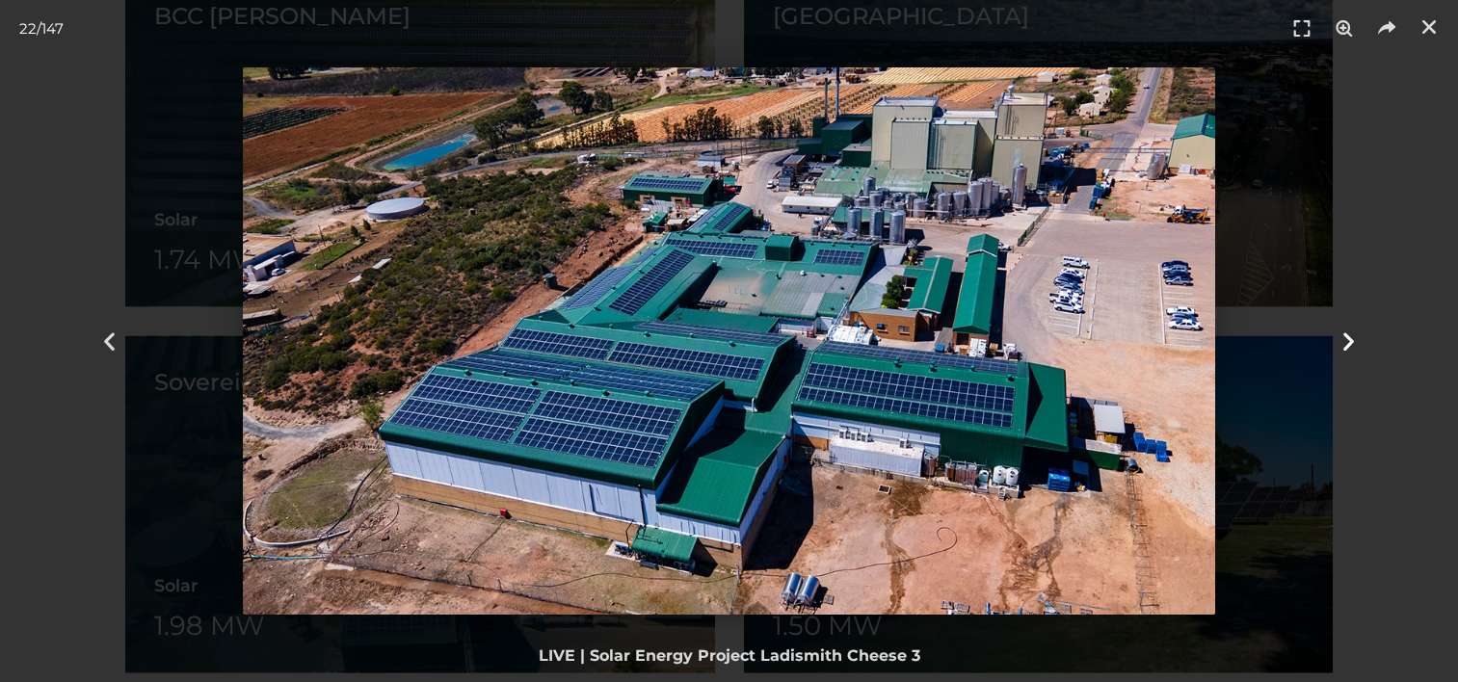
click at [1346, 330] on icon "Next slide" at bounding box center [1349, 342] width 24 height 24
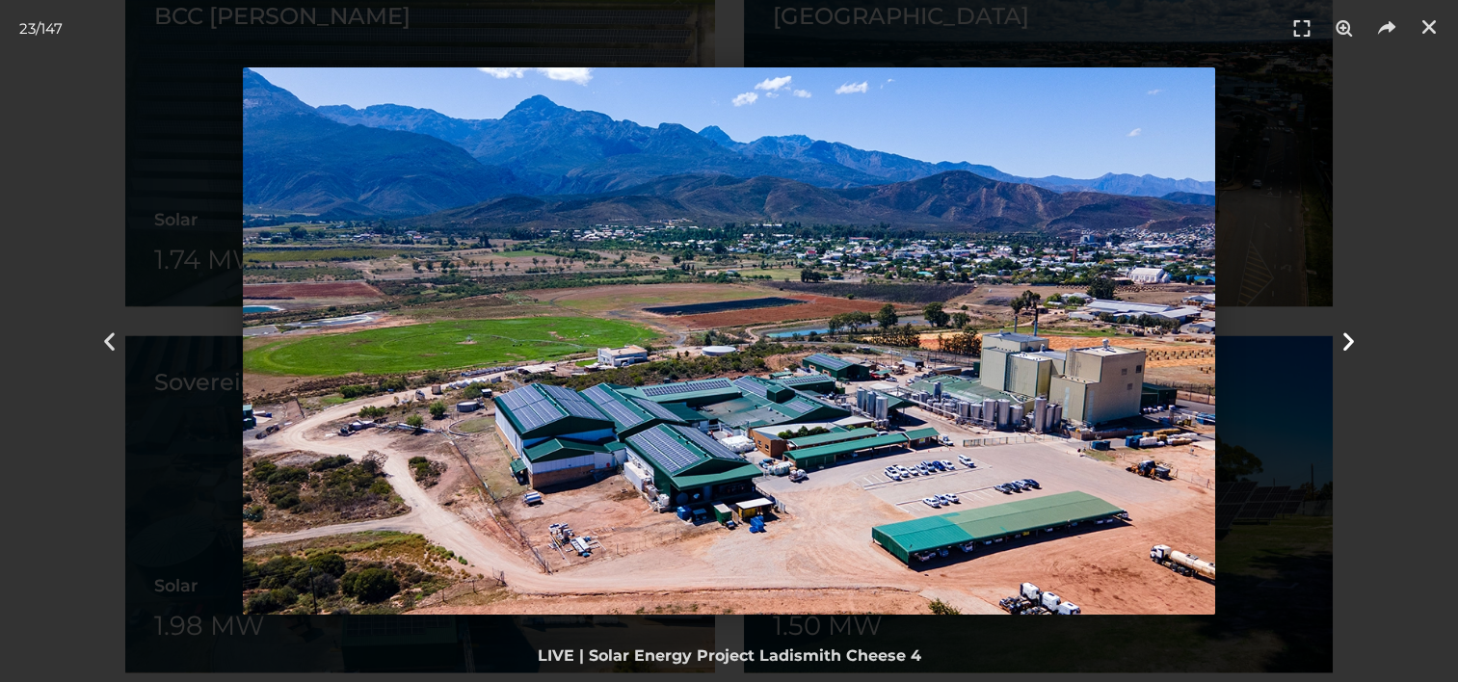
click at [1346, 330] on icon "Next slide" at bounding box center [1349, 342] width 24 height 24
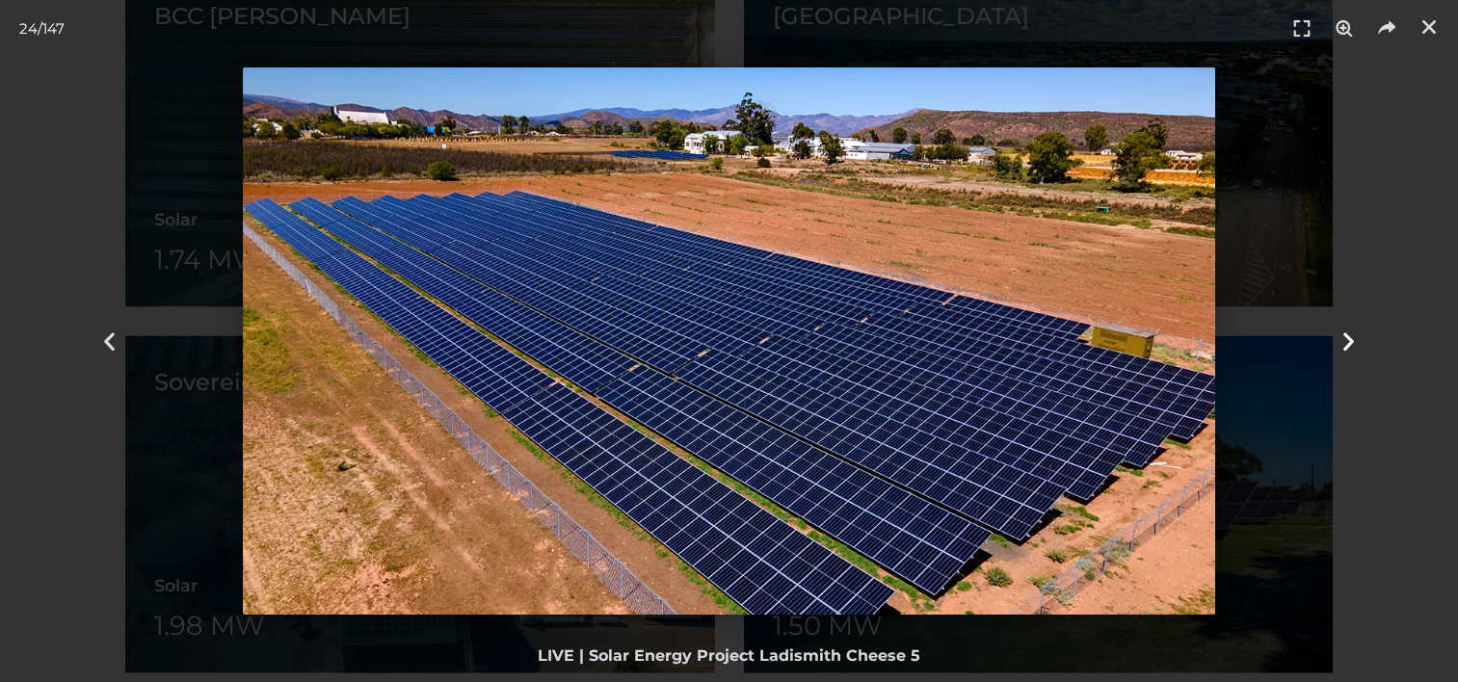
click at [1346, 330] on icon "Next slide" at bounding box center [1349, 342] width 24 height 24
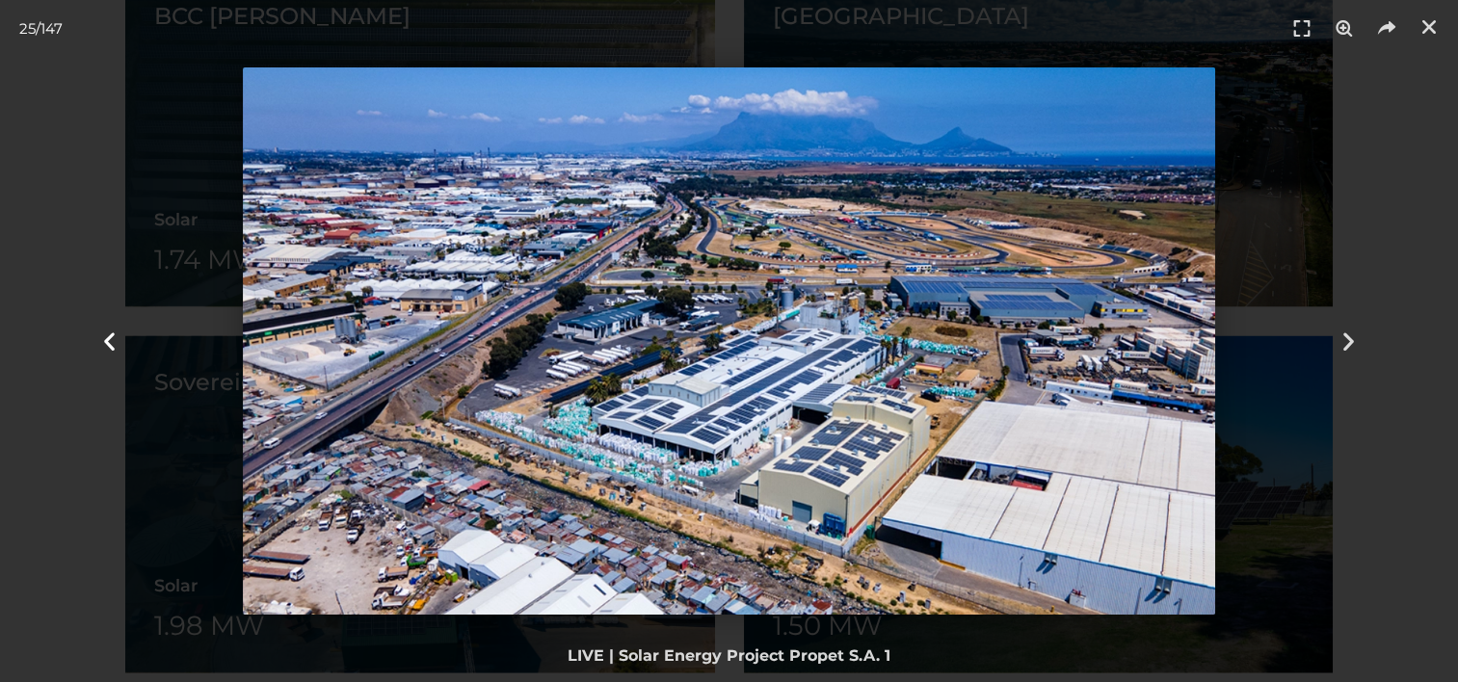
click at [112, 353] on icon "Previous slide" at bounding box center [109, 342] width 24 height 24
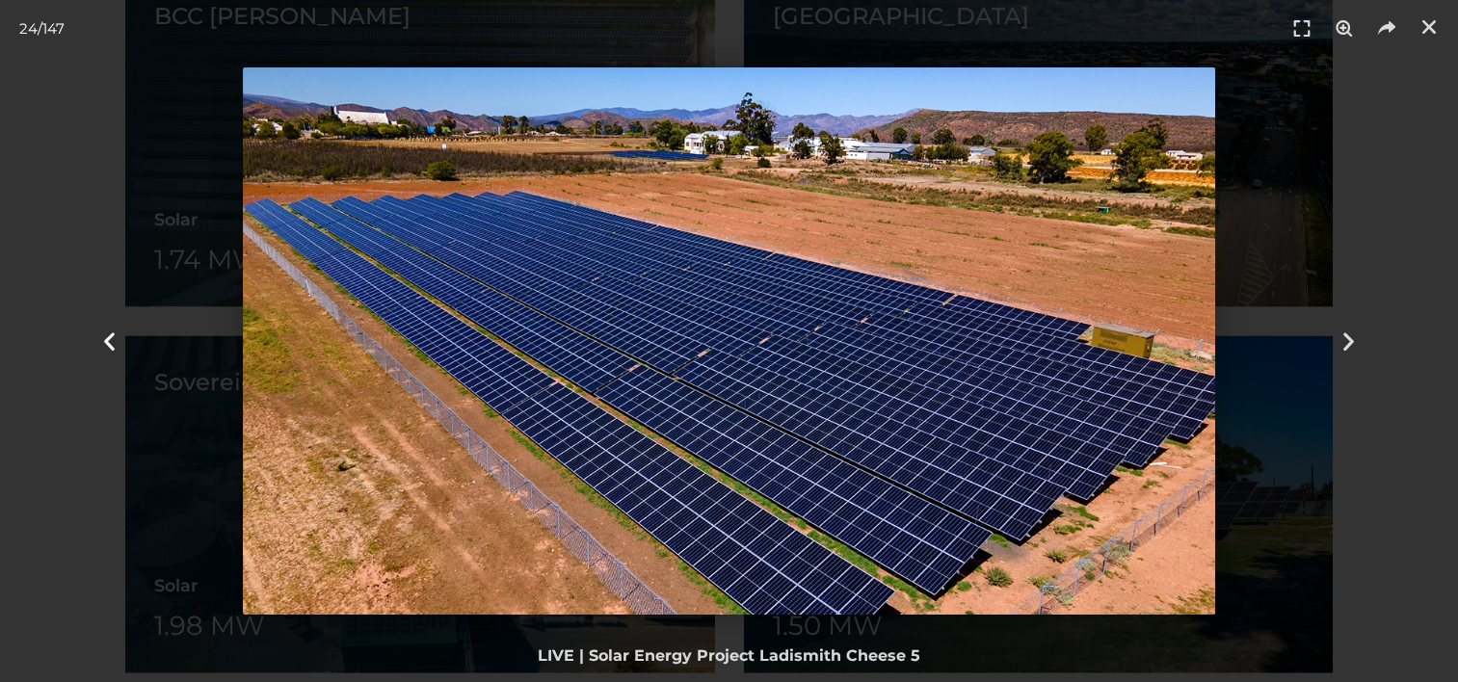
click at [107, 335] on icon "Previous slide" at bounding box center [109, 342] width 24 height 24
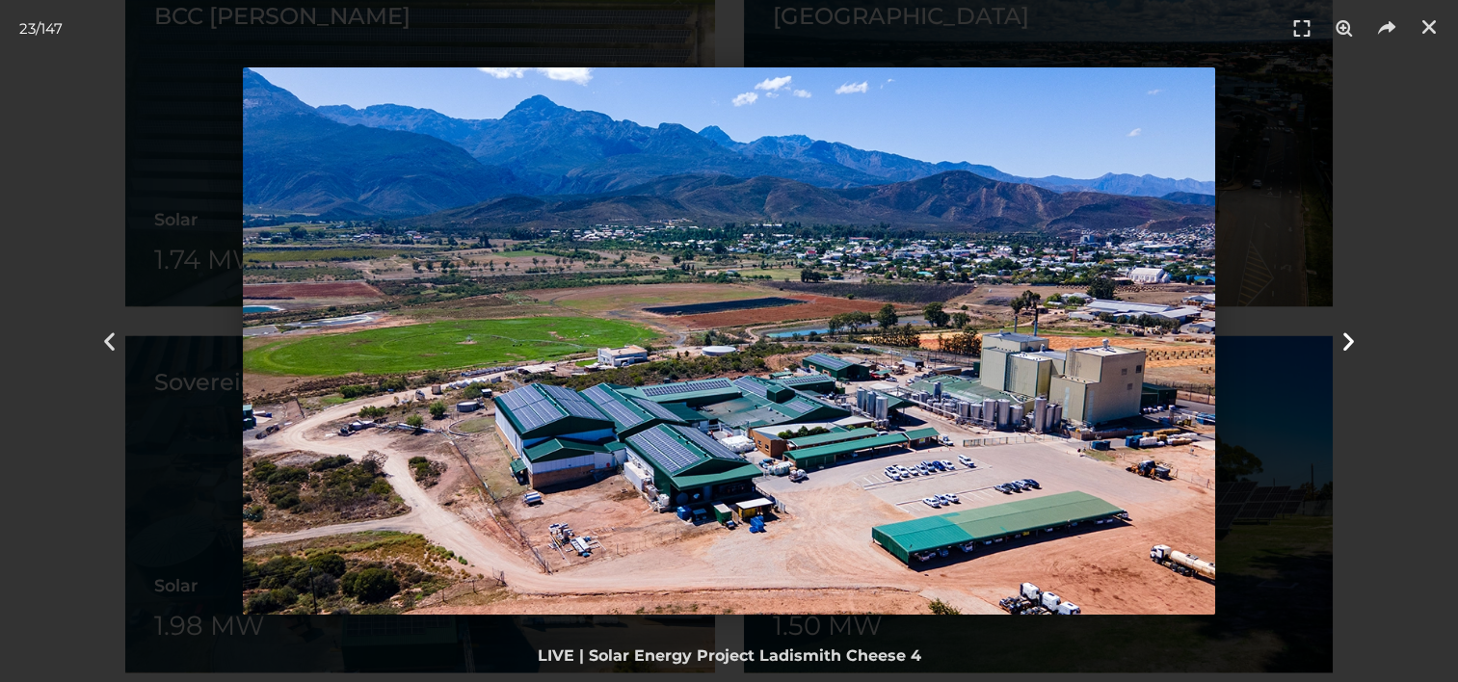
click at [1343, 342] on icon "Next slide" at bounding box center [1349, 342] width 24 height 24
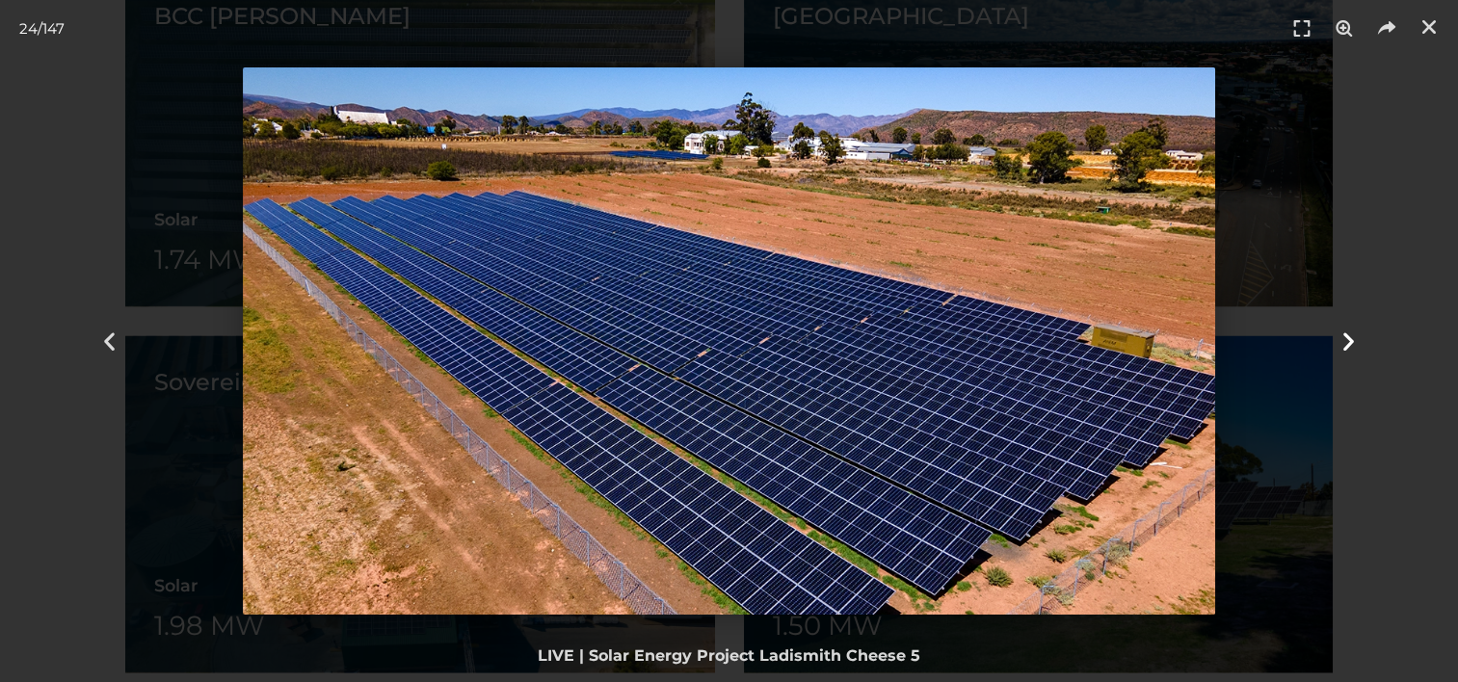
click at [1344, 340] on icon "Next slide" at bounding box center [1349, 342] width 24 height 24
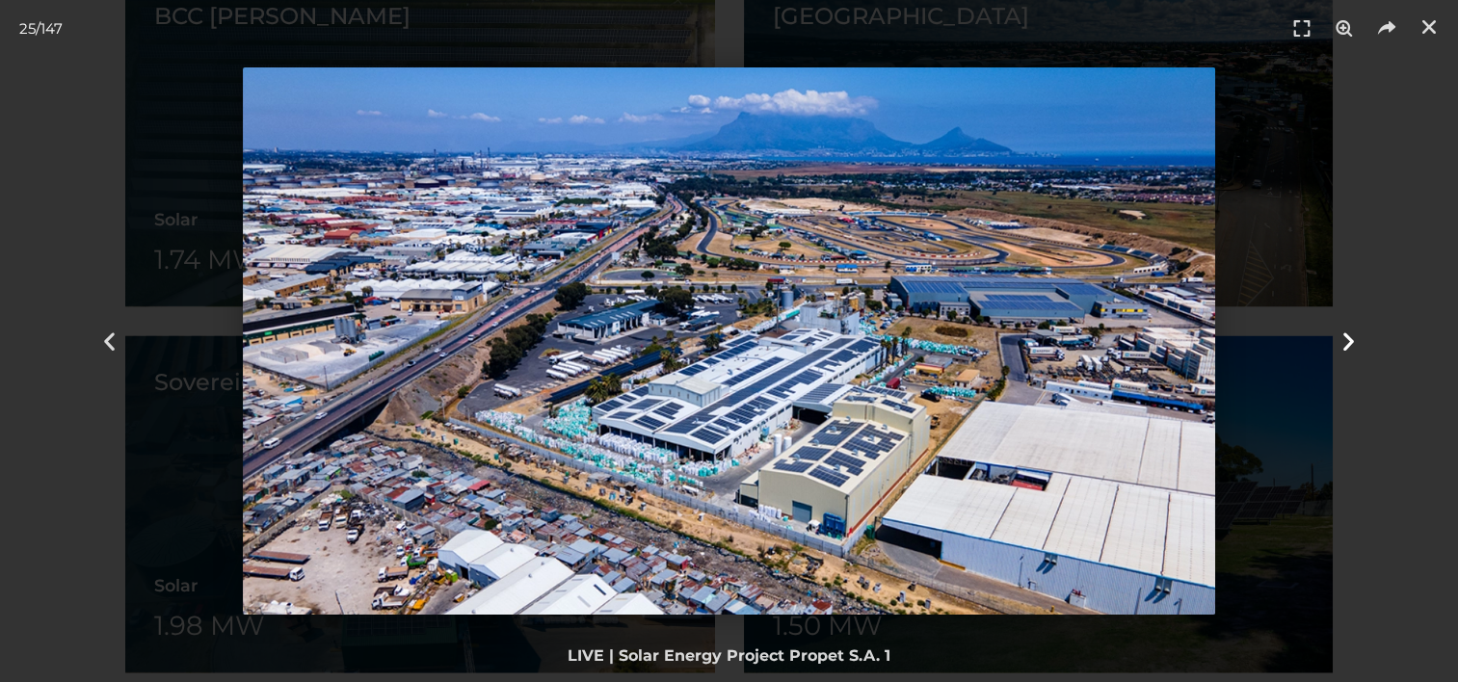
click at [1346, 333] on icon "Next slide" at bounding box center [1349, 342] width 24 height 24
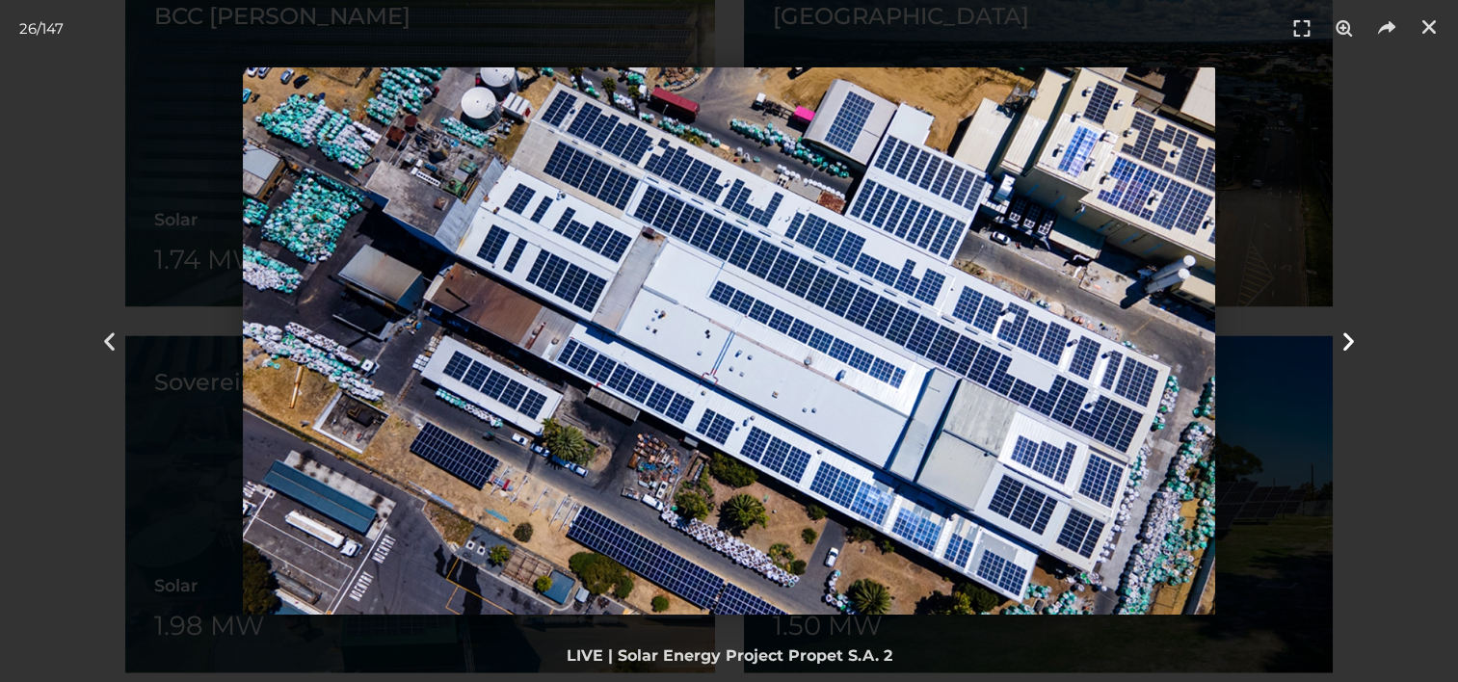
click at [1346, 333] on icon "Next slide" at bounding box center [1349, 342] width 24 height 24
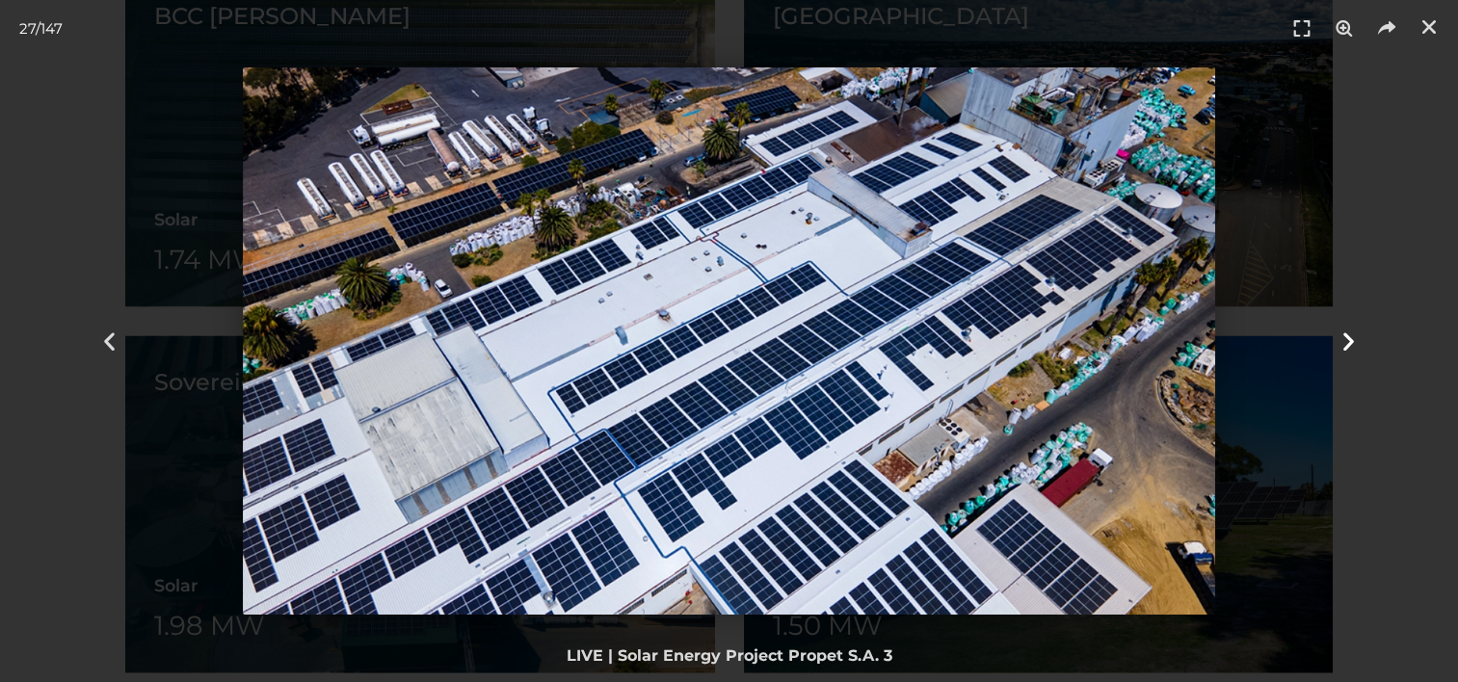
click at [1346, 333] on icon "Next slide" at bounding box center [1349, 342] width 24 height 24
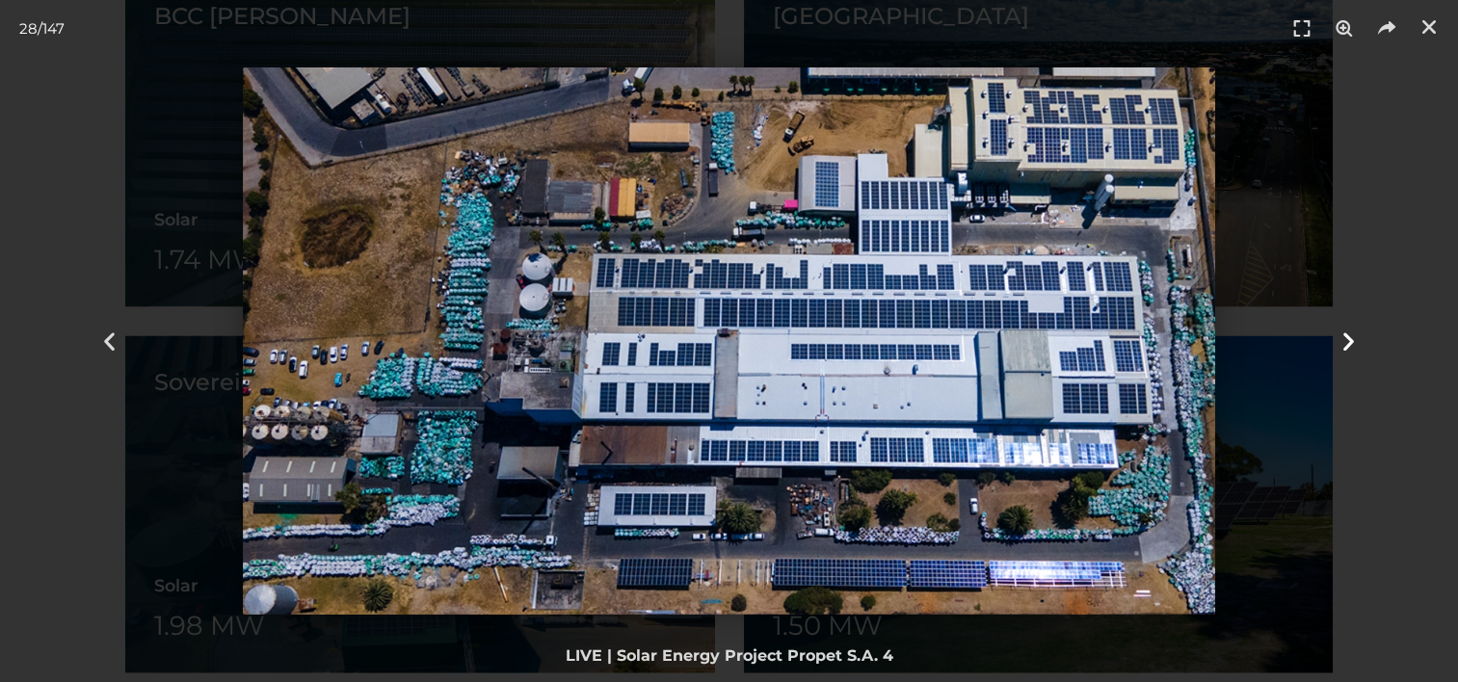
click at [1346, 333] on icon "Next slide" at bounding box center [1349, 342] width 24 height 24
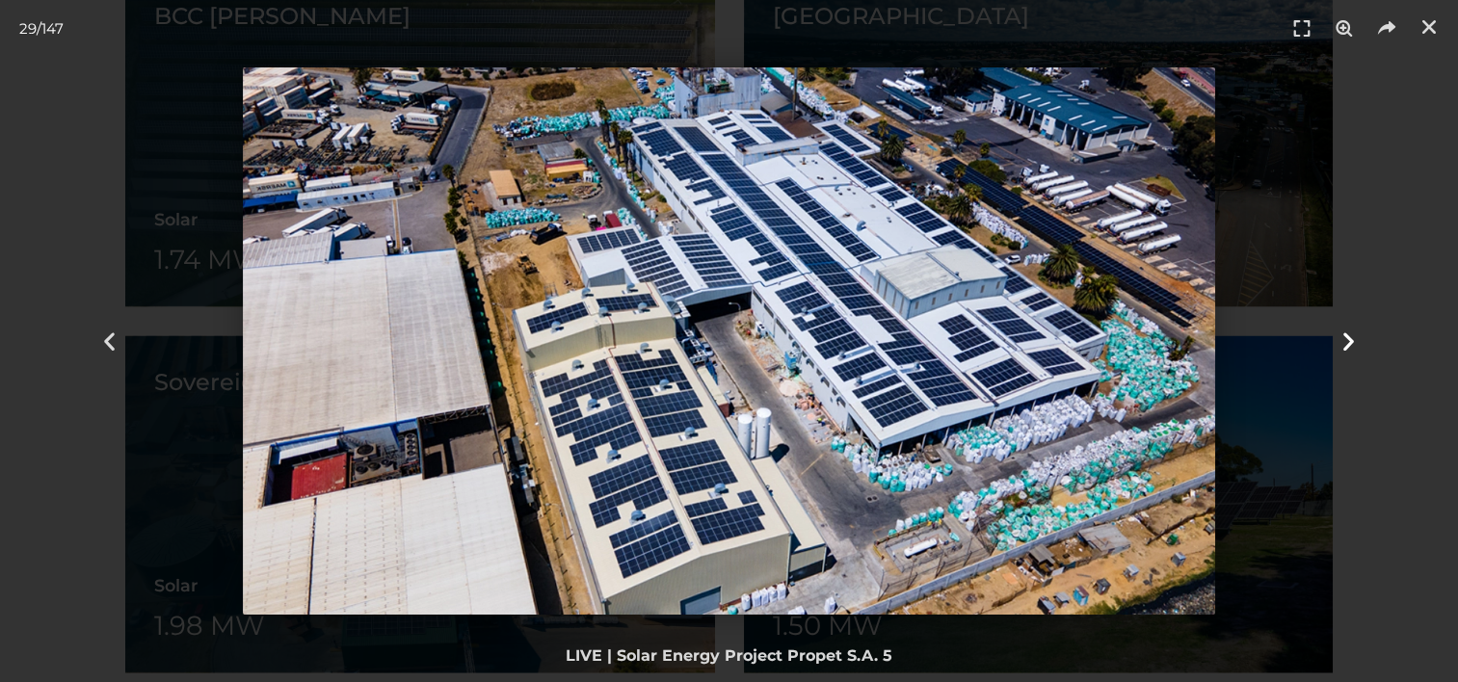
click at [1346, 333] on icon "Next slide" at bounding box center [1349, 342] width 24 height 24
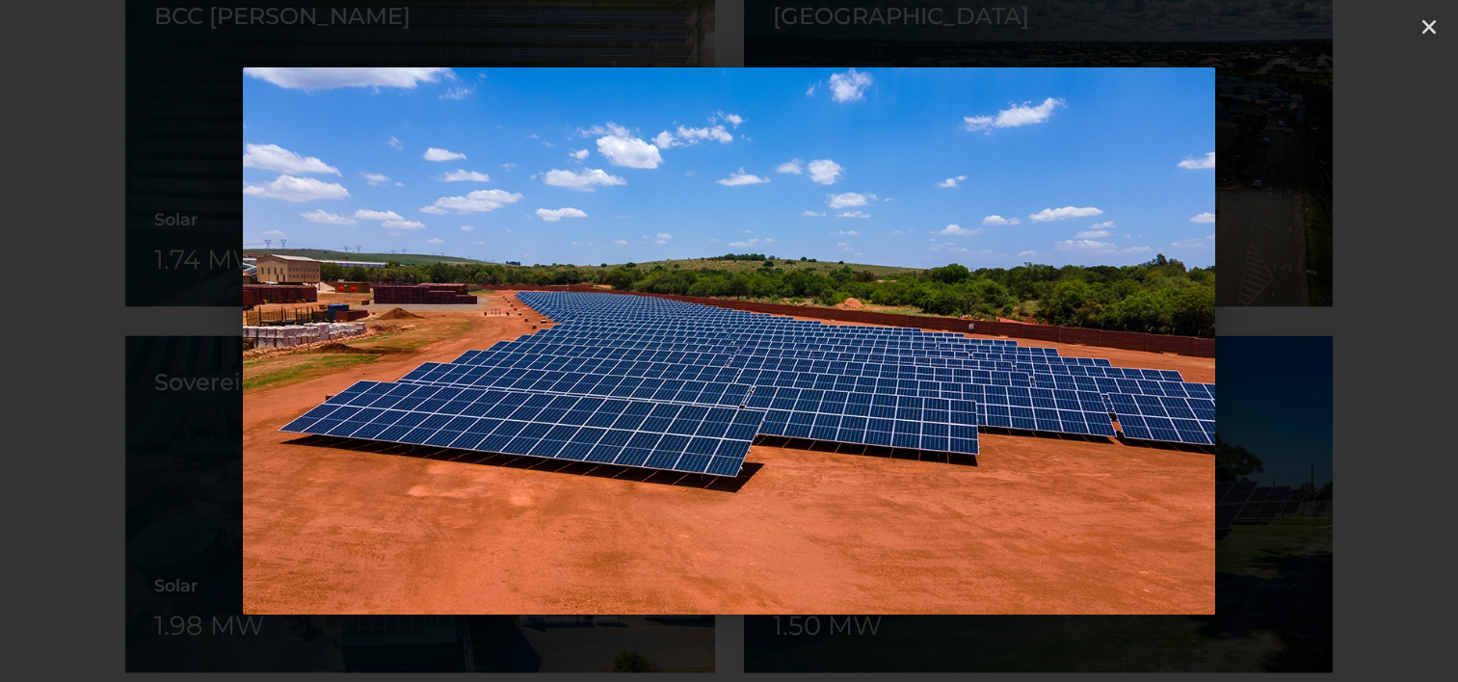
click at [1346, 333] on icon "Next slide" at bounding box center [1349, 342] width 24 height 24
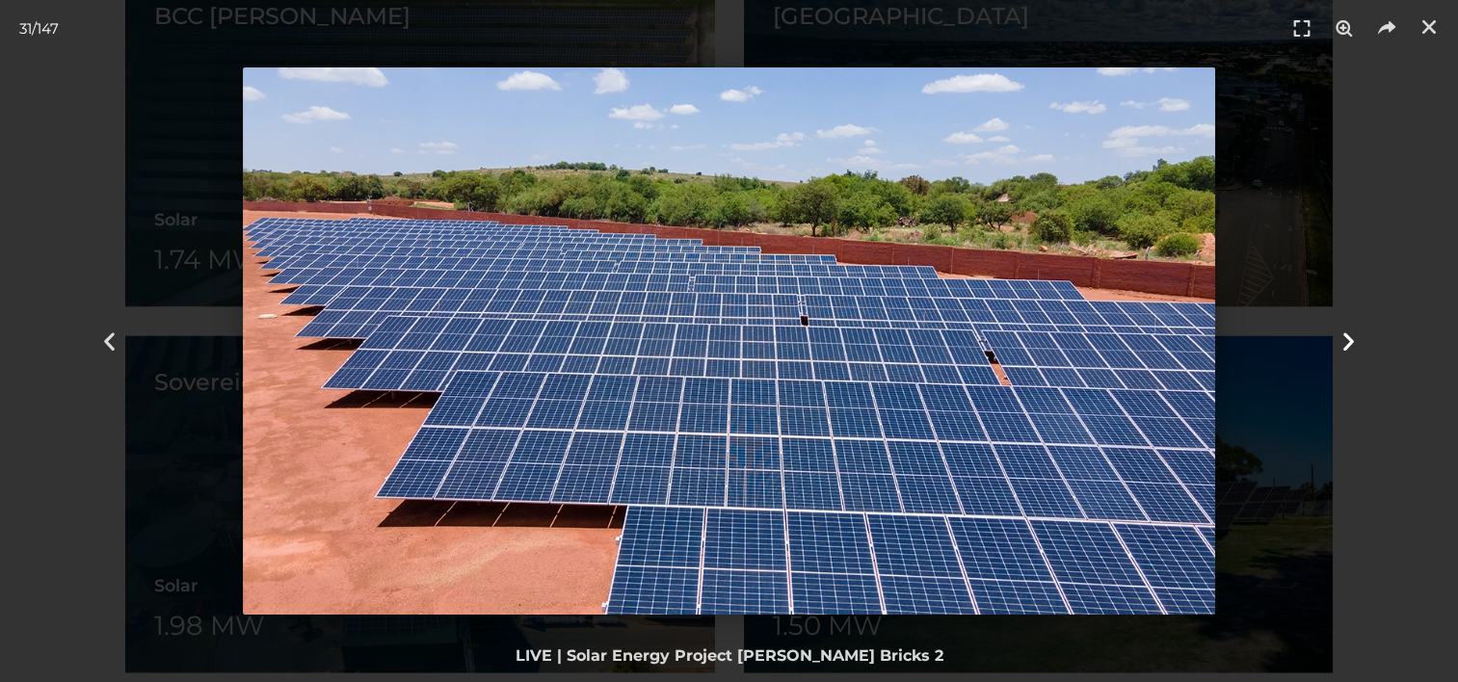
click at [1346, 333] on icon "Next slide" at bounding box center [1349, 342] width 24 height 24
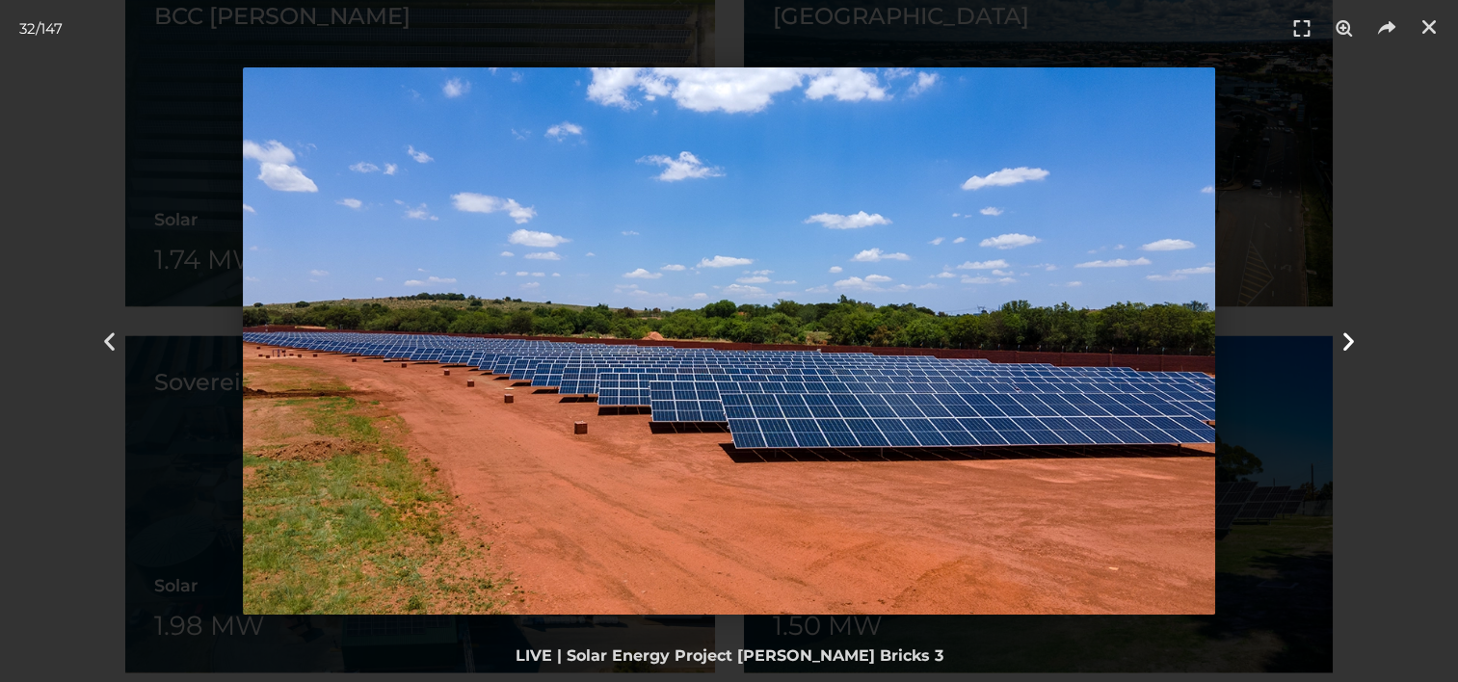
click at [1346, 333] on icon "Next slide" at bounding box center [1349, 342] width 24 height 24
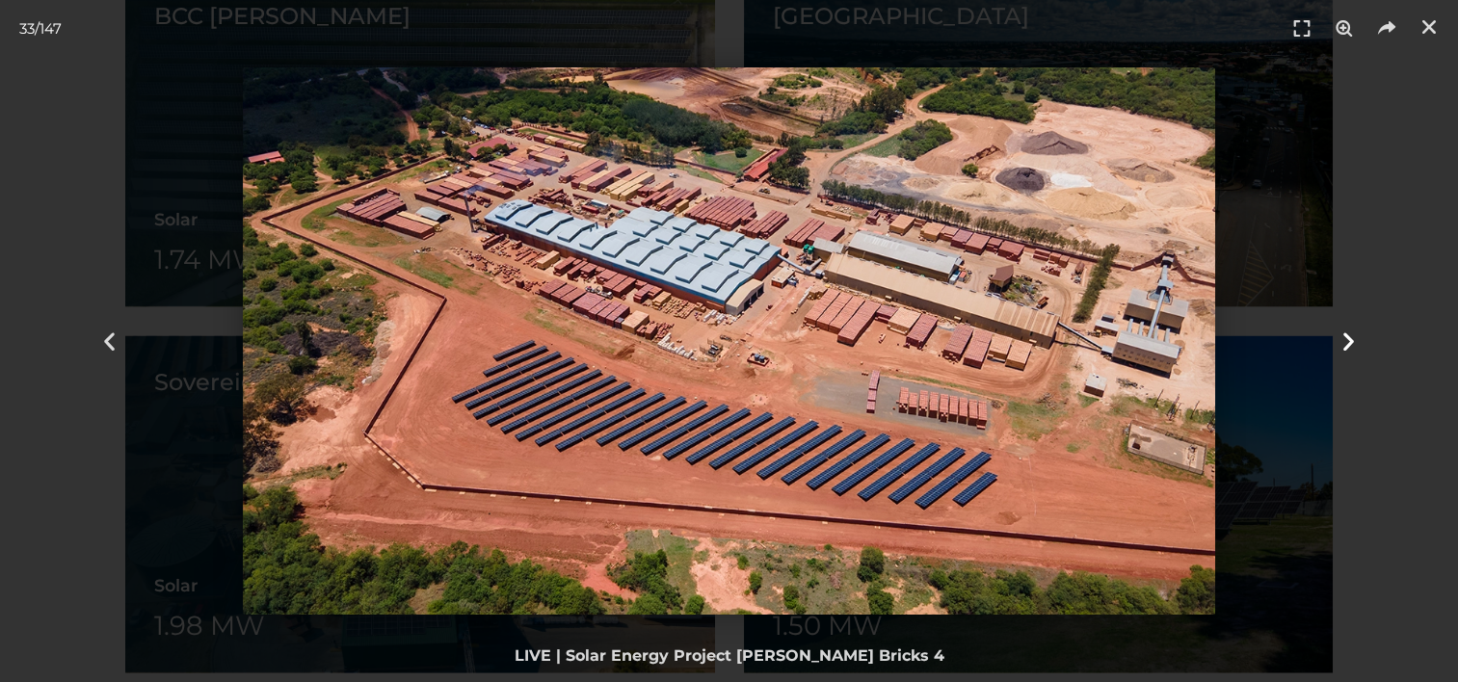
click at [1346, 333] on icon "Next slide" at bounding box center [1349, 342] width 24 height 24
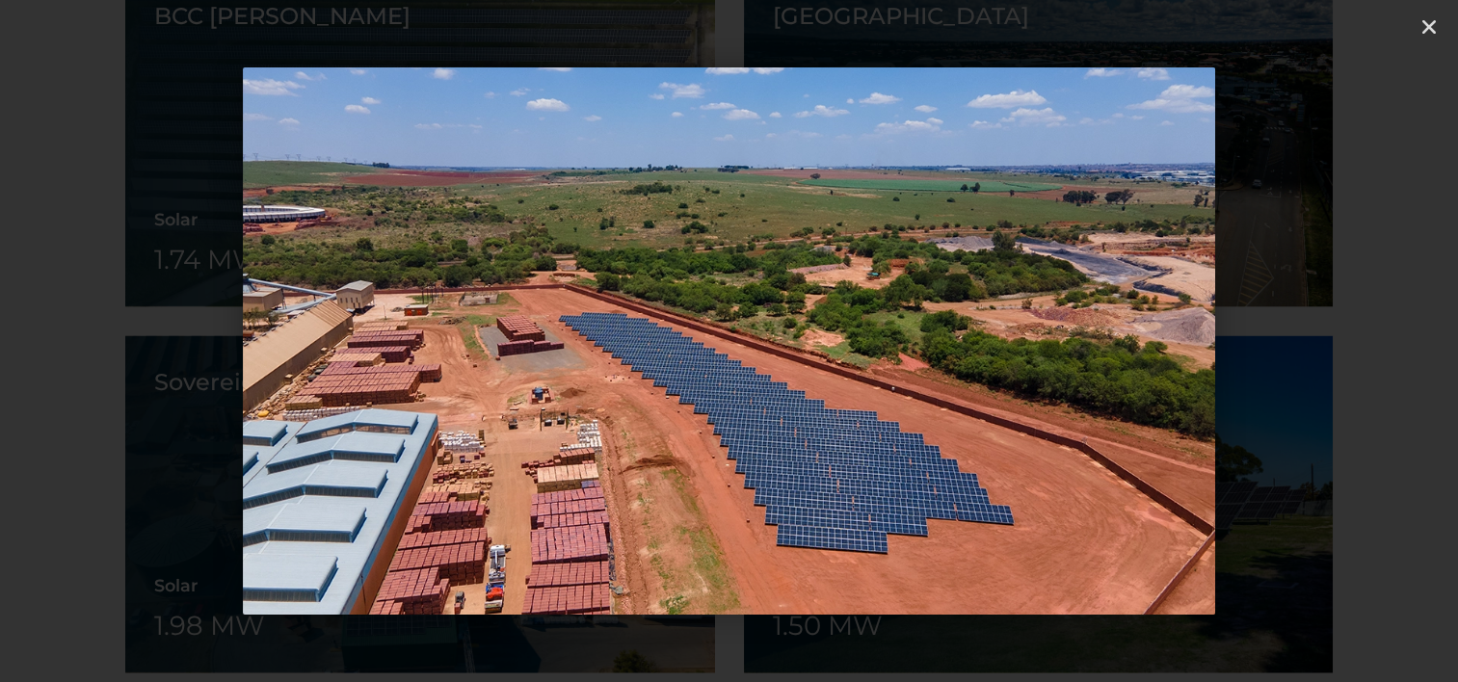
click at [1346, 333] on icon "Next slide" at bounding box center [1349, 342] width 24 height 24
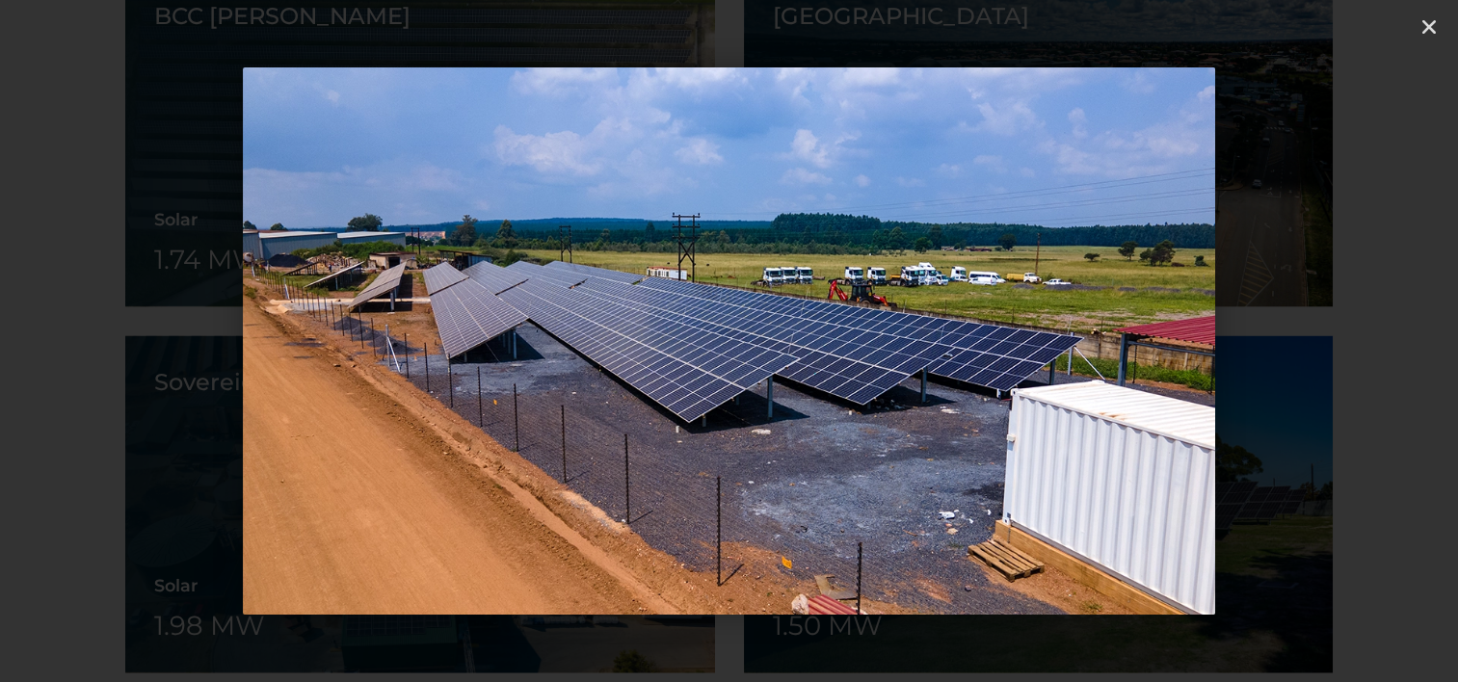
click at [1346, 333] on icon "Next slide" at bounding box center [1349, 342] width 24 height 24
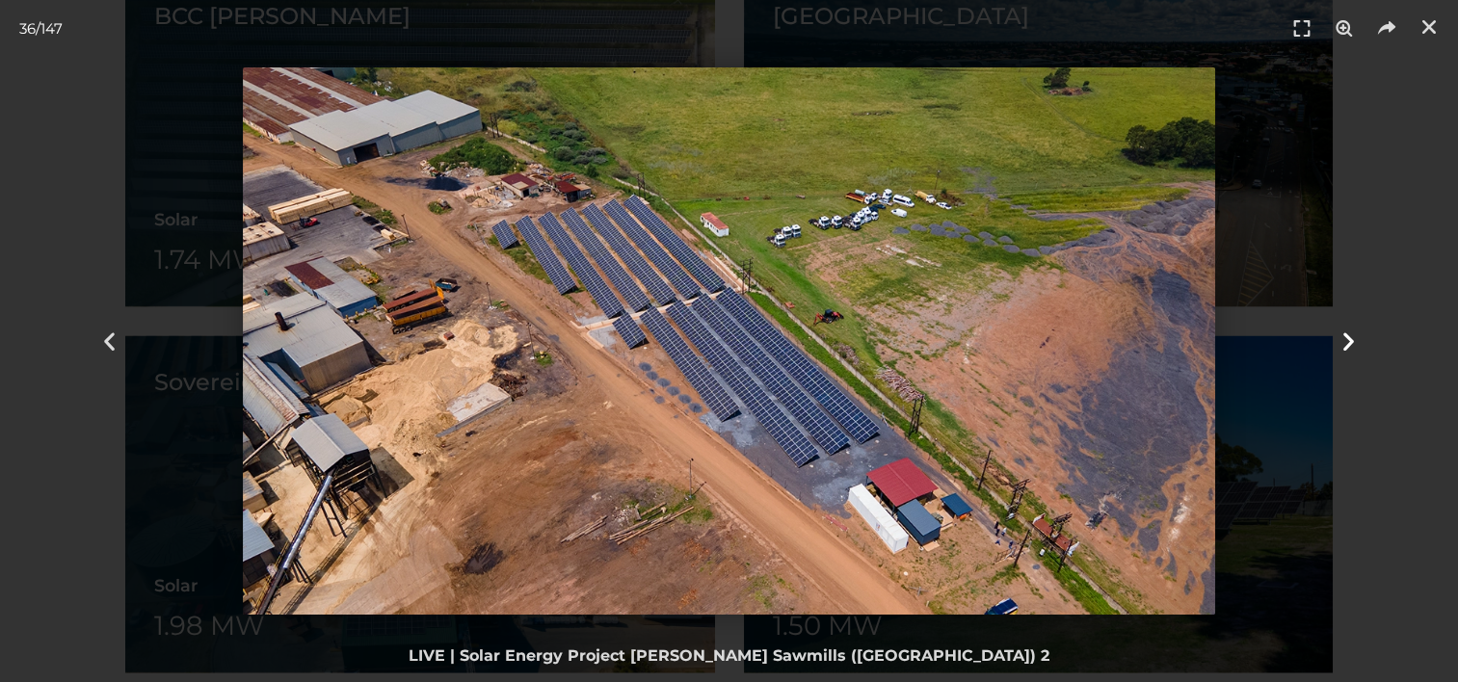
click at [1346, 333] on icon "Next slide" at bounding box center [1349, 342] width 24 height 24
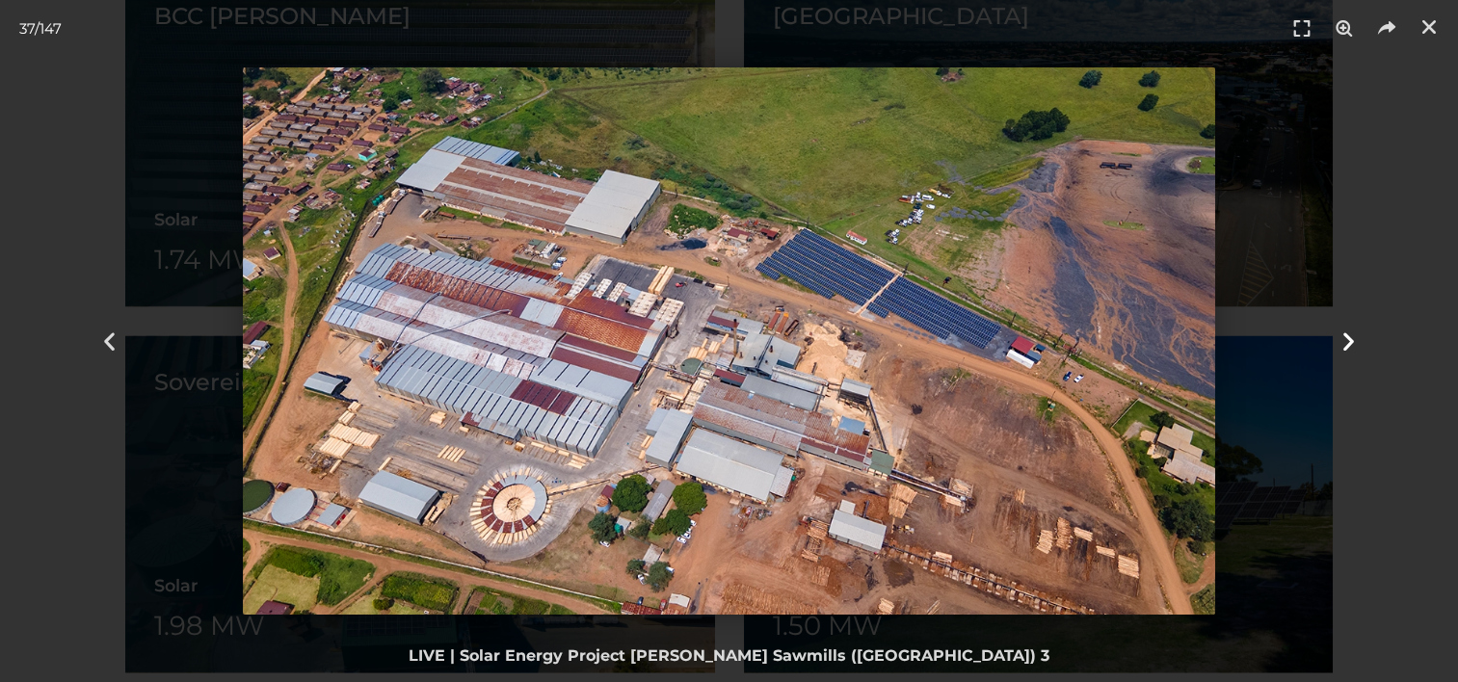
click at [1346, 333] on icon "Next slide" at bounding box center [1349, 342] width 24 height 24
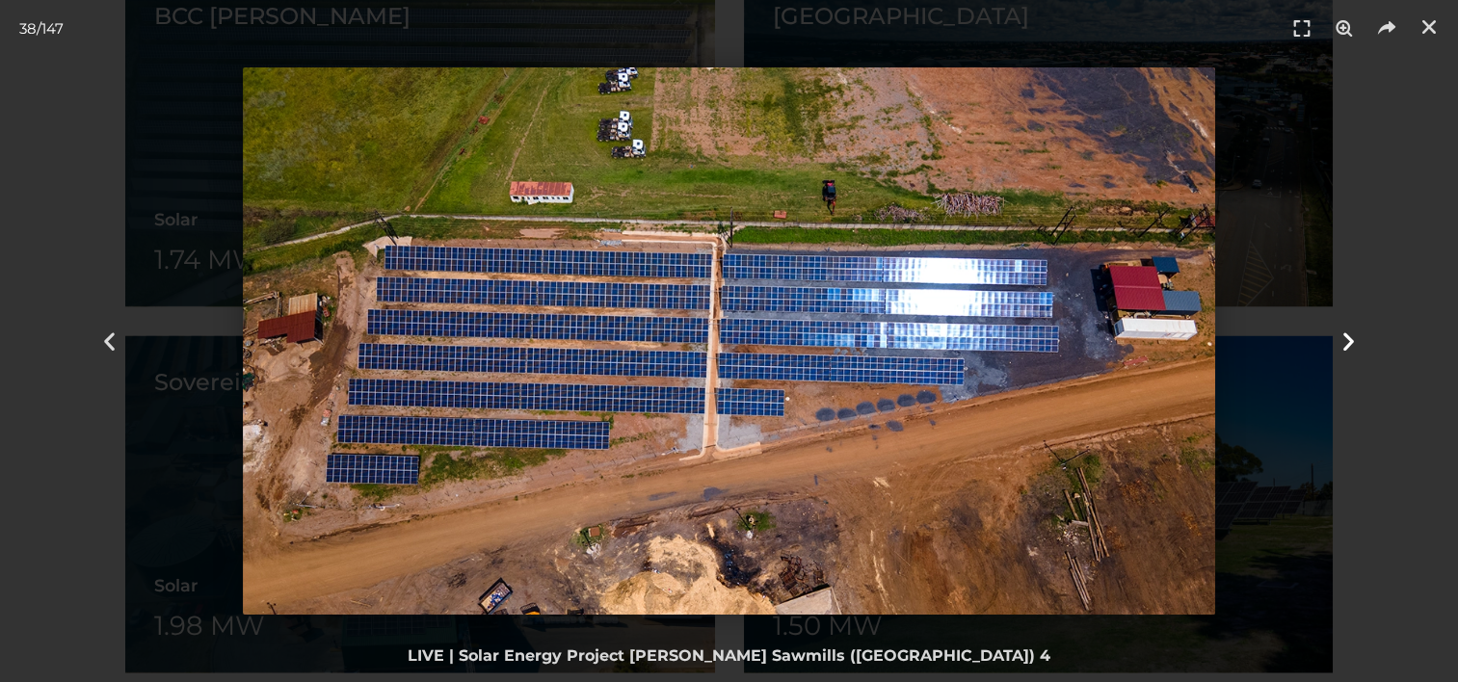
click at [1346, 333] on icon "Next slide" at bounding box center [1349, 342] width 24 height 24
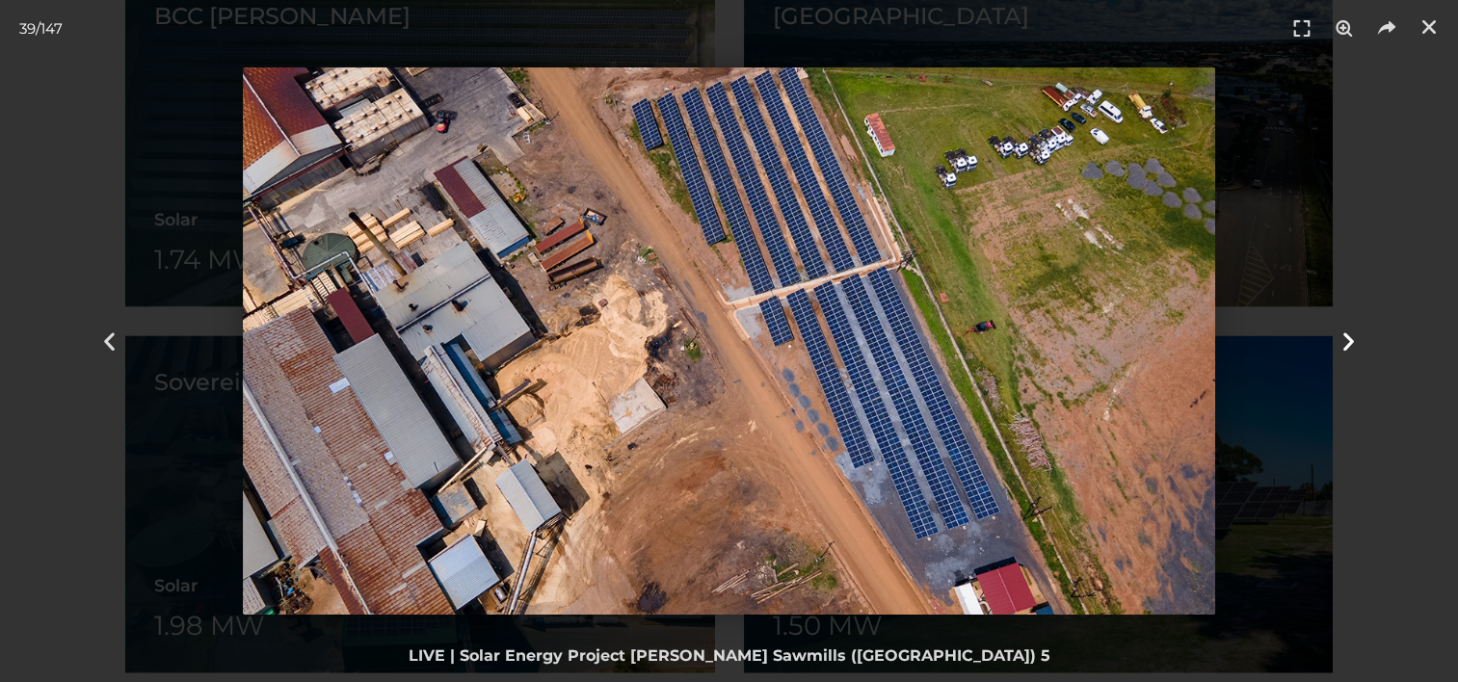
click at [1346, 333] on icon "Next slide" at bounding box center [1349, 342] width 24 height 24
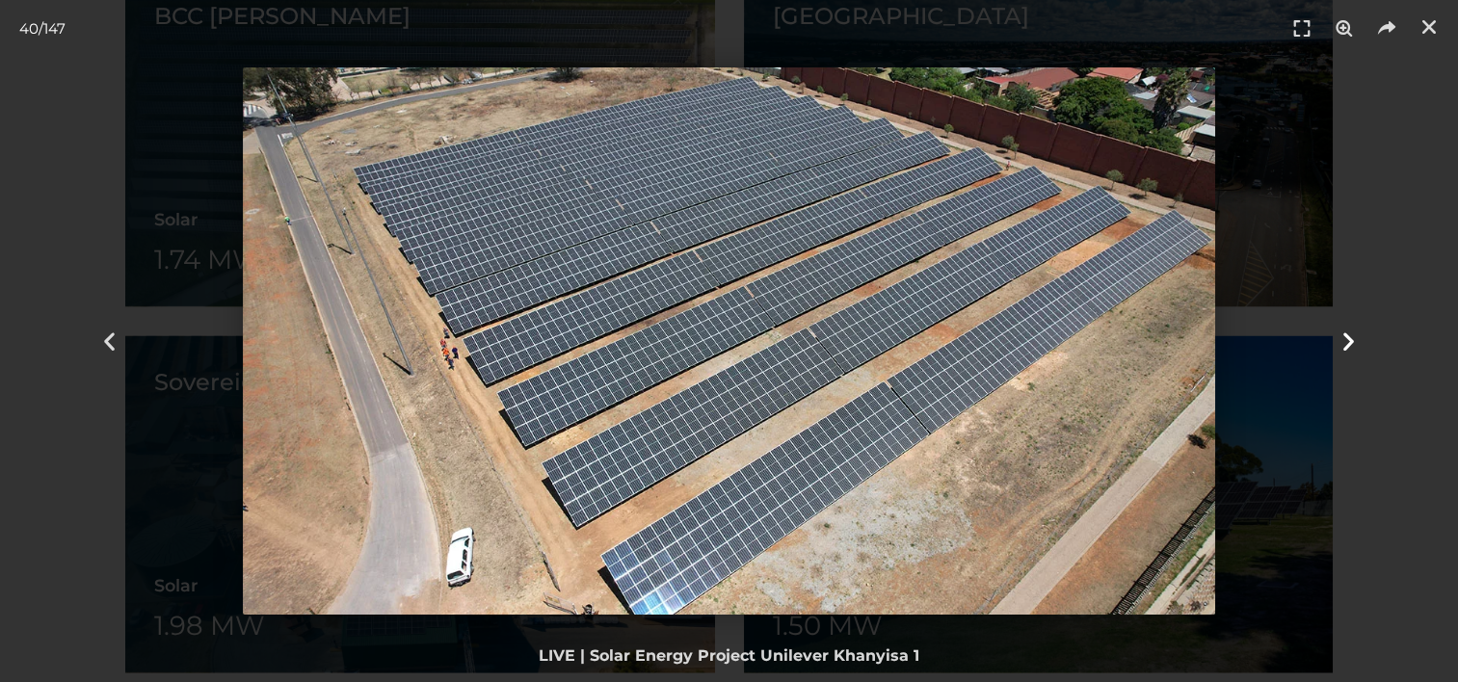
click at [1346, 333] on icon "Next slide" at bounding box center [1349, 342] width 24 height 24
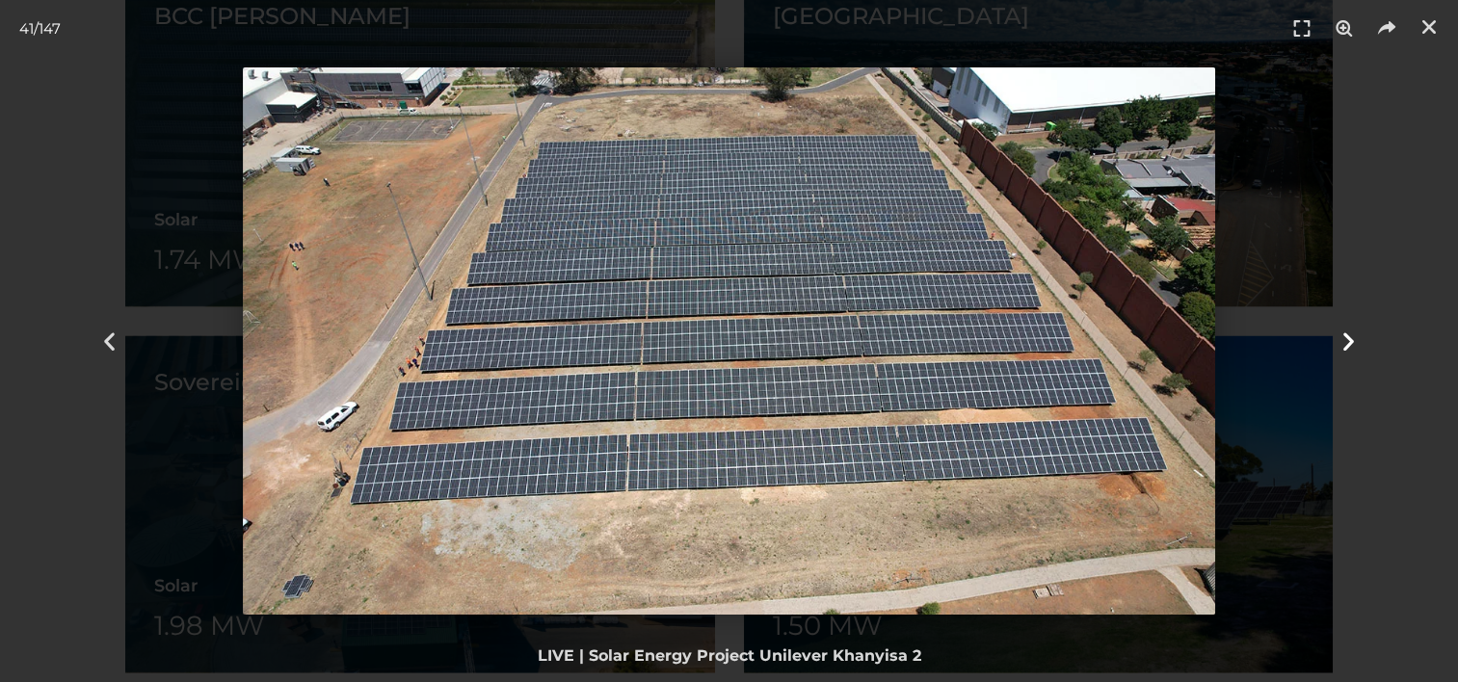
click at [1346, 333] on icon "Next slide" at bounding box center [1349, 342] width 24 height 24
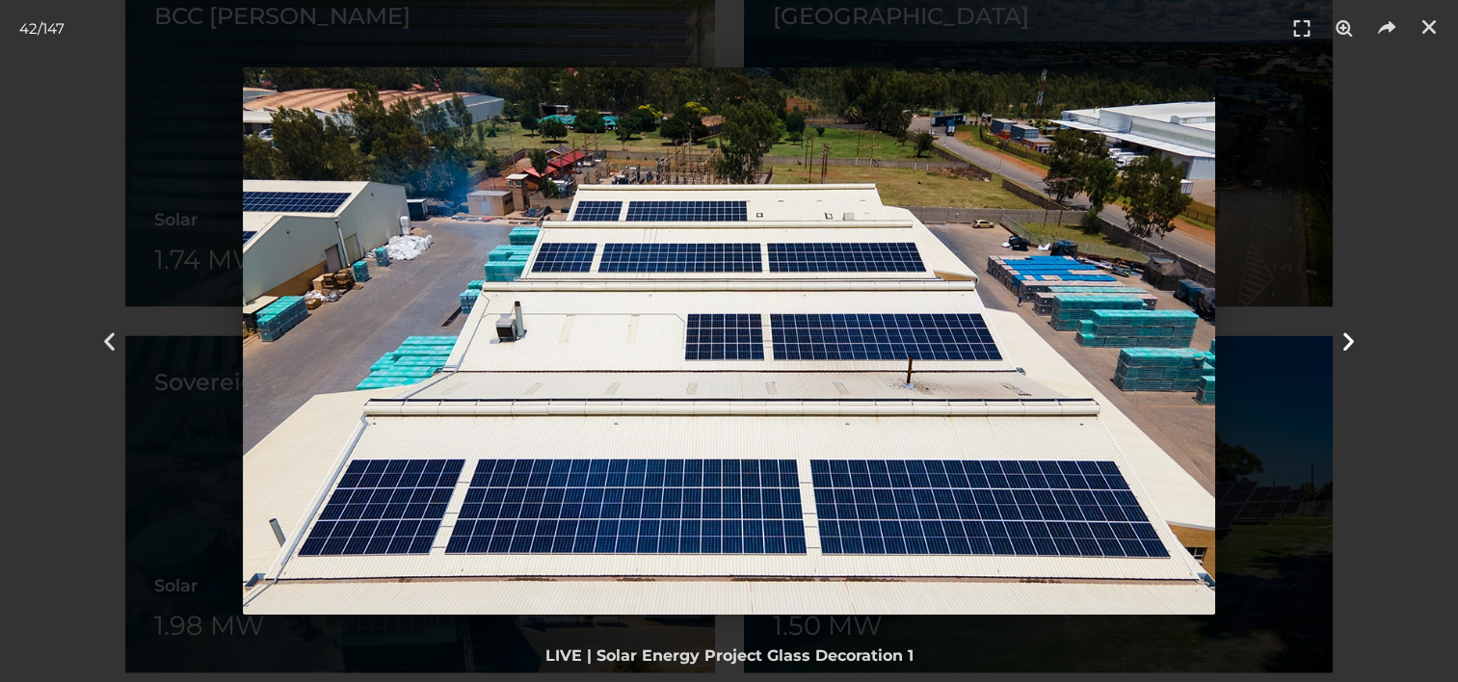
click at [1346, 333] on icon "Next slide" at bounding box center [1349, 342] width 24 height 24
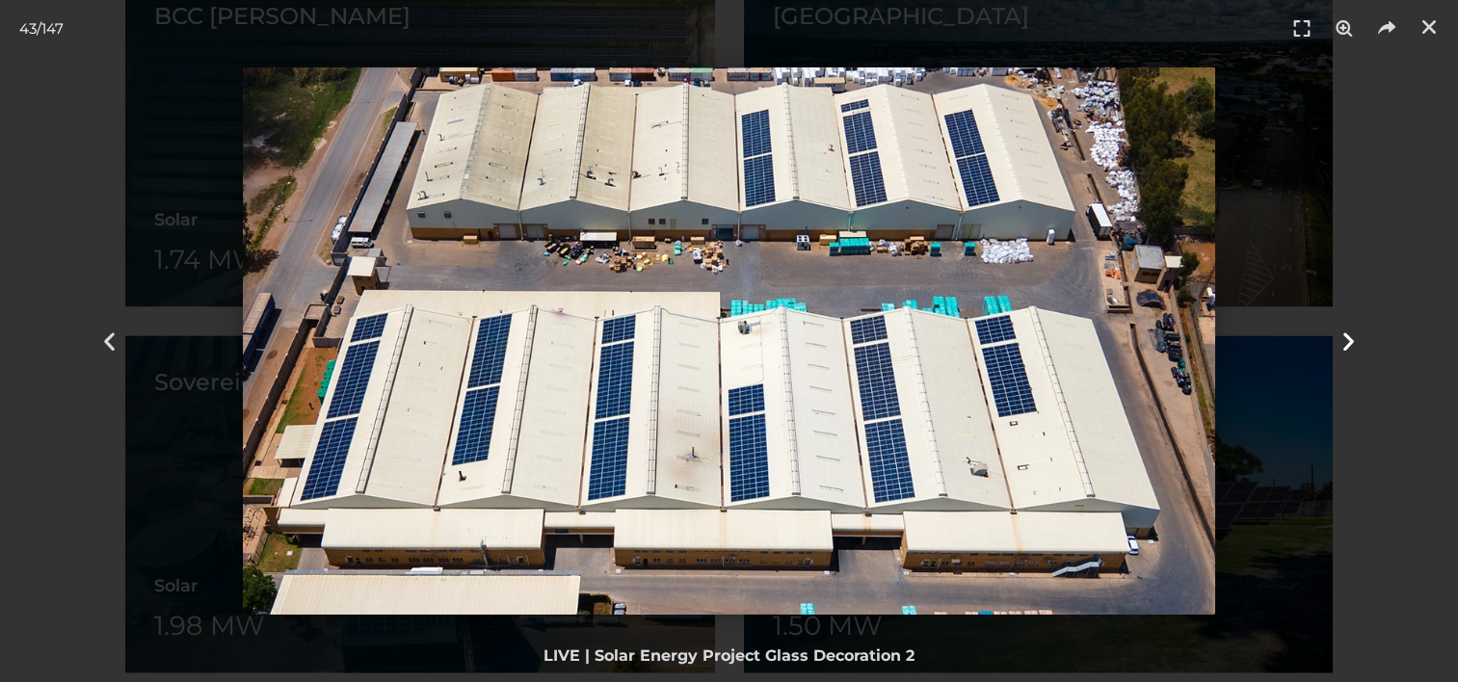
click at [1346, 333] on icon "Next slide" at bounding box center [1349, 342] width 24 height 24
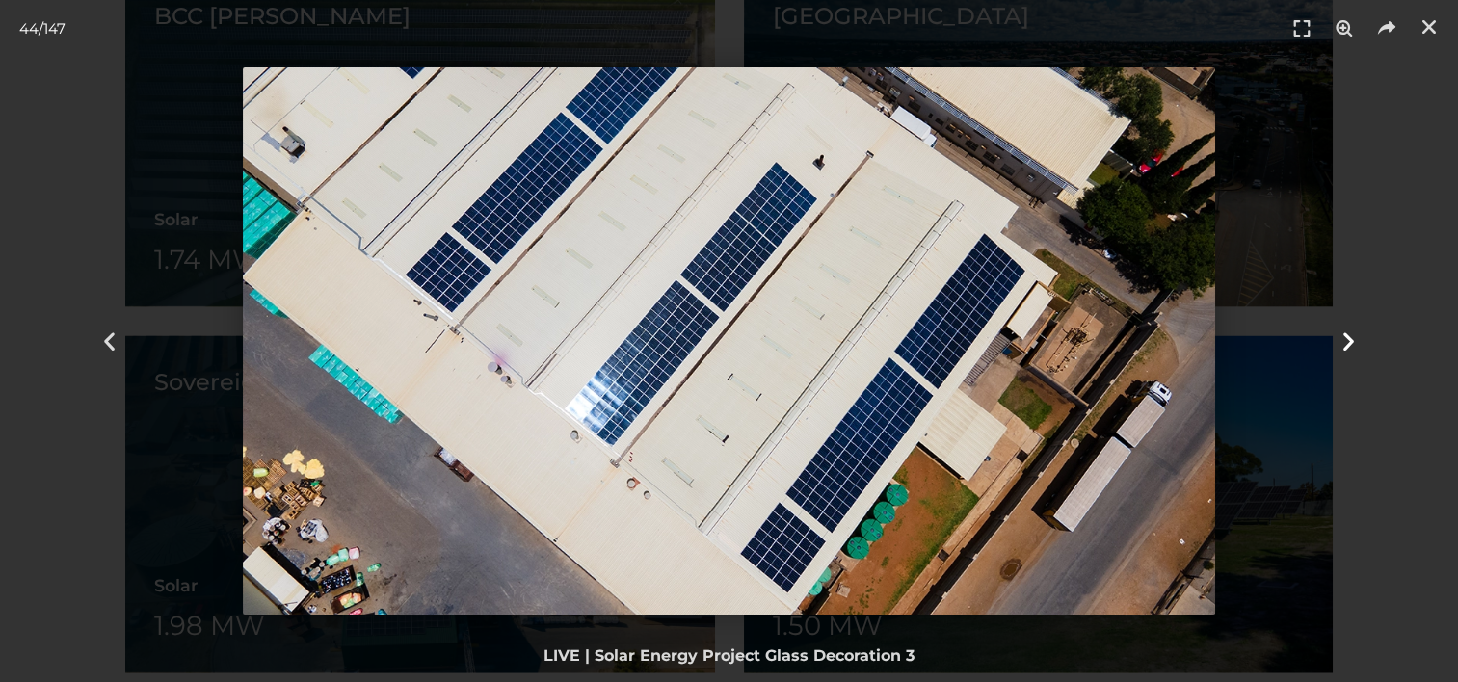
click at [1346, 333] on icon "Next slide" at bounding box center [1349, 342] width 24 height 24
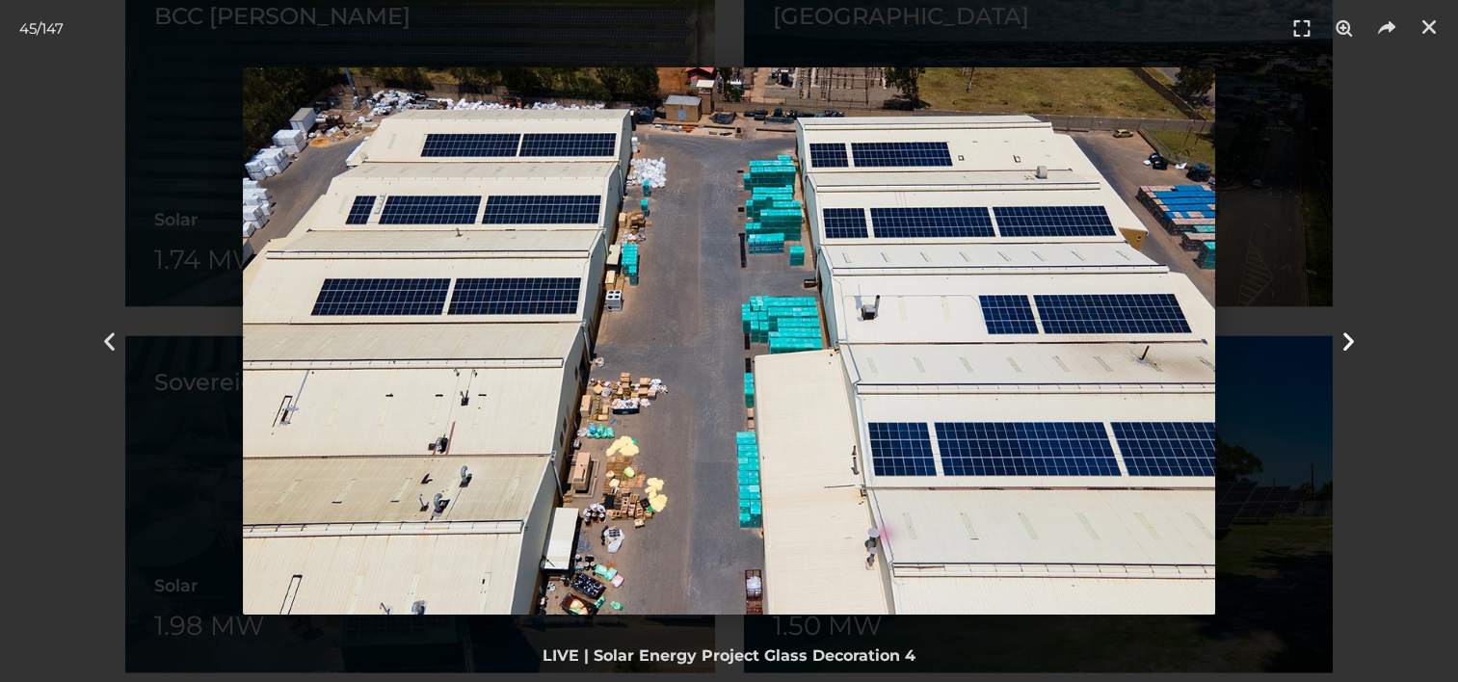
click at [1346, 333] on icon "Next slide" at bounding box center [1349, 342] width 24 height 24
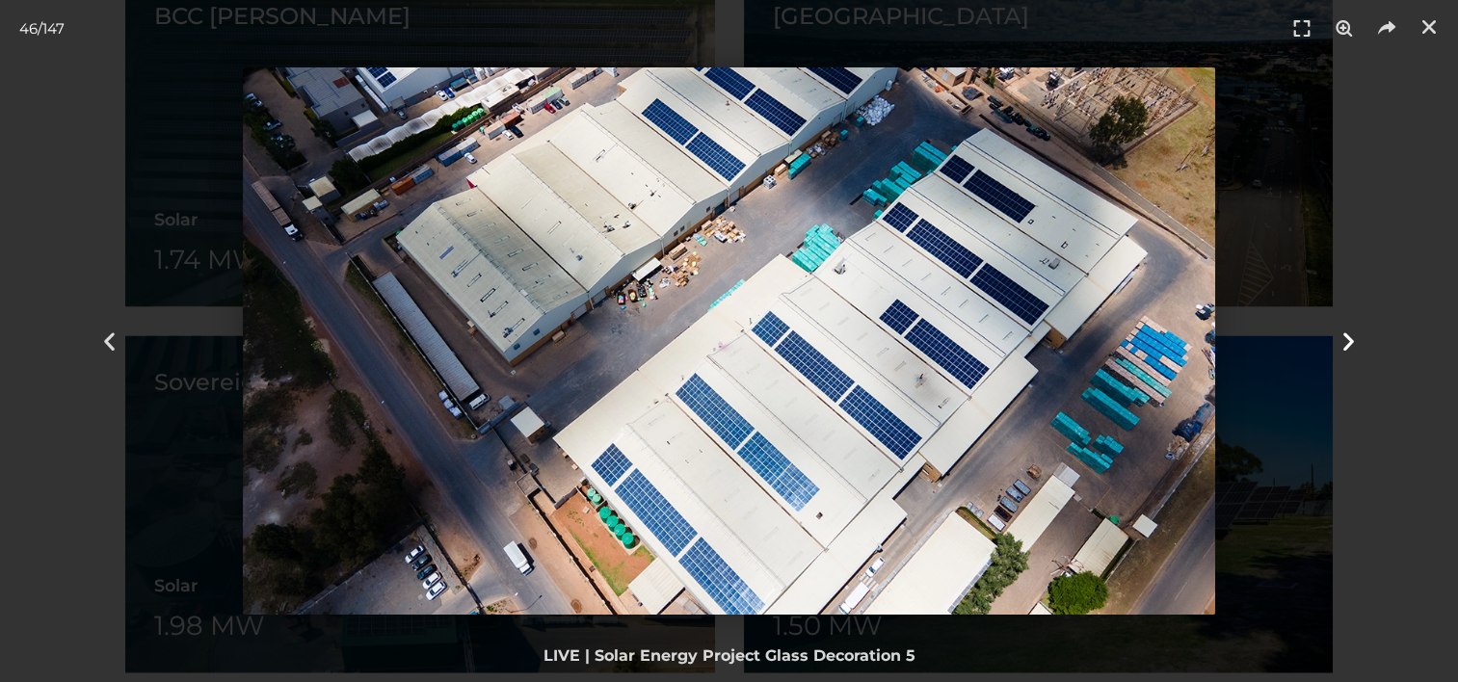
click at [1346, 333] on icon "Next slide" at bounding box center [1349, 342] width 24 height 24
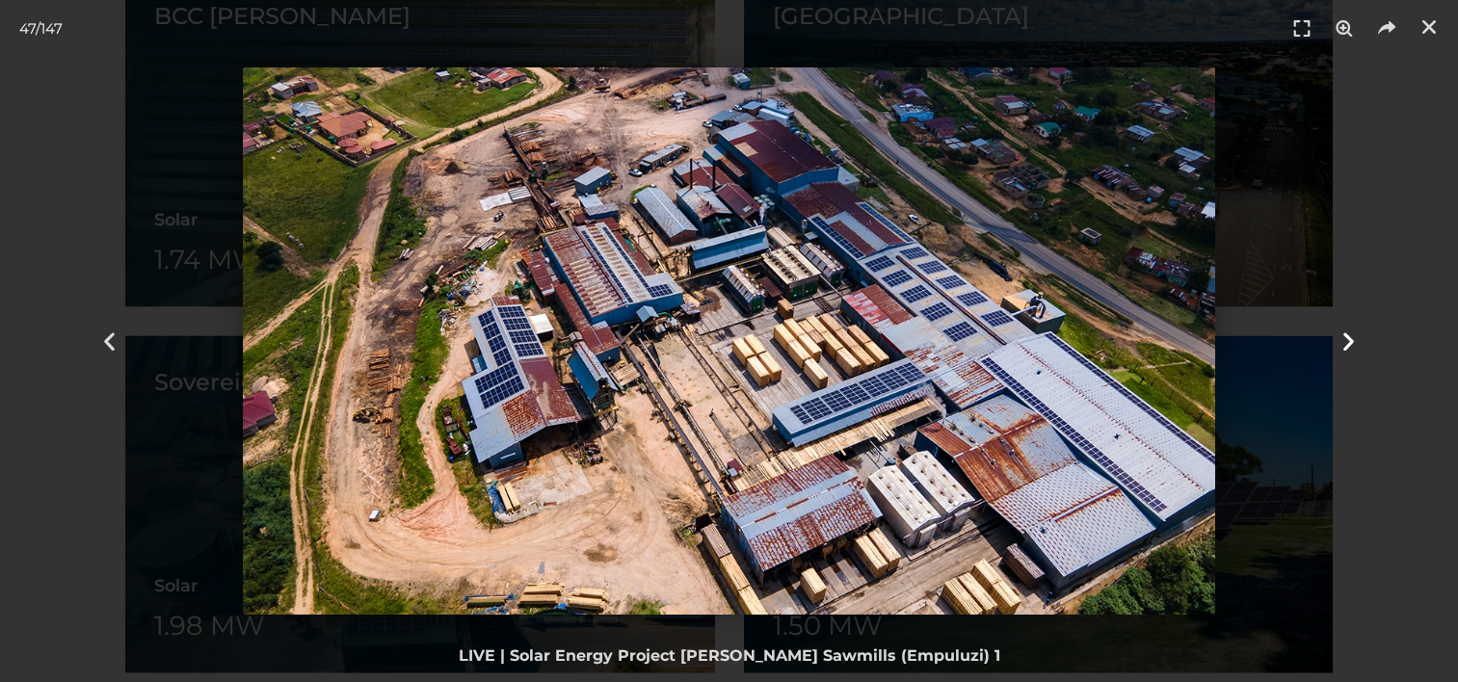
click at [1346, 333] on icon "Next slide" at bounding box center [1349, 342] width 24 height 24
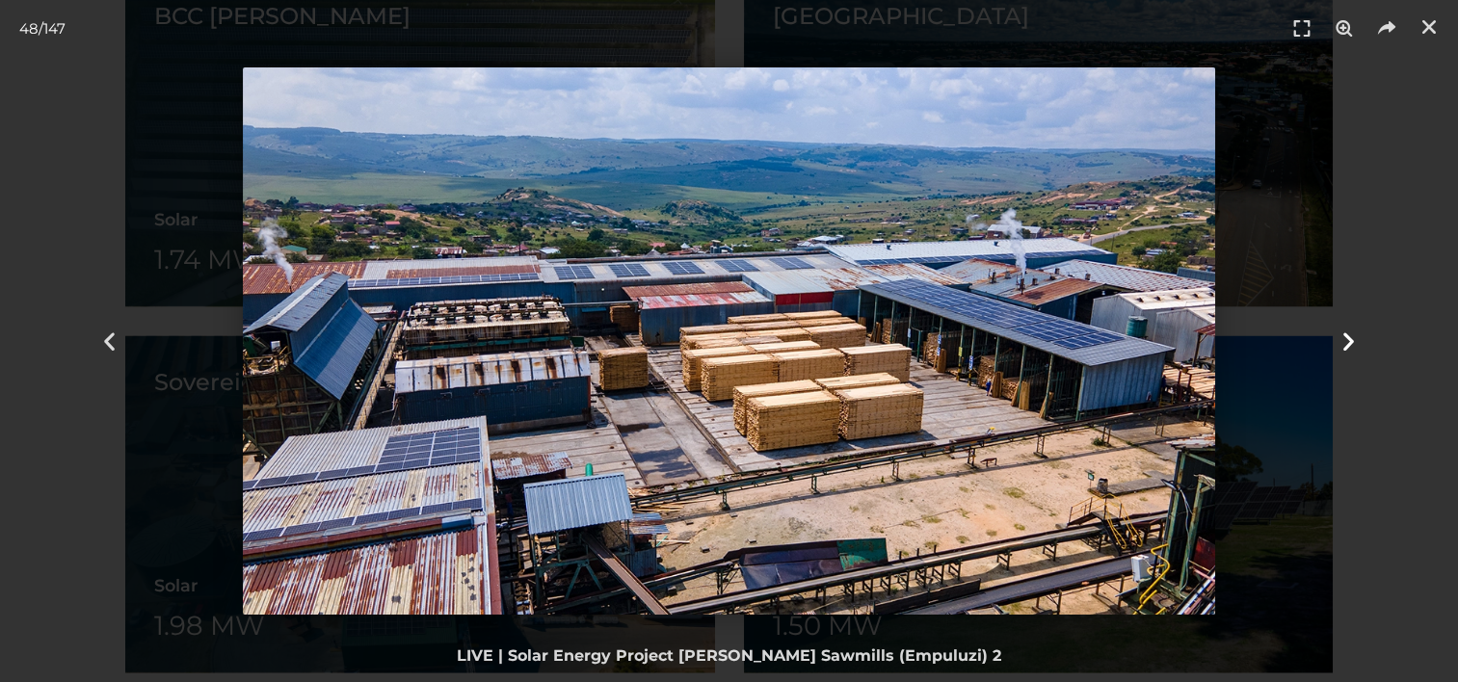
click at [1343, 339] on icon "Next slide" at bounding box center [1349, 342] width 24 height 24
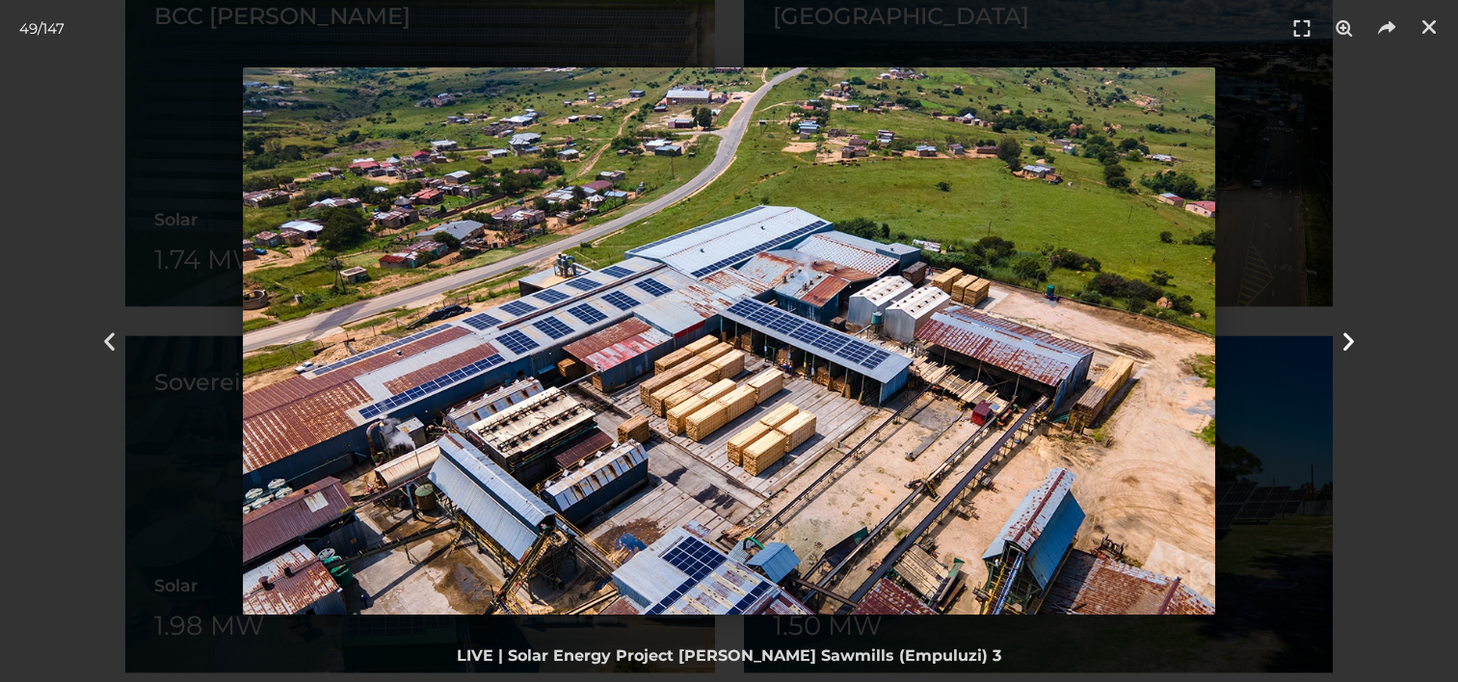
click at [1343, 339] on icon "Next slide" at bounding box center [1349, 342] width 24 height 24
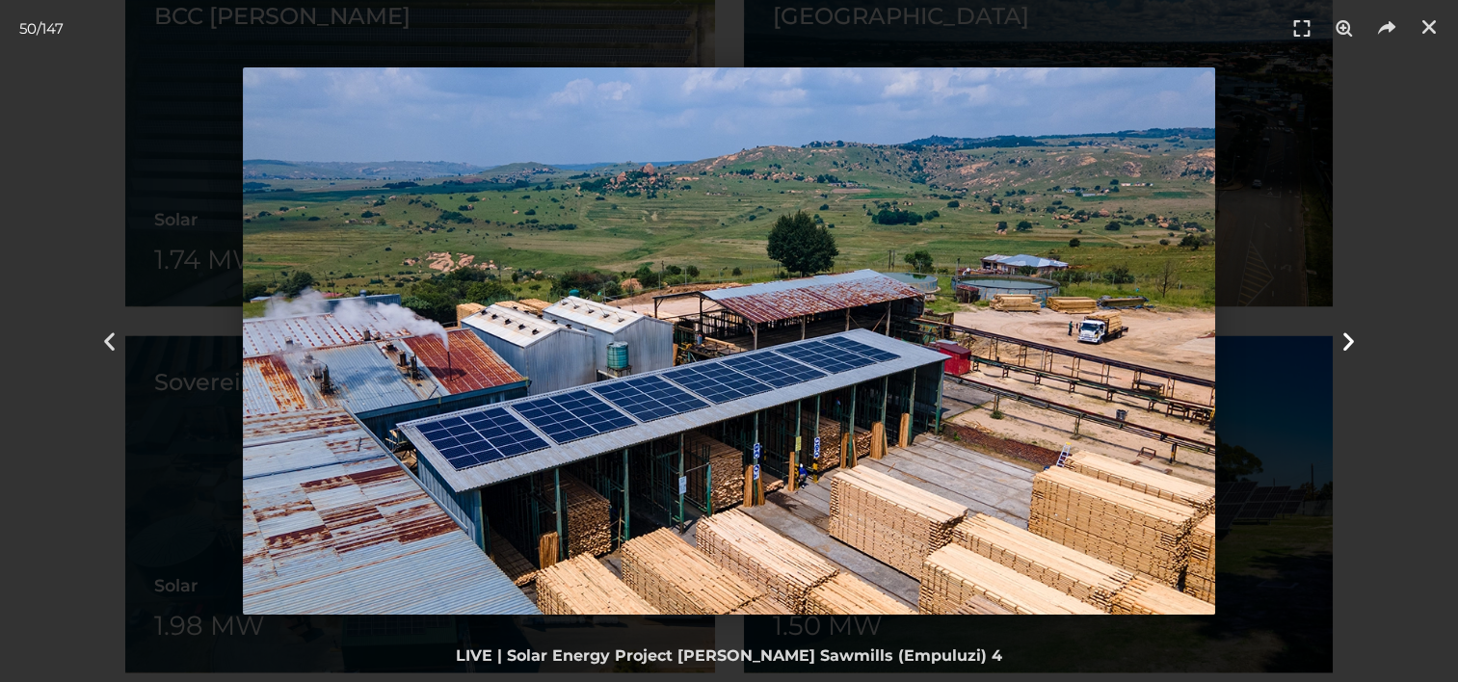
click at [1343, 339] on icon "Next slide" at bounding box center [1349, 342] width 24 height 24
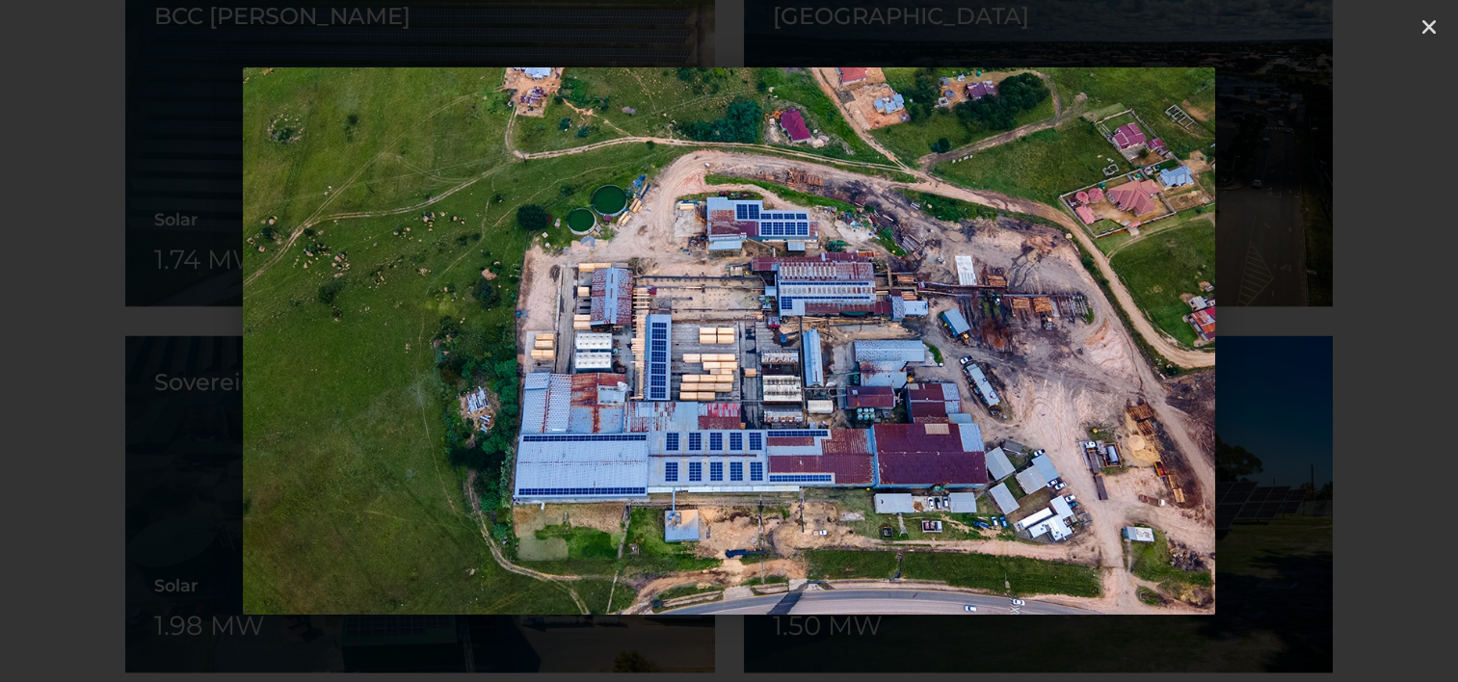
click at [1343, 339] on icon "Next slide" at bounding box center [1349, 342] width 24 height 24
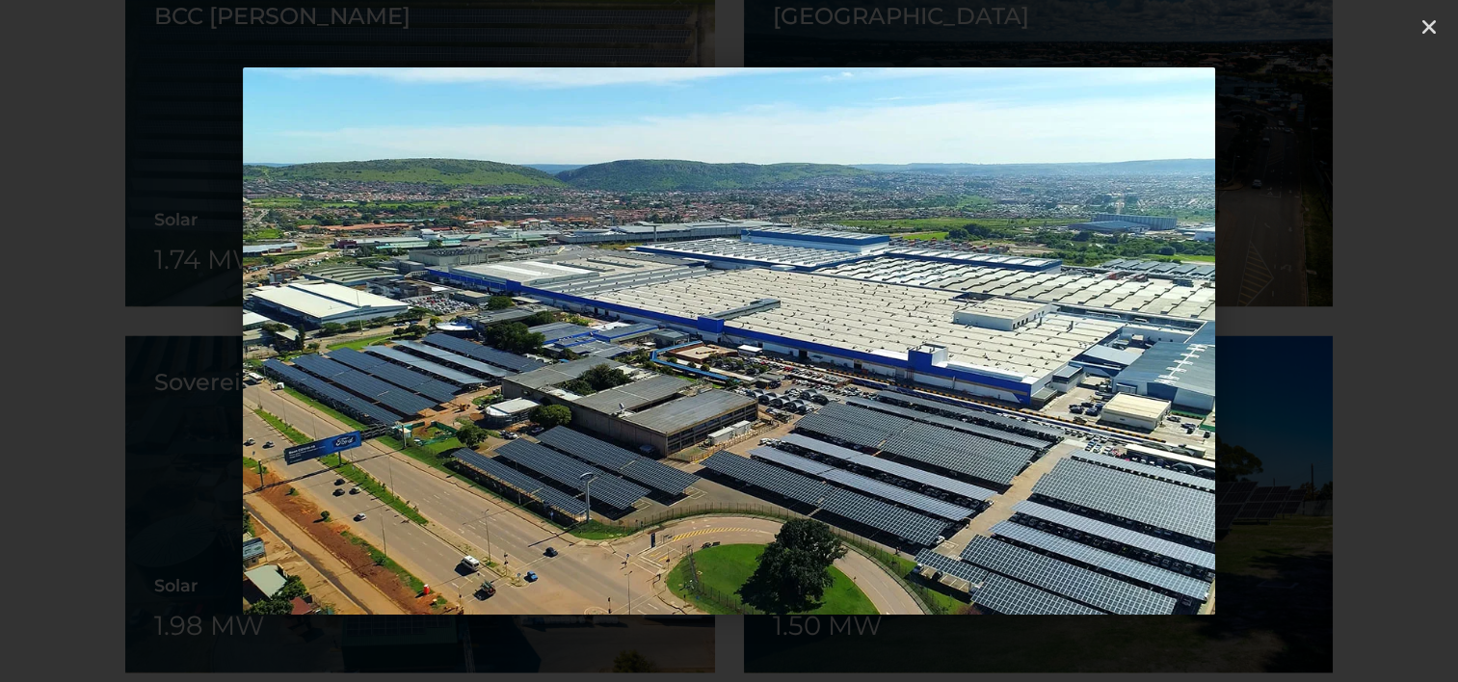
click at [1343, 339] on icon "Next slide" at bounding box center [1349, 342] width 24 height 24
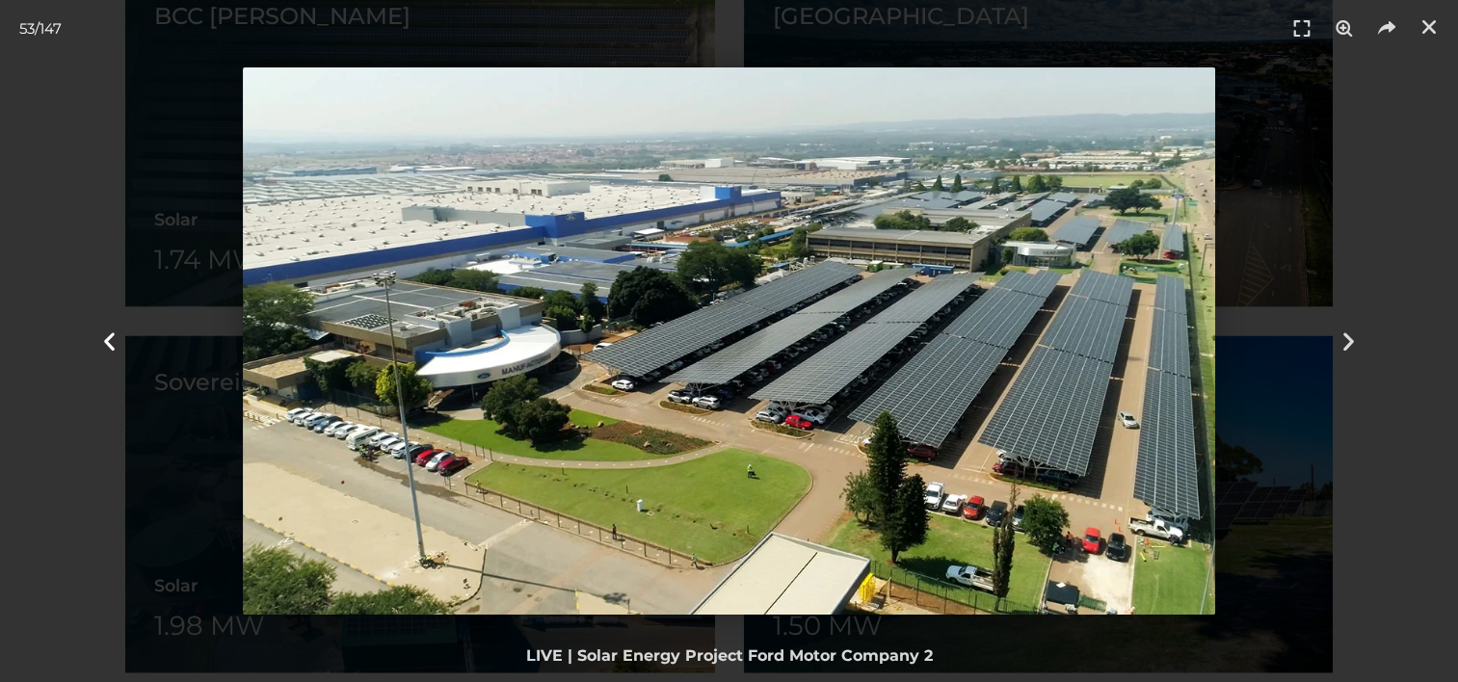
click at [107, 339] on icon "Previous slide" at bounding box center [109, 342] width 24 height 24
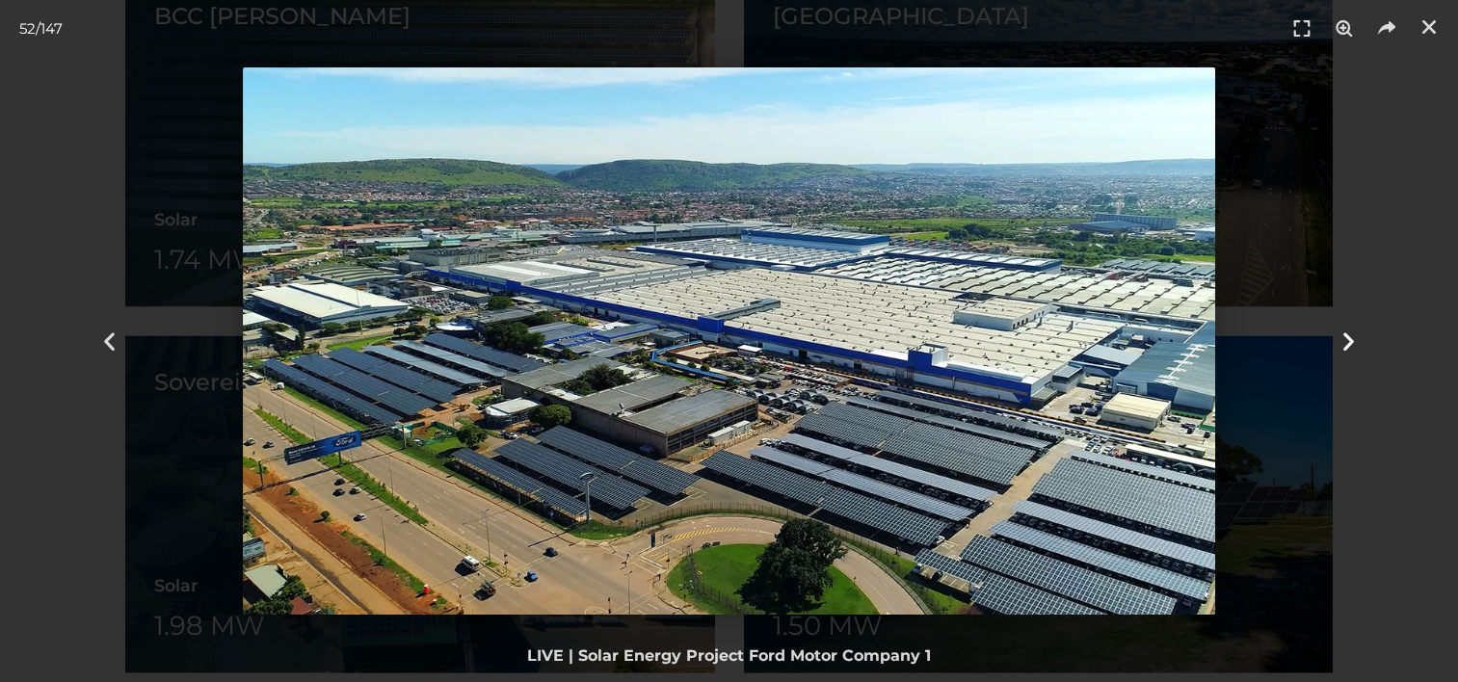
click at [1345, 336] on icon "Next slide" at bounding box center [1349, 342] width 24 height 24
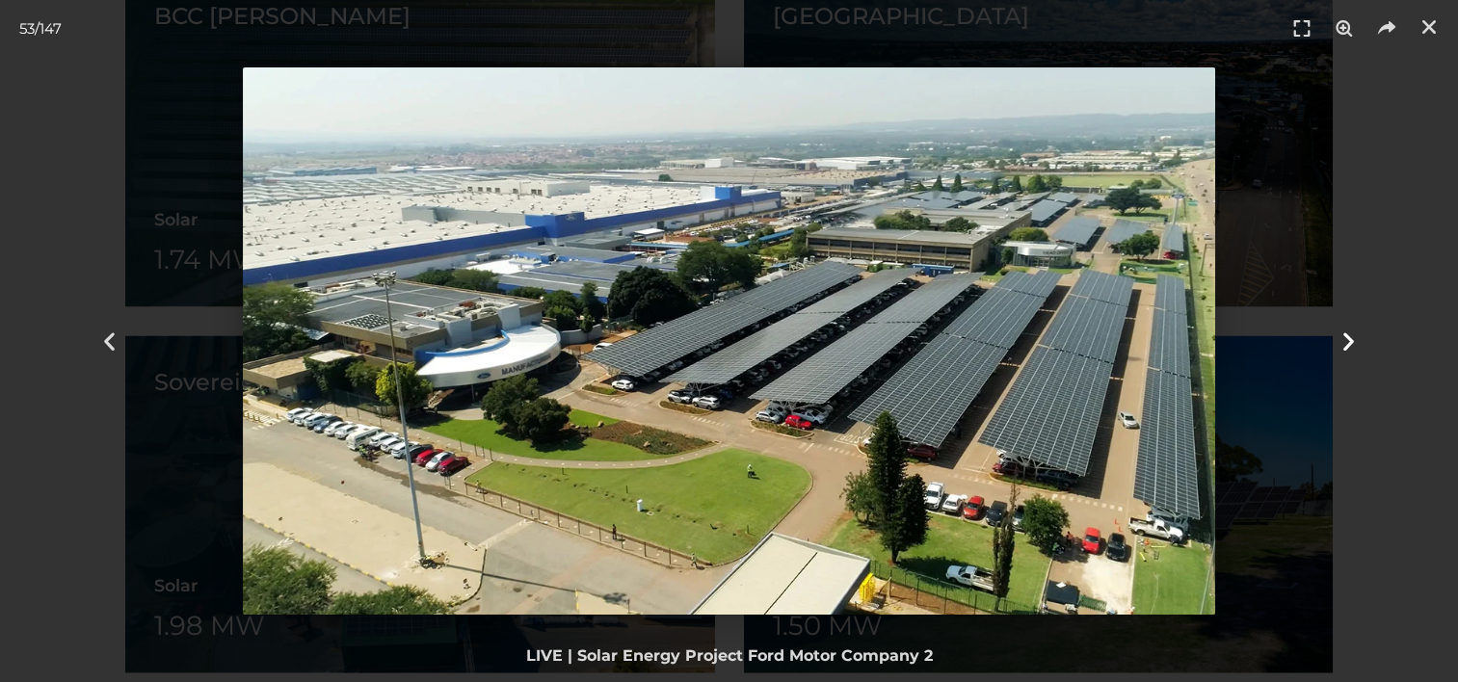
click at [1345, 336] on icon "Next slide" at bounding box center [1349, 342] width 24 height 24
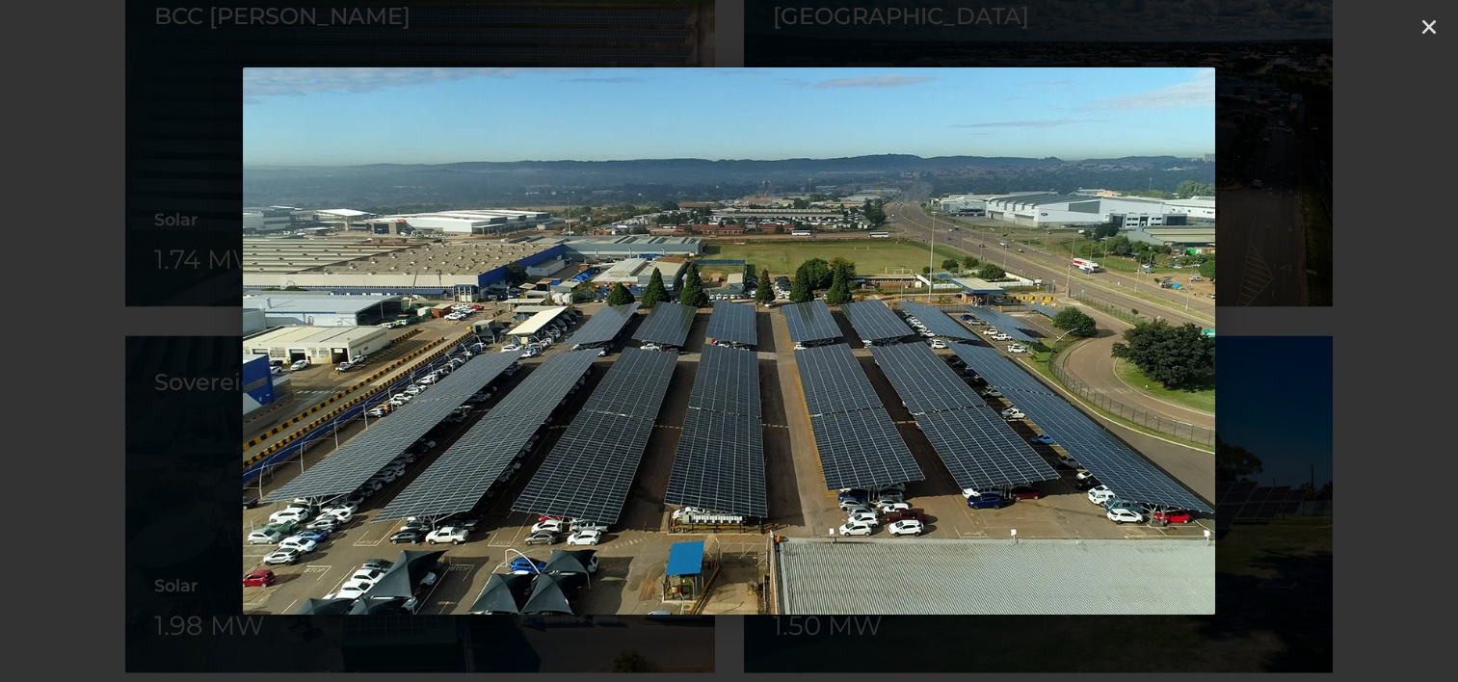
click at [1345, 336] on icon "Next slide" at bounding box center [1349, 342] width 24 height 24
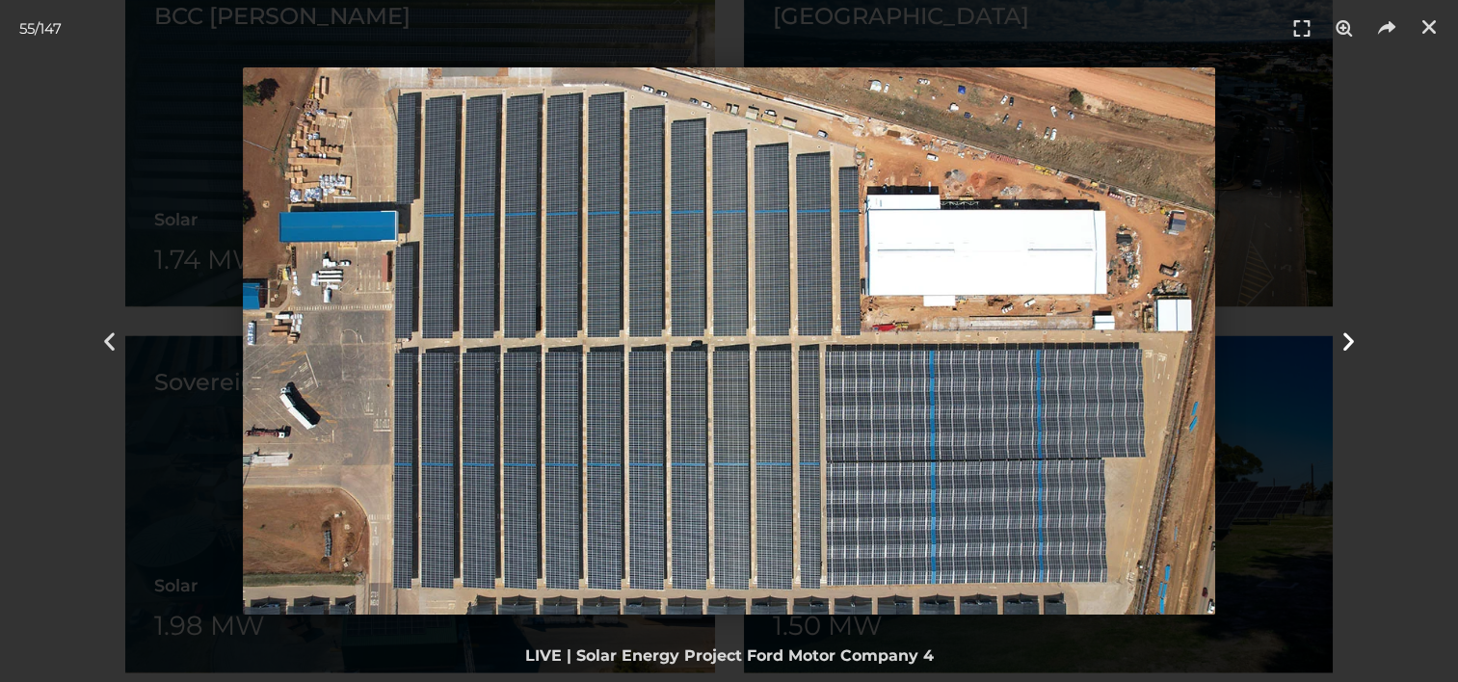
click at [1345, 336] on icon "Next slide" at bounding box center [1349, 342] width 24 height 24
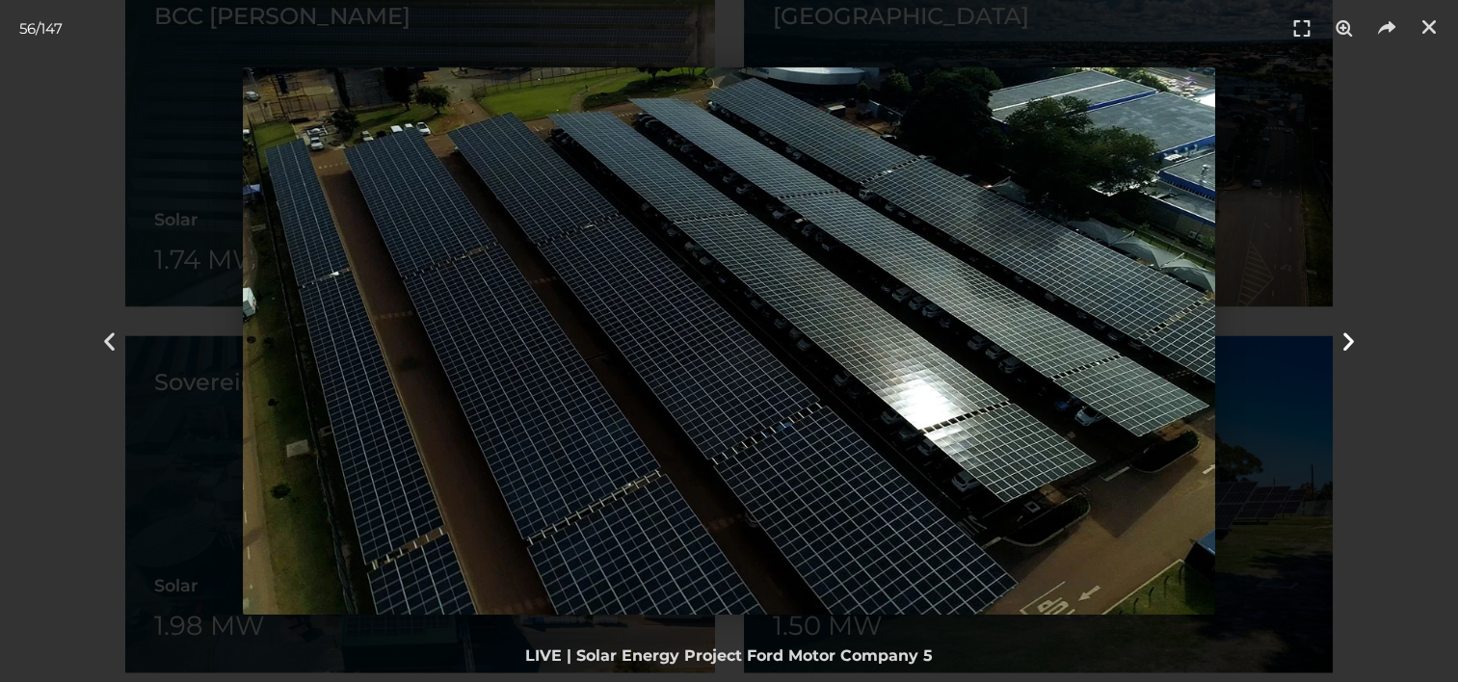
click at [1345, 336] on icon "Next slide" at bounding box center [1349, 342] width 24 height 24
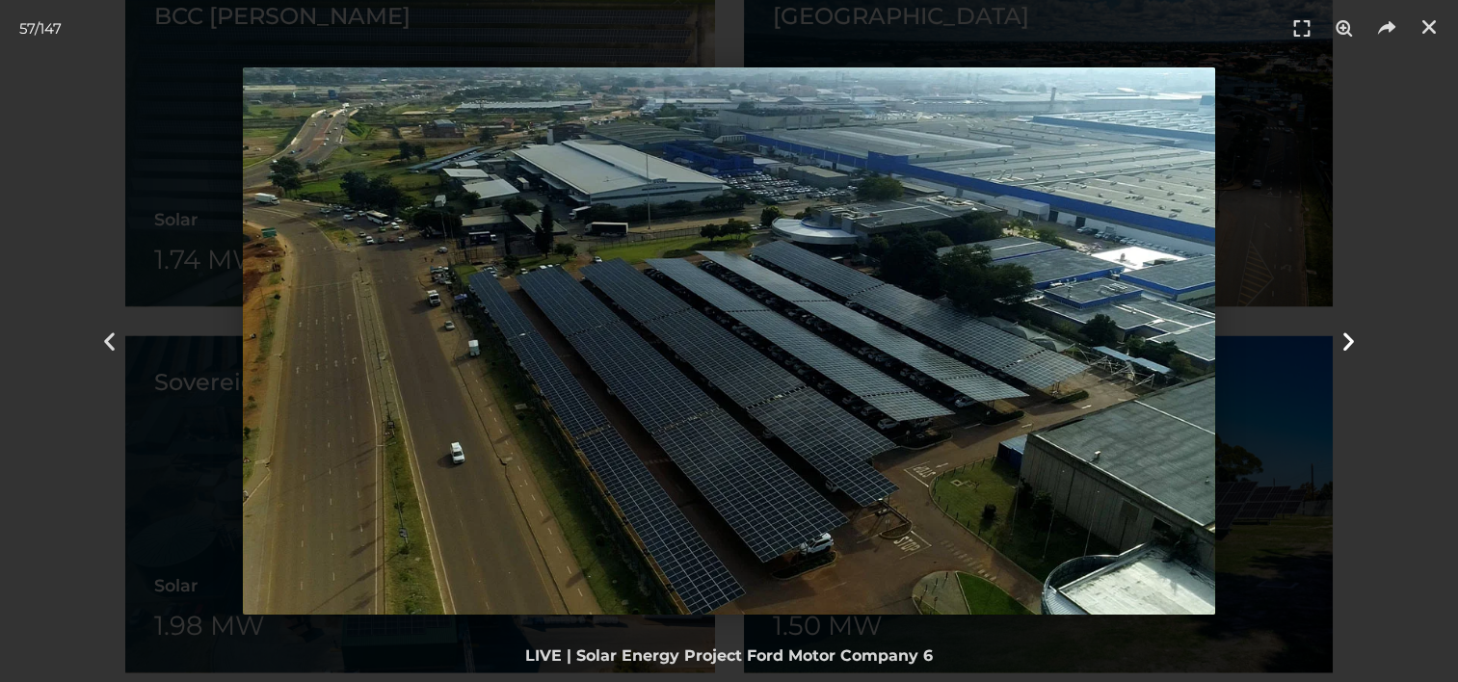
click at [1345, 336] on icon "Next slide" at bounding box center [1349, 342] width 24 height 24
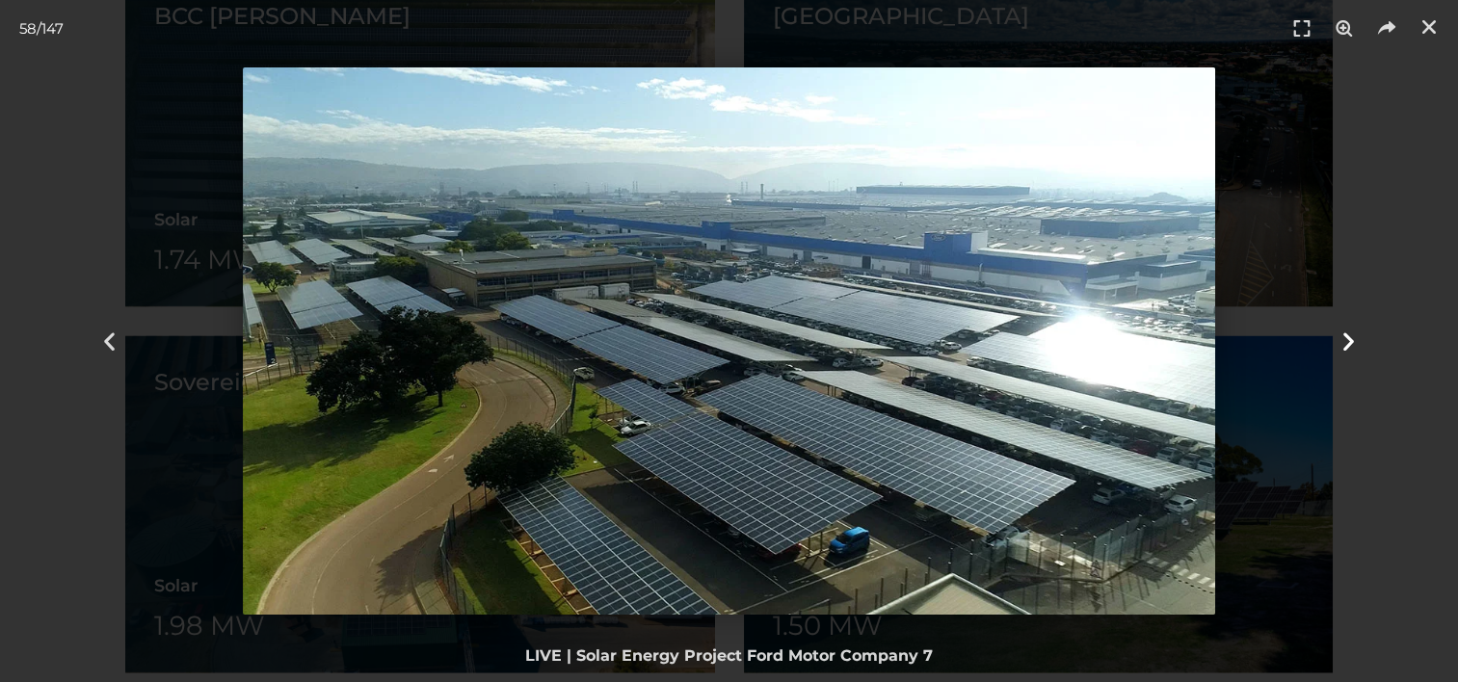
click at [1345, 336] on icon "Next slide" at bounding box center [1349, 342] width 24 height 24
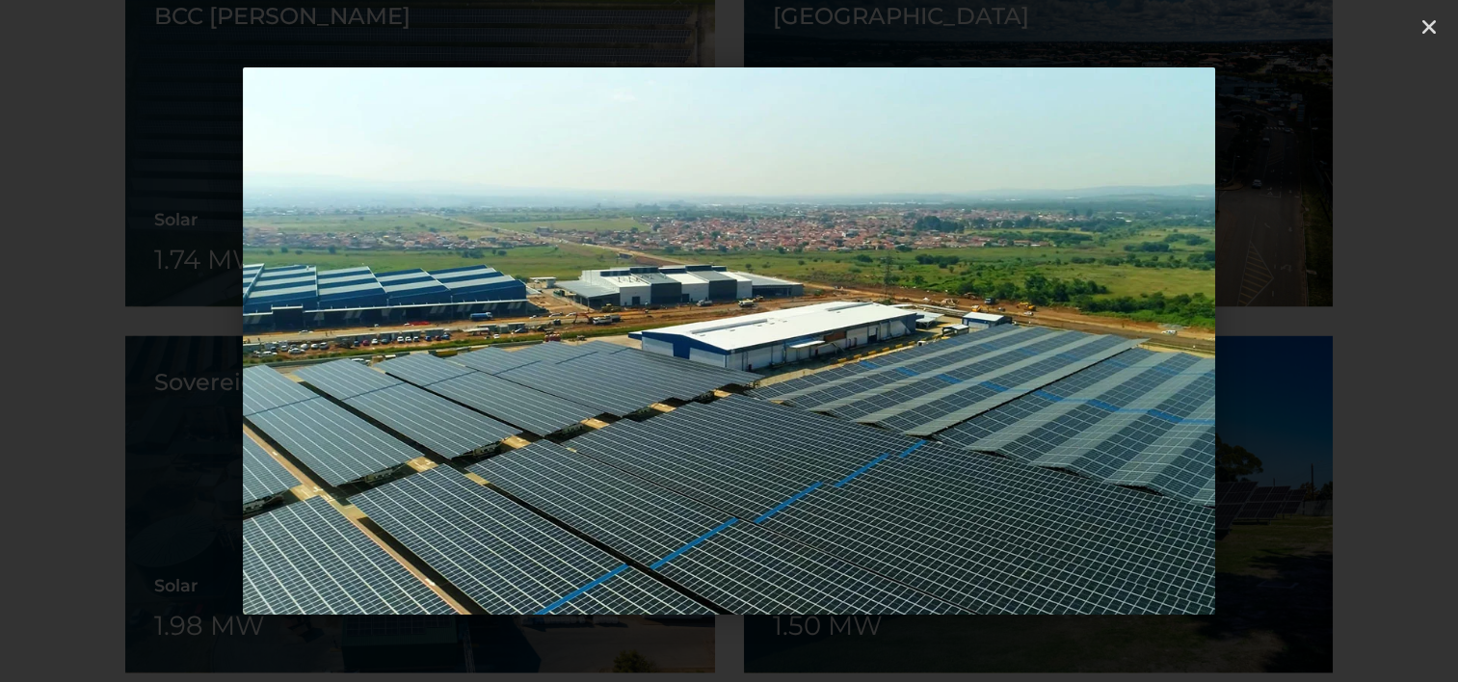
click at [1345, 336] on icon "Next slide" at bounding box center [1349, 342] width 24 height 24
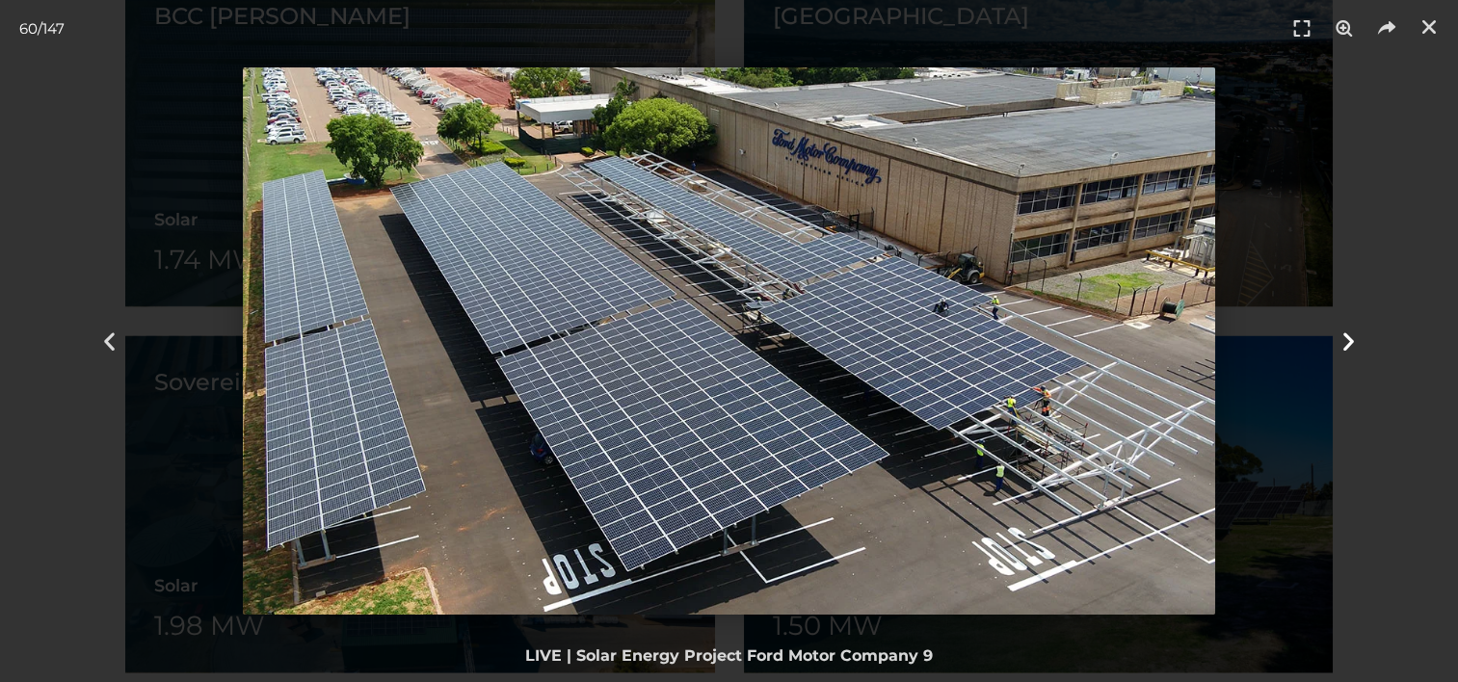
click at [1345, 336] on icon "Next slide" at bounding box center [1349, 342] width 24 height 24
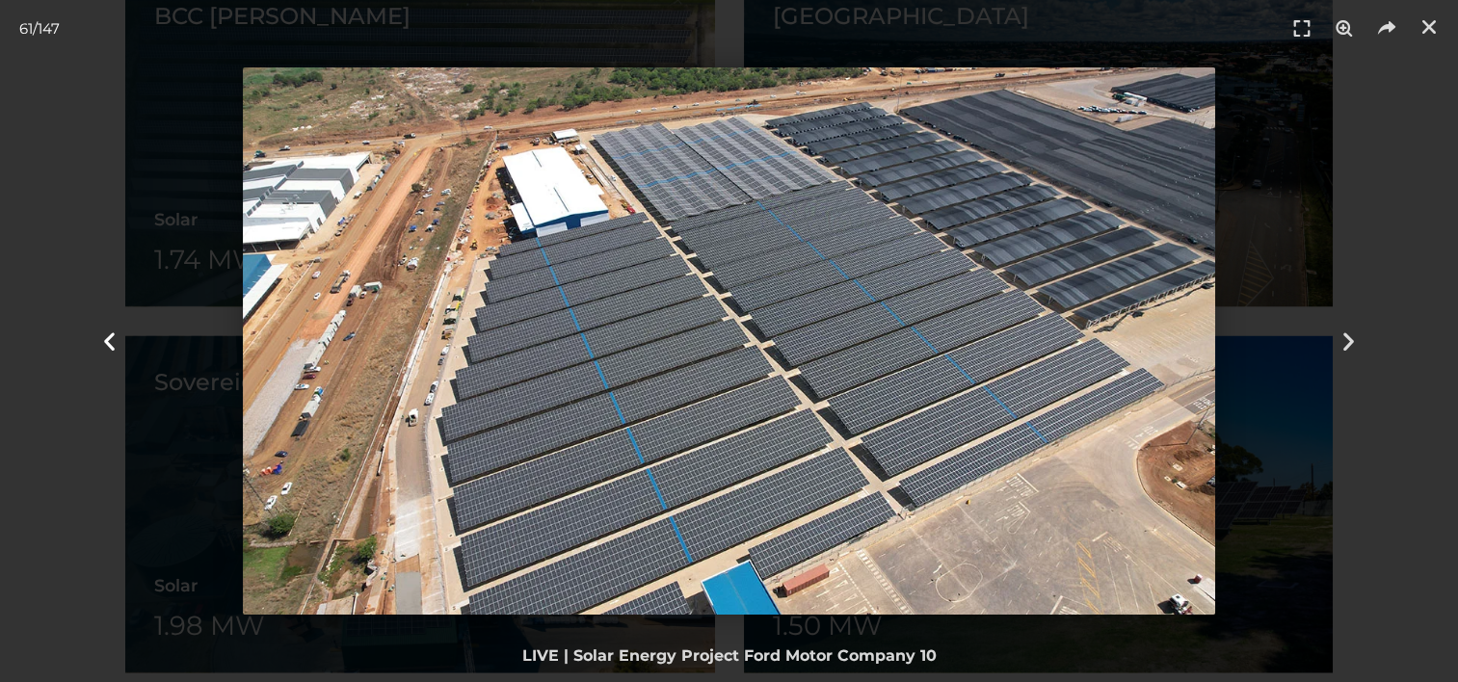
click at [112, 332] on icon "Previous slide" at bounding box center [109, 342] width 24 height 24
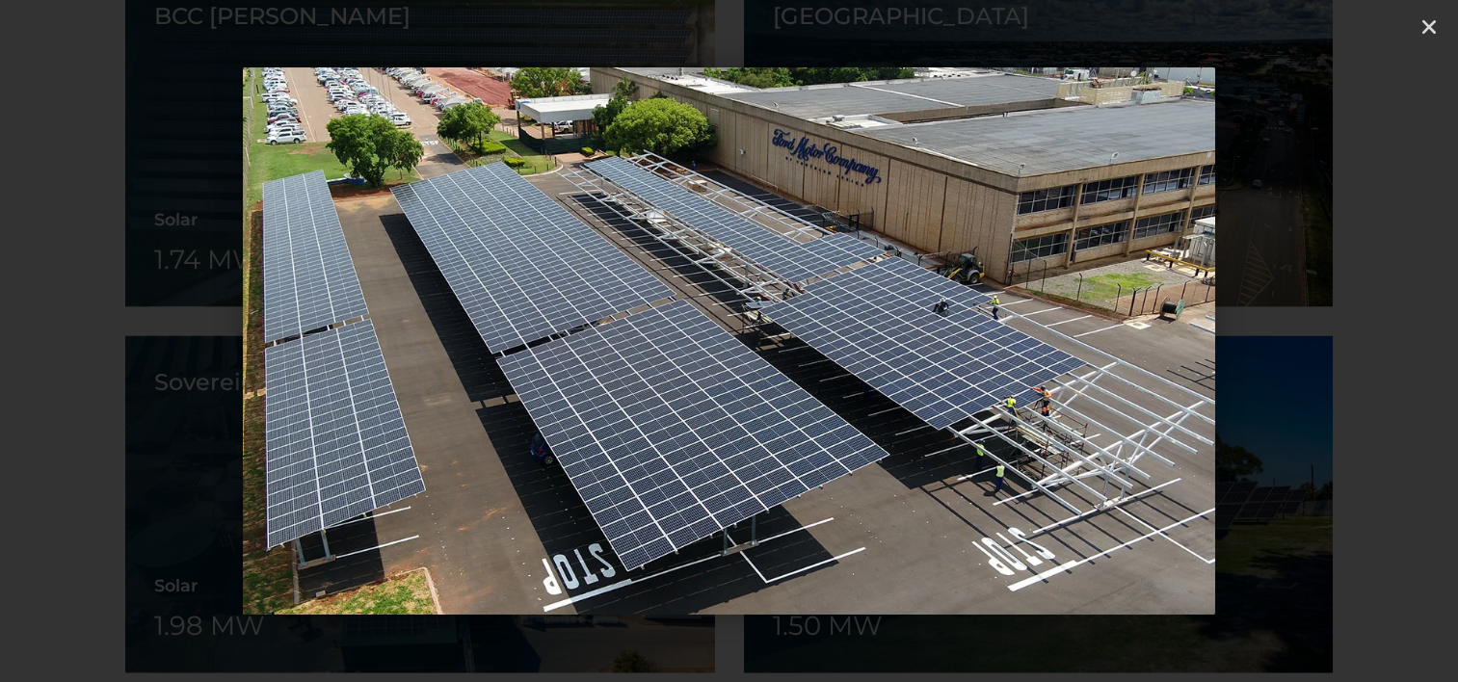
click at [1348, 332] on icon "Next slide" at bounding box center [1349, 342] width 24 height 24
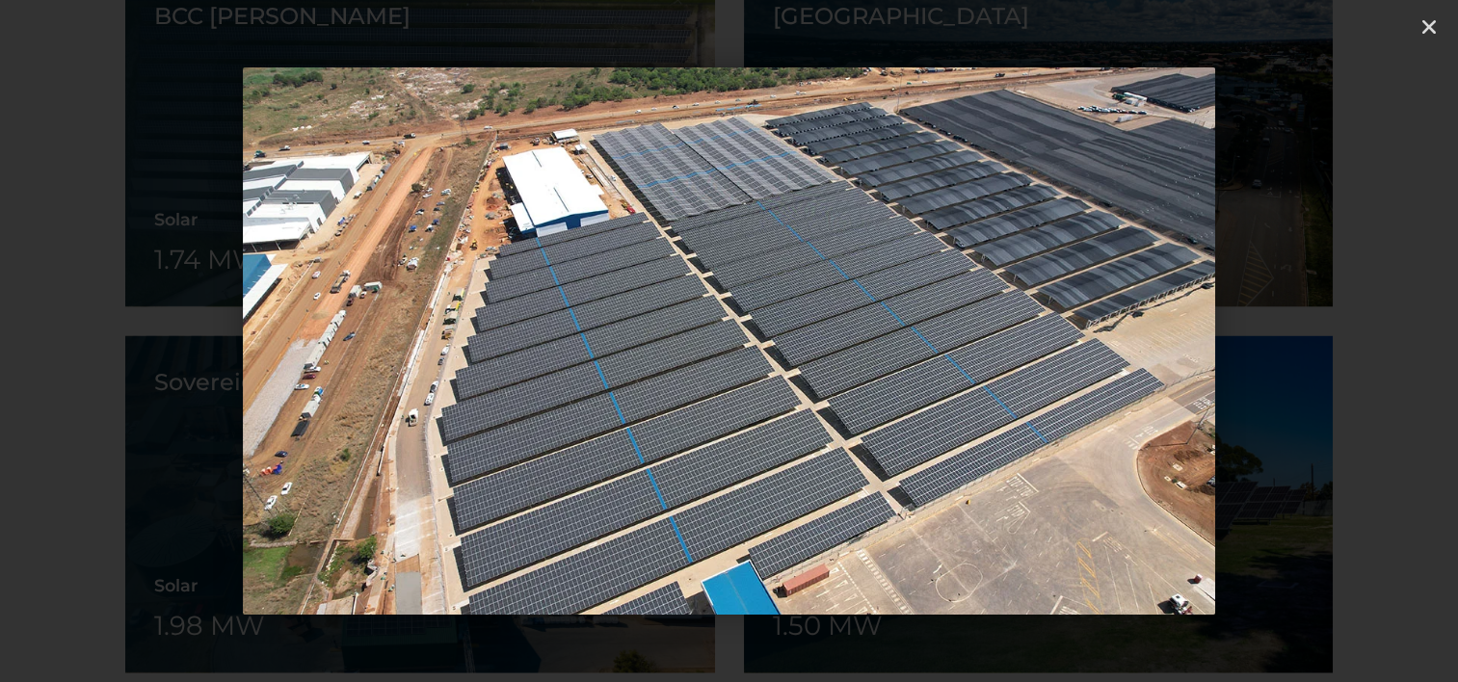
click at [1348, 332] on icon "Next slide" at bounding box center [1349, 342] width 24 height 24
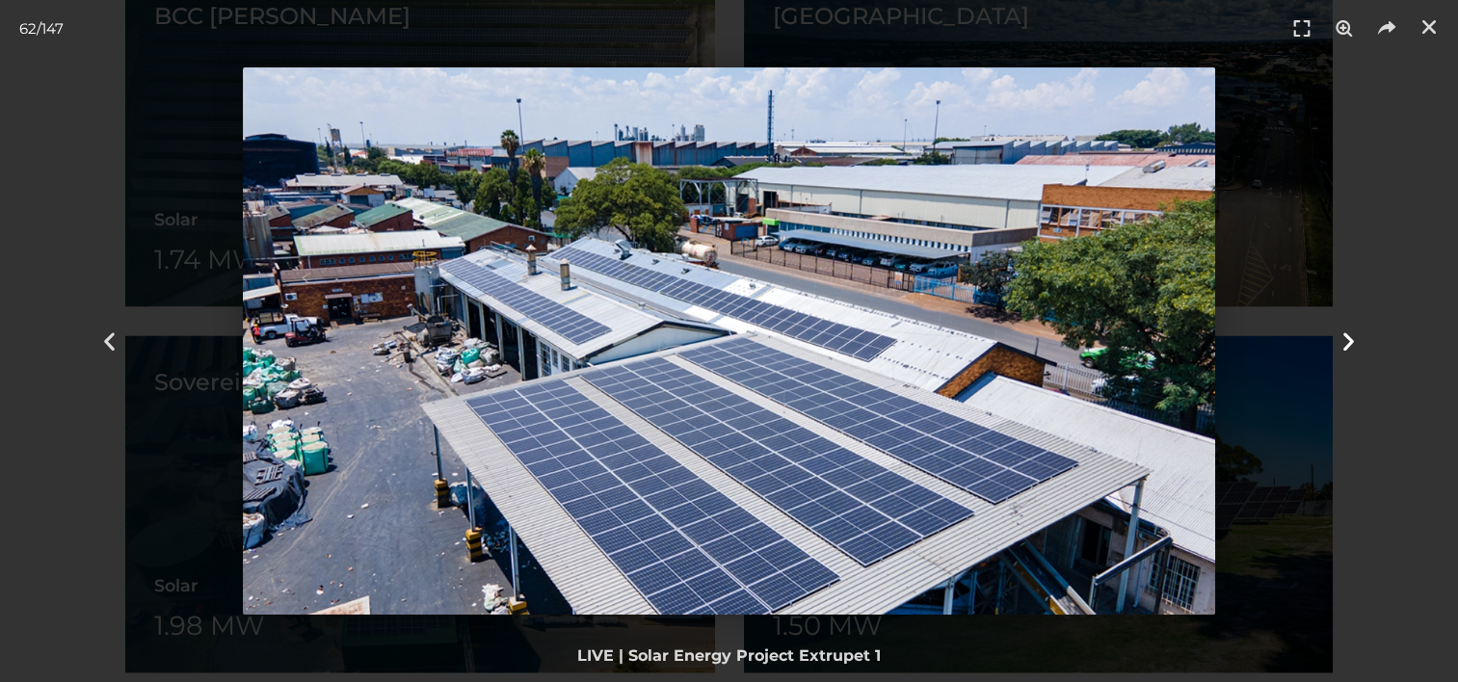
click at [1348, 332] on icon "Next slide" at bounding box center [1349, 342] width 24 height 24
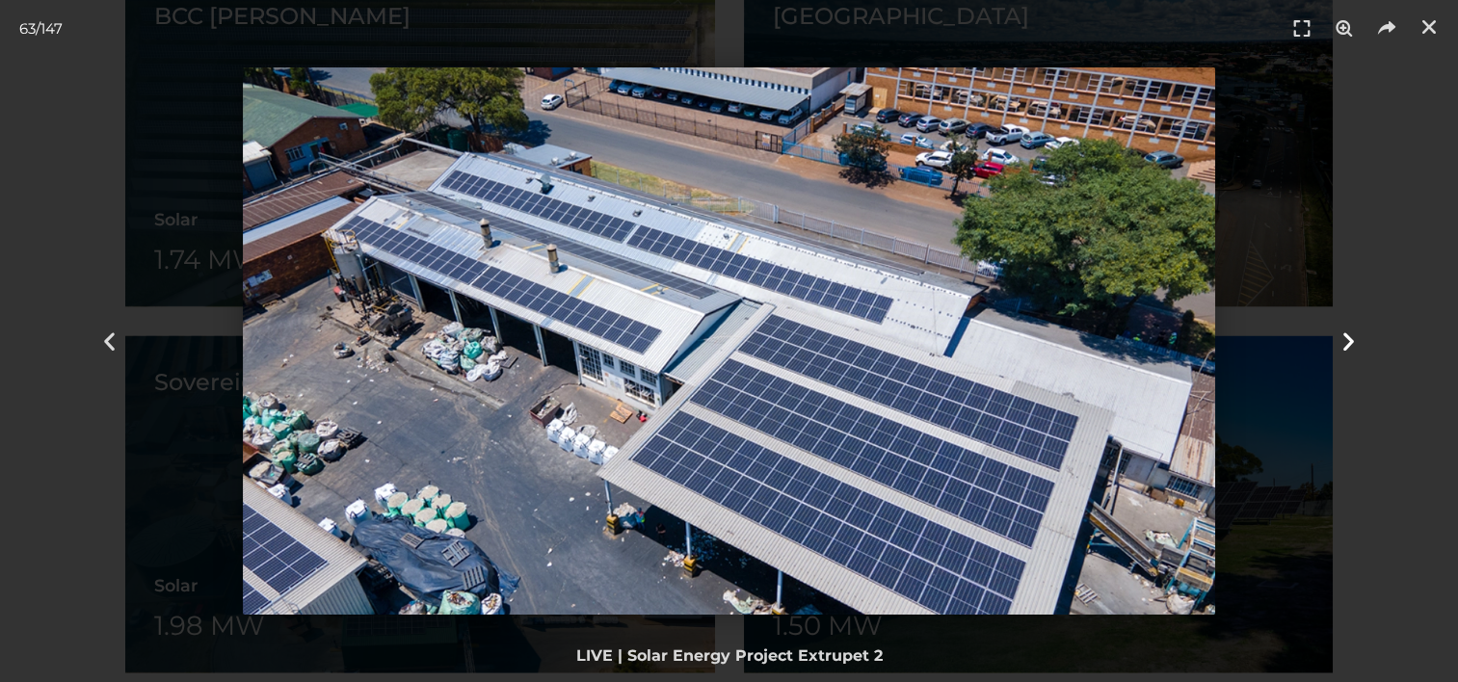
click at [1348, 332] on icon "Next slide" at bounding box center [1349, 342] width 24 height 24
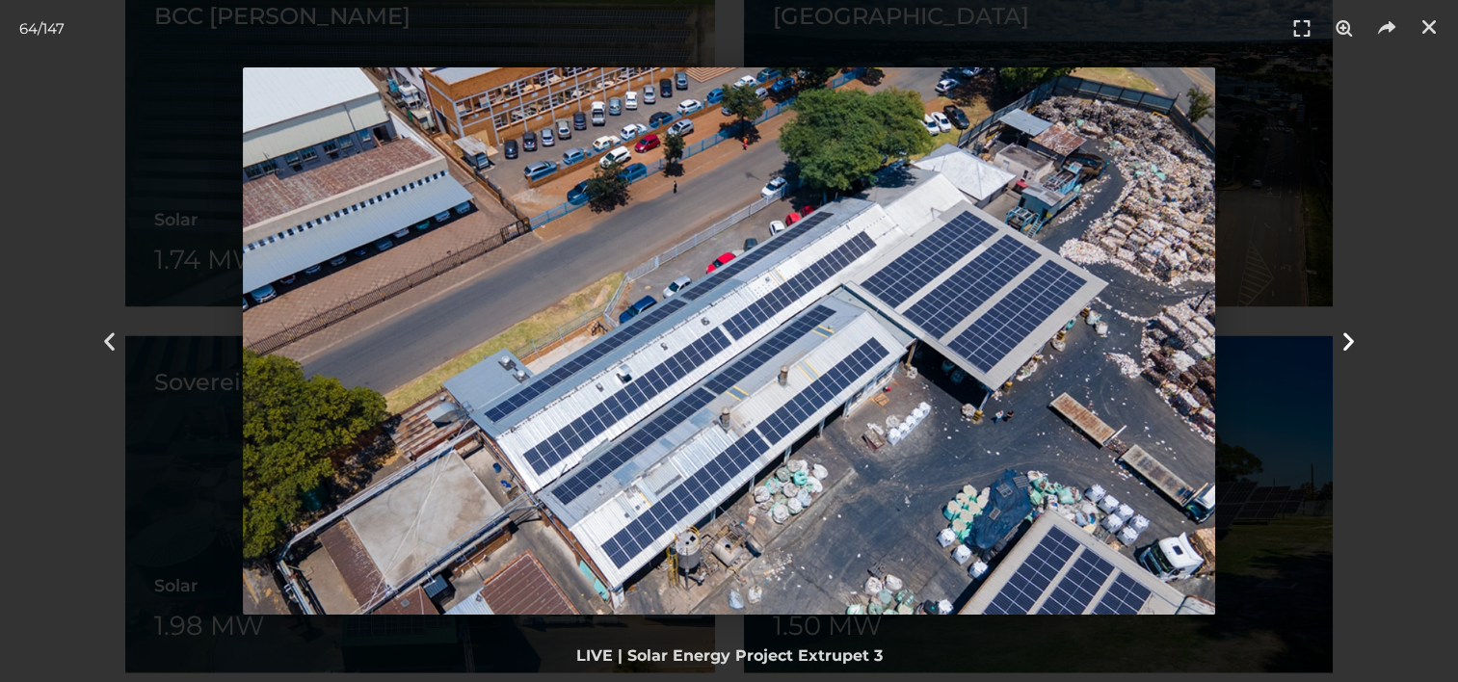
click at [1348, 332] on icon "Next slide" at bounding box center [1349, 342] width 24 height 24
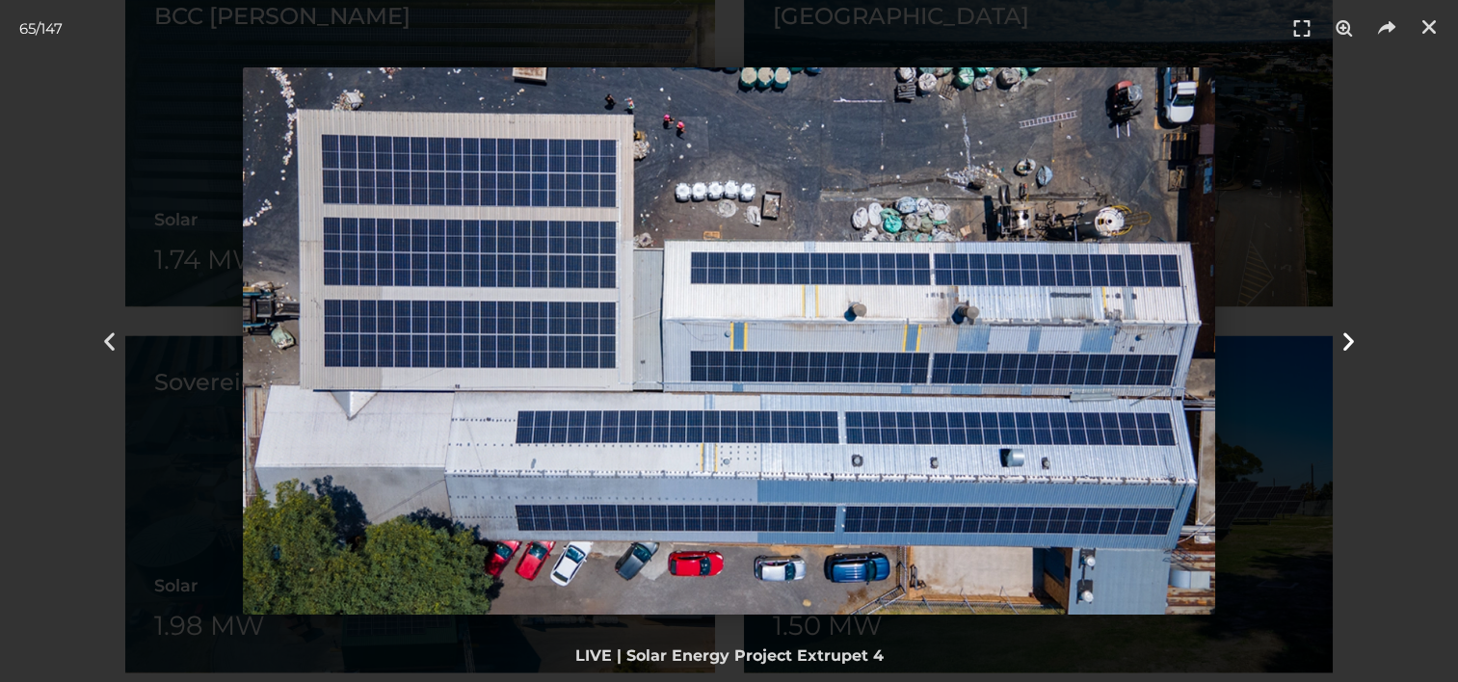
click at [1348, 332] on icon "Next slide" at bounding box center [1349, 342] width 24 height 24
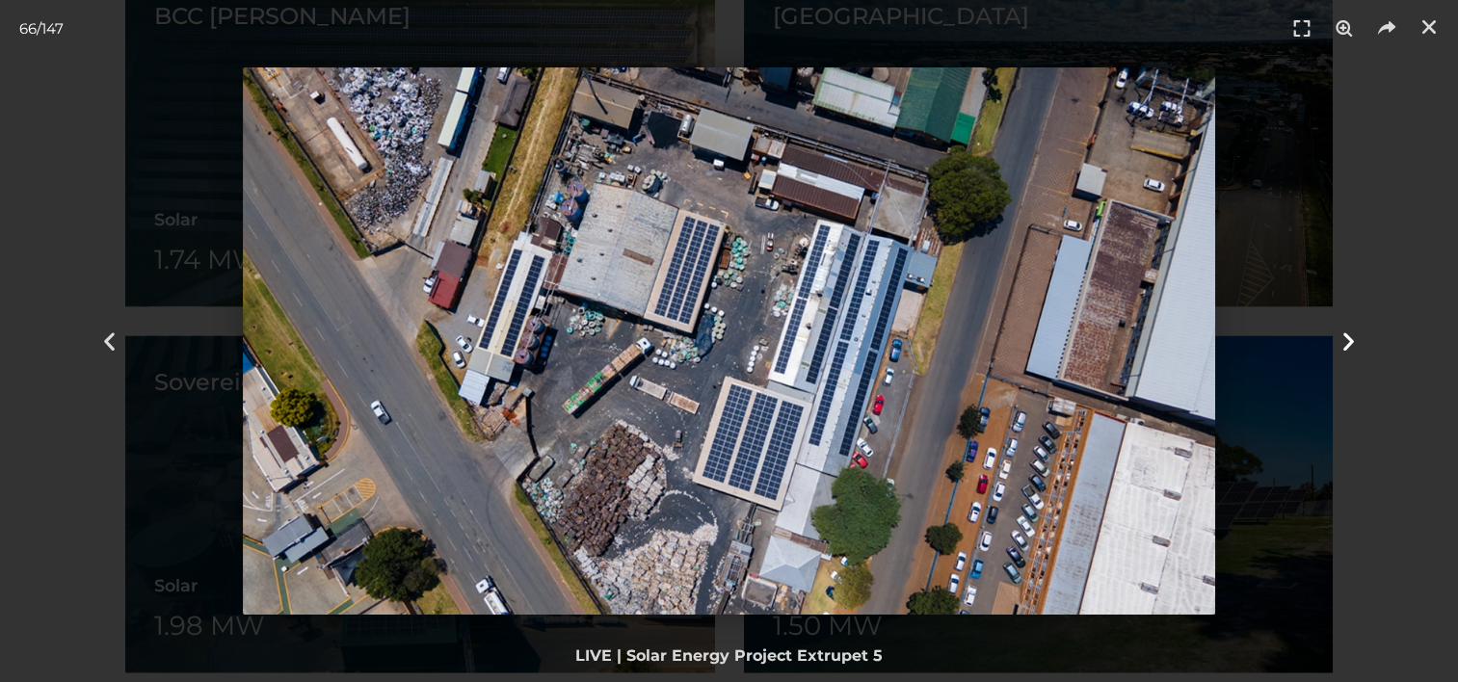
click at [1348, 332] on icon "Next slide" at bounding box center [1349, 342] width 24 height 24
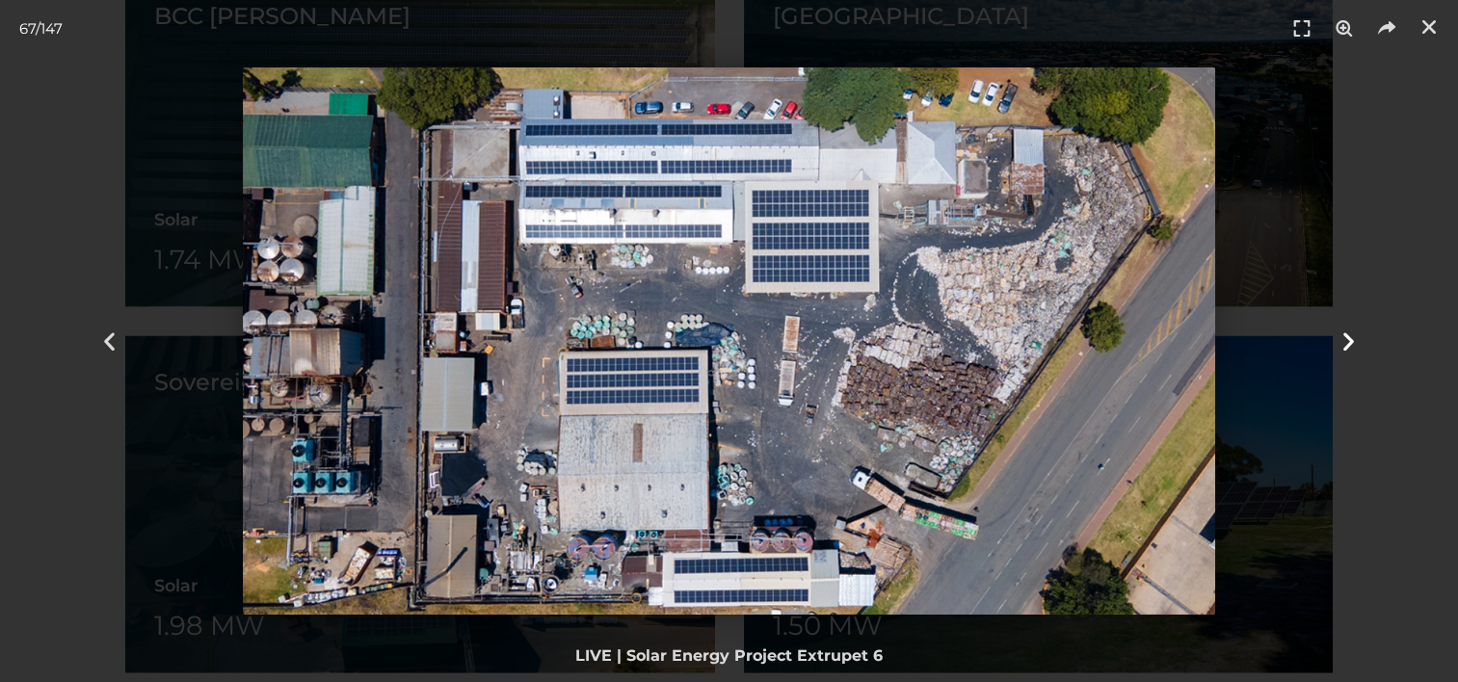
click at [1348, 332] on icon "Next slide" at bounding box center [1349, 342] width 24 height 24
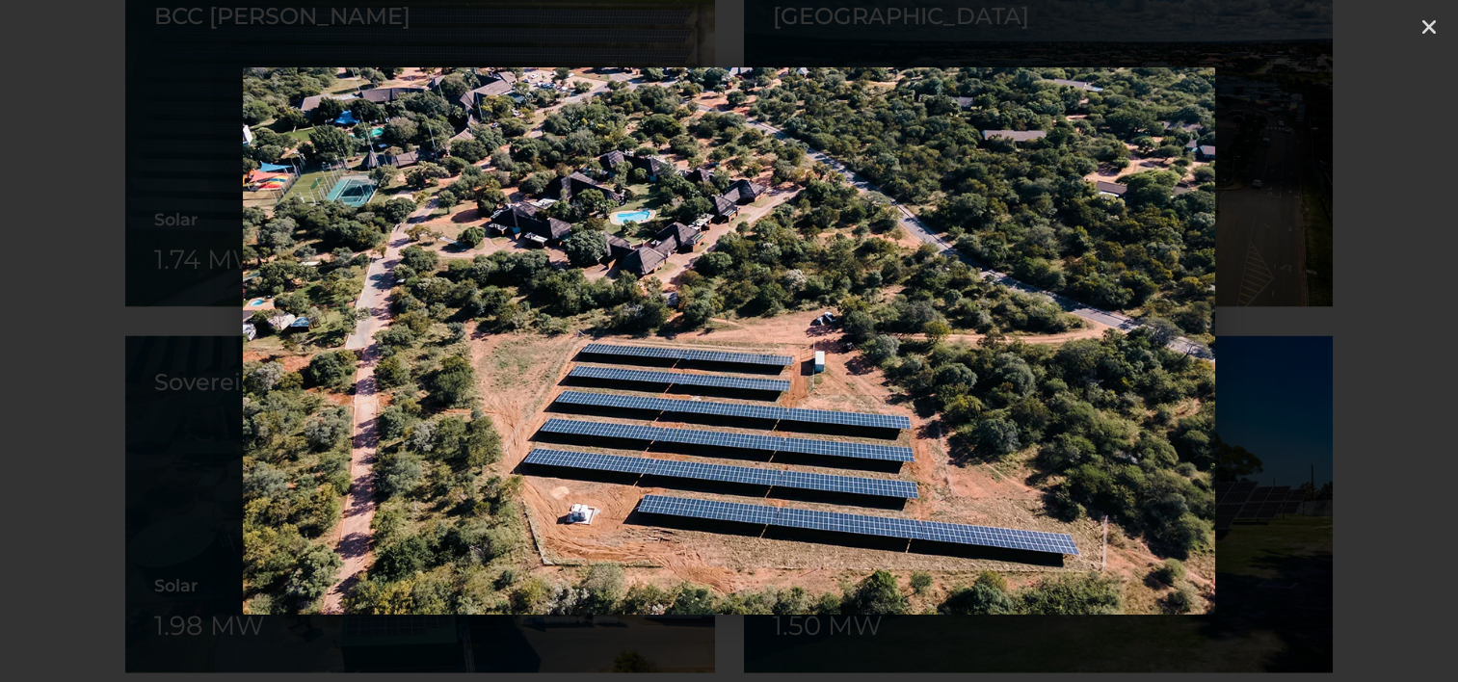
click at [1348, 332] on icon "Next slide" at bounding box center [1349, 342] width 24 height 24
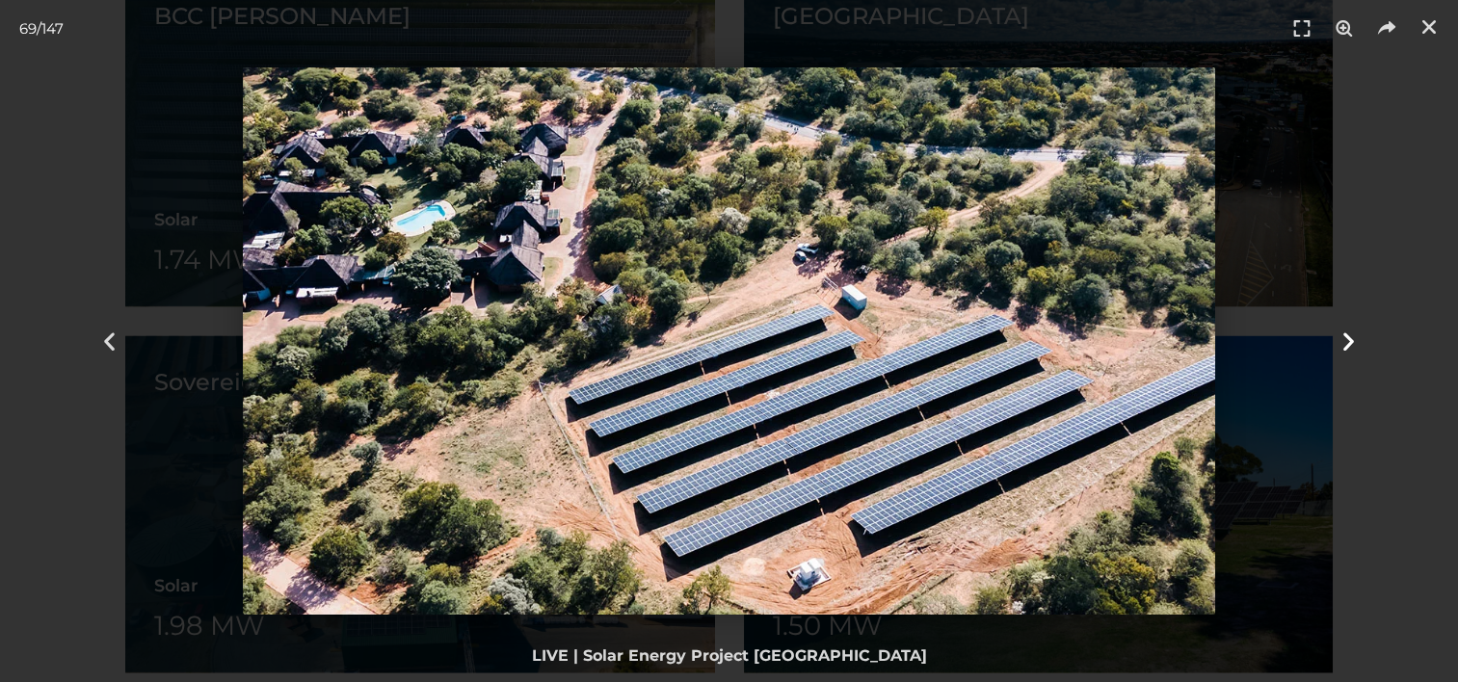
click at [1348, 332] on icon "Next slide" at bounding box center [1349, 342] width 24 height 24
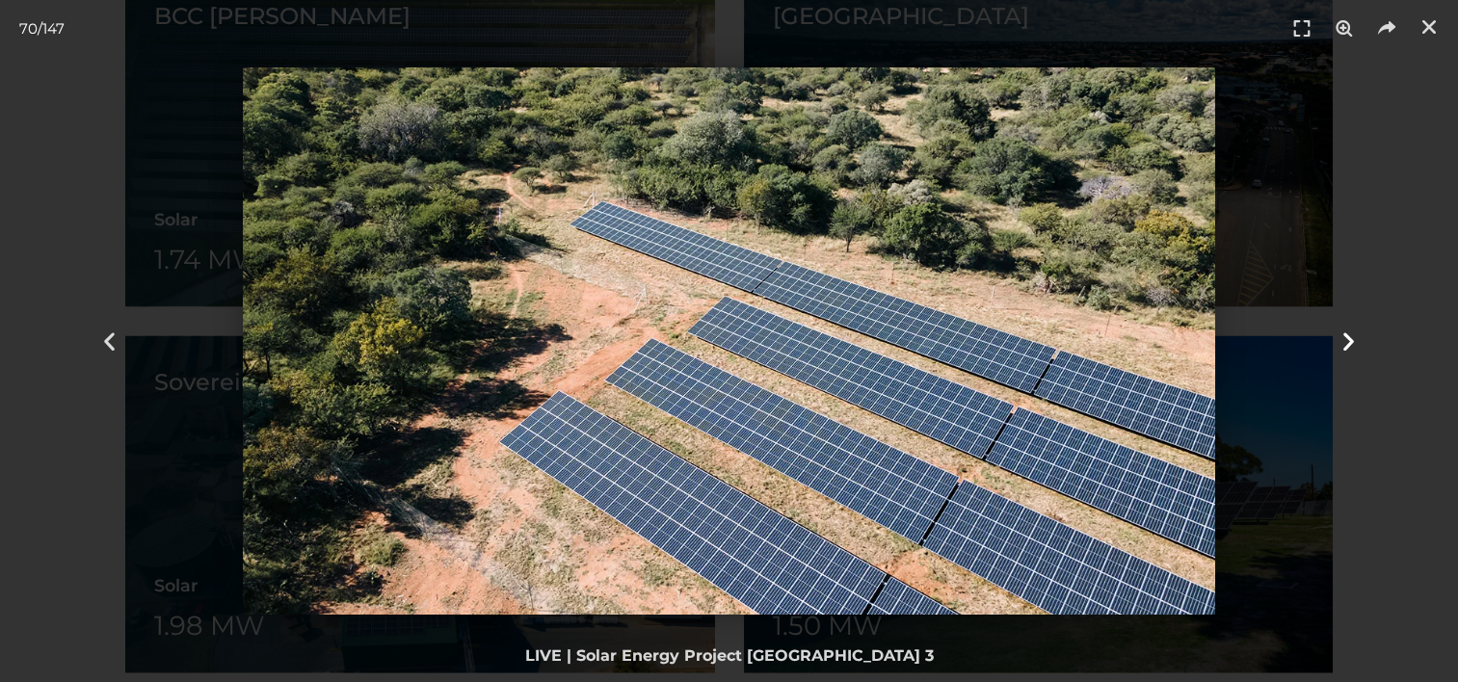
click at [1348, 332] on icon "Next slide" at bounding box center [1349, 342] width 24 height 24
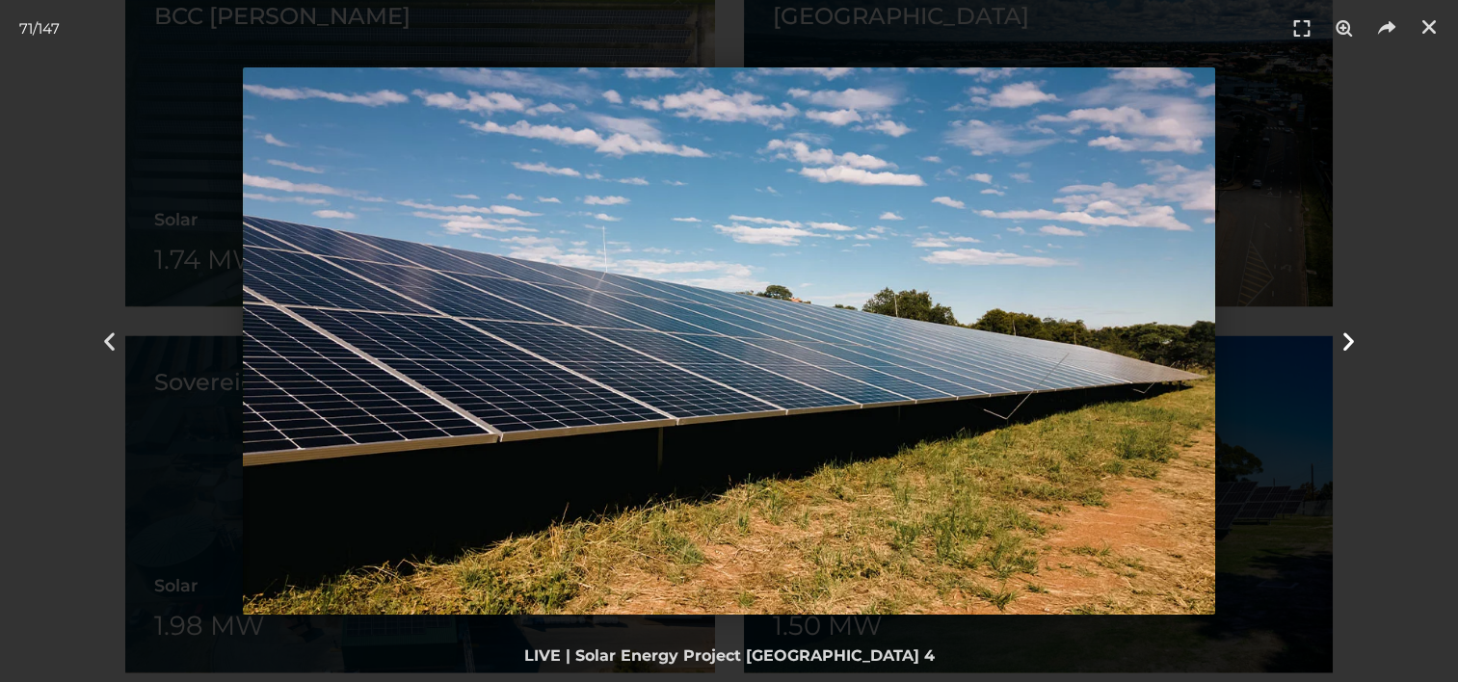
click at [1348, 332] on icon "Next slide" at bounding box center [1349, 342] width 24 height 24
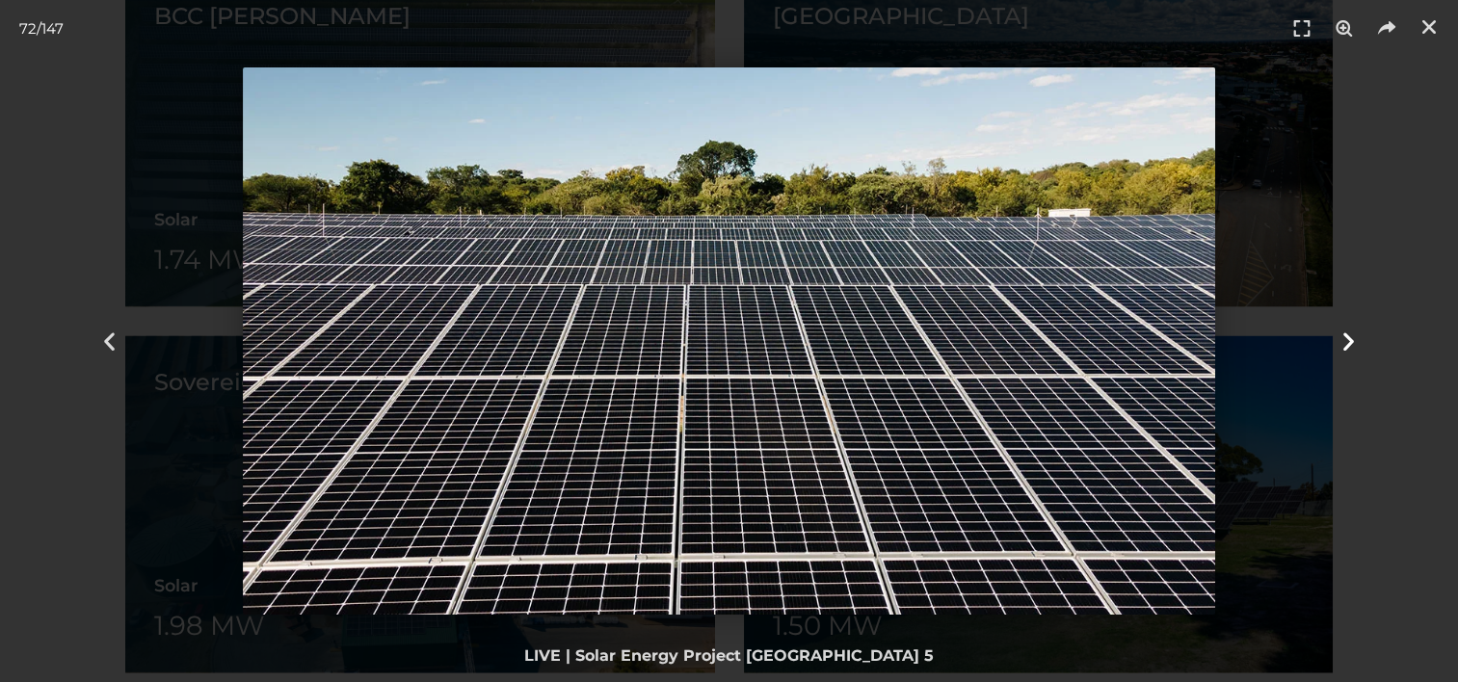
click at [1348, 332] on icon "Next slide" at bounding box center [1349, 342] width 24 height 24
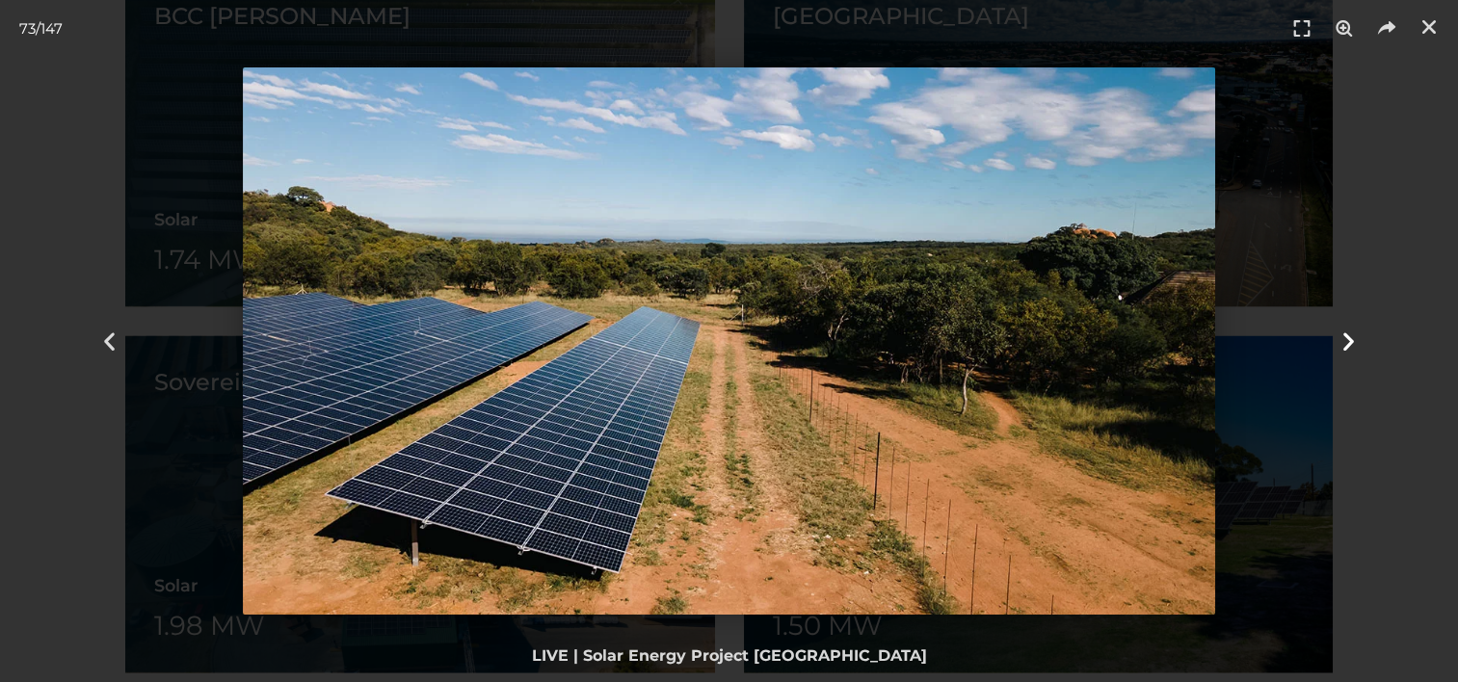
click at [1348, 332] on icon "Next slide" at bounding box center [1349, 342] width 24 height 24
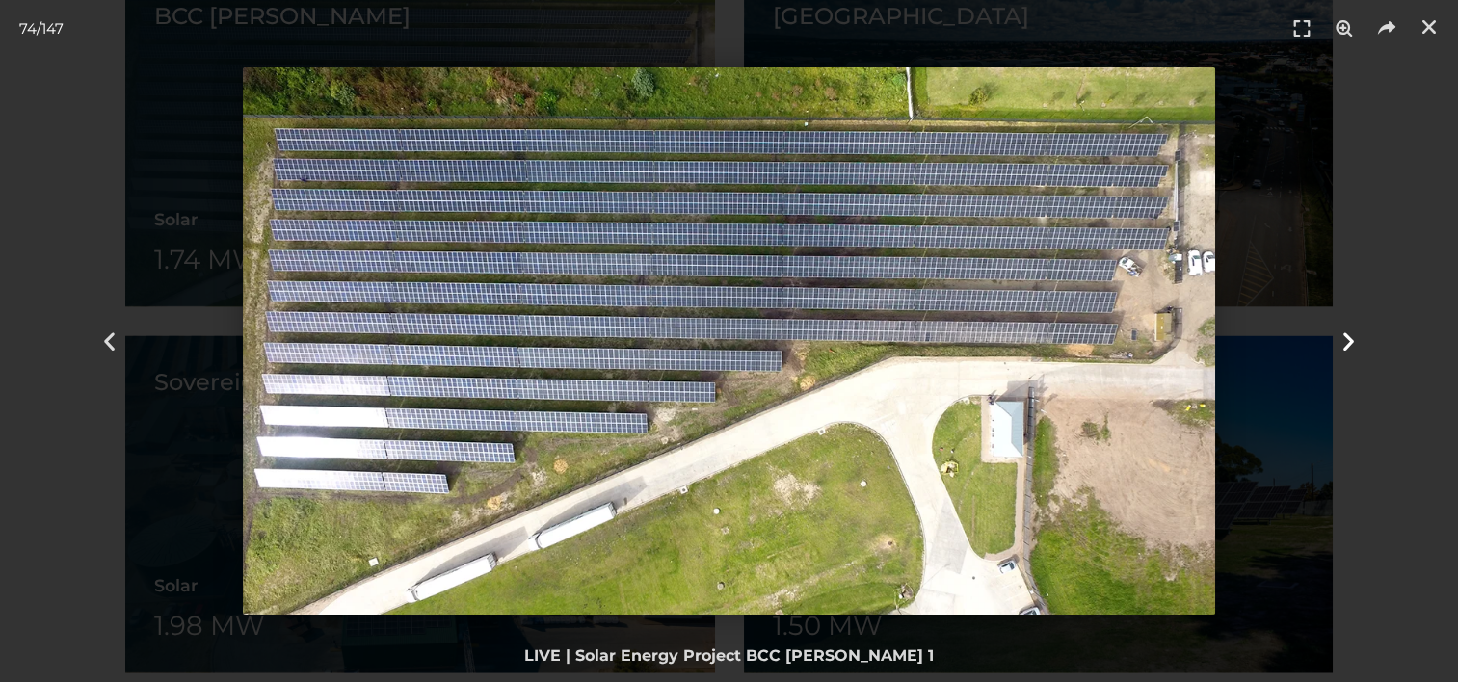
click at [1348, 332] on icon "Next slide" at bounding box center [1349, 342] width 24 height 24
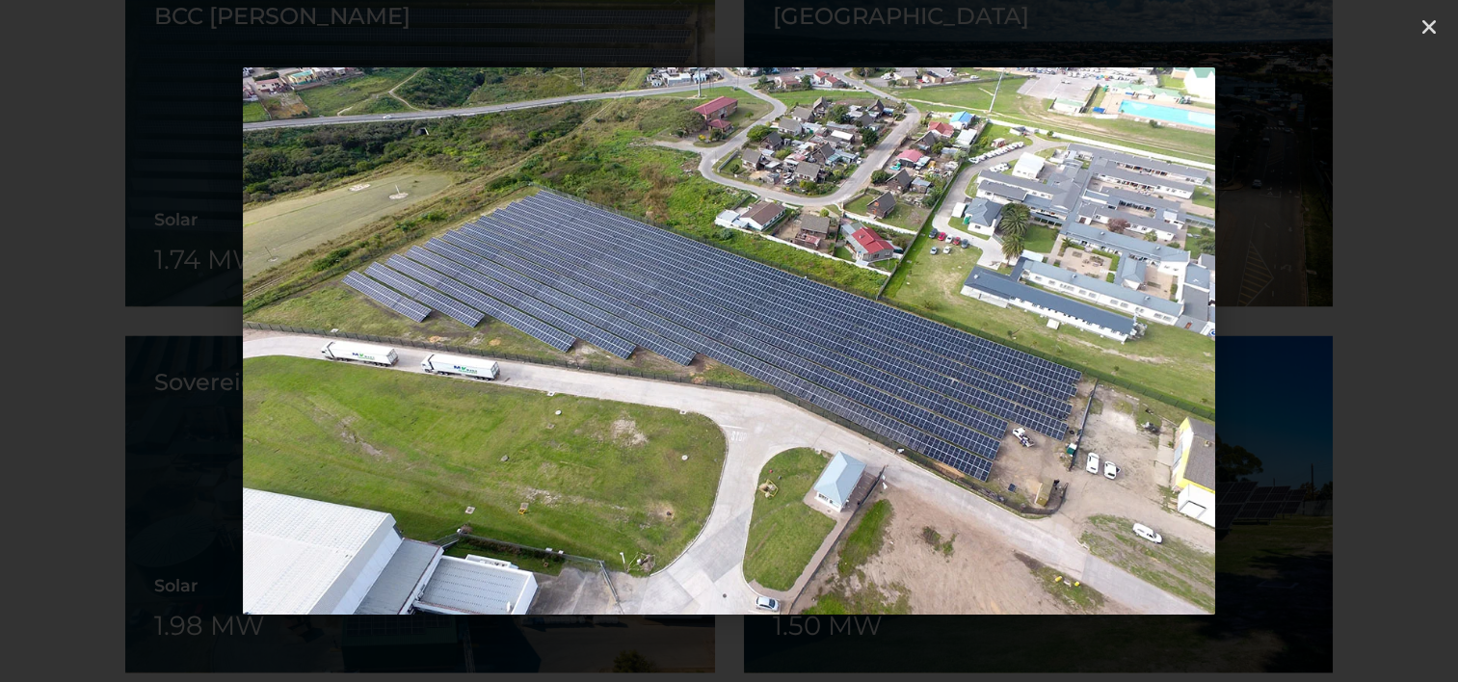
click at [1348, 332] on icon "Next slide" at bounding box center [1349, 342] width 24 height 24
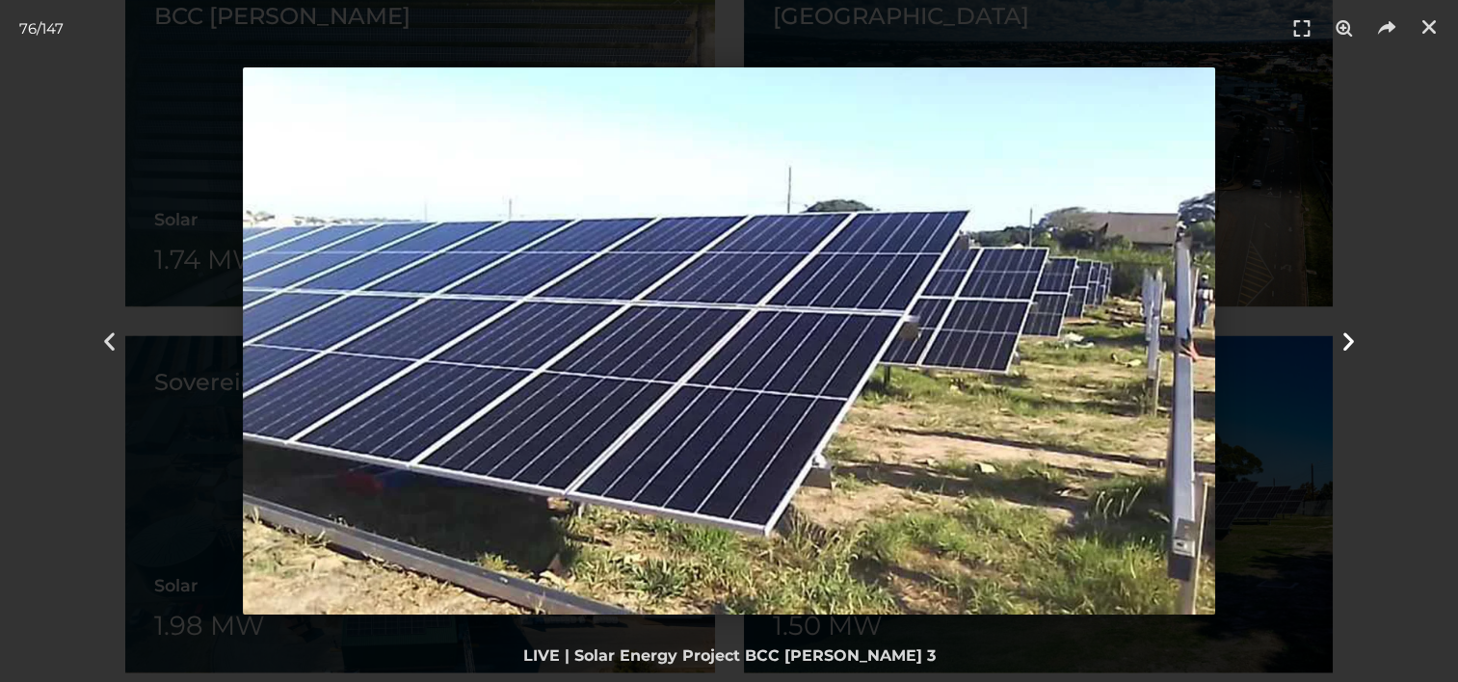
click at [1348, 332] on icon "Next slide" at bounding box center [1349, 342] width 24 height 24
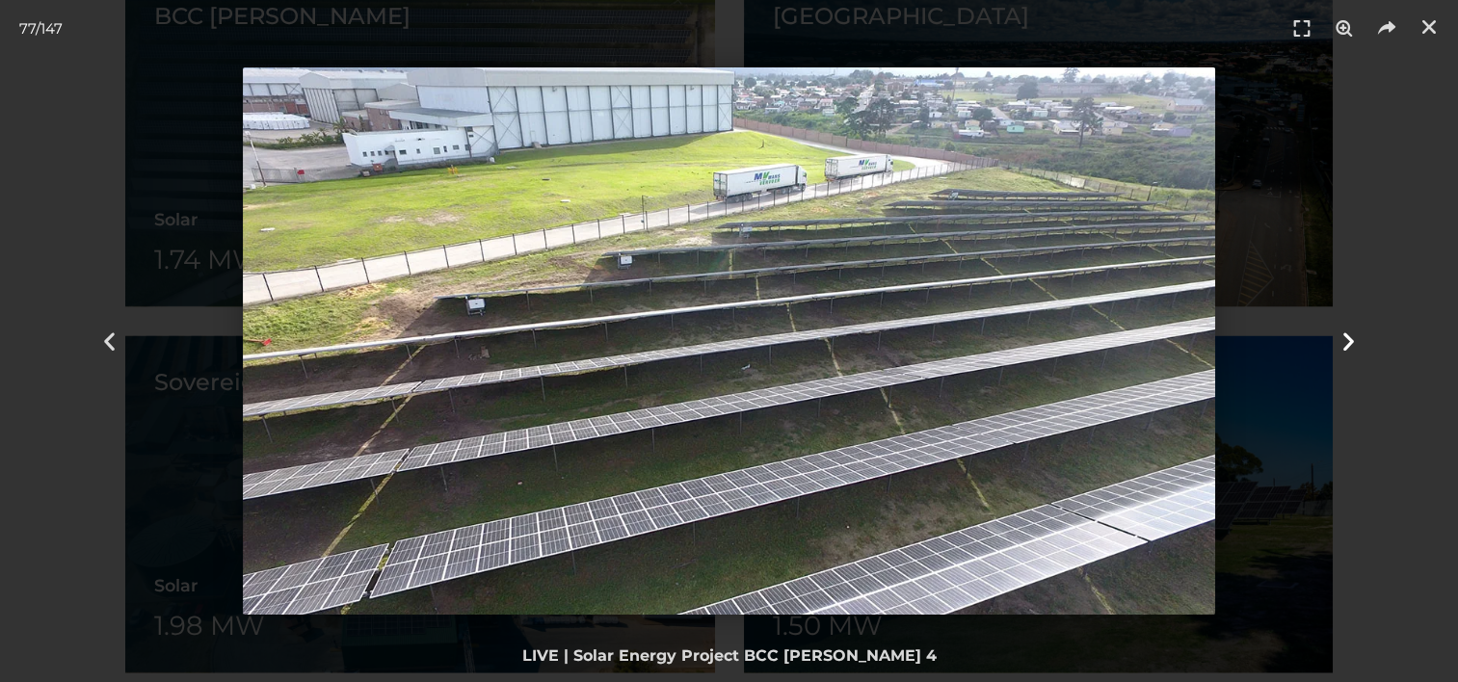
click at [1348, 332] on icon "Next slide" at bounding box center [1349, 342] width 24 height 24
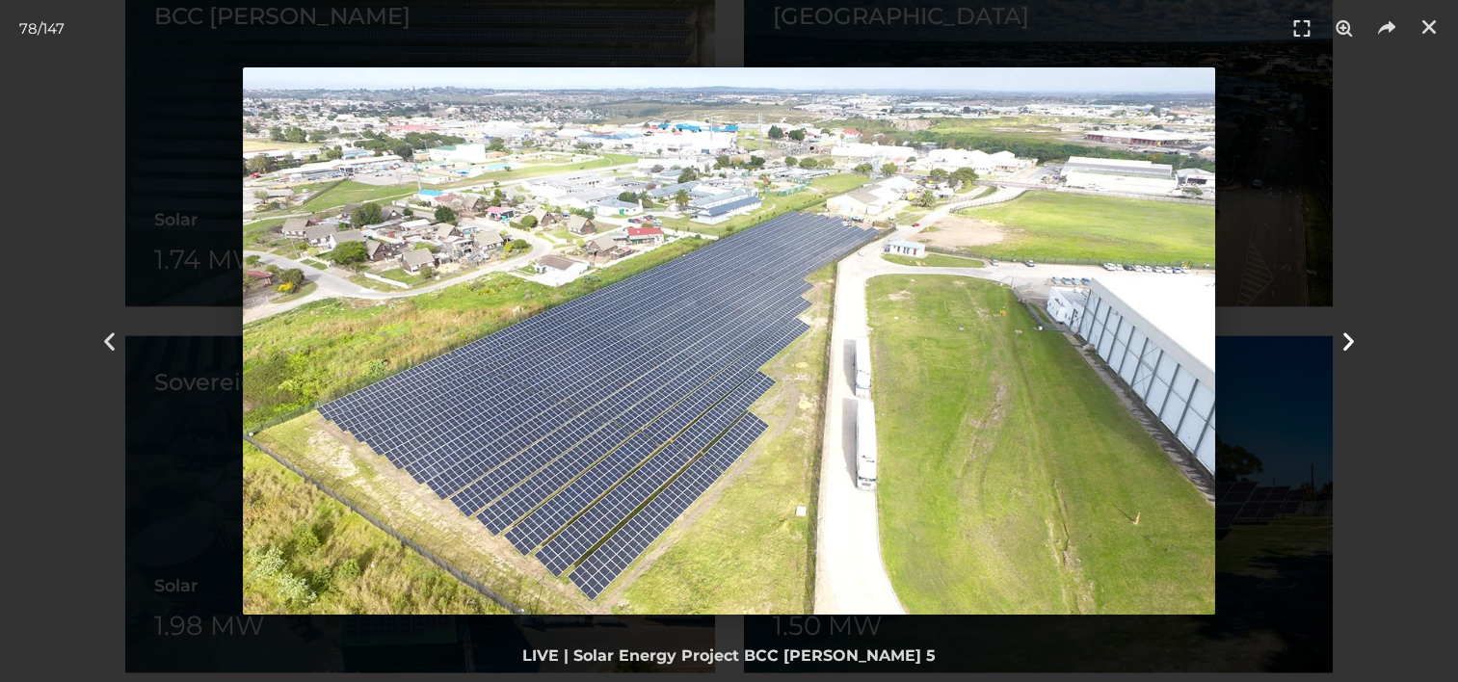
click at [1348, 332] on icon "Next slide" at bounding box center [1349, 342] width 24 height 24
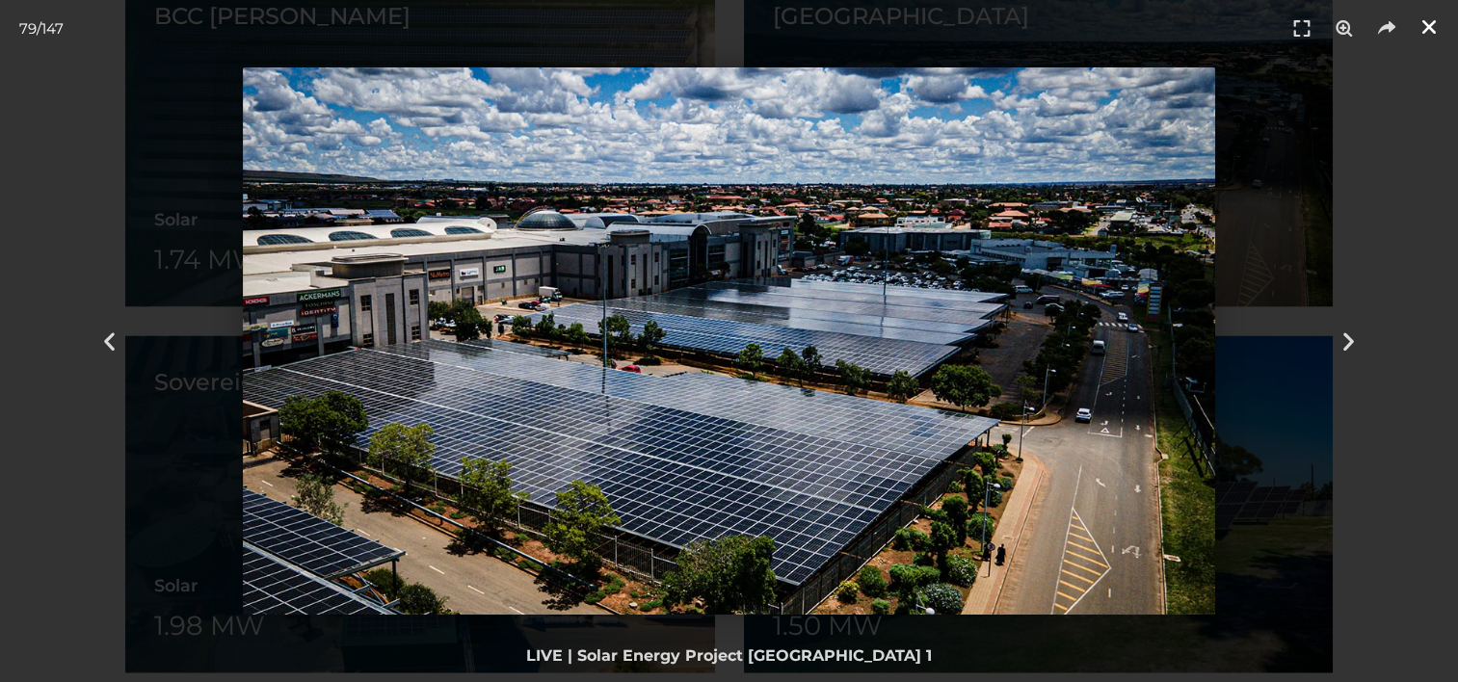
click at [1426, 30] on icon "Close (Esc)" at bounding box center [1429, 26] width 19 height 19
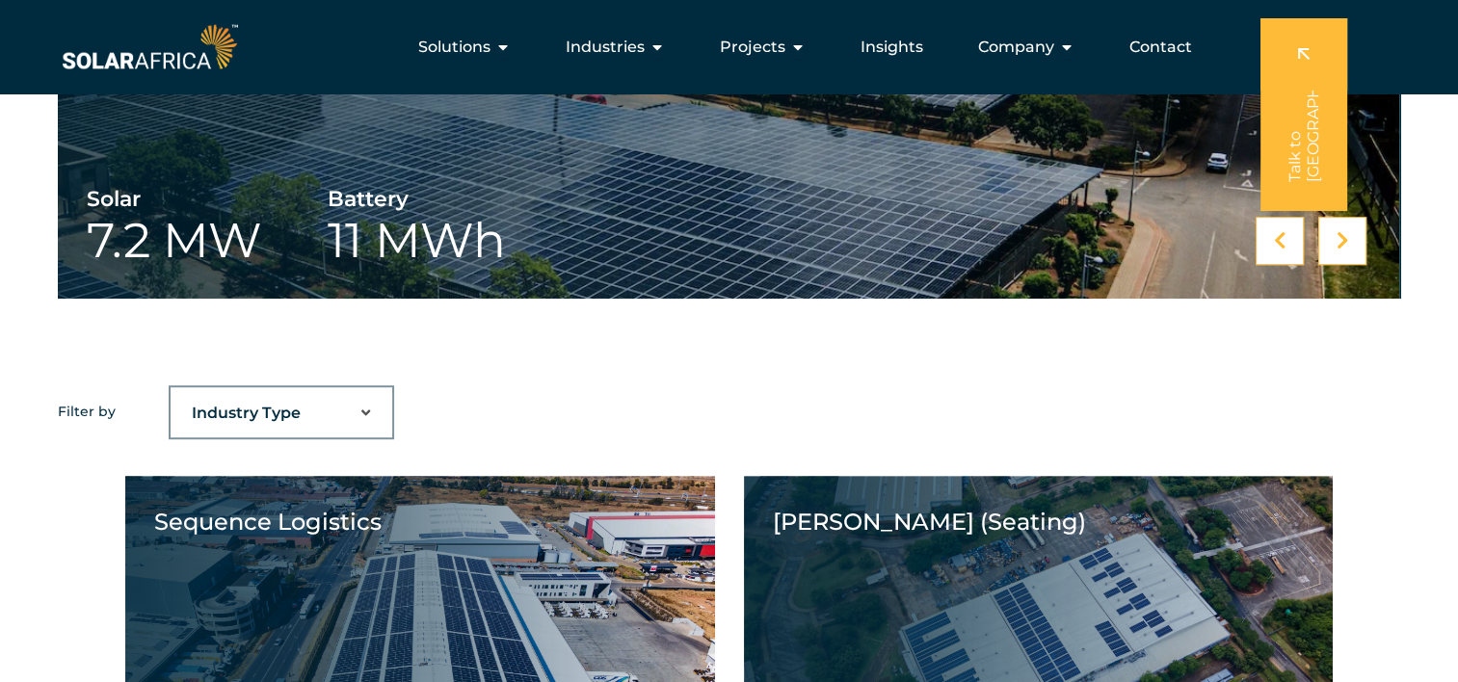
scroll to position [985, 0]
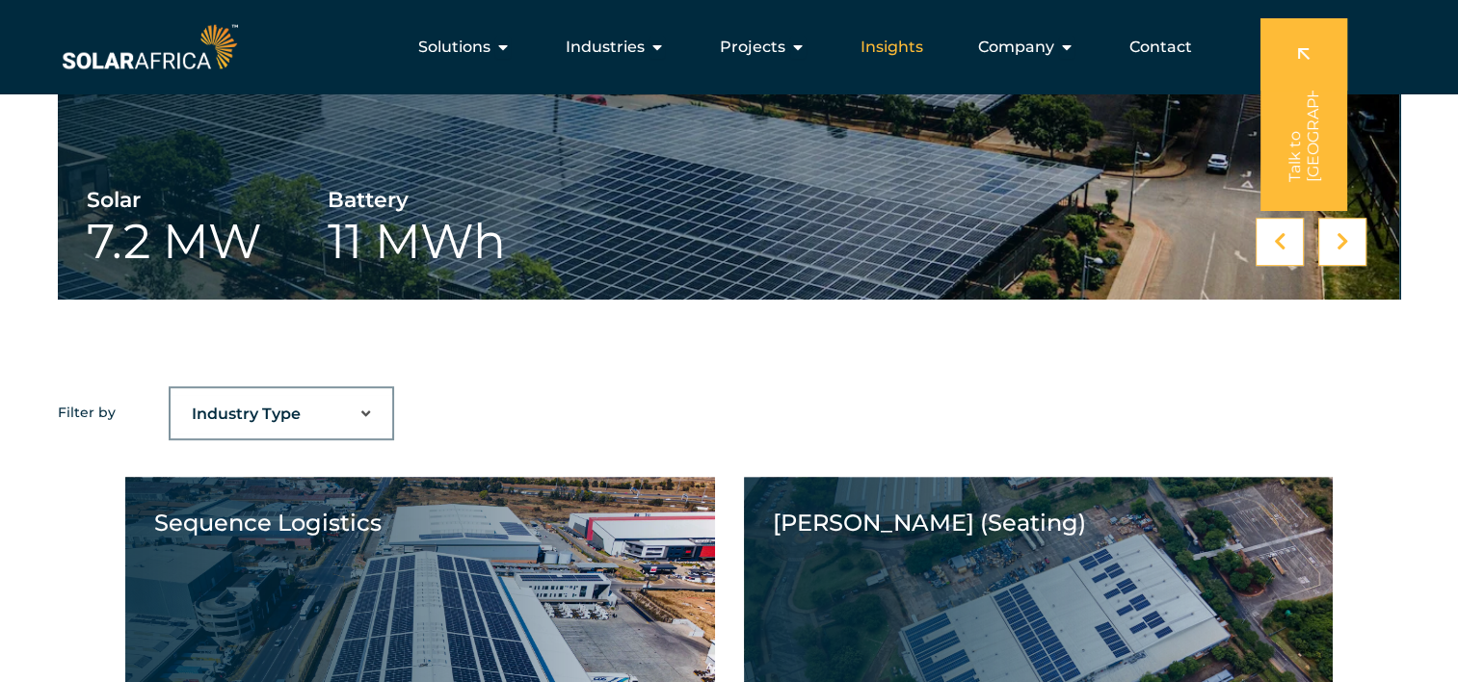
click at [888, 33] on div "Insights" at bounding box center [891, 47] width 93 height 39
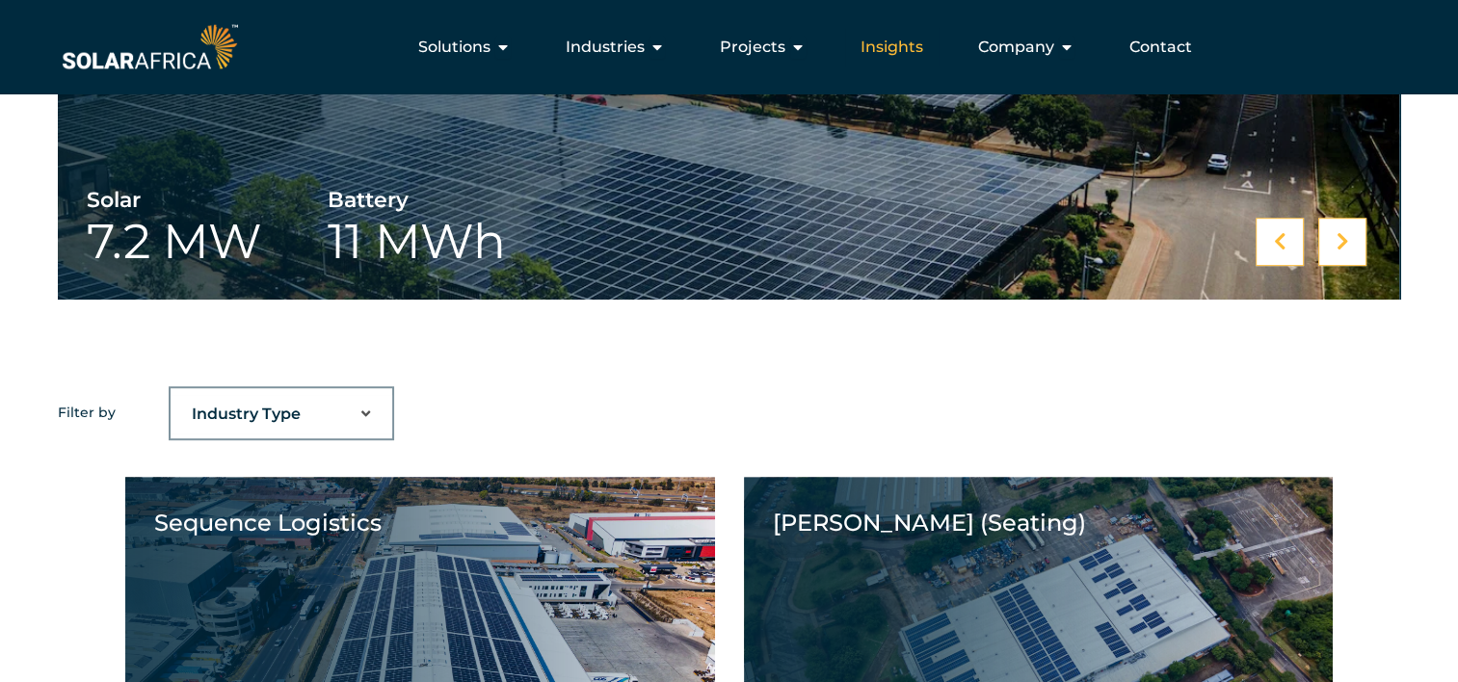
click at [895, 43] on span "Insights" at bounding box center [892, 47] width 63 height 23
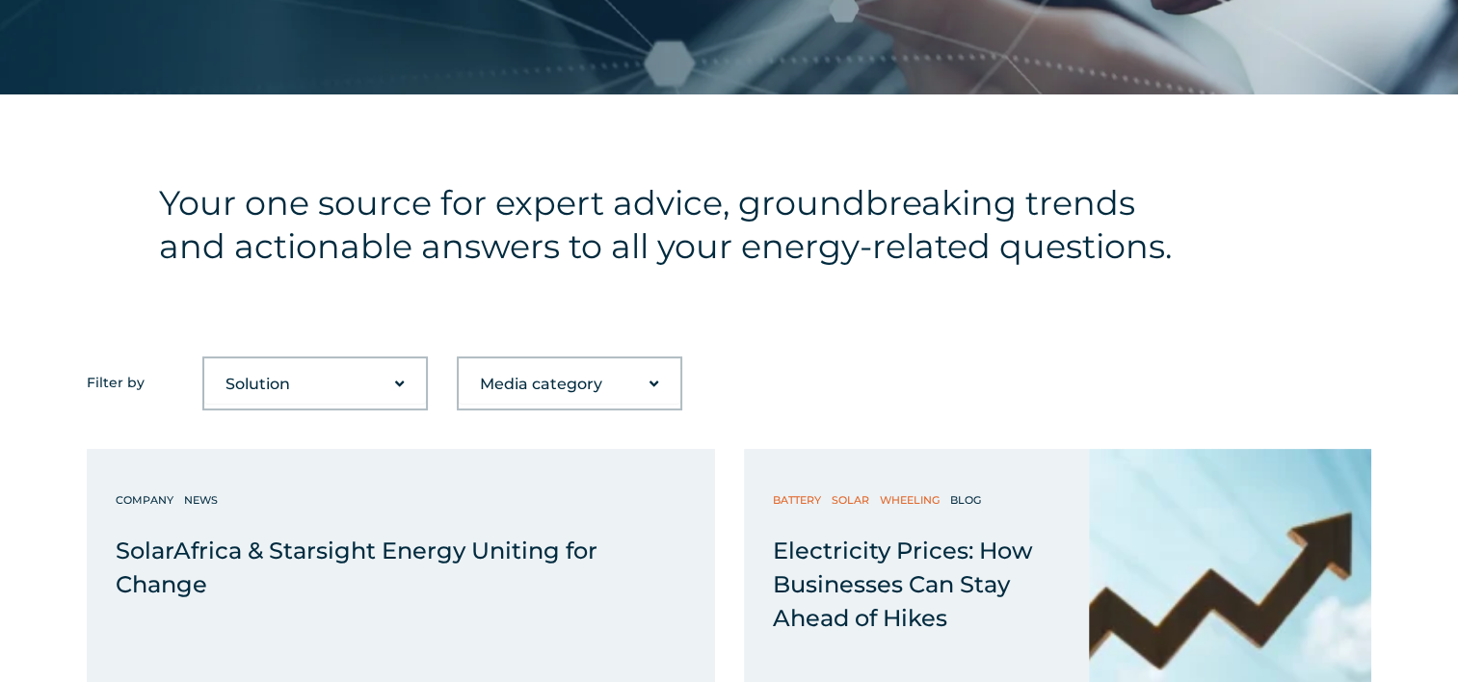
scroll to position [453, 0]
